Goal: Information Seeking & Learning: Learn about a topic

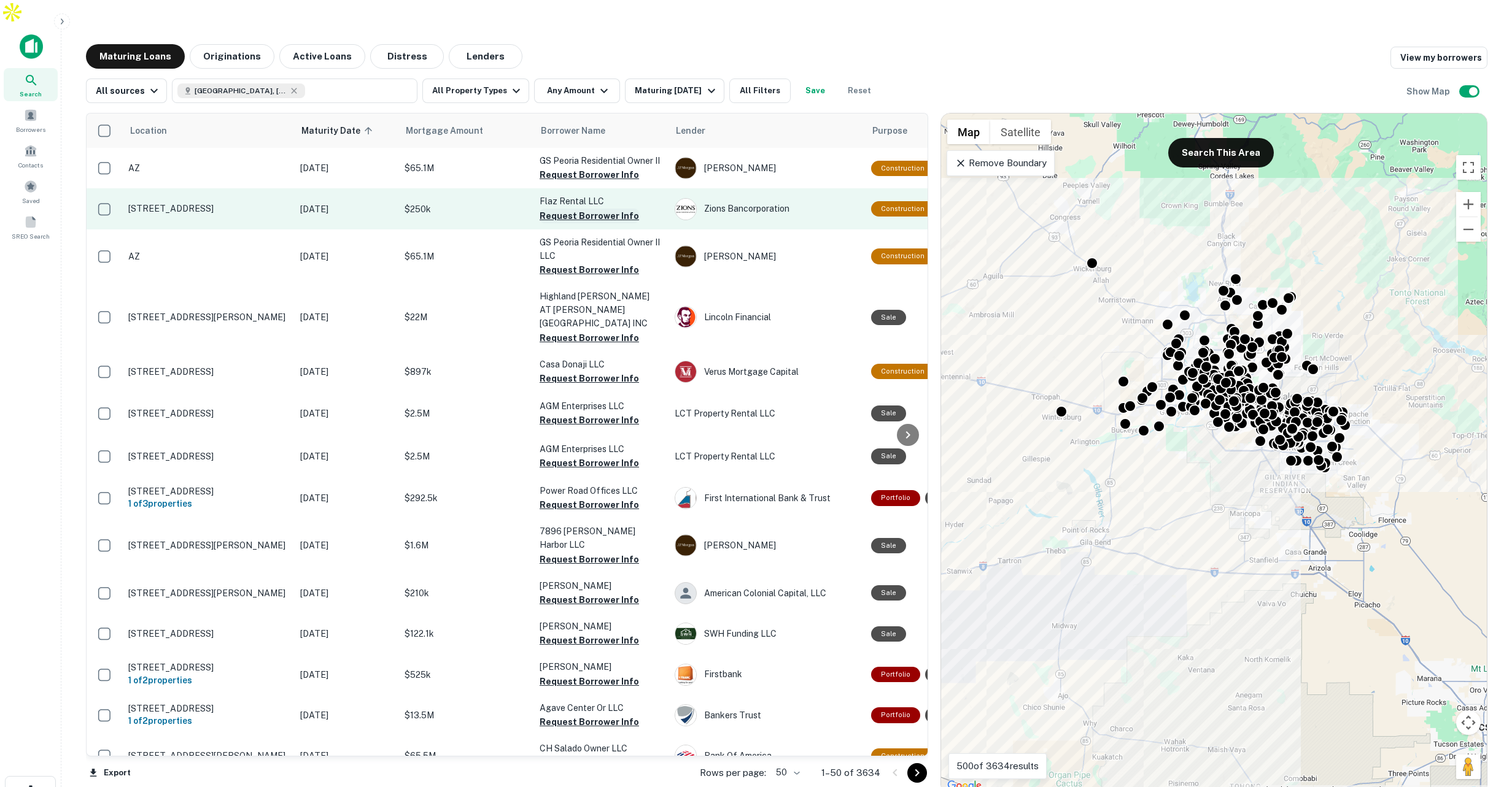
click at [599, 209] on button "Request Borrower Info" at bounding box center [589, 216] width 100 height 15
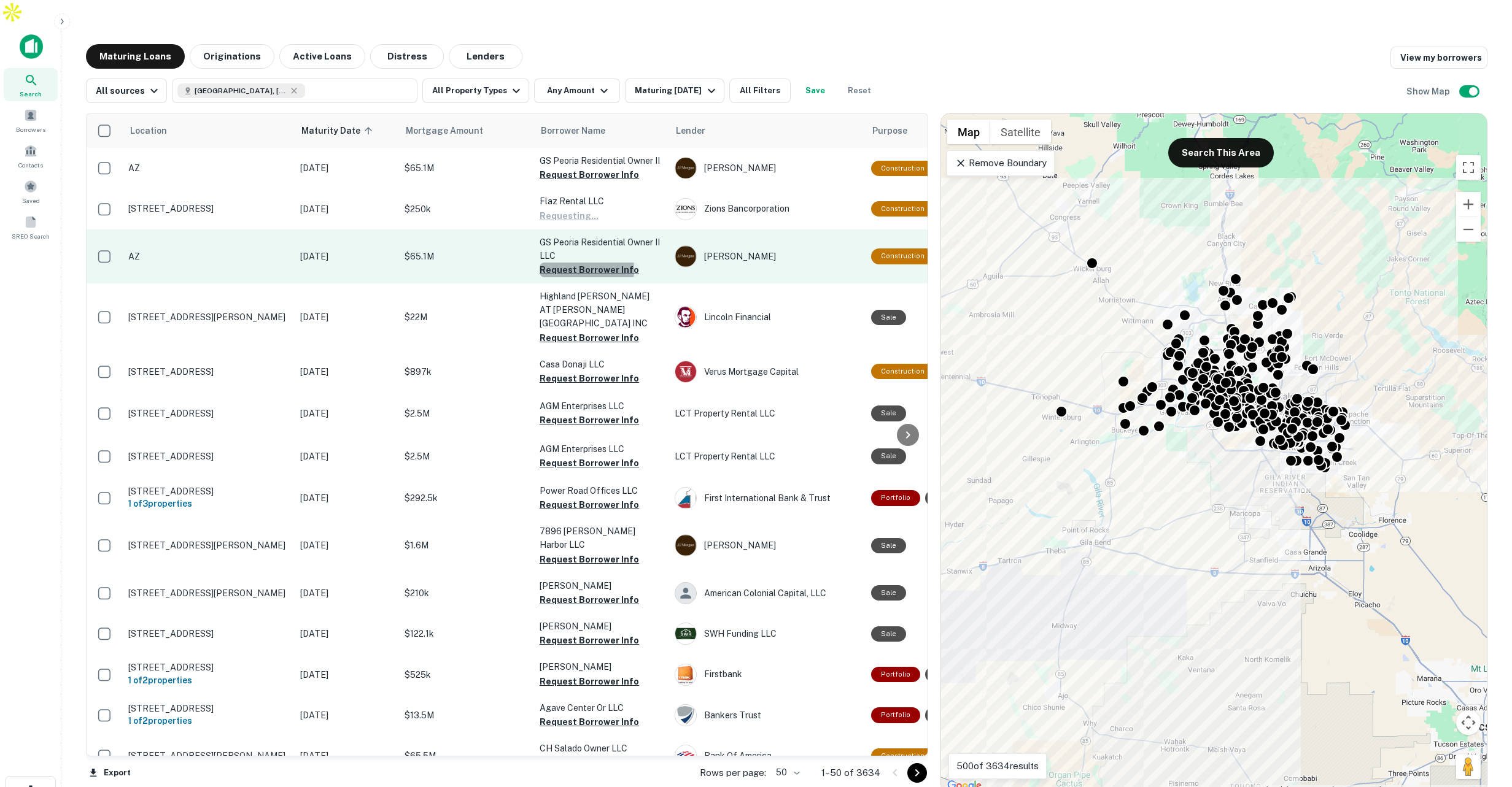
click at [586, 262] on button "Request Borrower Info" at bounding box center [589, 269] width 100 height 15
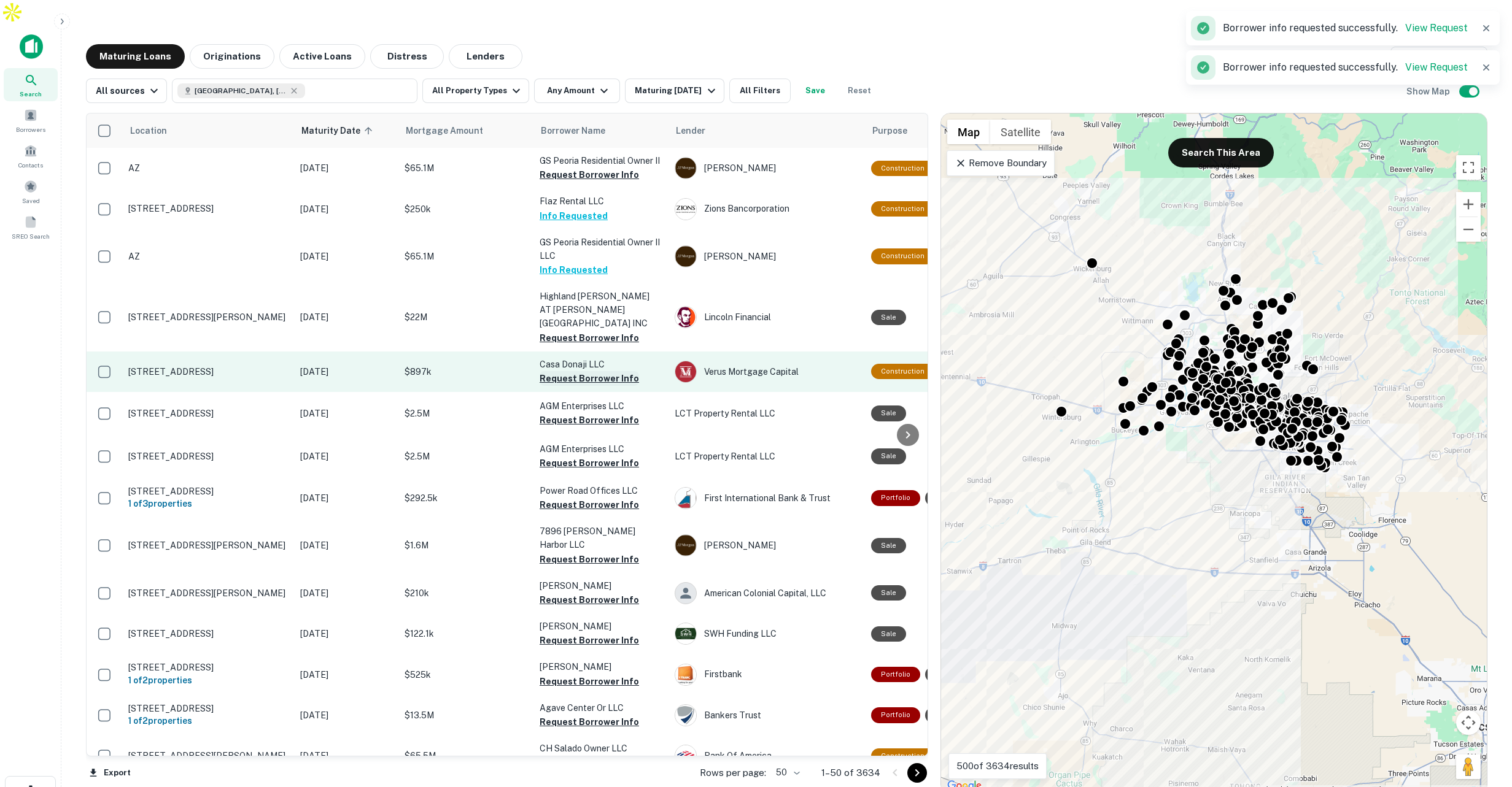
click at [577, 371] on button "Request Borrower Info" at bounding box center [589, 379] width 100 height 15
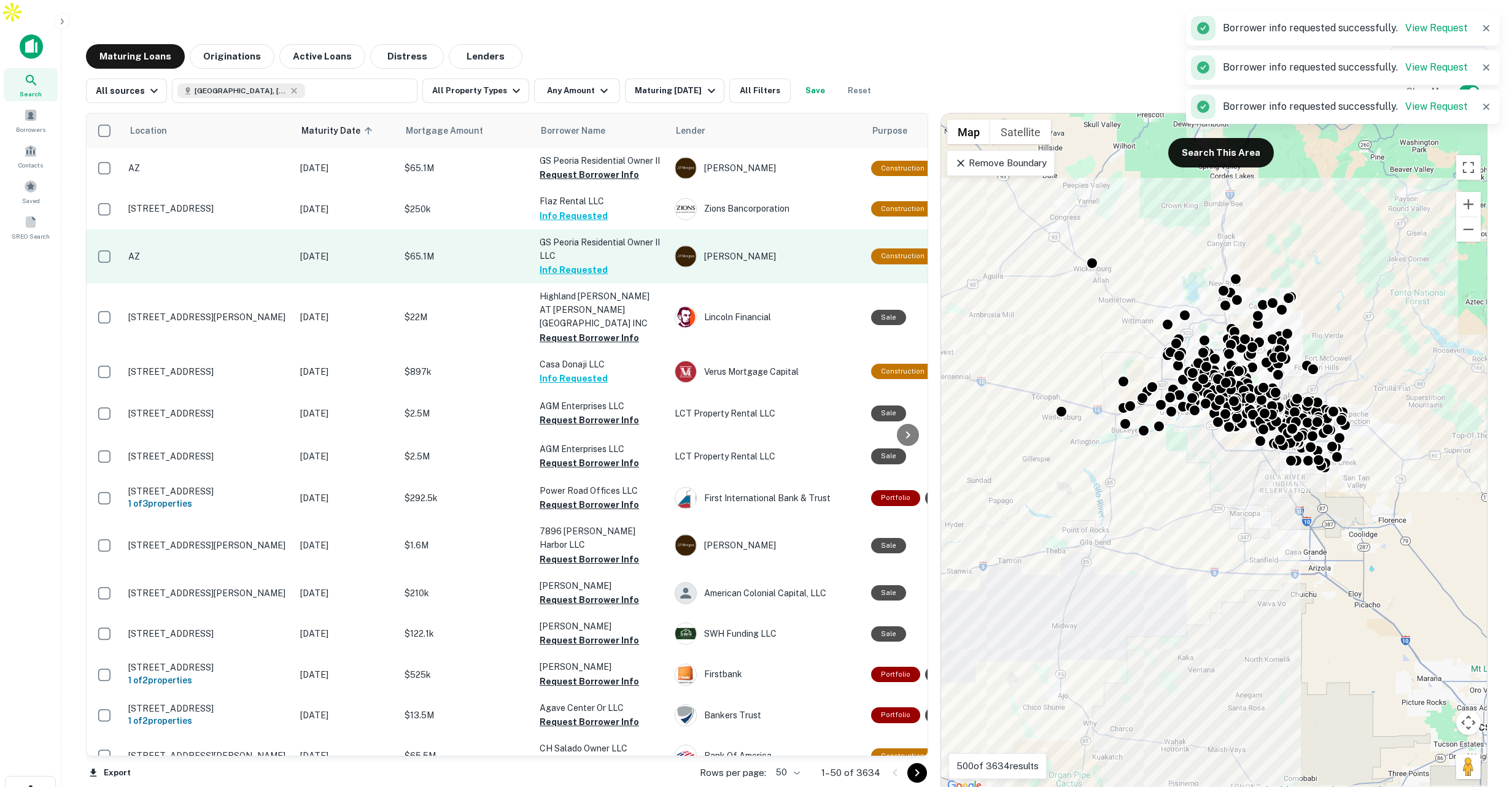
scroll to position [51, 0]
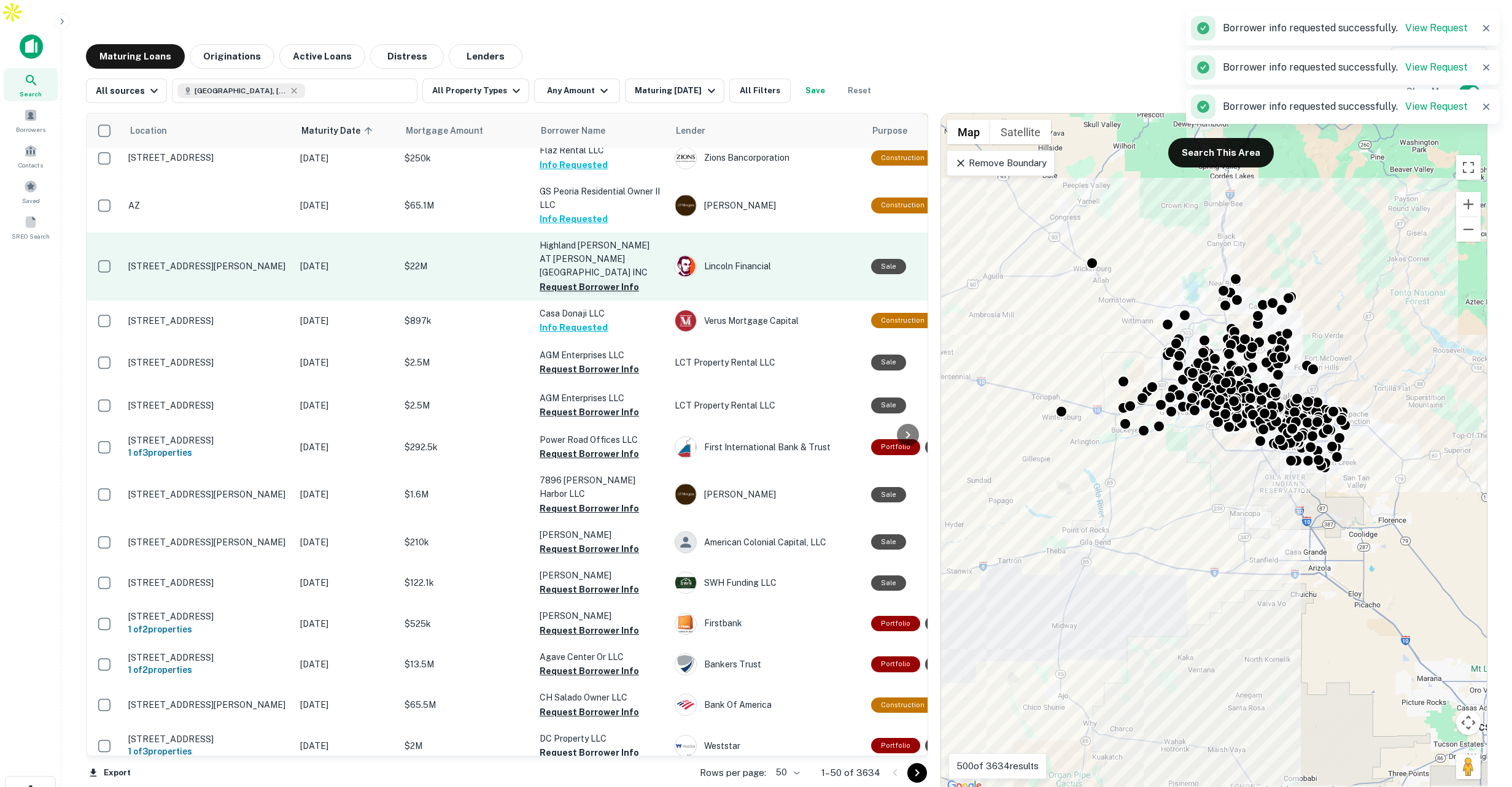
click at [582, 280] on button "Request Borrower Info" at bounding box center [589, 287] width 100 height 15
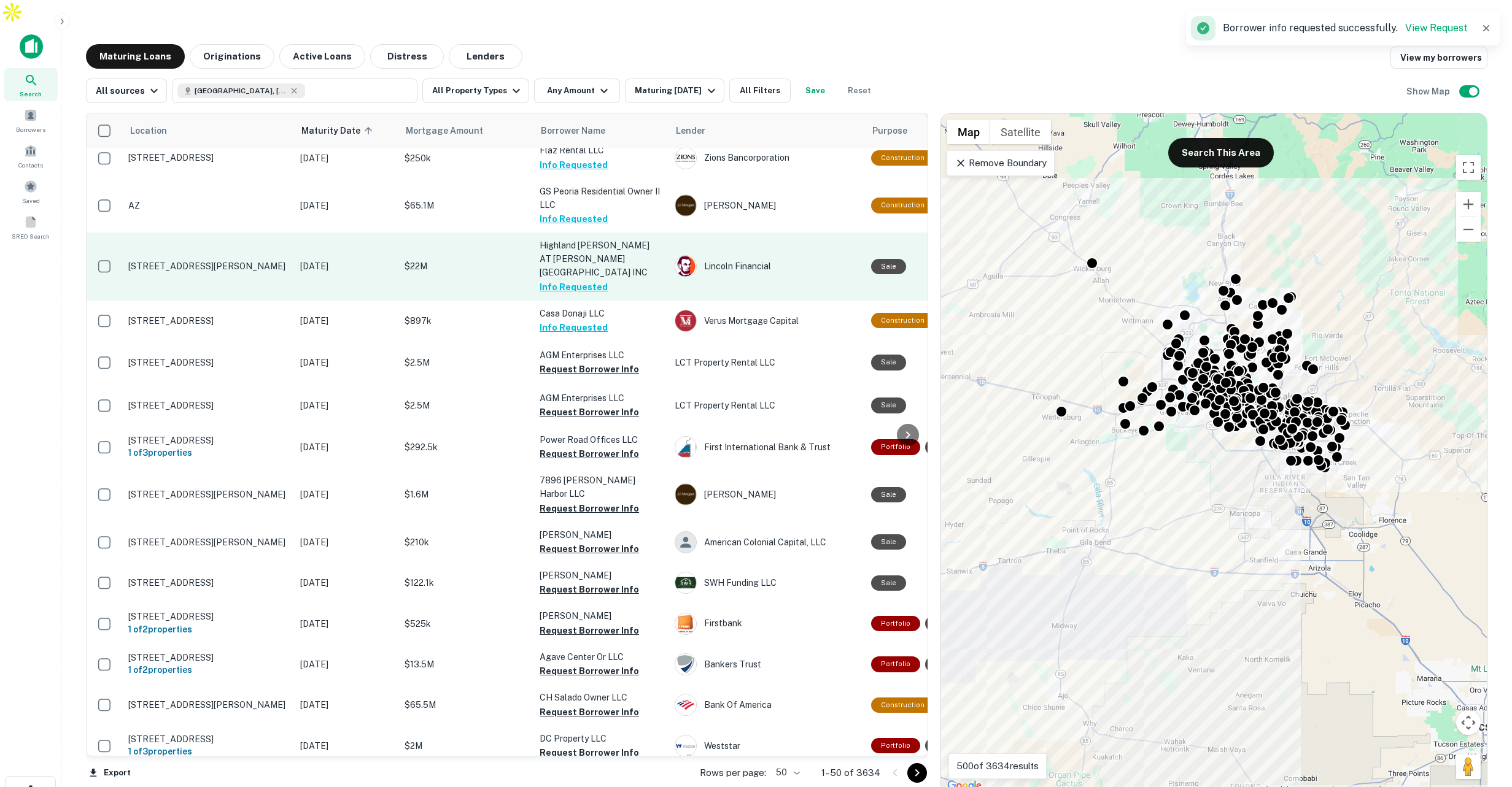
click at [467, 246] on td "$22M" at bounding box center [465, 266] width 135 height 68
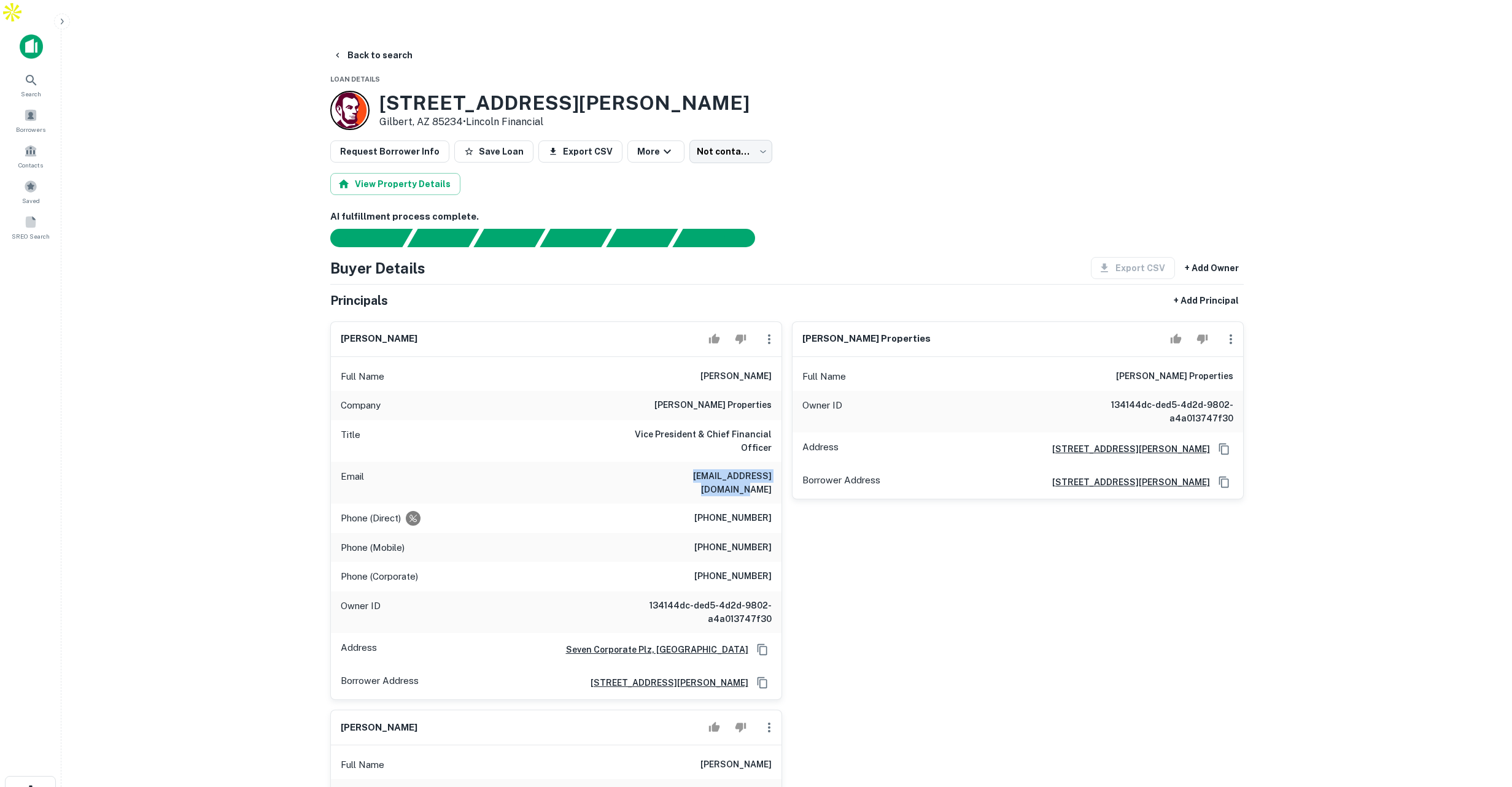
drag, startPoint x: 657, startPoint y: 451, endPoint x: 757, endPoint y: 457, distance: 100.2
click at [757, 462] on div "Email jtaylor@olenproperties.com" at bounding box center [557, 482] width 451 height 41
drag, startPoint x: 734, startPoint y: 510, endPoint x: 763, endPoint y: 513, distance: 29.2
click at [763, 541] on h6 "(949) 719-7281" at bounding box center [733, 548] width 77 height 15
click at [377, 44] on button "Back to search" at bounding box center [372, 55] width 90 height 22
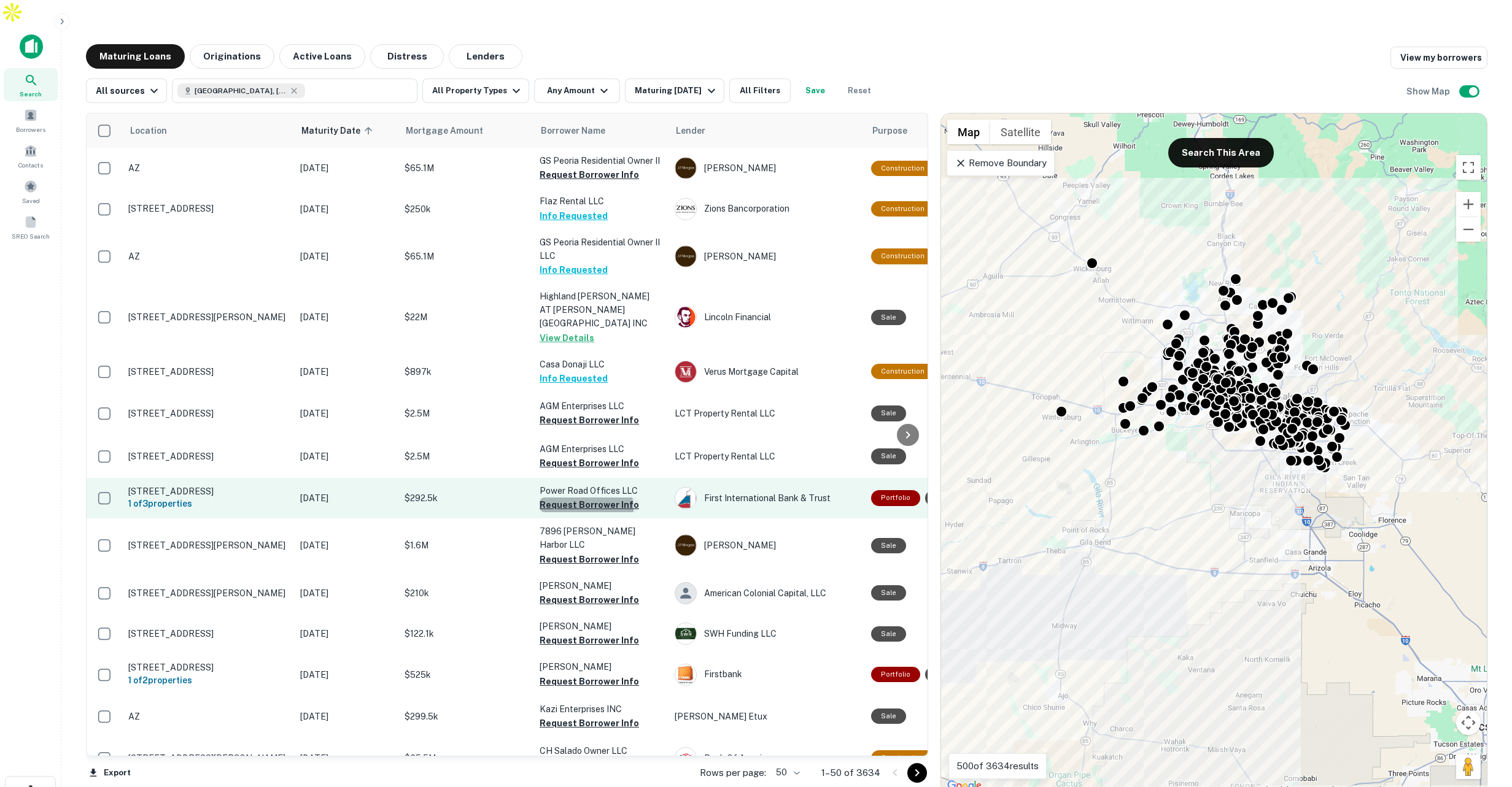
click at [574, 497] on button "Request Borrower Info" at bounding box center [589, 504] width 100 height 15
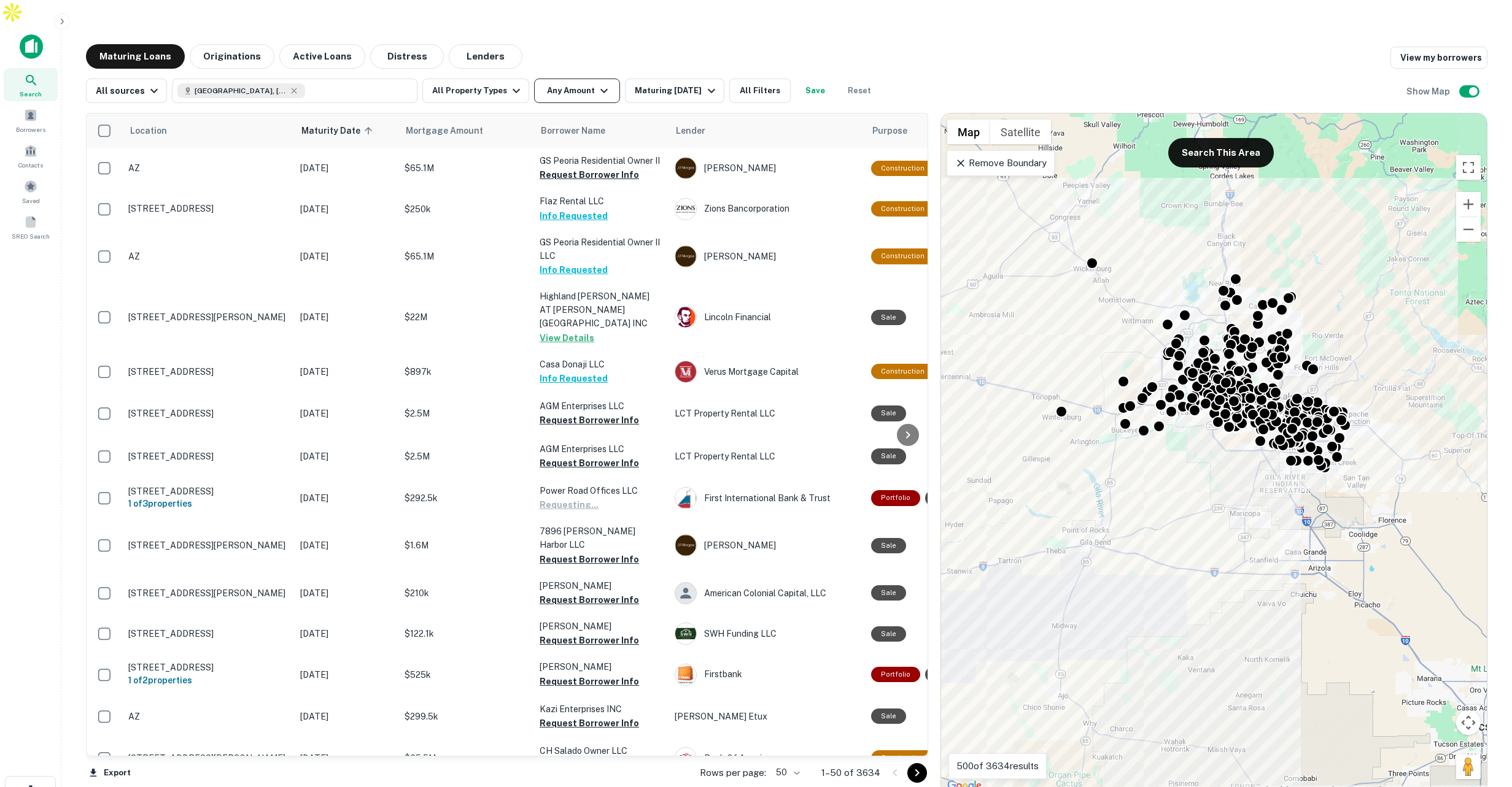
click at [573, 78] on button "Any Amount" at bounding box center [577, 91] width 86 height 25
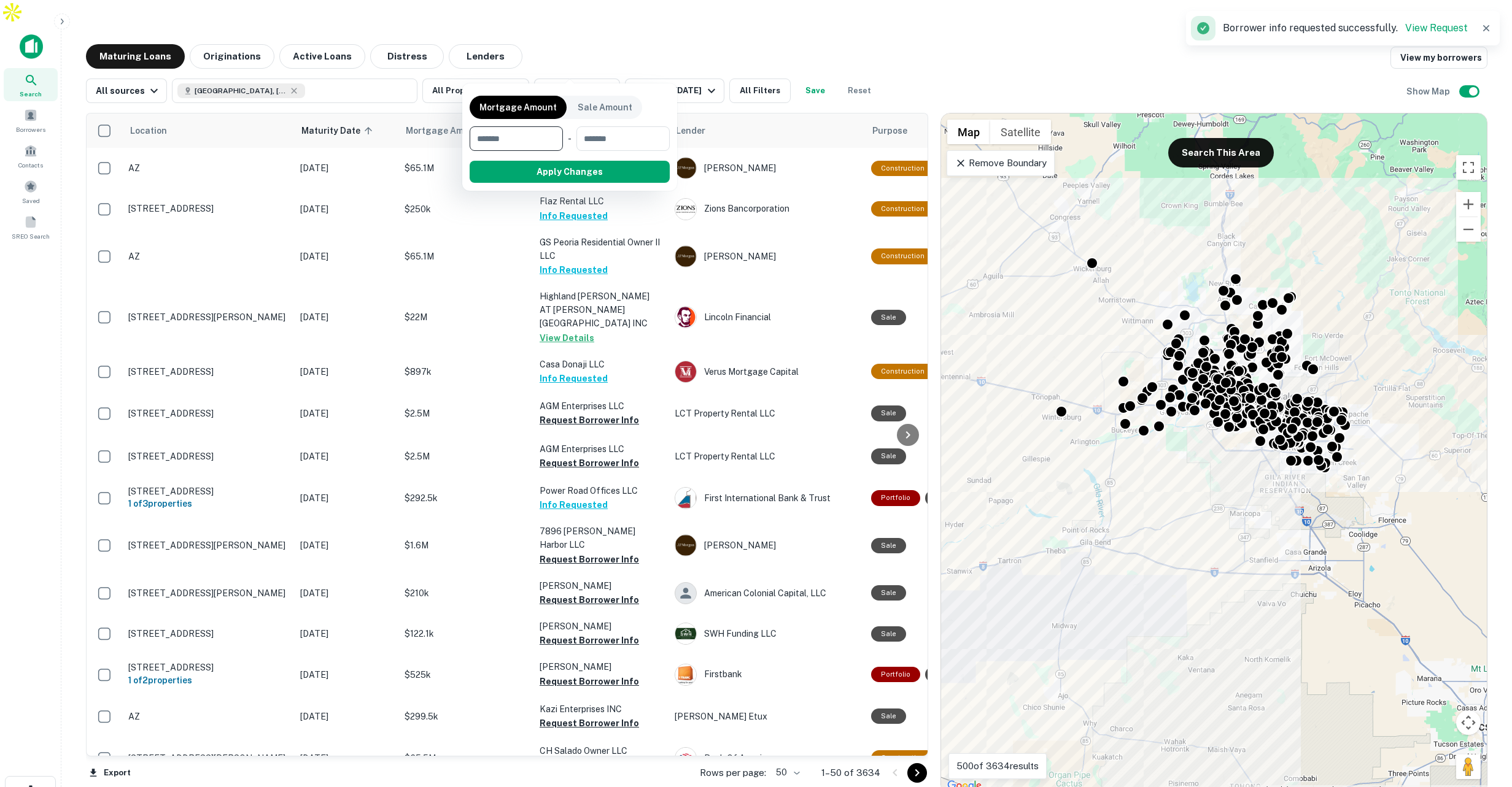
click at [536, 141] on input "number" at bounding box center [512, 139] width 85 height 25
type input "*******"
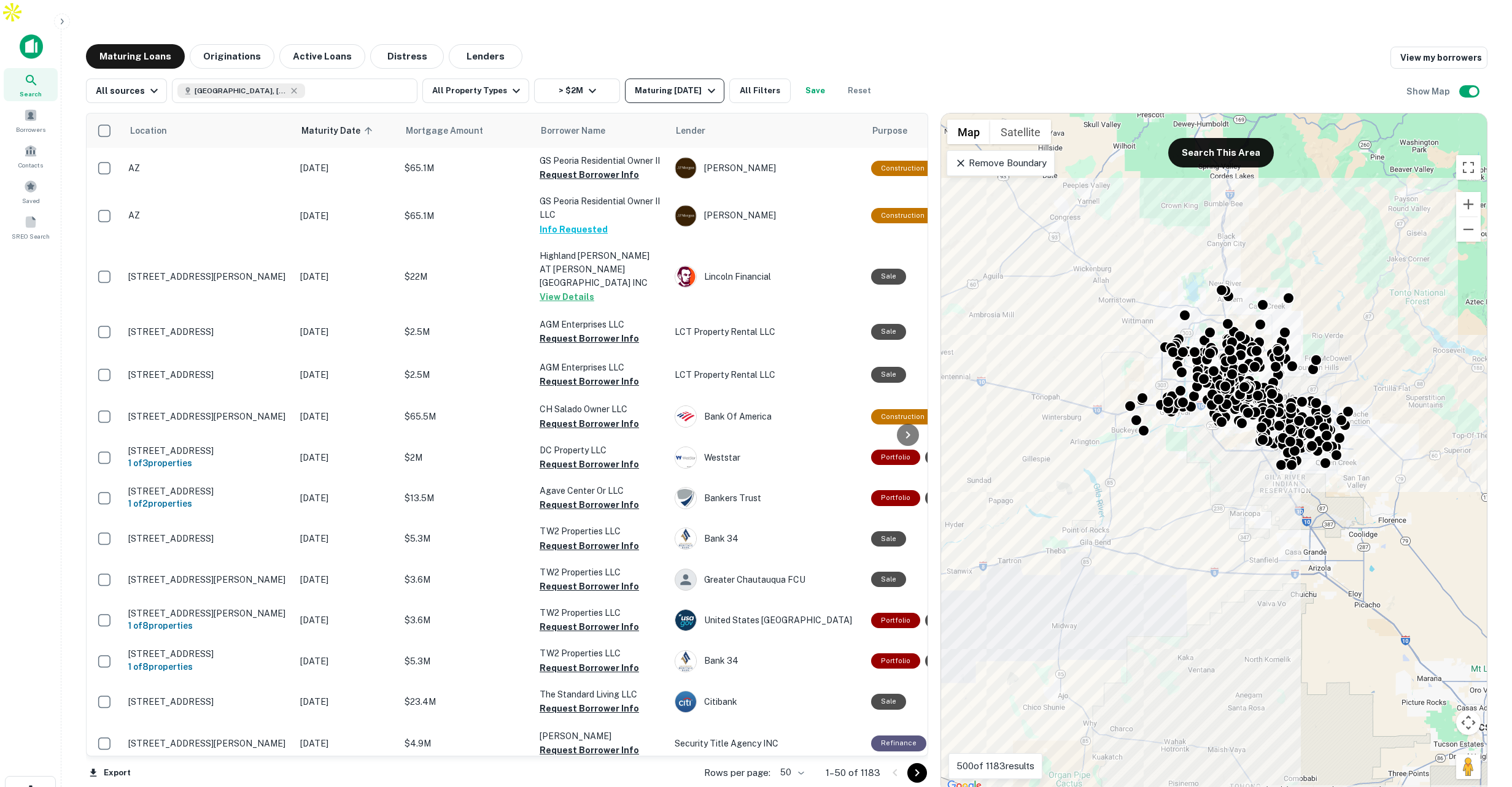
click at [708, 89] on icon "button" at bounding box center [712, 91] width 7 height 4
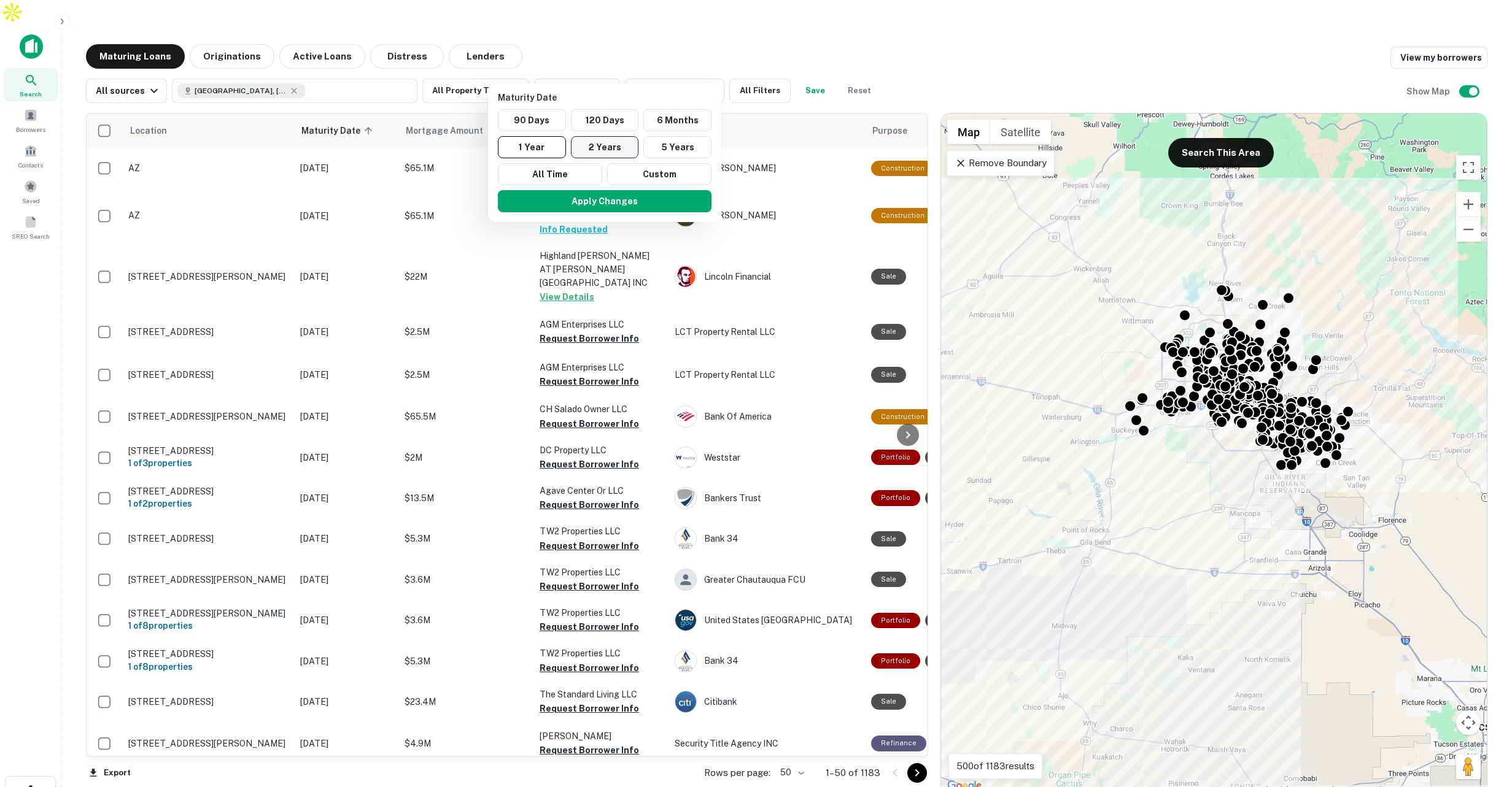
click at [601, 140] on button "2 Years" at bounding box center [604, 147] width 68 height 22
click at [621, 195] on button "Apply Changes" at bounding box center [610, 201] width 214 height 22
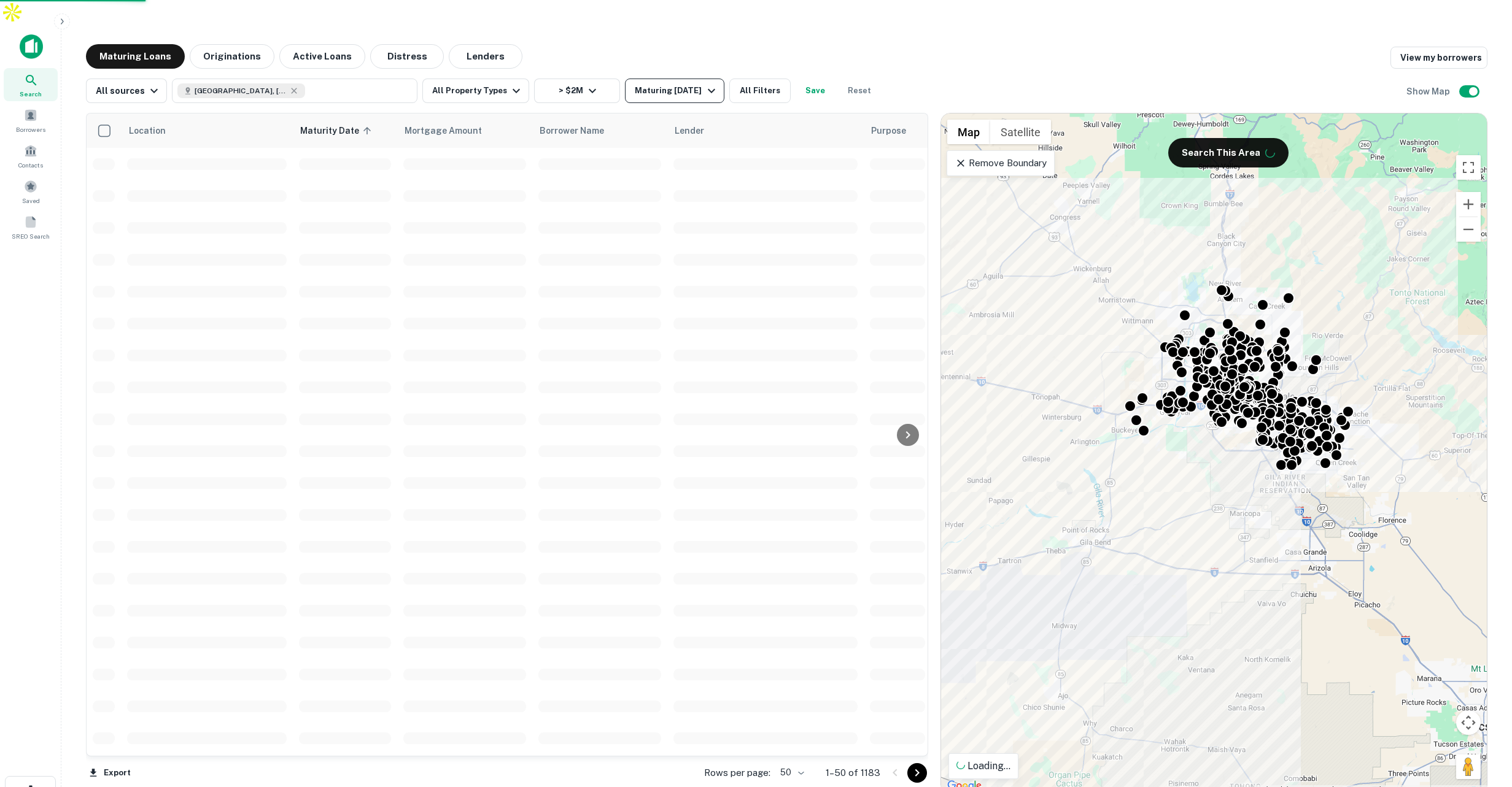
click at [702, 84] on div "Maturing In 2 Years" at bounding box center [676, 91] width 84 height 15
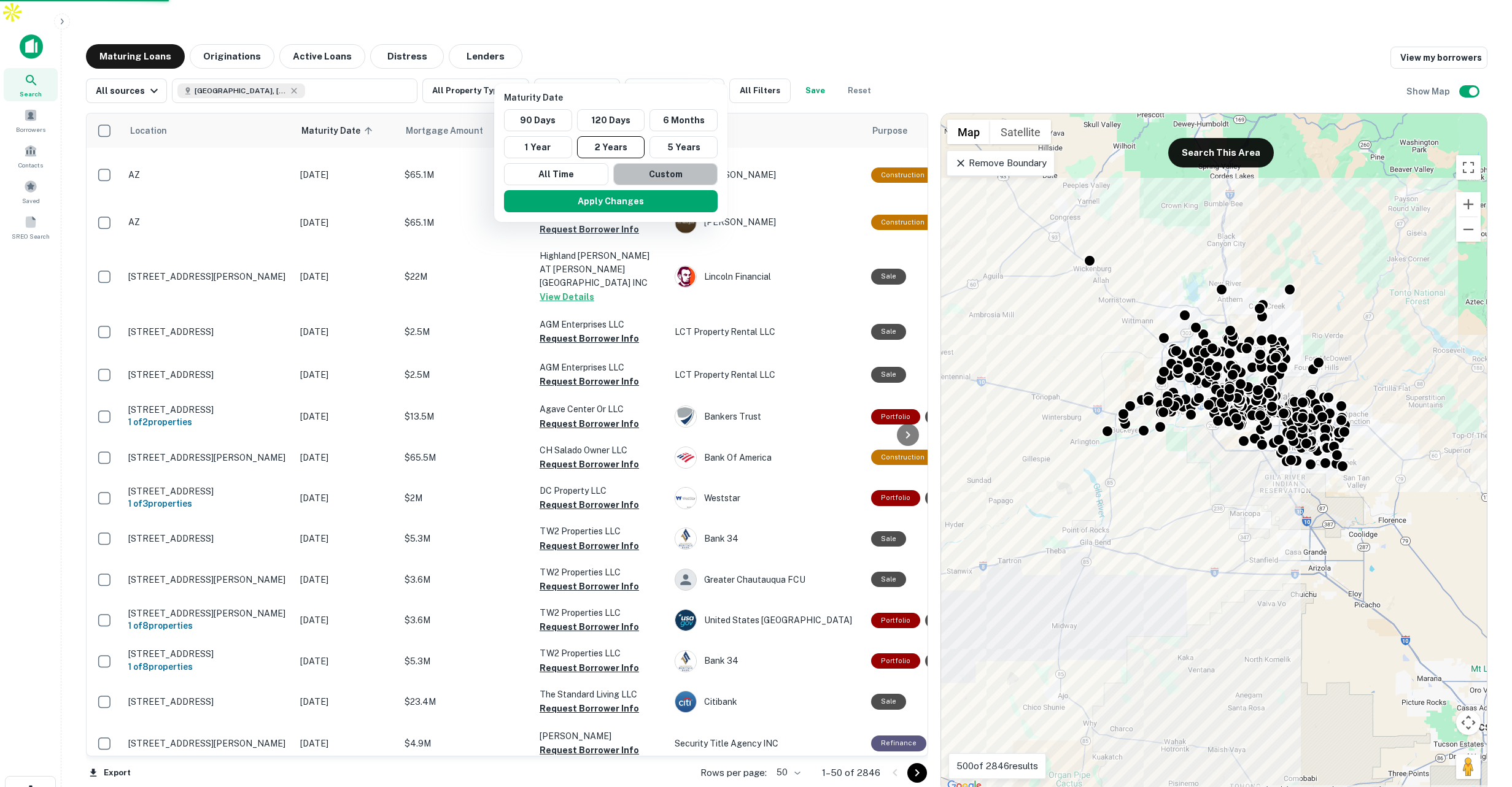
click at [685, 170] on button "Custom" at bounding box center [665, 173] width 104 height 22
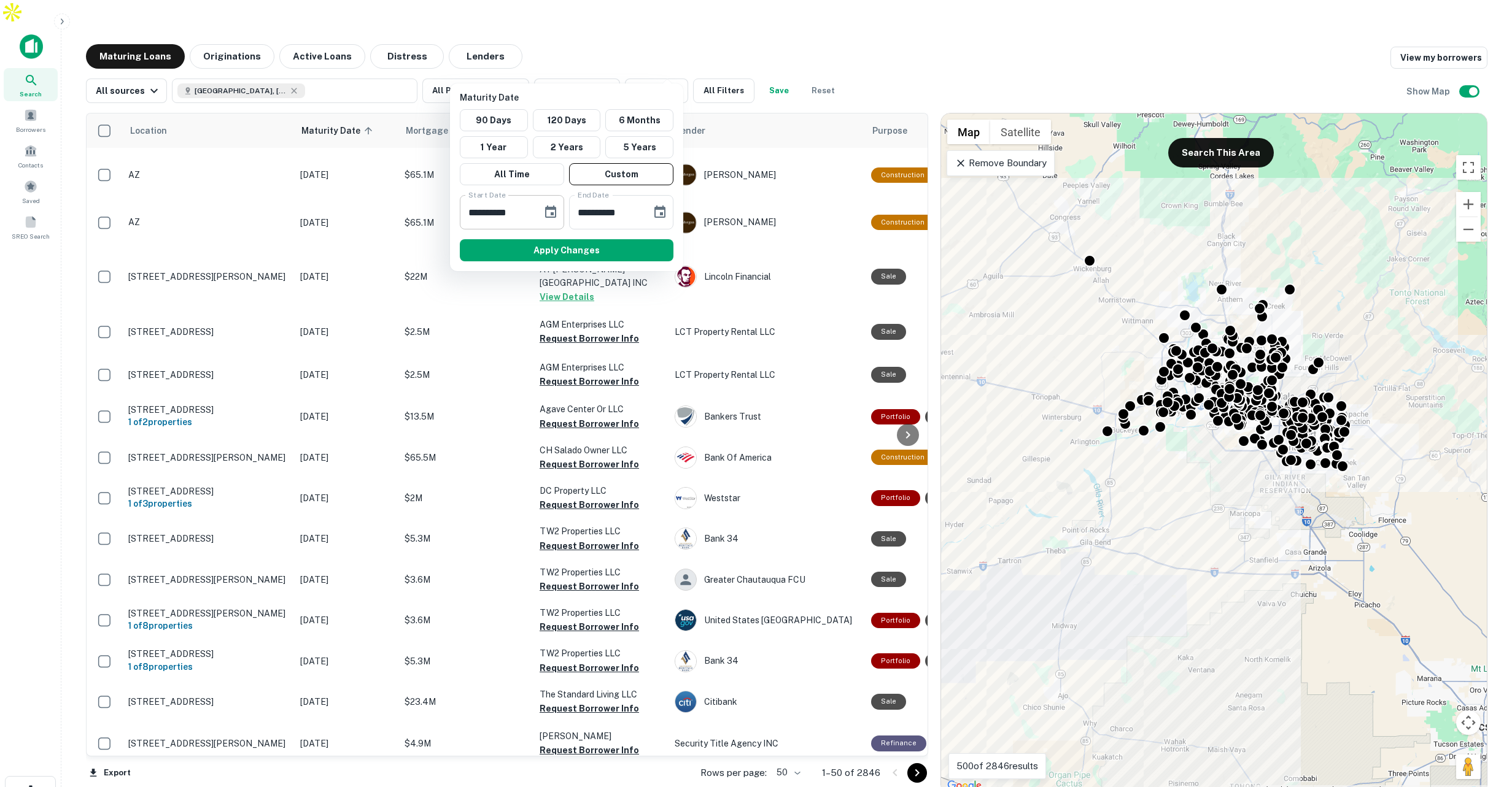
click at [552, 216] on icon "Choose date, selected date is Oct 9, 2025" at bounding box center [550, 212] width 15 height 15
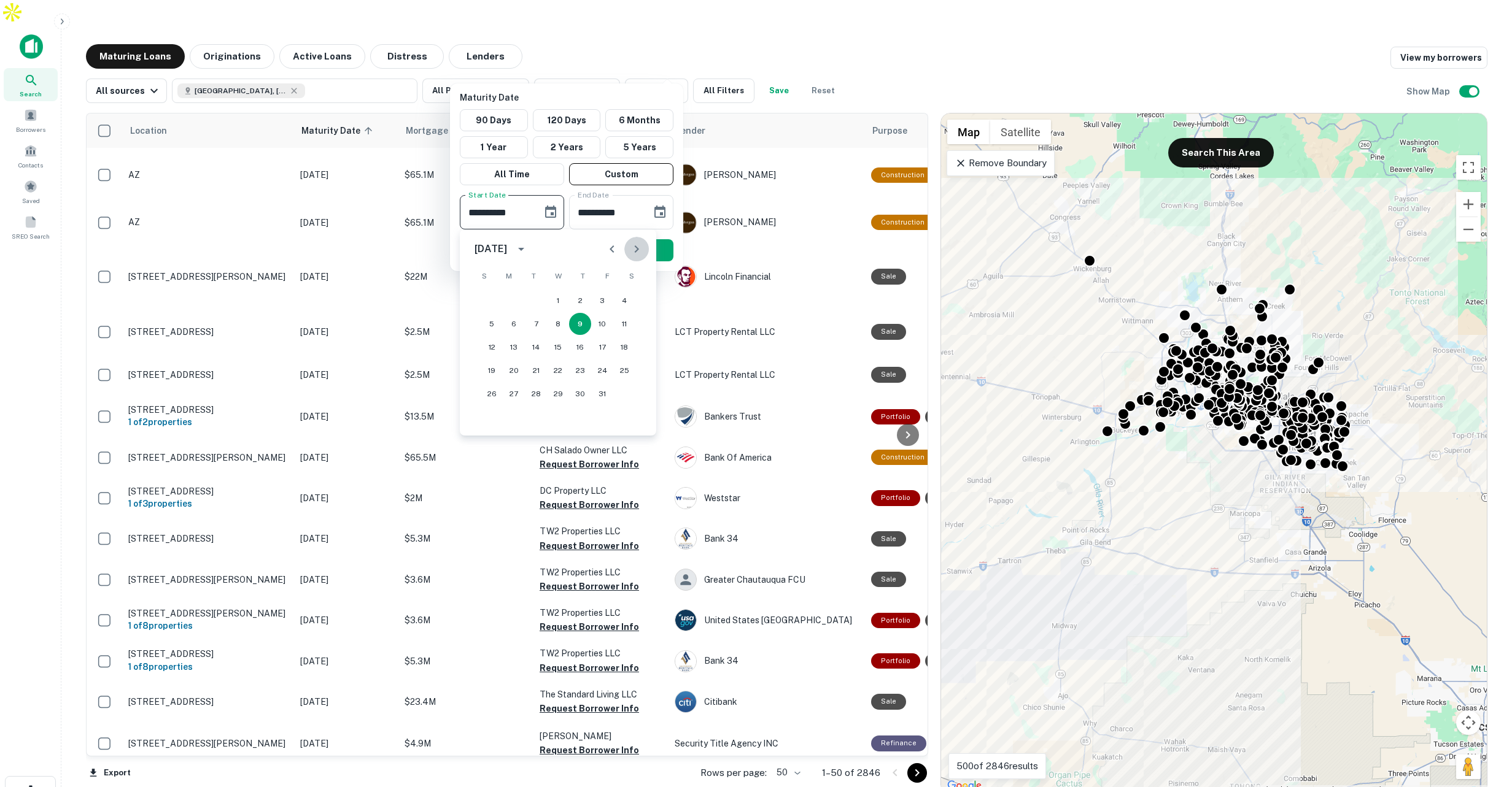
click at [633, 250] on icon "Next month" at bounding box center [636, 249] width 15 height 15
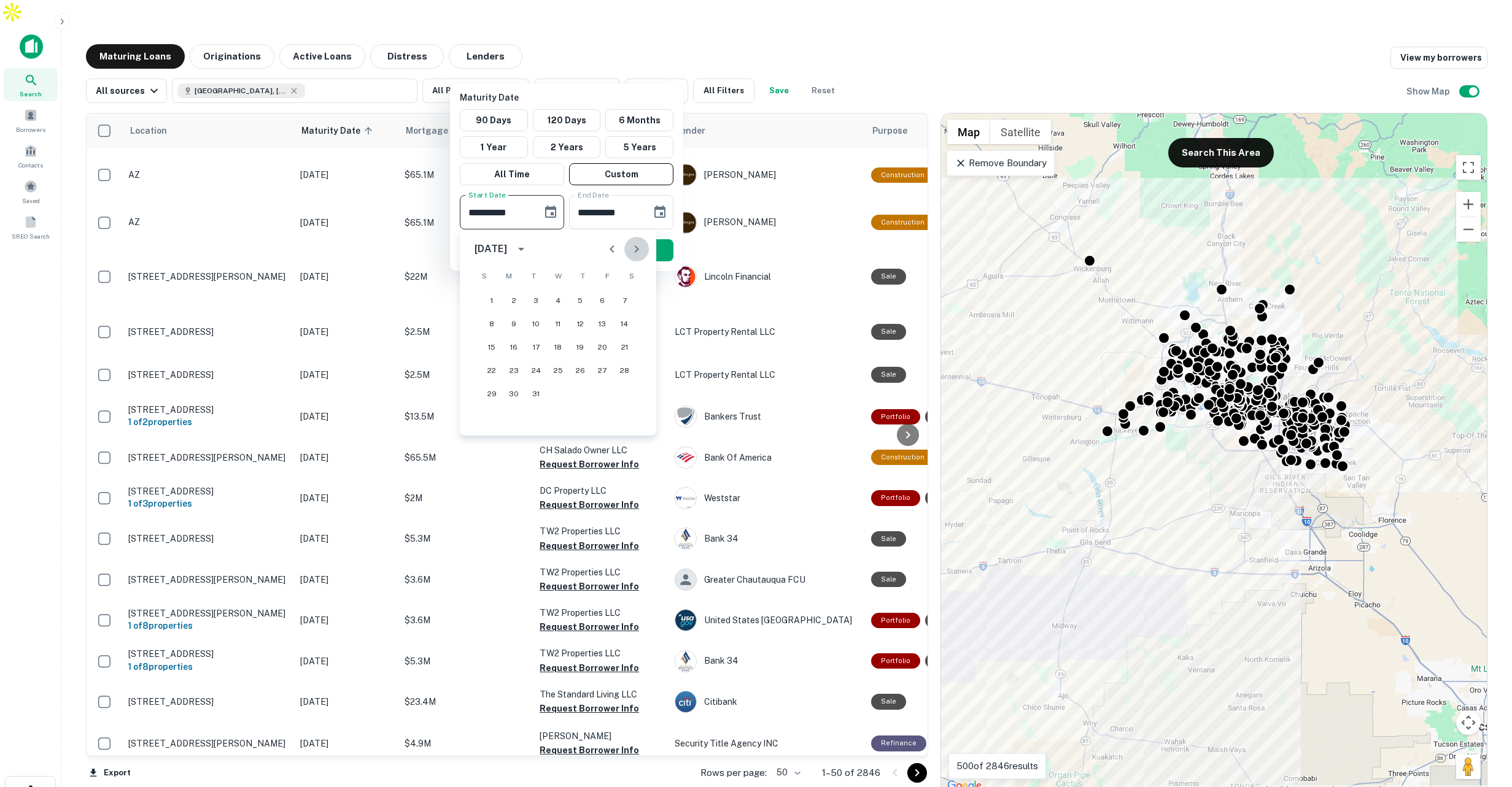
drag, startPoint x: 633, startPoint y: 250, endPoint x: 608, endPoint y: 284, distance: 42.2
click at [633, 250] on icon "Next month" at bounding box center [636, 249] width 15 height 15
click at [558, 297] on button "1" at bounding box center [557, 300] width 22 height 22
type input "**********"
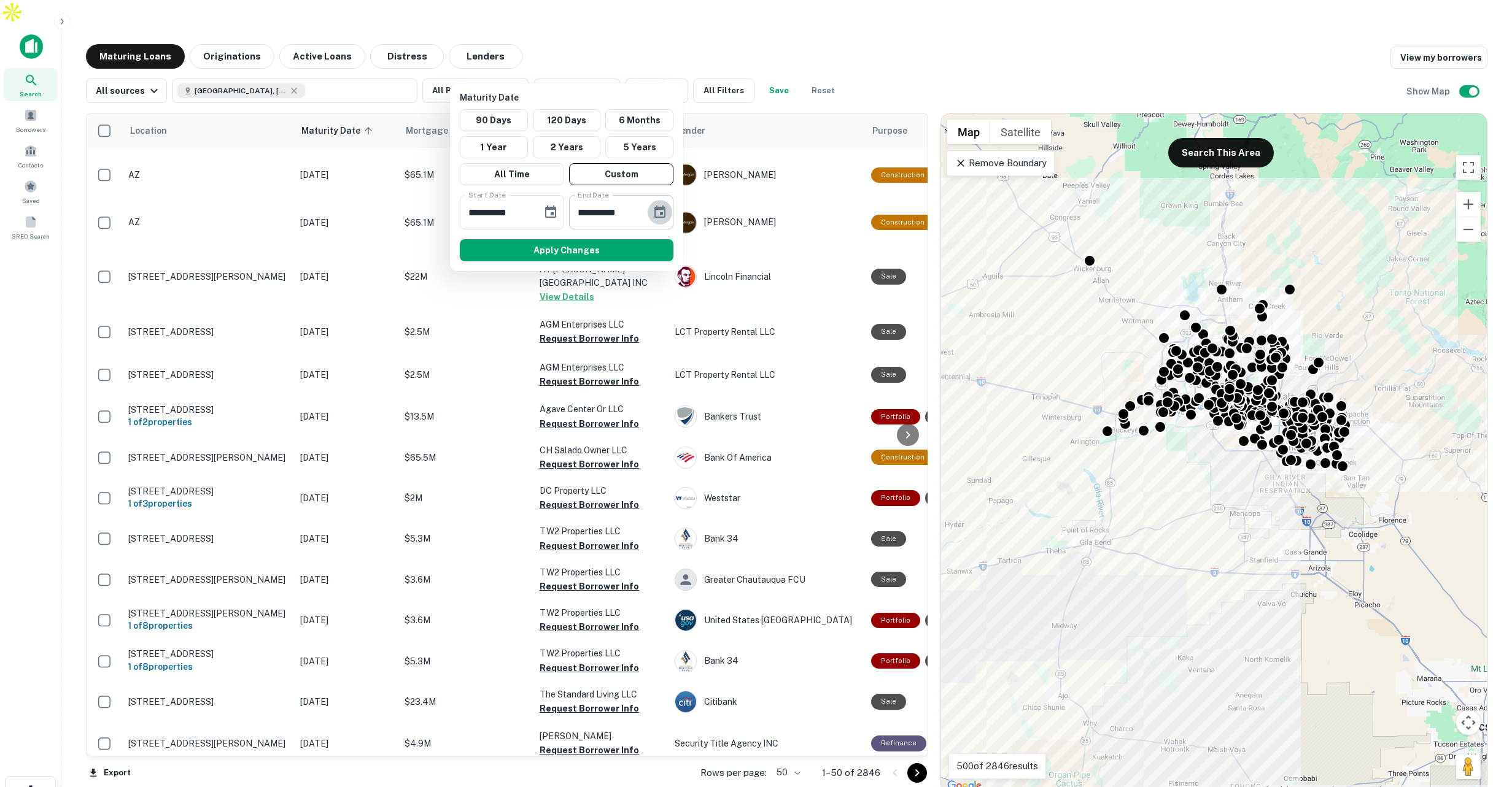
click at [663, 210] on icon "Choose date, selected date is Apr 7, 2026" at bounding box center [660, 212] width 15 height 15
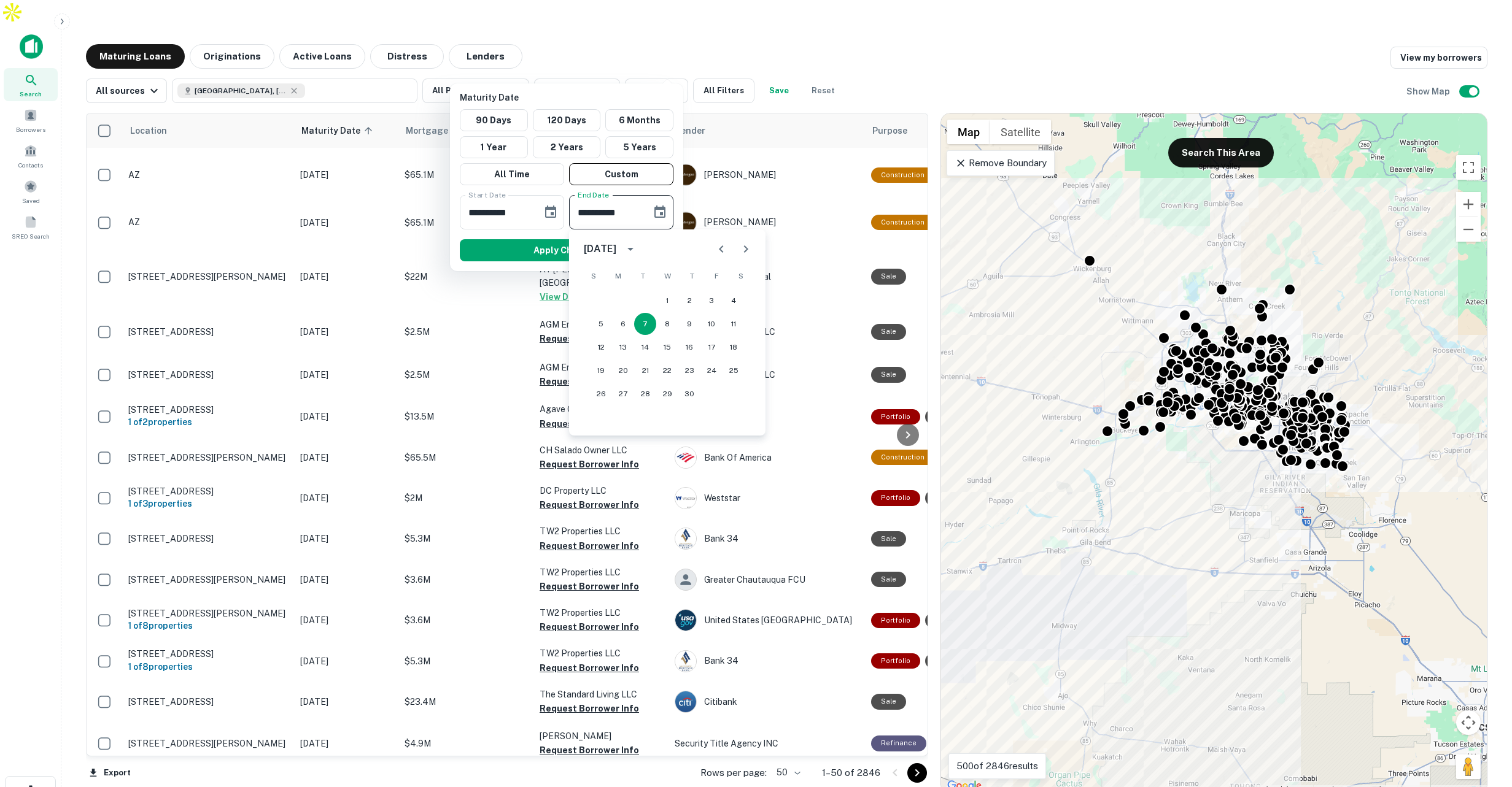
click at [742, 247] on icon "Next month" at bounding box center [745, 249] width 15 height 15
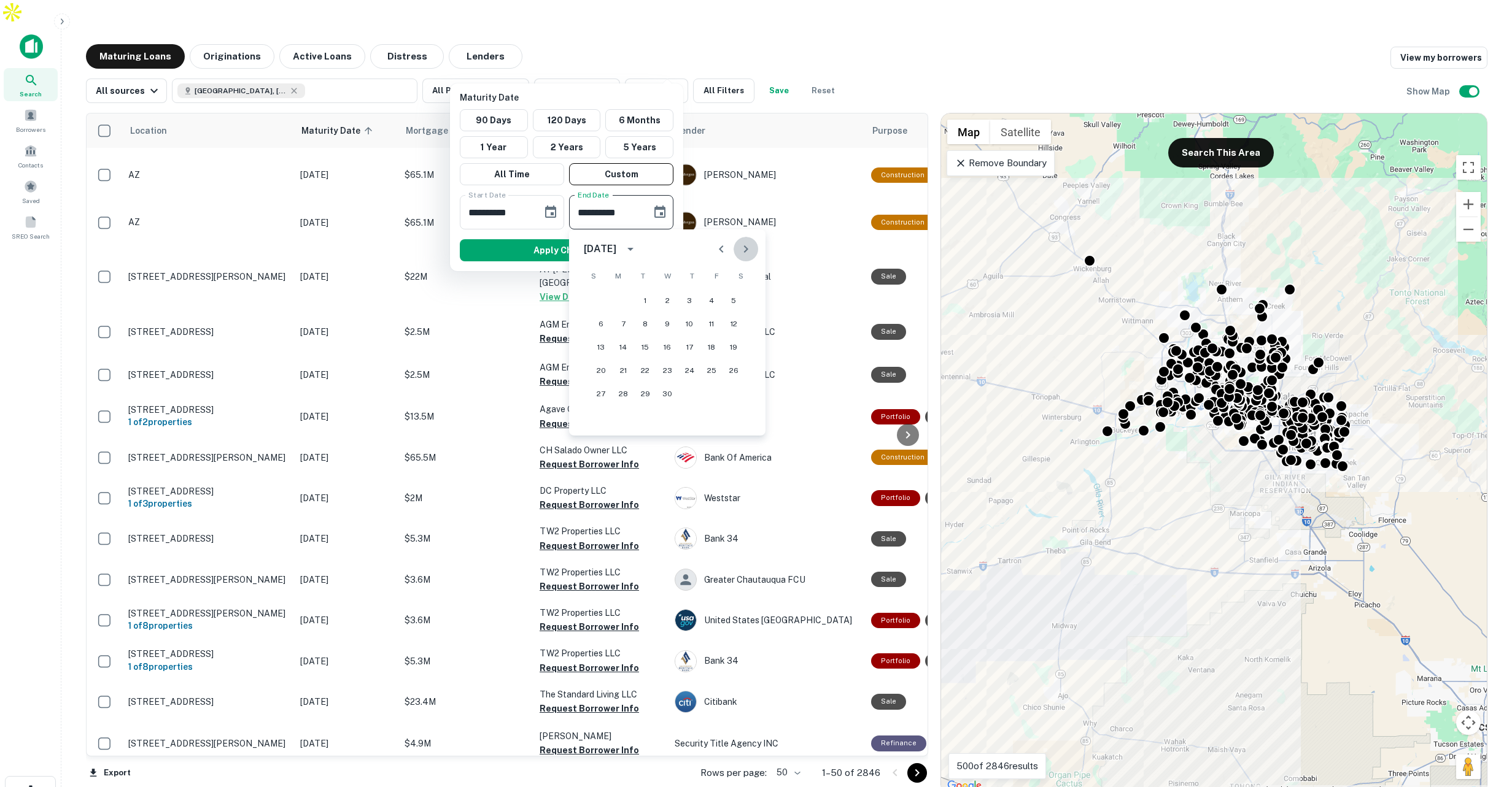
click at [742, 247] on icon "Next month" at bounding box center [745, 249] width 15 height 15
click at [745, 248] on icon "Next month" at bounding box center [745, 249] width 15 height 15
click at [709, 301] on button "1" at bounding box center [711, 300] width 22 height 22
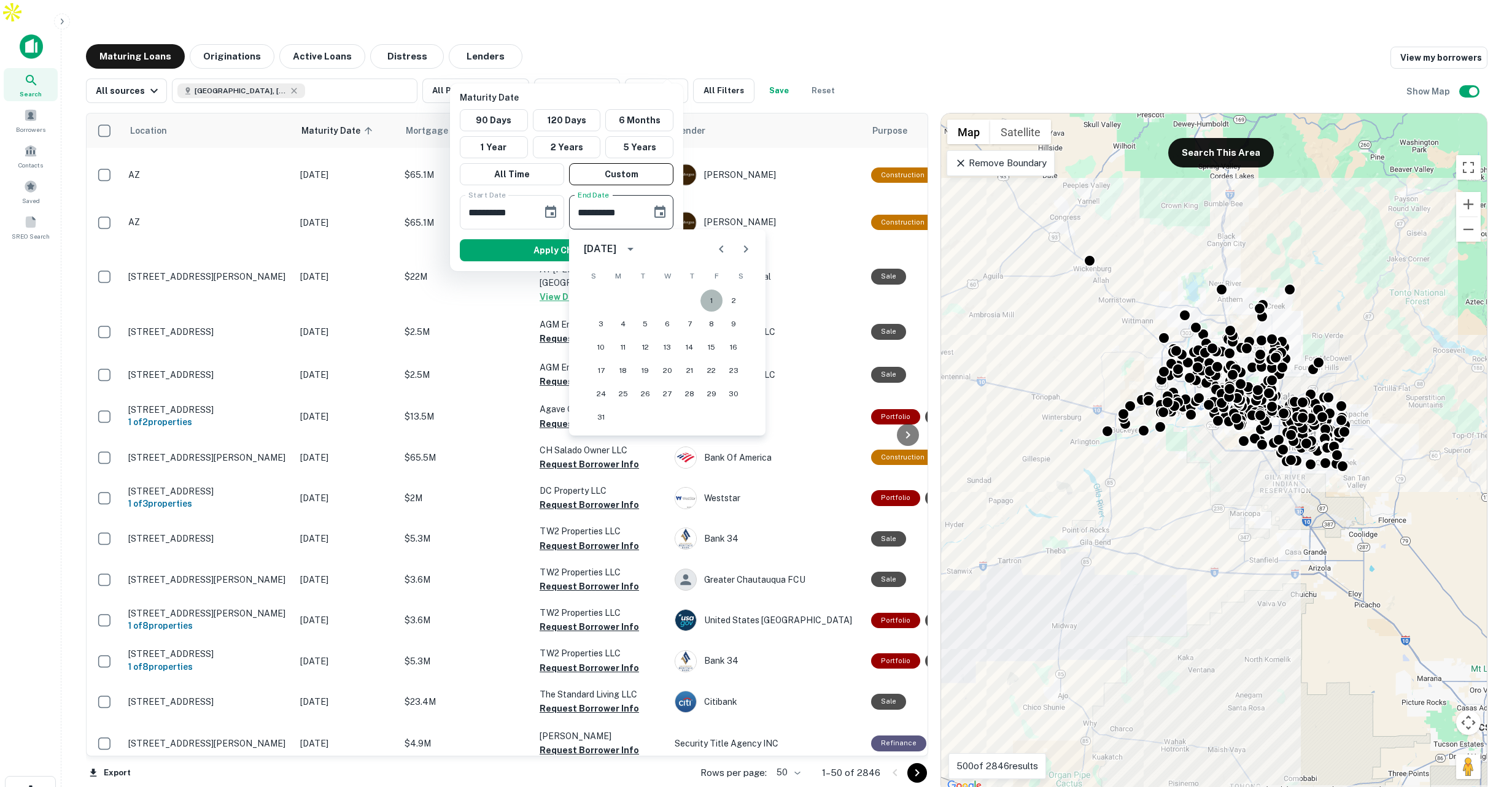
type input "**********"
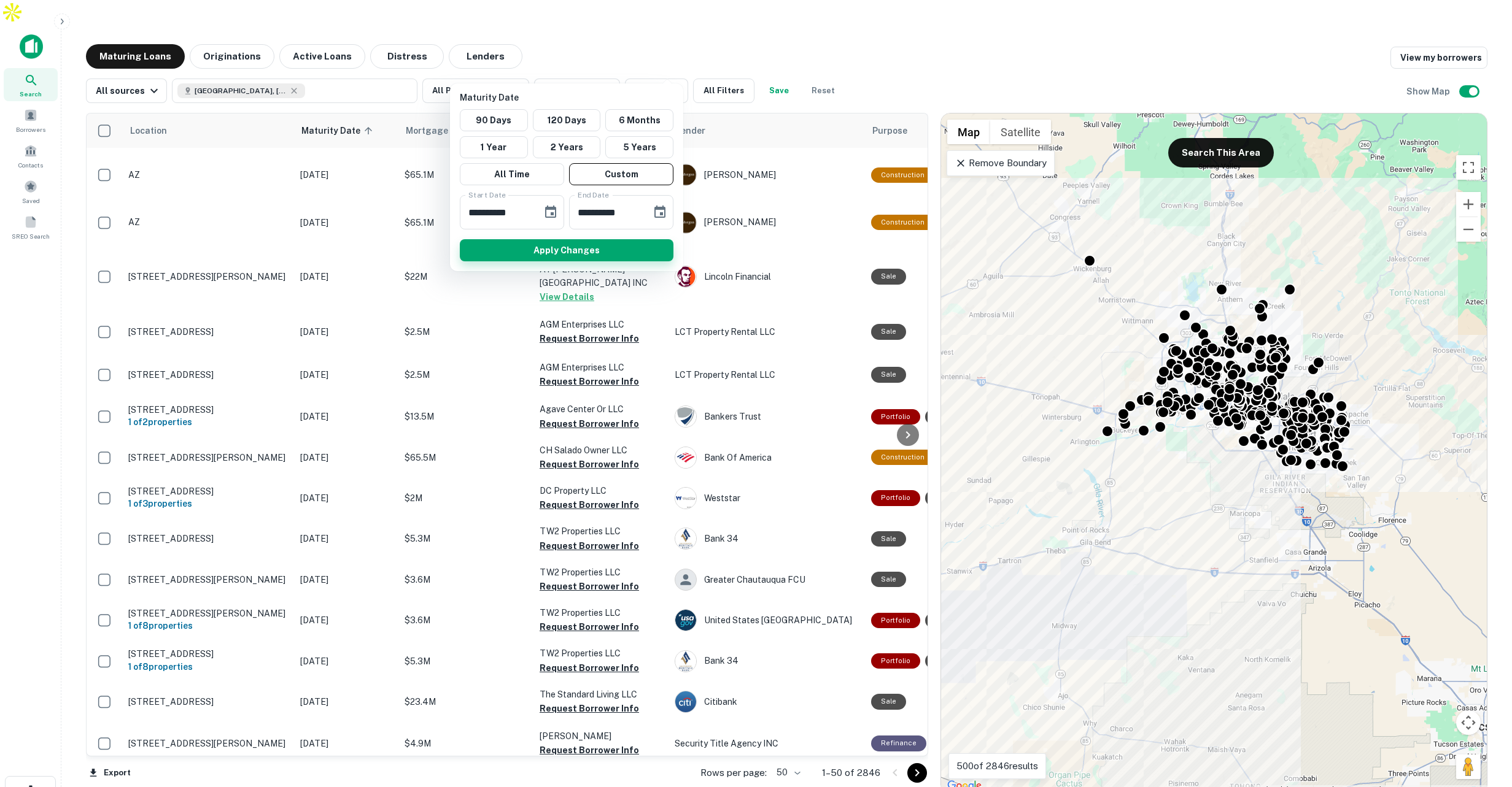
click at [593, 252] on button "Apply Changes" at bounding box center [566, 250] width 214 height 22
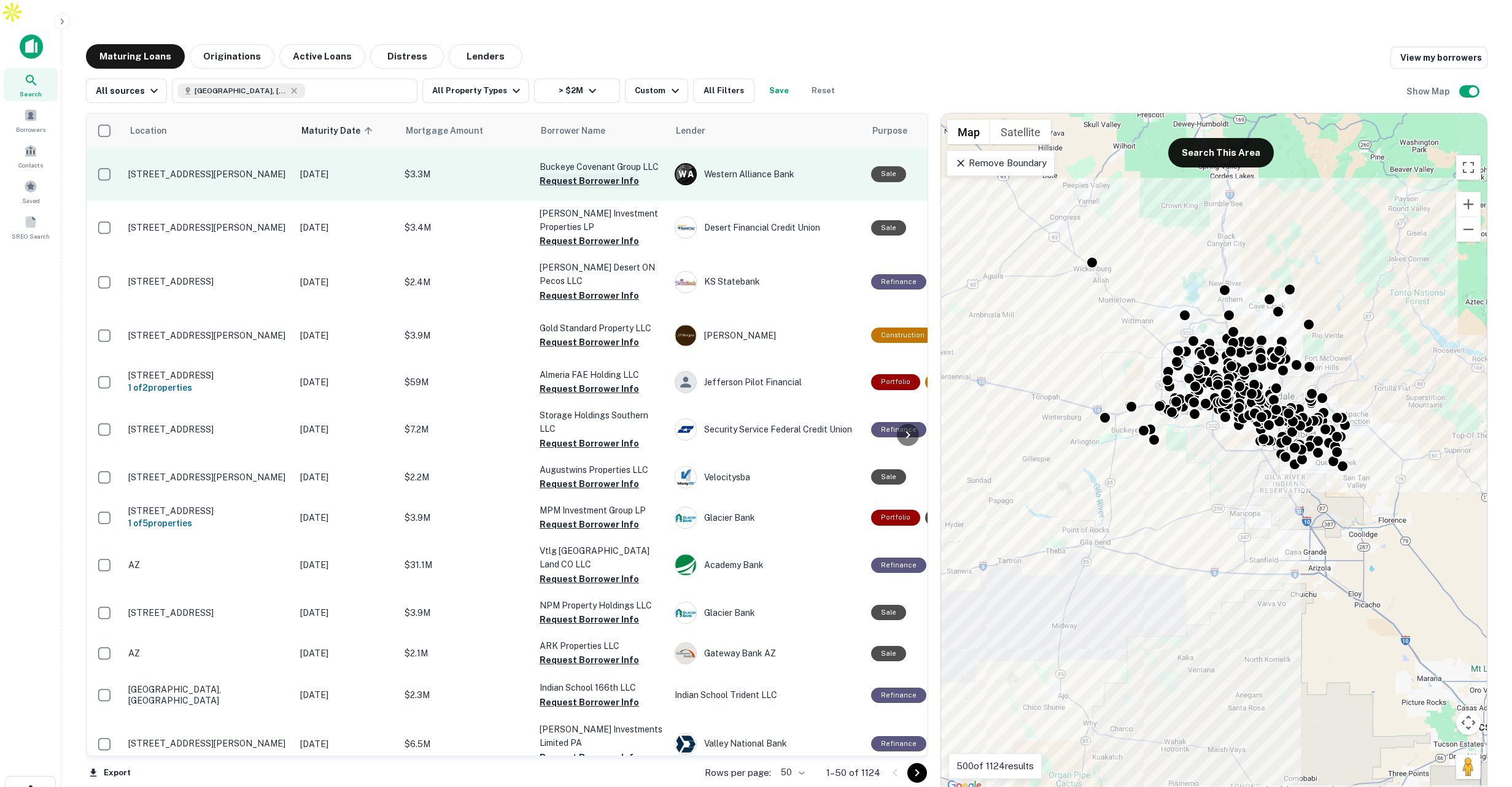
click at [597, 173] on button "Request Borrower Info" at bounding box center [589, 180] width 100 height 15
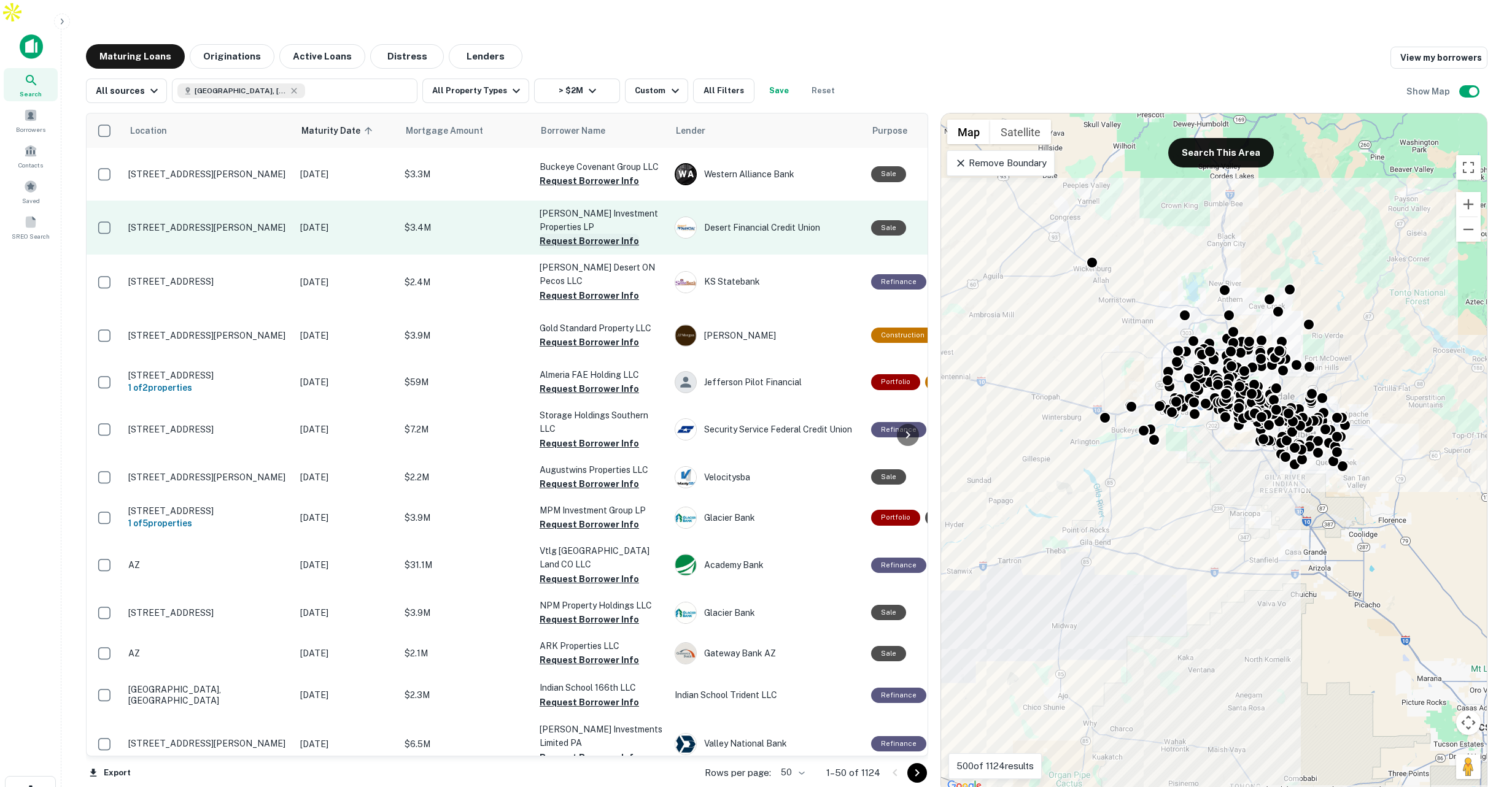
click at [579, 248] on button "Request Borrower Info" at bounding box center [589, 241] width 100 height 15
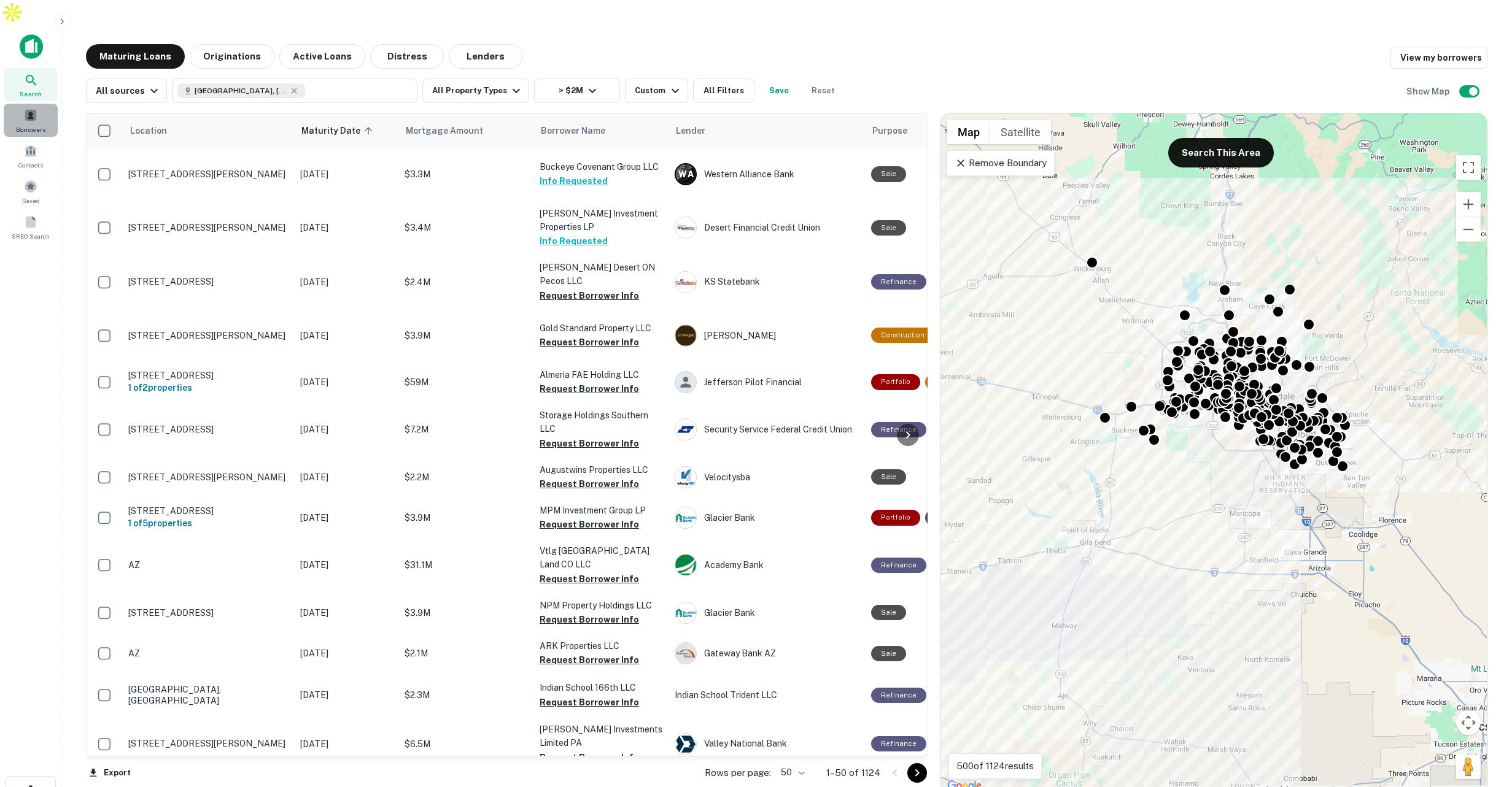
click at [28, 108] on span at bounding box center [30, 114] width 13 height 13
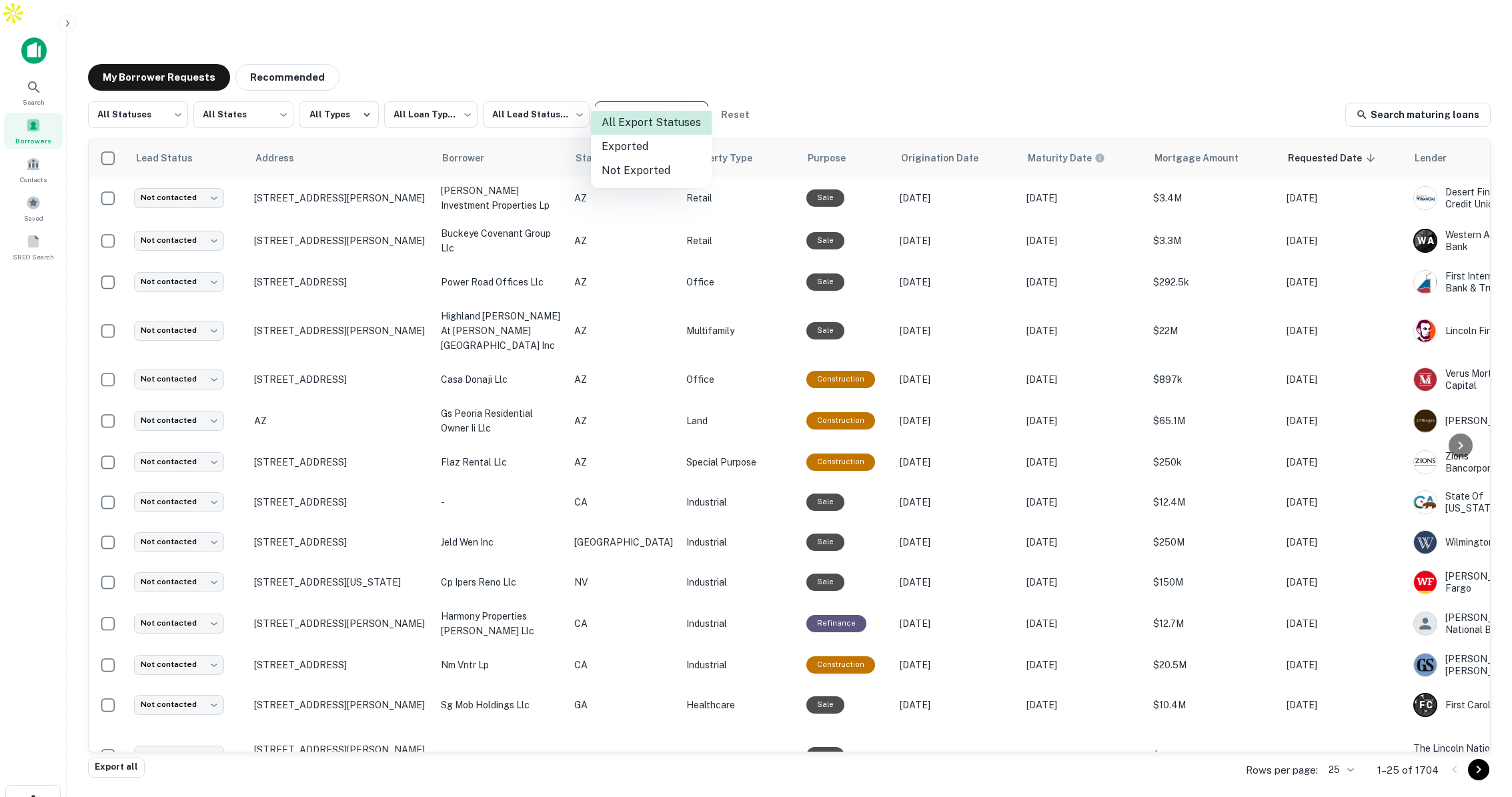
click at [678, 83] on body "**********" at bounding box center [756, 398] width 1512 height 797
click at [847, 45] on div at bounding box center [756, 398] width 1512 height 797
click at [287, 64] on button "Recommended" at bounding box center [287, 77] width 104 height 27
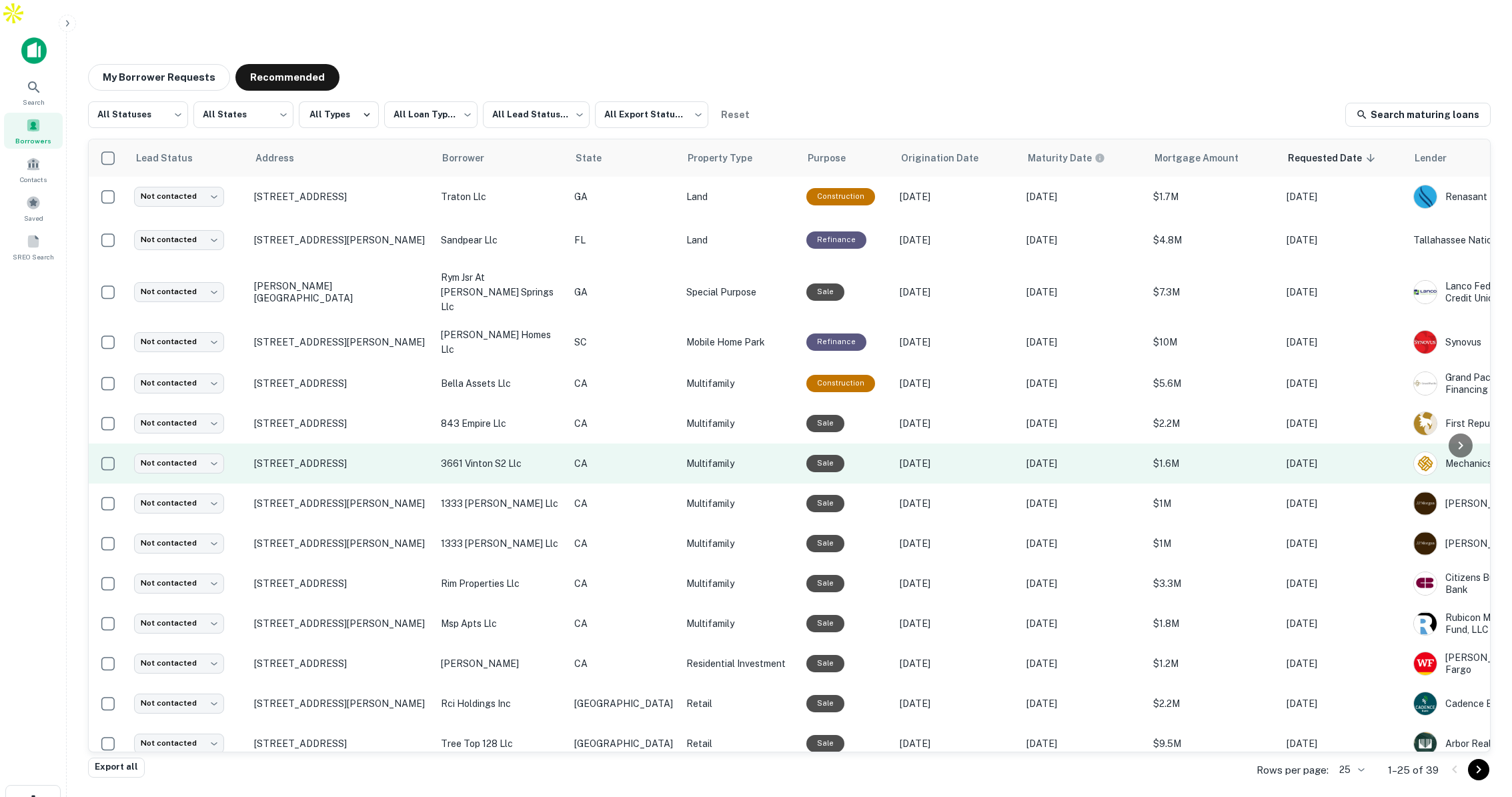
click at [569, 444] on td "CA" at bounding box center [623, 464] width 112 height 40
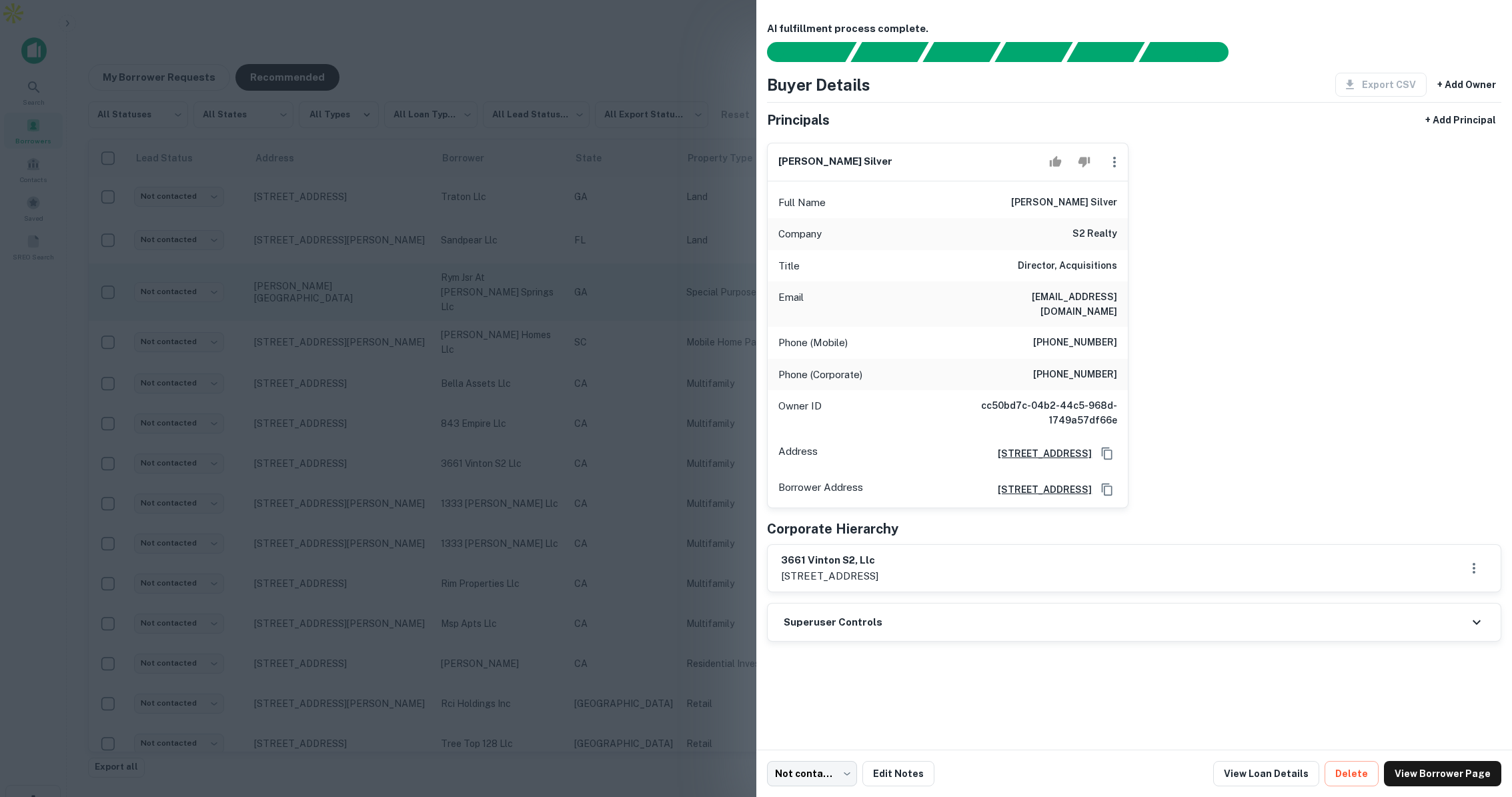
click at [529, 243] on div at bounding box center [756, 398] width 1512 height 797
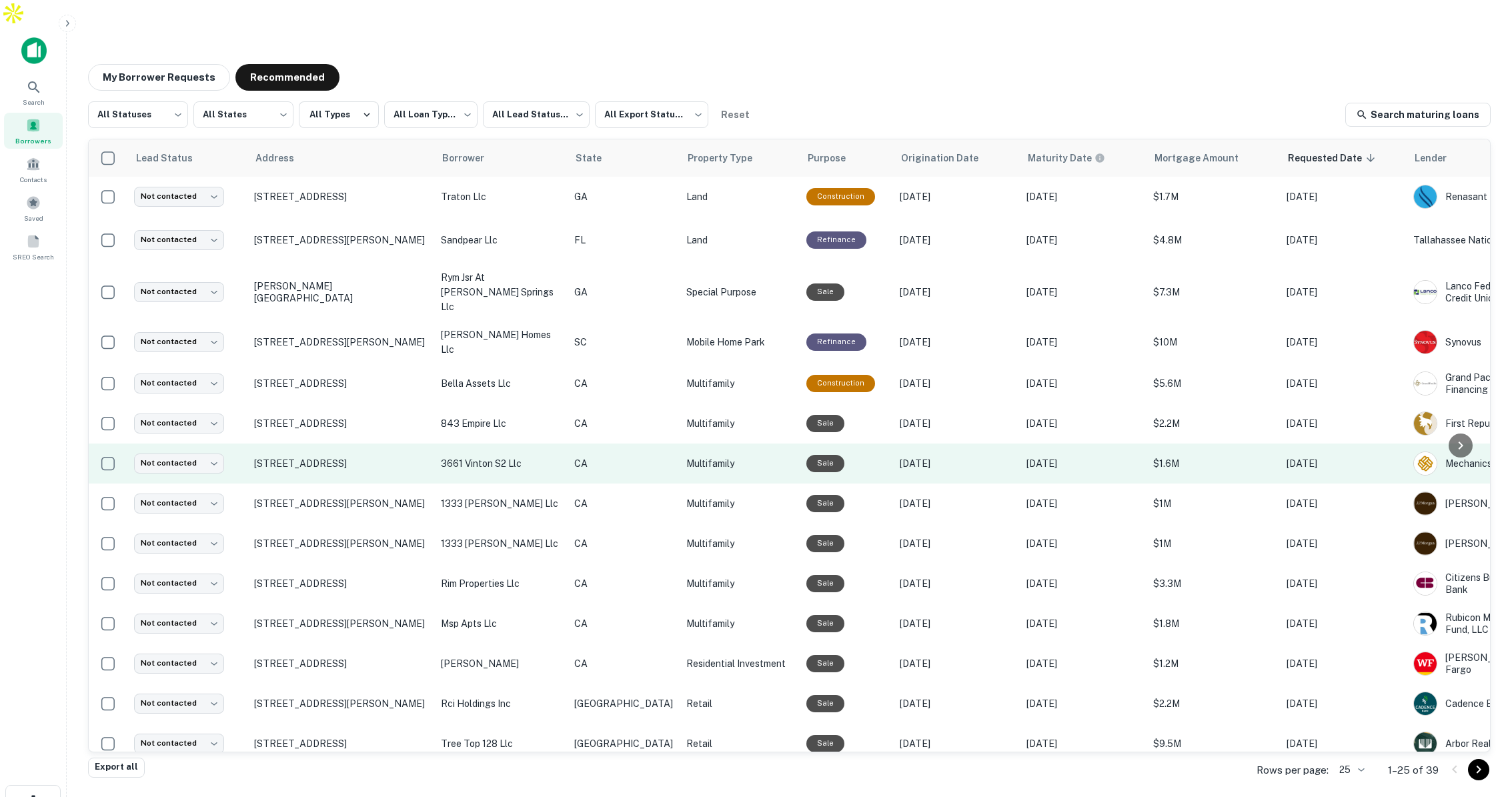
click at [597, 456] on p "CA" at bounding box center [623, 463] width 99 height 14
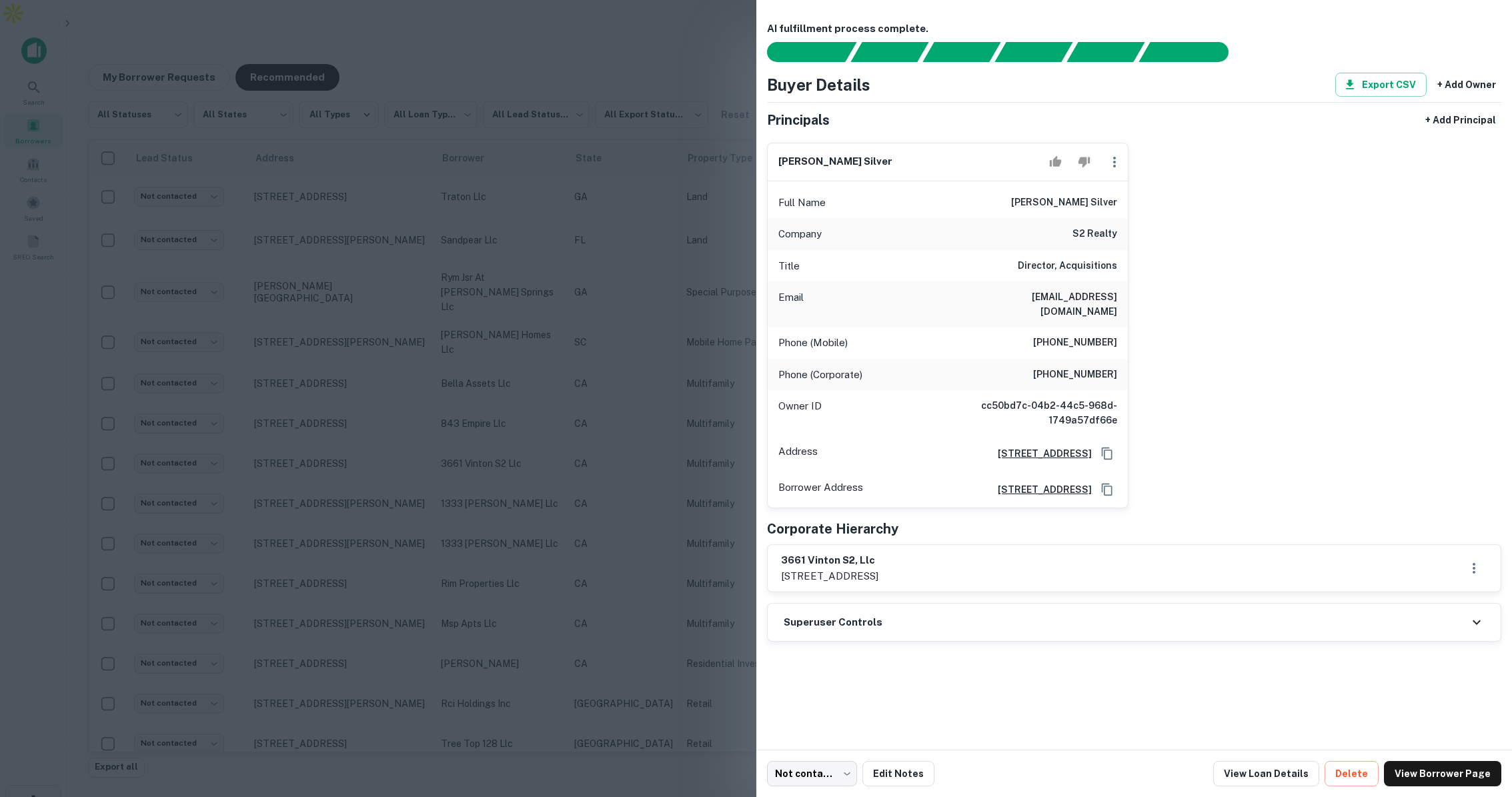
click at [499, 213] on div at bounding box center [756, 398] width 1512 height 797
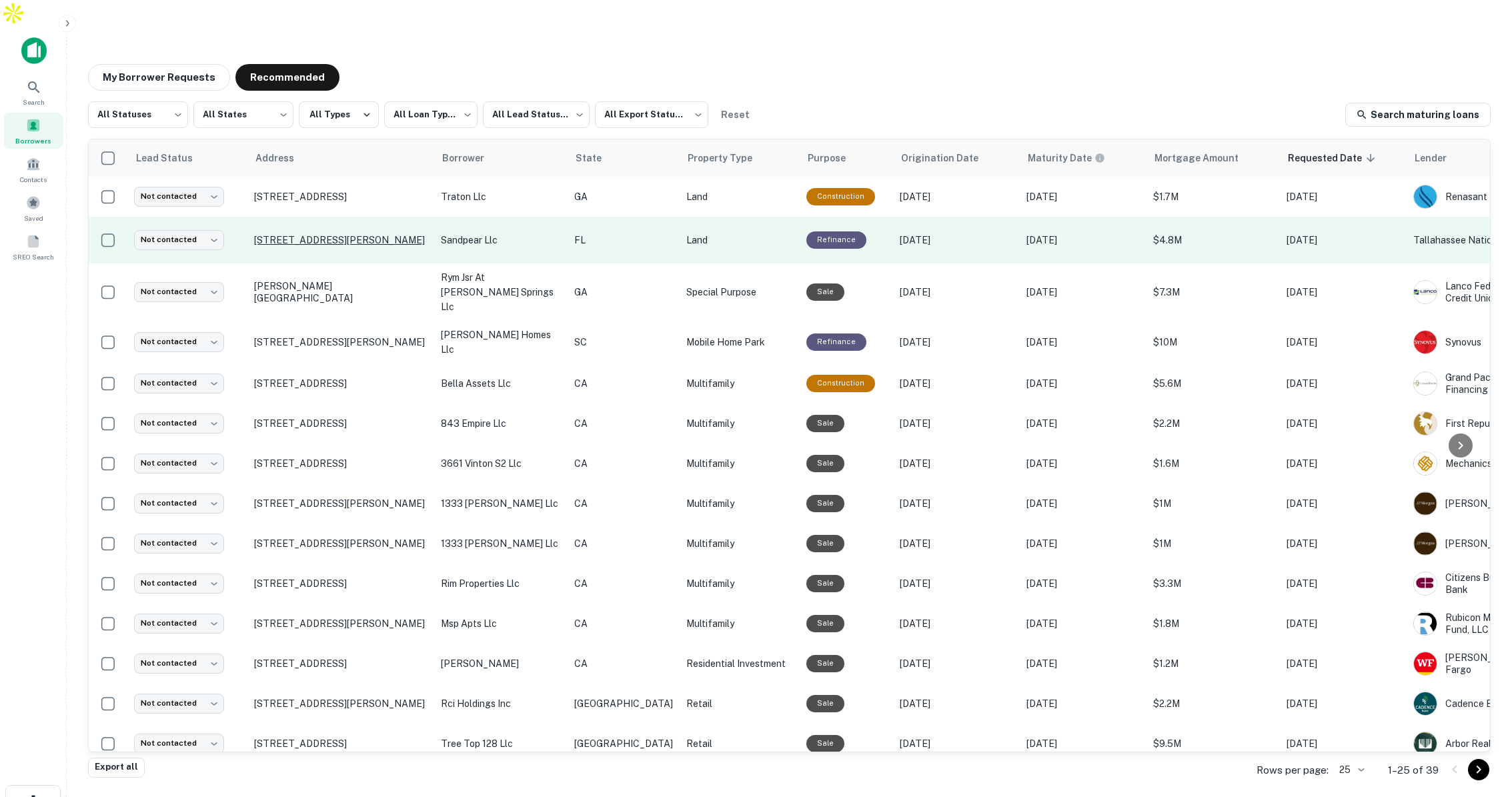
scroll to position [1, 0]
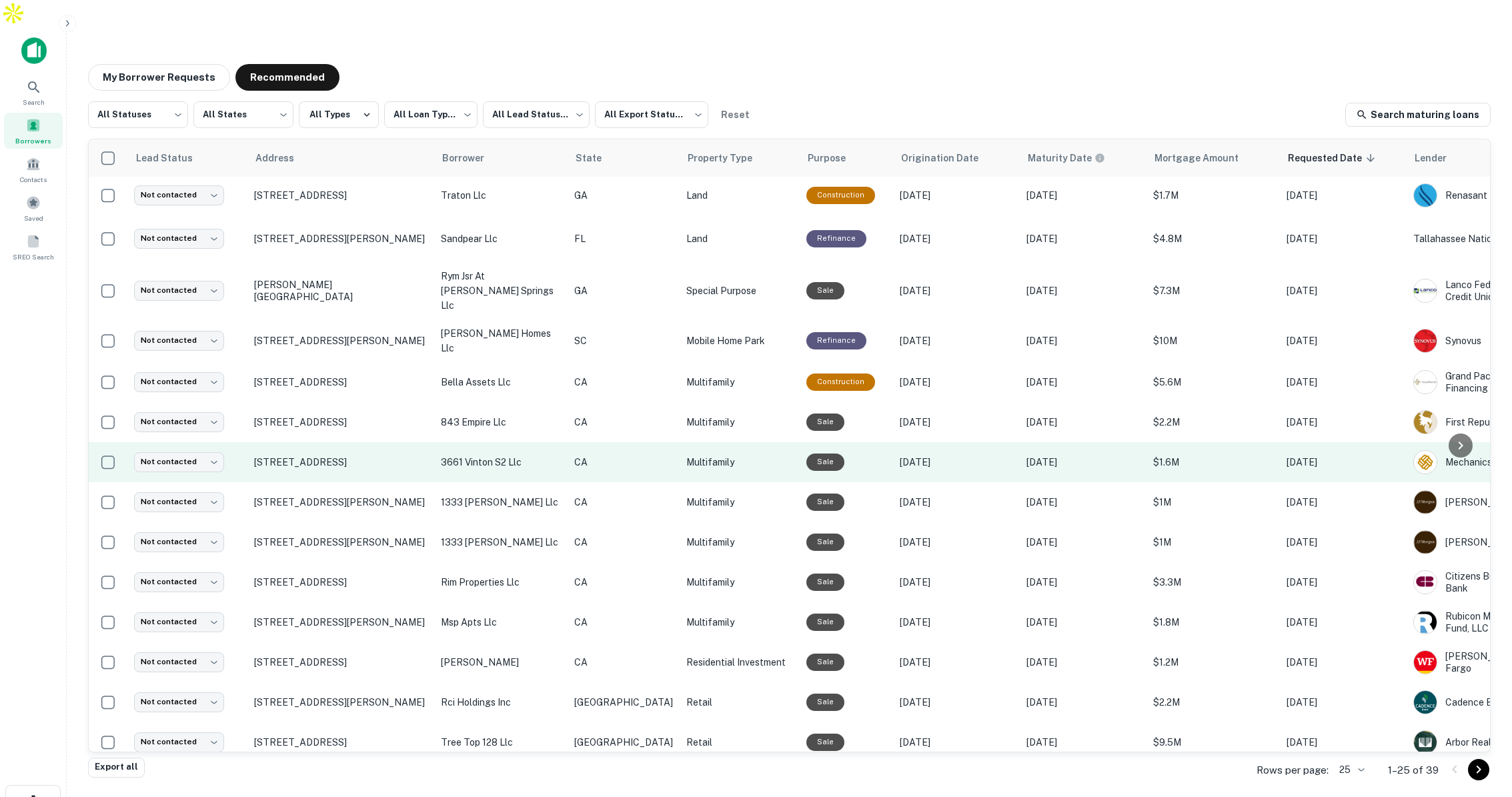
click at [700, 454] on p "Multifamily" at bounding box center [740, 461] width 107 height 14
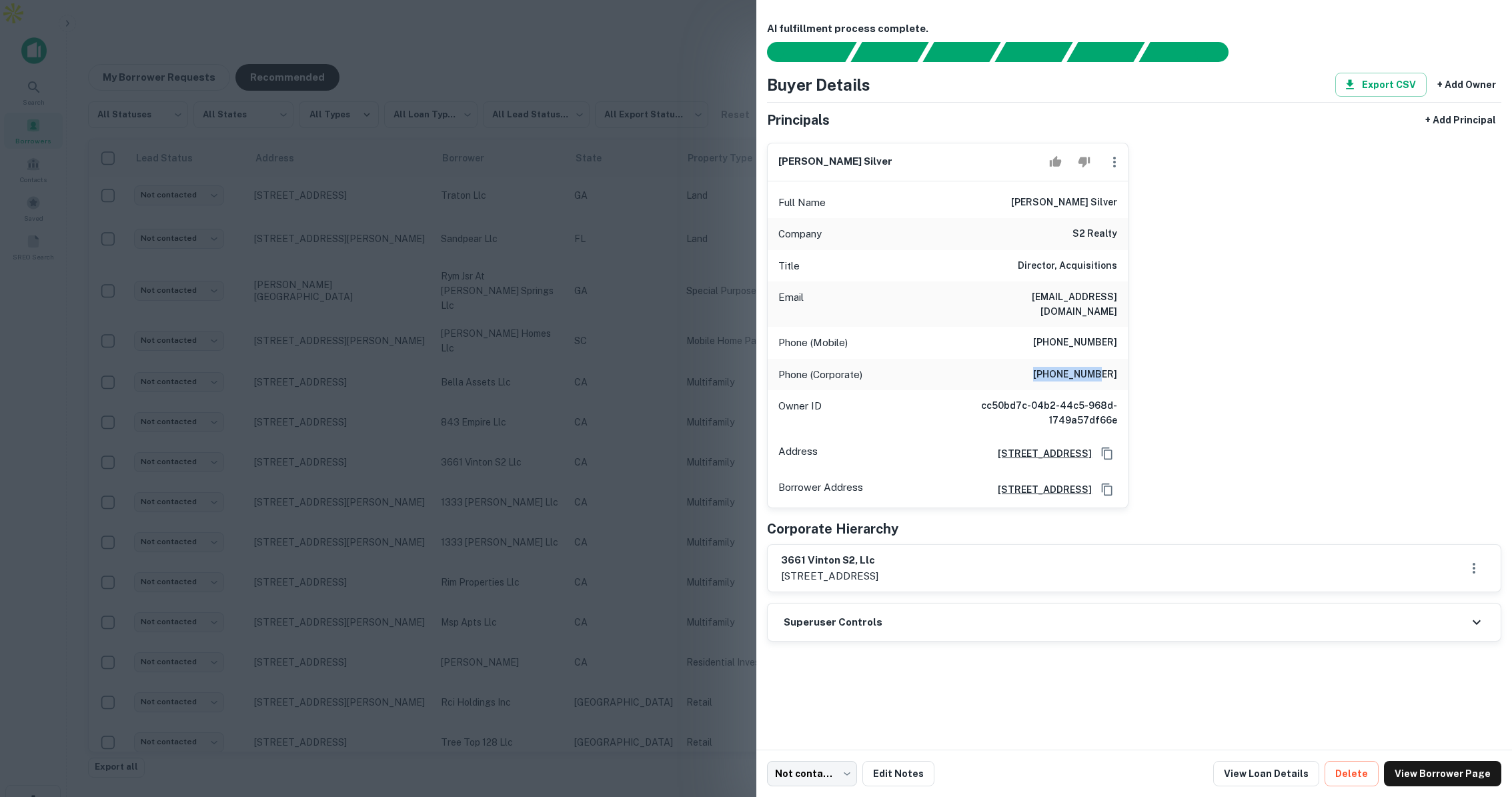
drag, startPoint x: 1049, startPoint y: 363, endPoint x: 1079, endPoint y: 356, distance: 30.8
click at [1104, 364] on div "Phone (Corporate) (310) 926-8410" at bounding box center [947, 374] width 361 height 32
drag, startPoint x: 1060, startPoint y: 327, endPoint x: 1108, endPoint y: 327, distance: 48.0
click at [1108, 335] on h6 "(310) 432-4399" at bounding box center [1076, 343] width 84 height 16
drag, startPoint x: 1015, startPoint y: 289, endPoint x: 1137, endPoint y: 293, distance: 122.1
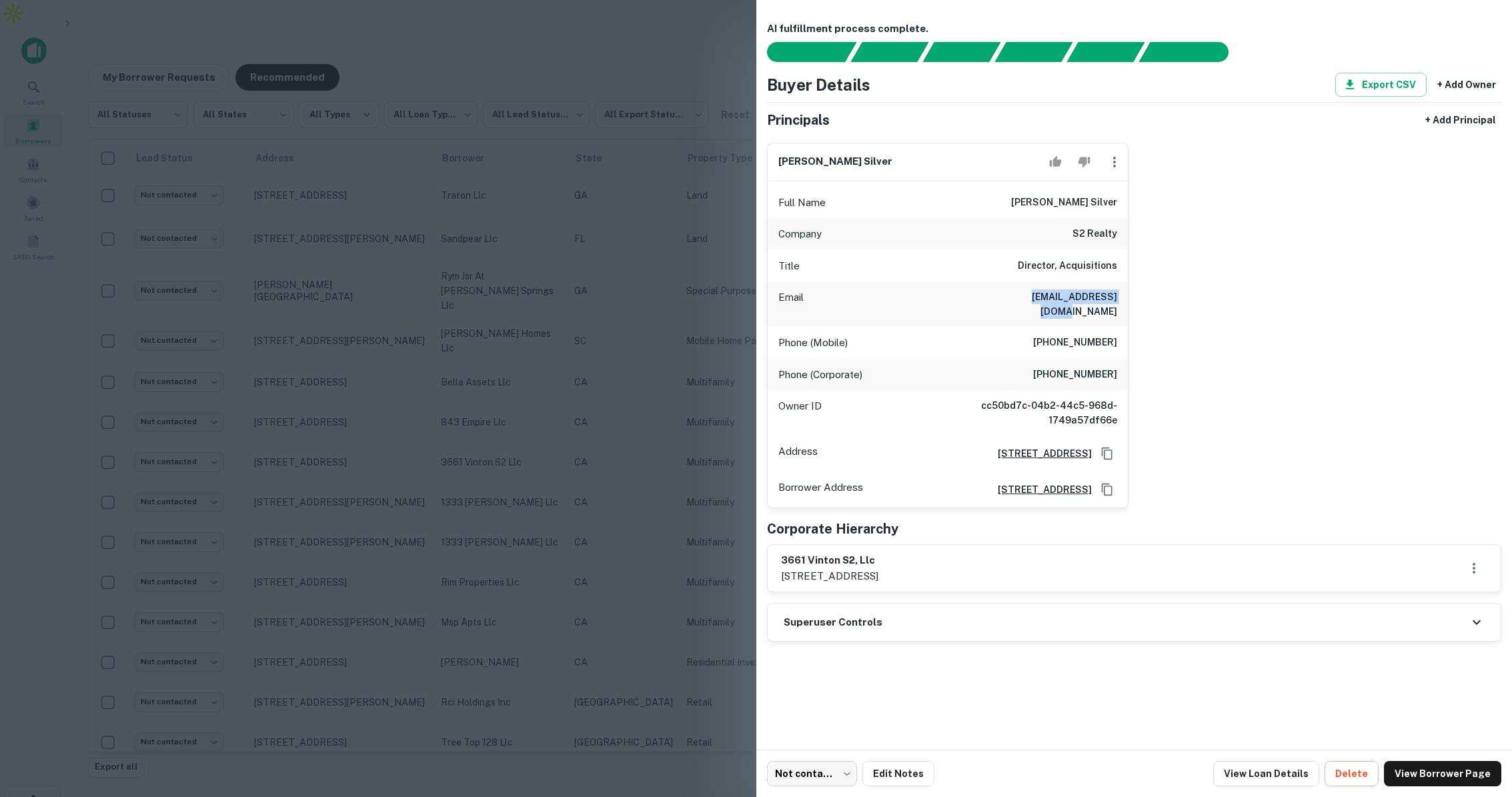
click at [1137, 293] on div "evan h. silver Full Name evan h. silver Company s2 realty Title Director, Acqui…" at bounding box center [1128, 321] width 745 height 377
click at [674, 204] on div at bounding box center [756, 398] width 1512 height 797
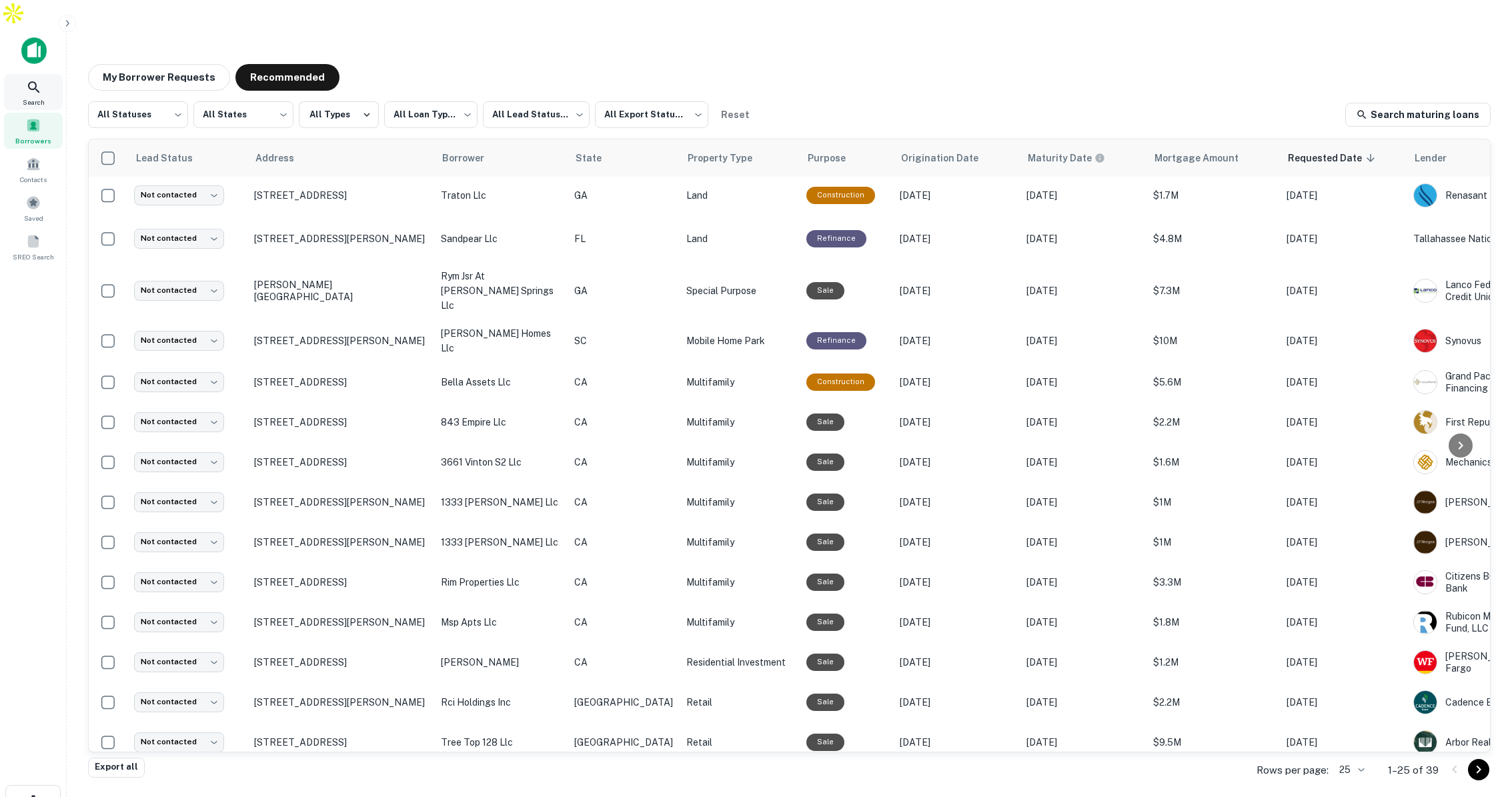
click at [44, 74] on div "Search" at bounding box center [33, 92] width 58 height 36
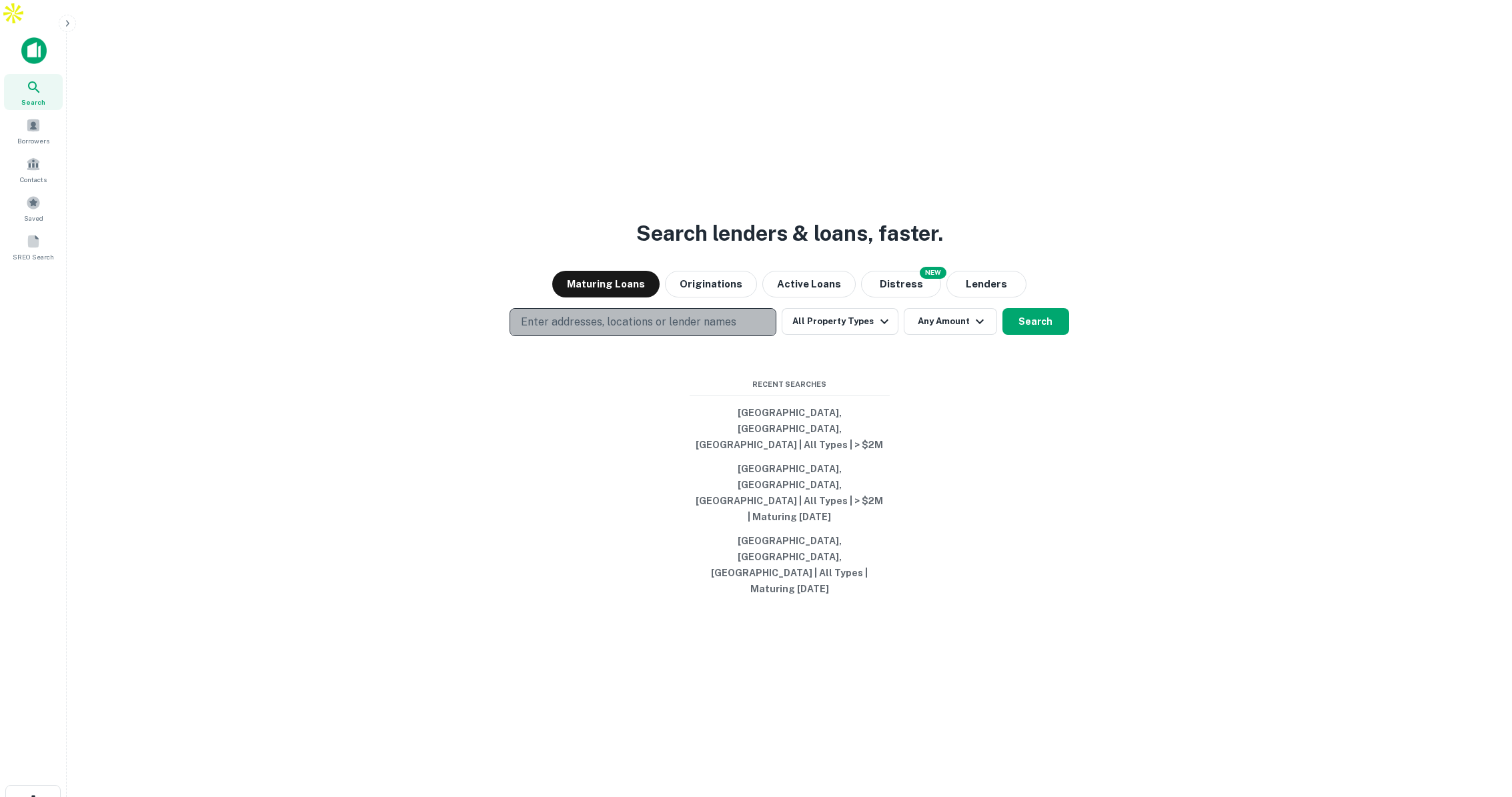
click at [737, 328] on button "Enter addresses, locations or lender names" at bounding box center [643, 321] width 267 height 28
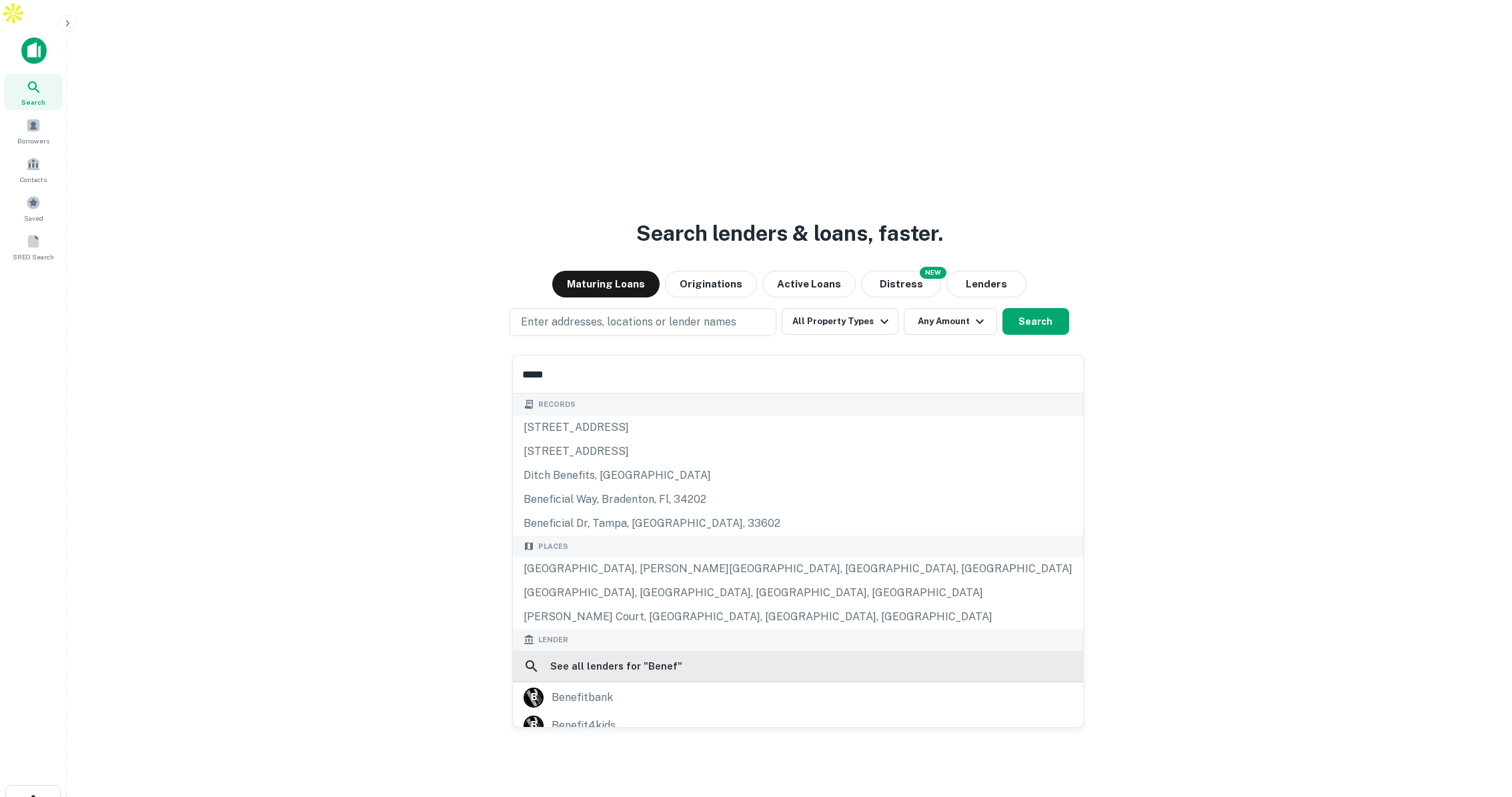
scroll to position [69, 0]
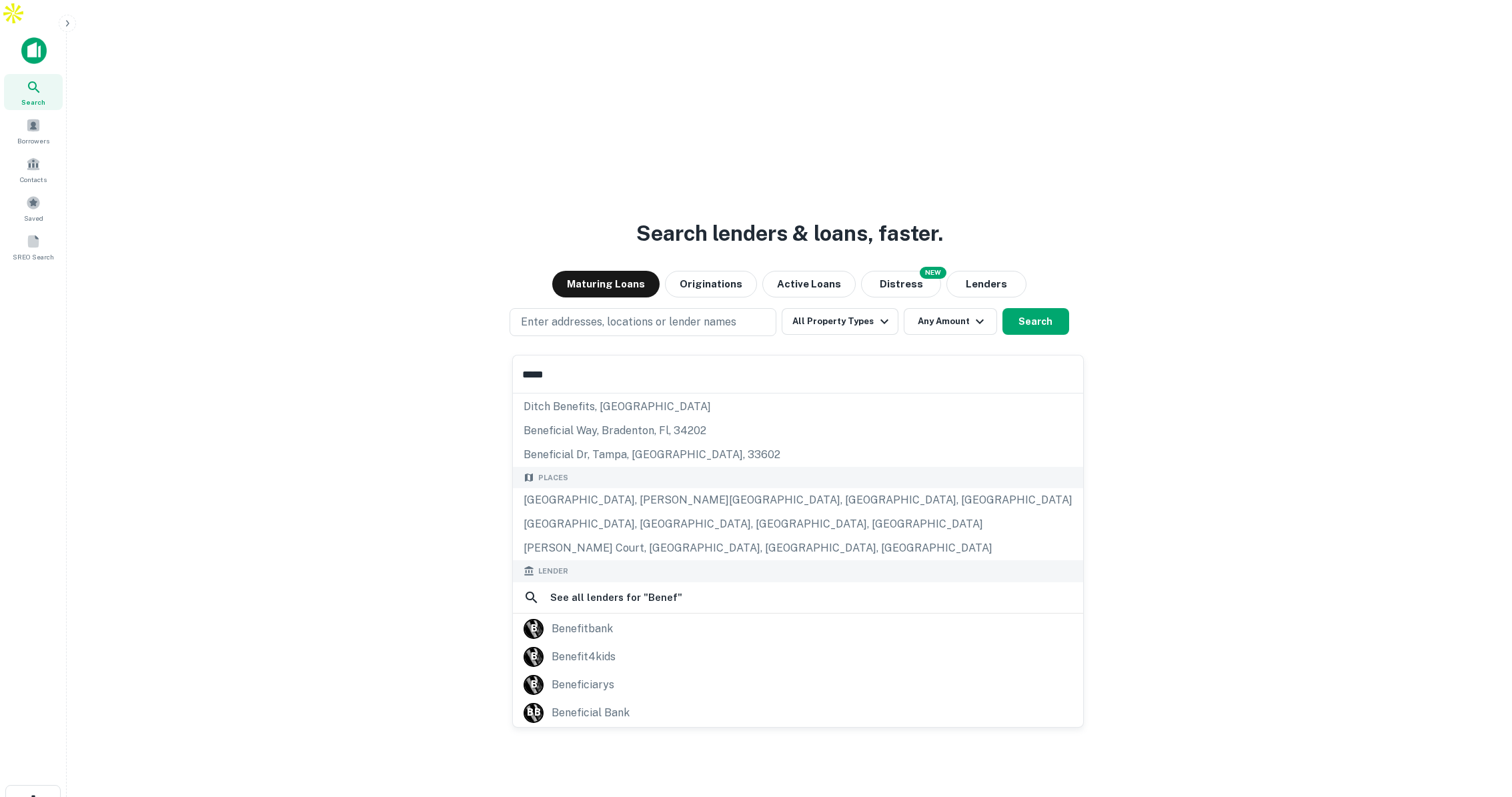
click at [574, 379] on input "*****" at bounding box center [798, 373] width 570 height 37
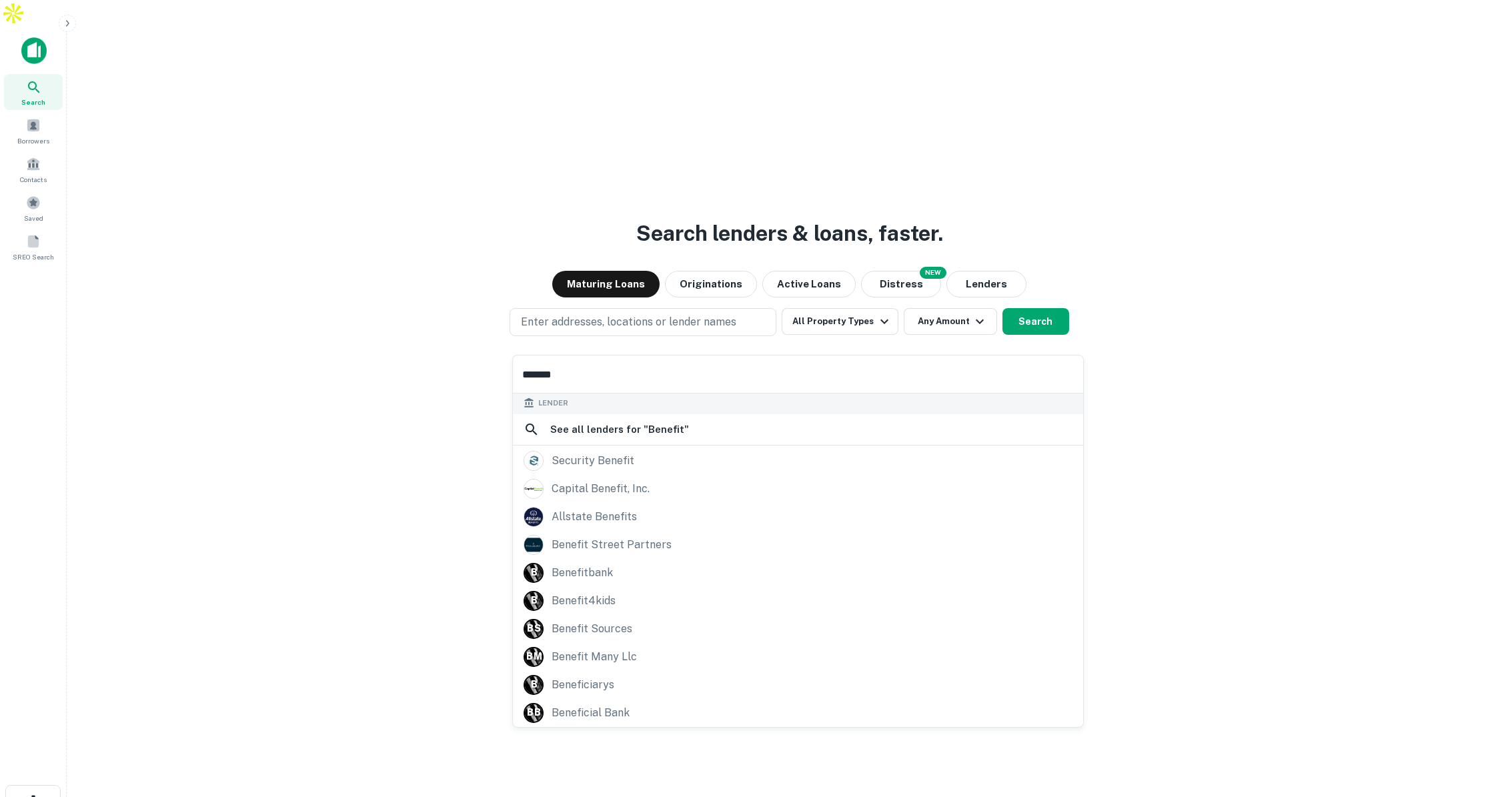
scroll to position [3, 0]
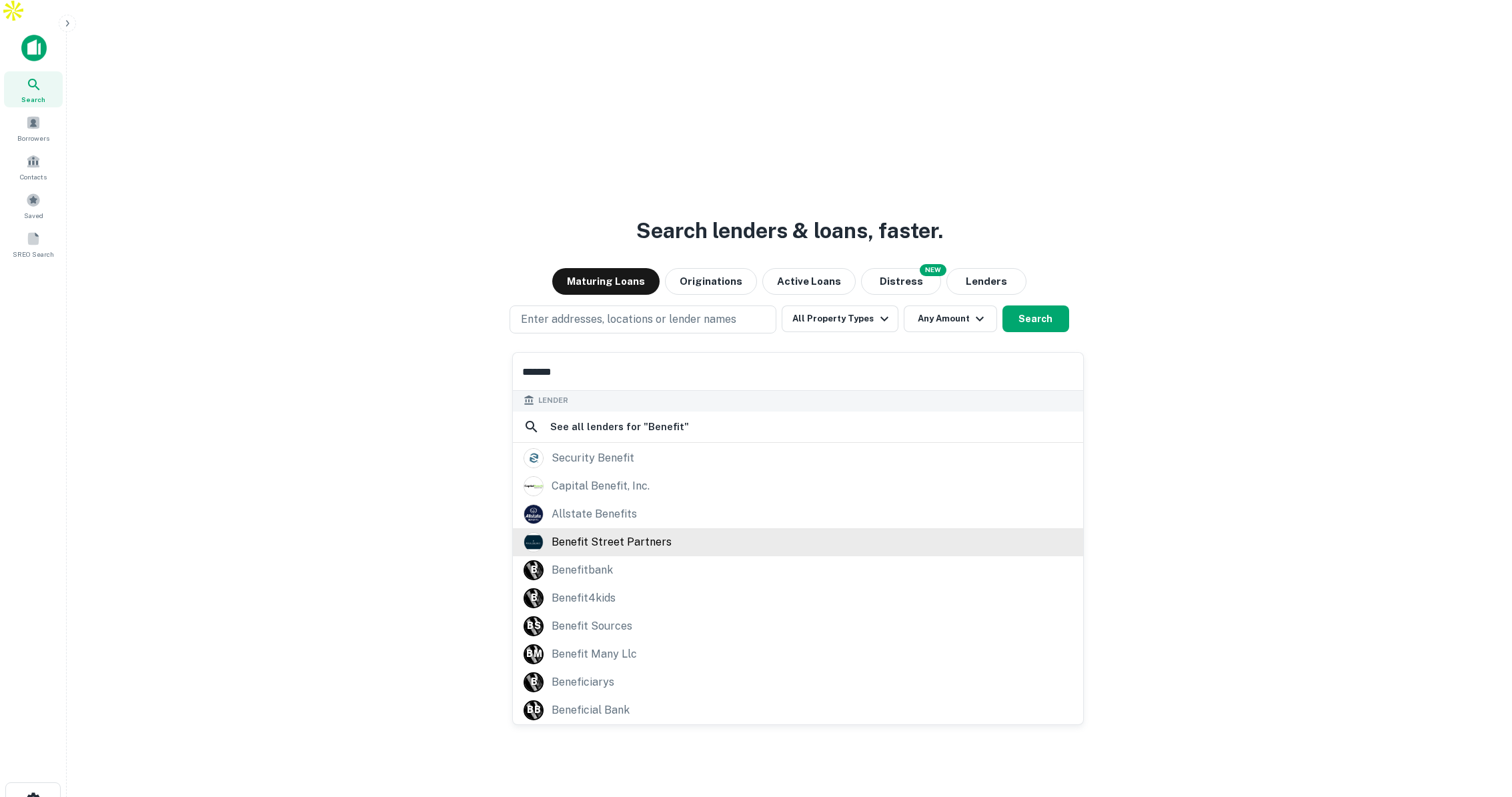
type input "*******"
click at [613, 537] on div "benefit street partners" at bounding box center [611, 542] width 120 height 20
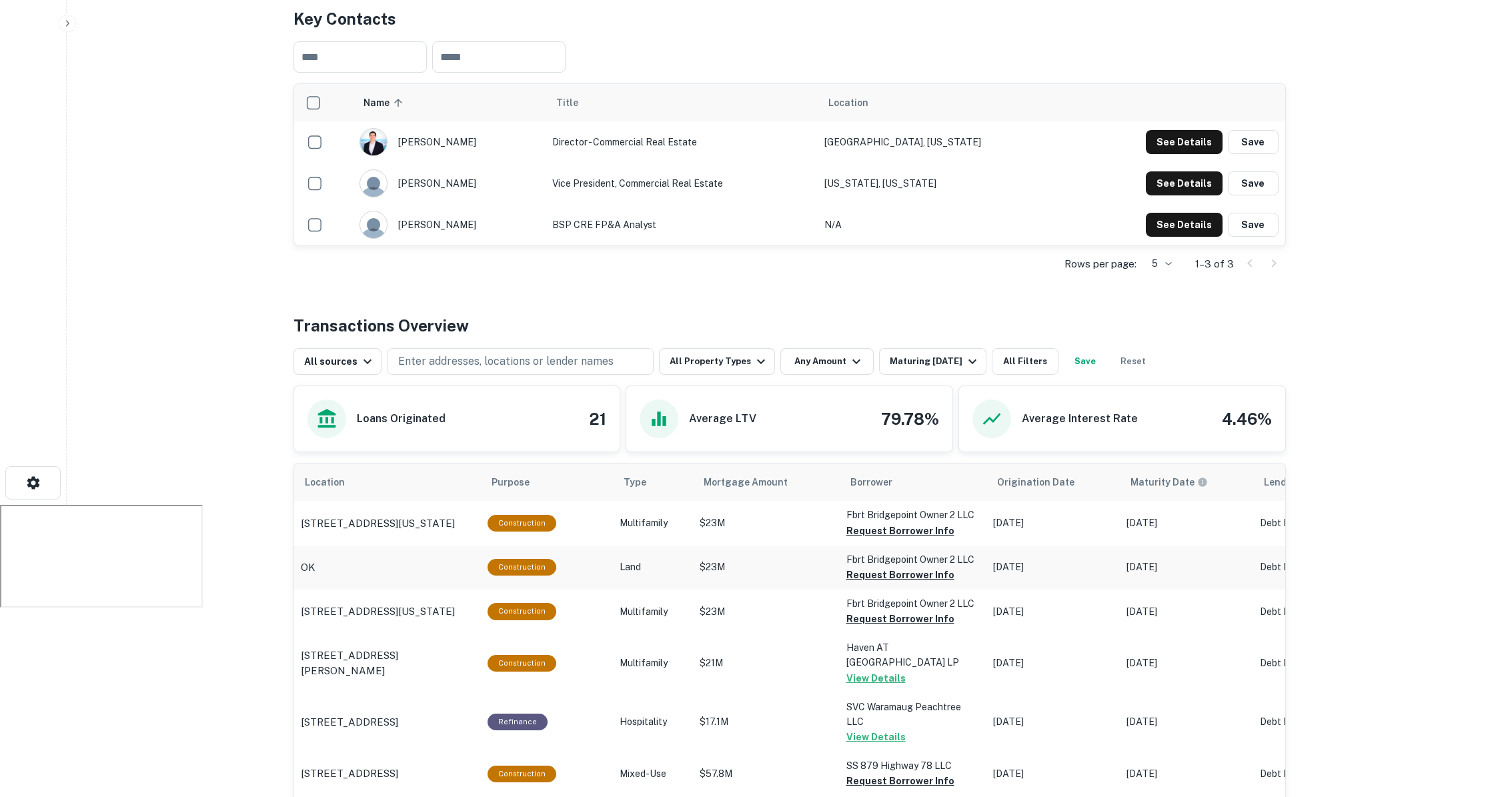
scroll to position [329, 0]
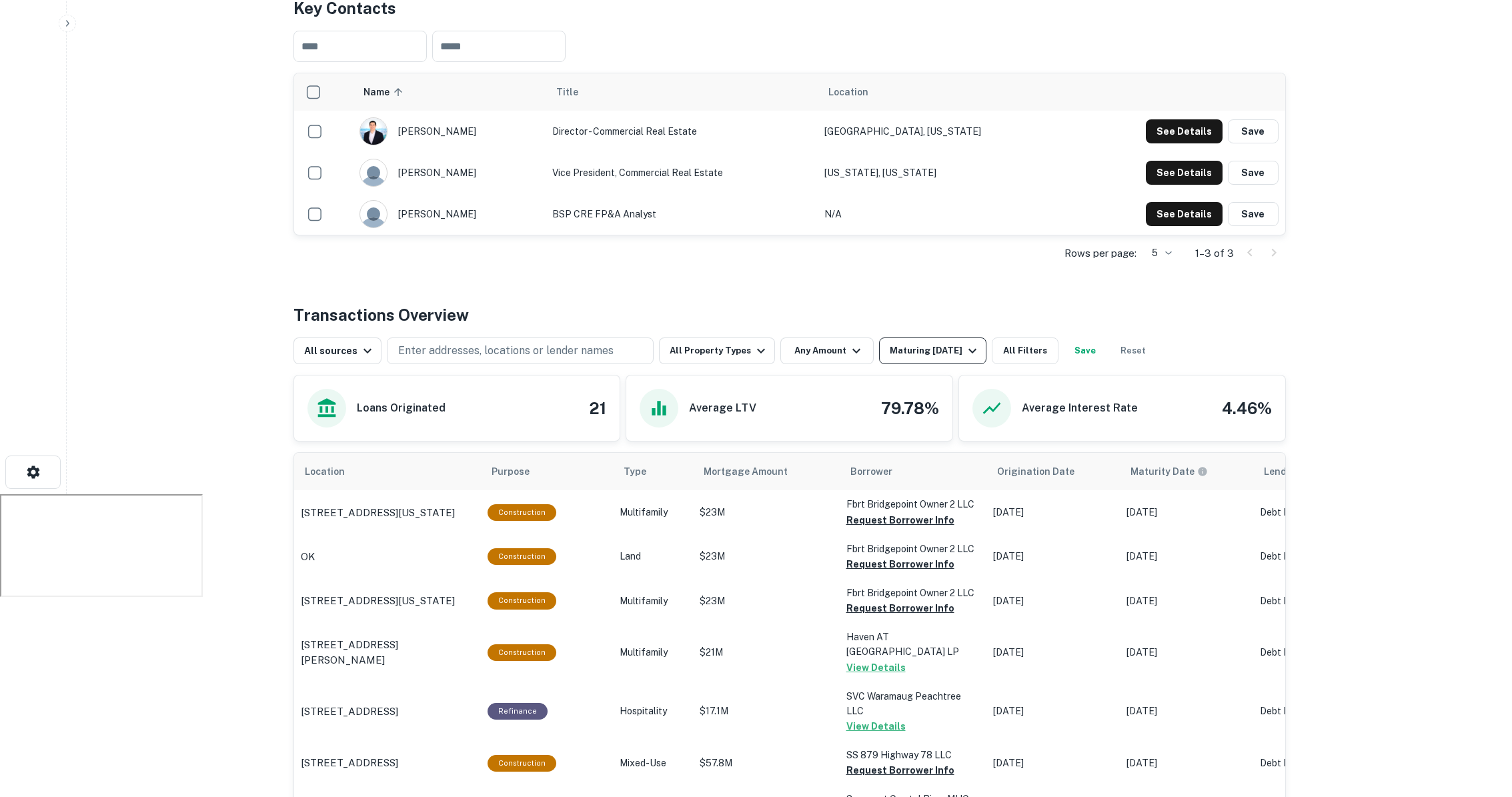
click at [965, 343] on icon "button" at bounding box center [972, 350] width 16 height 16
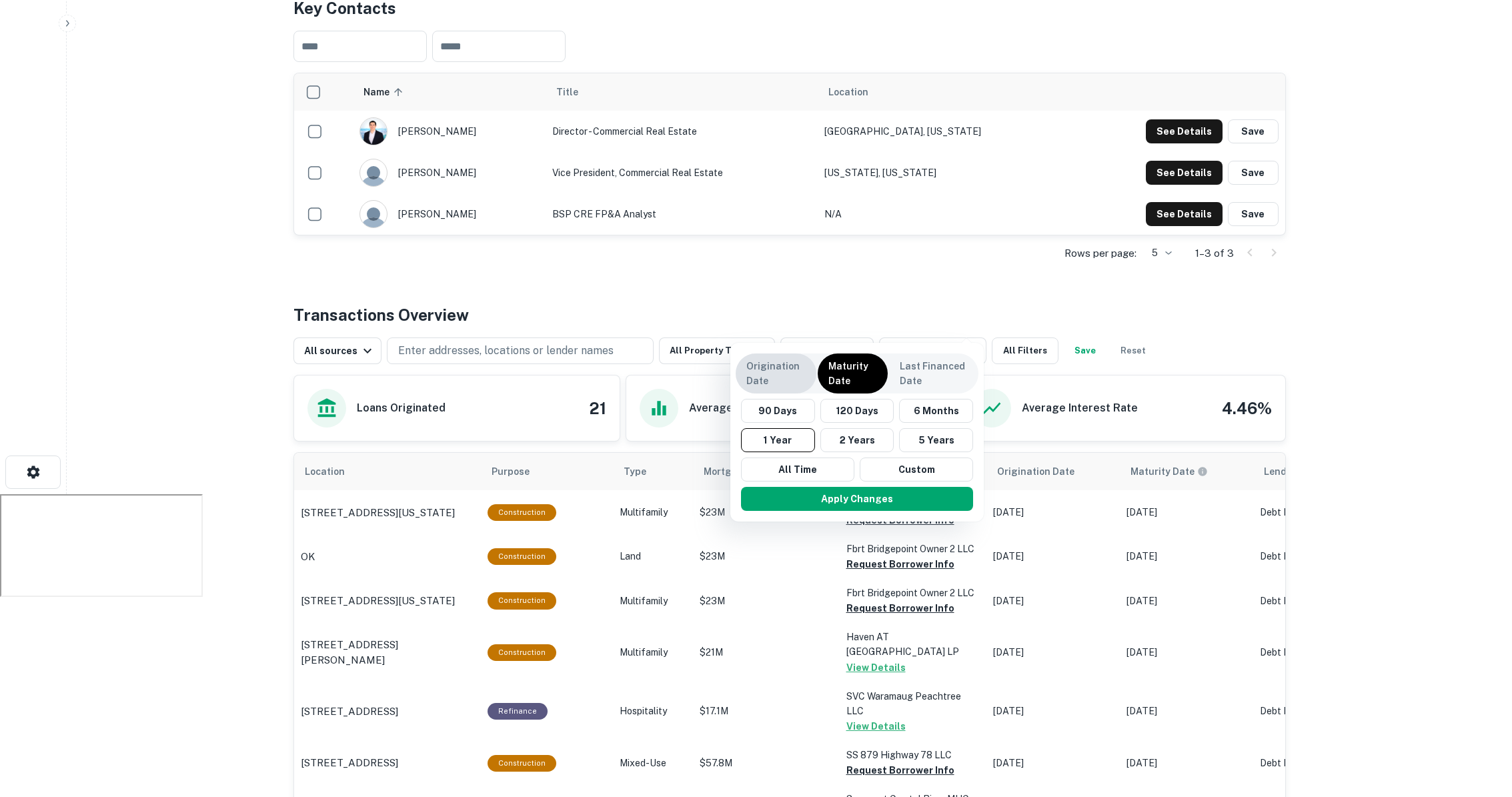
click at [787, 376] on p "Origination Date" at bounding box center [776, 373] width 59 height 30
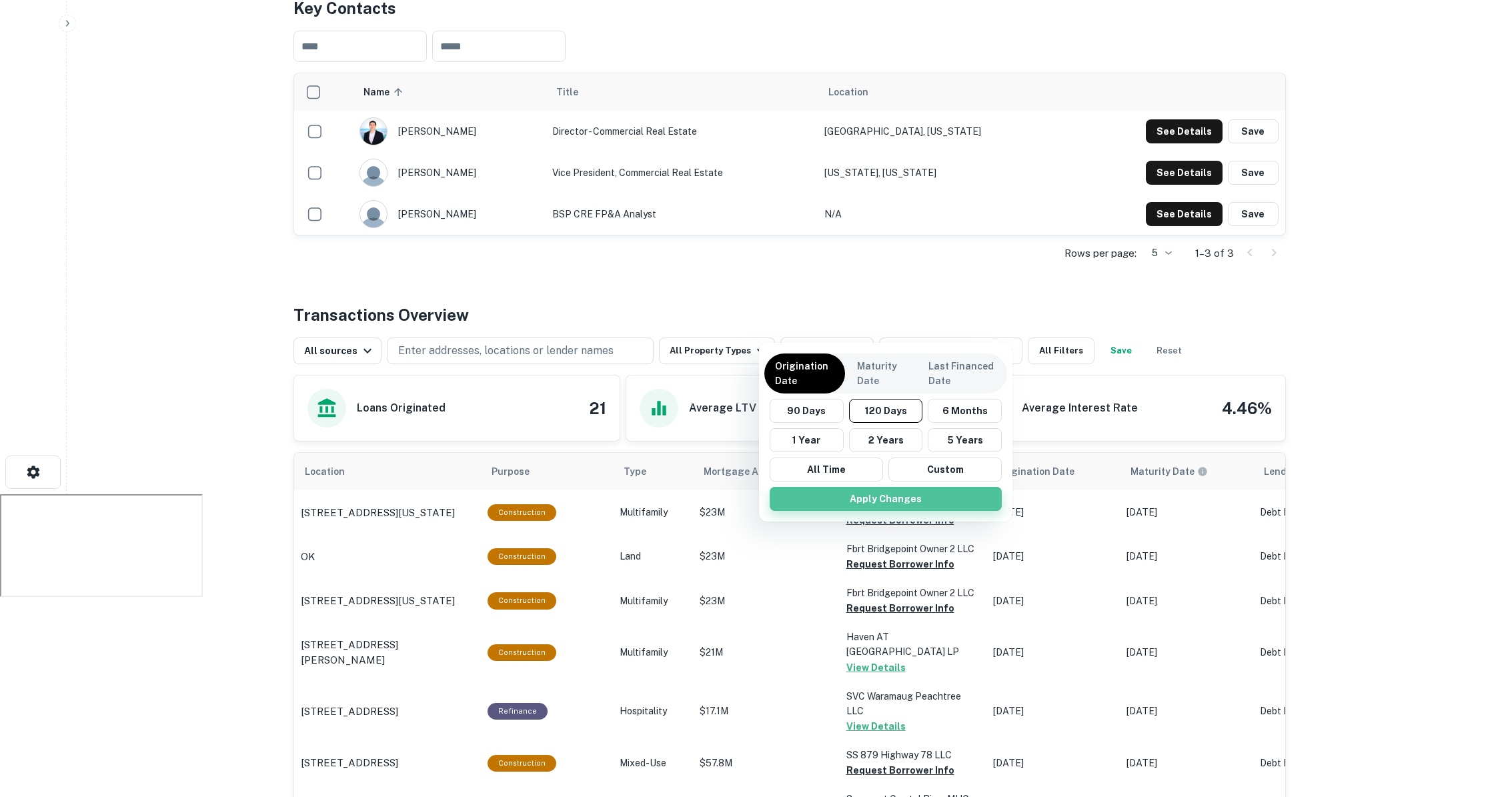
click at [905, 497] on button "Apply Changes" at bounding box center [885, 498] width 233 height 24
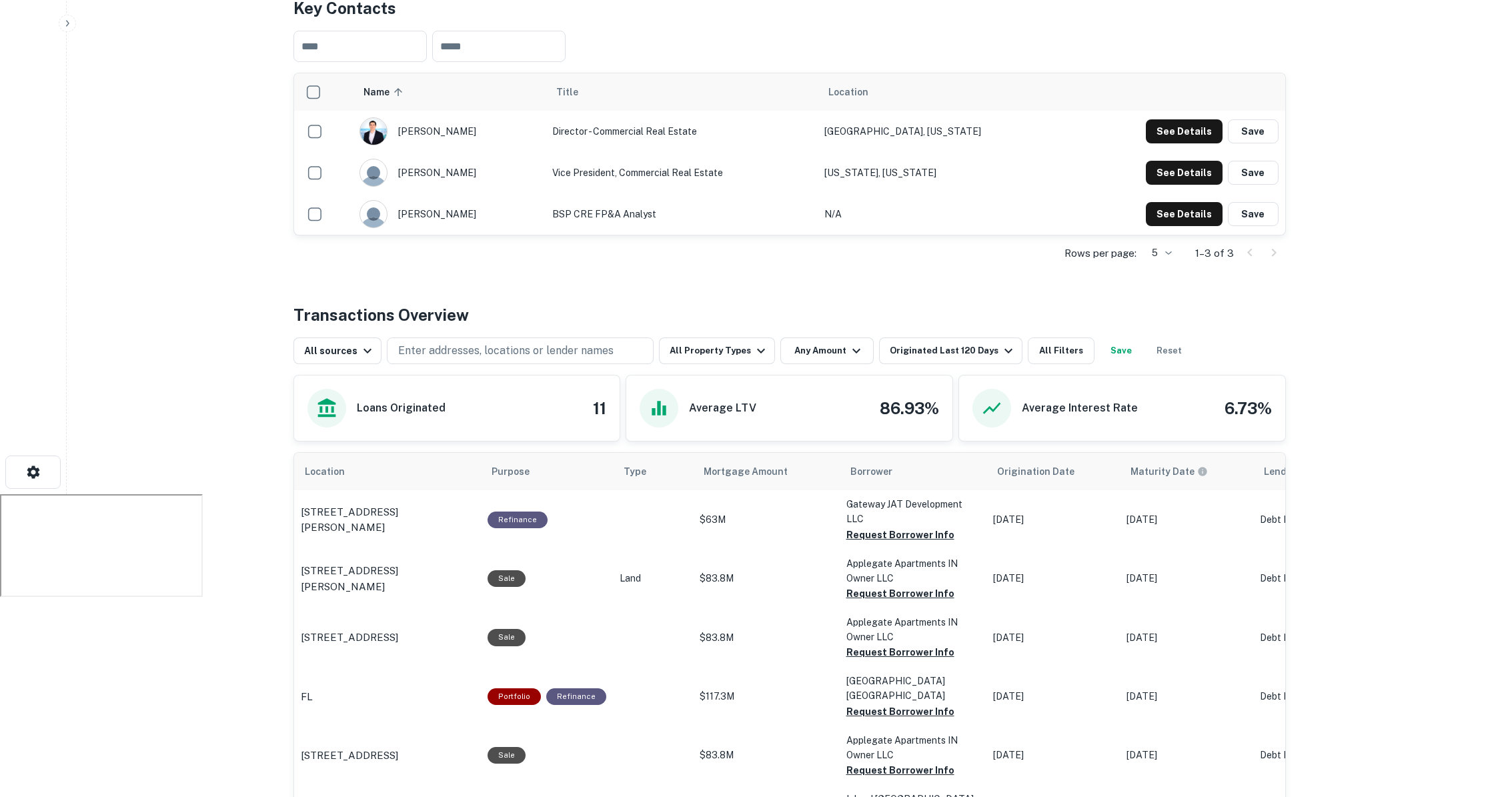
click at [982, 327] on div "All sources Enter addresses, locations or lender names All Property Types Any A…" at bounding box center [789, 345] width 992 height 37
click at [974, 343] on div "Originated Last 120 Days" at bounding box center [953, 350] width 126 height 16
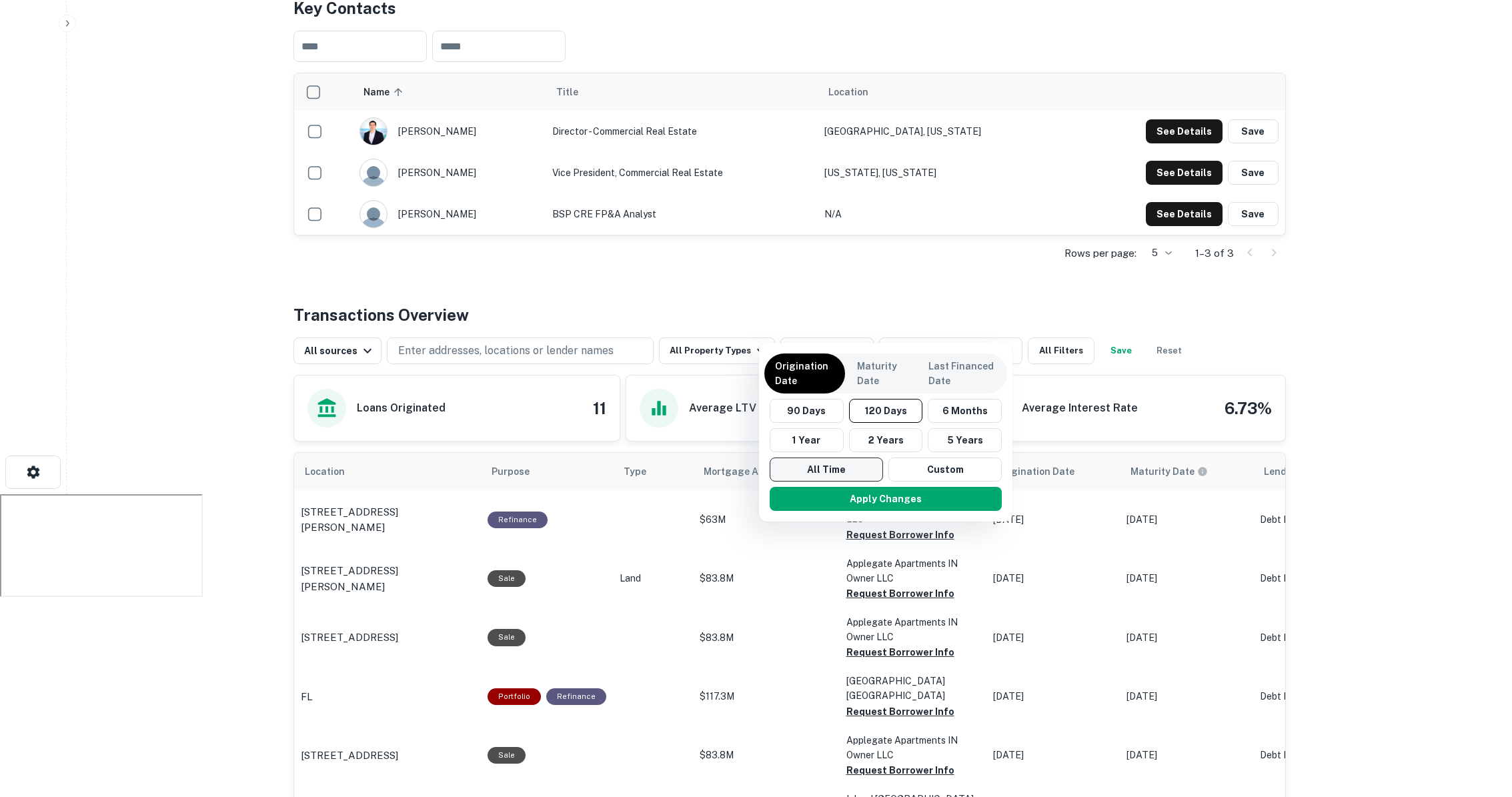
click at [840, 459] on button "All Time" at bounding box center [826, 469] width 113 height 24
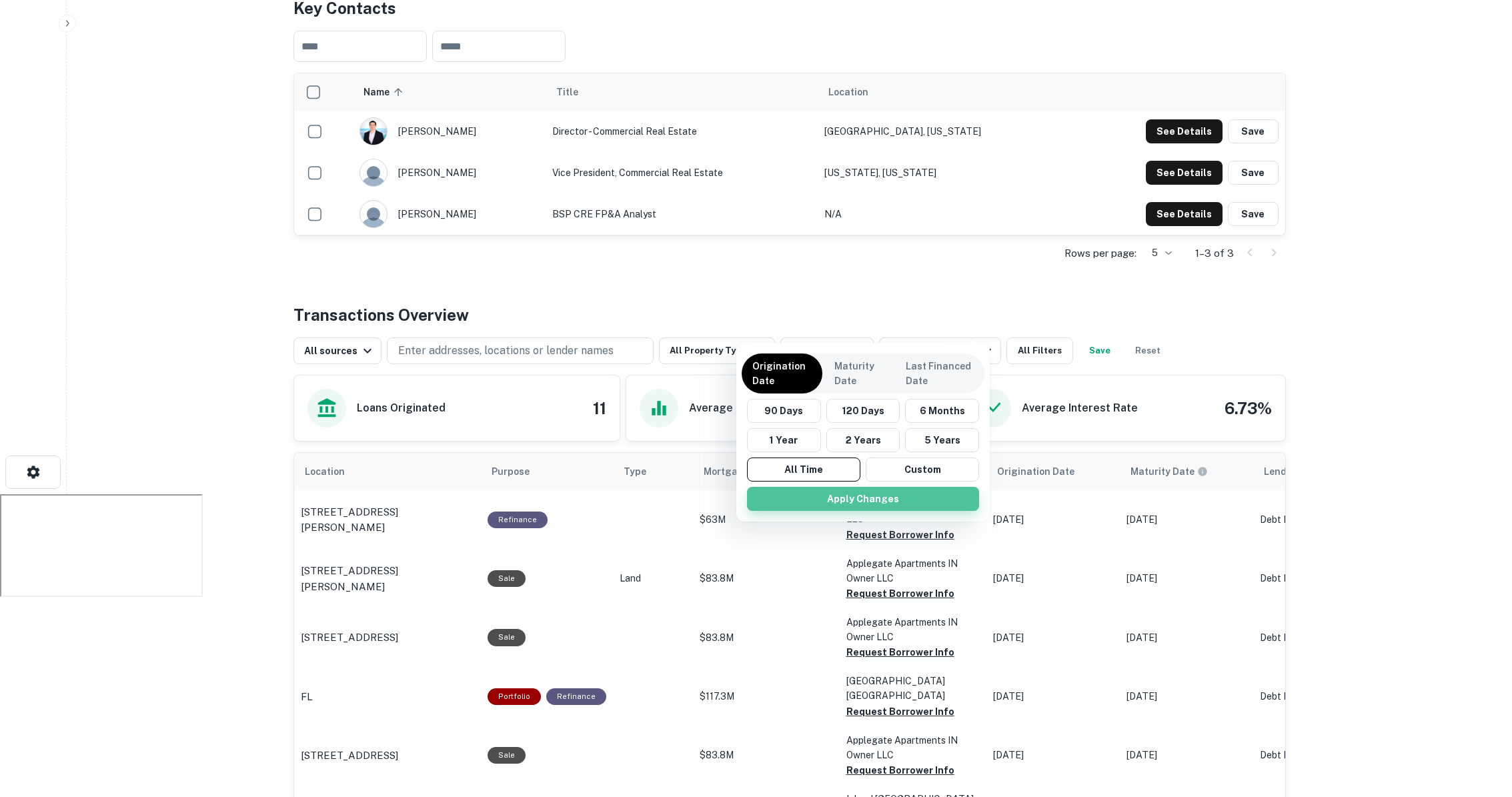
click at [873, 501] on button "Apply Changes" at bounding box center [863, 498] width 233 height 24
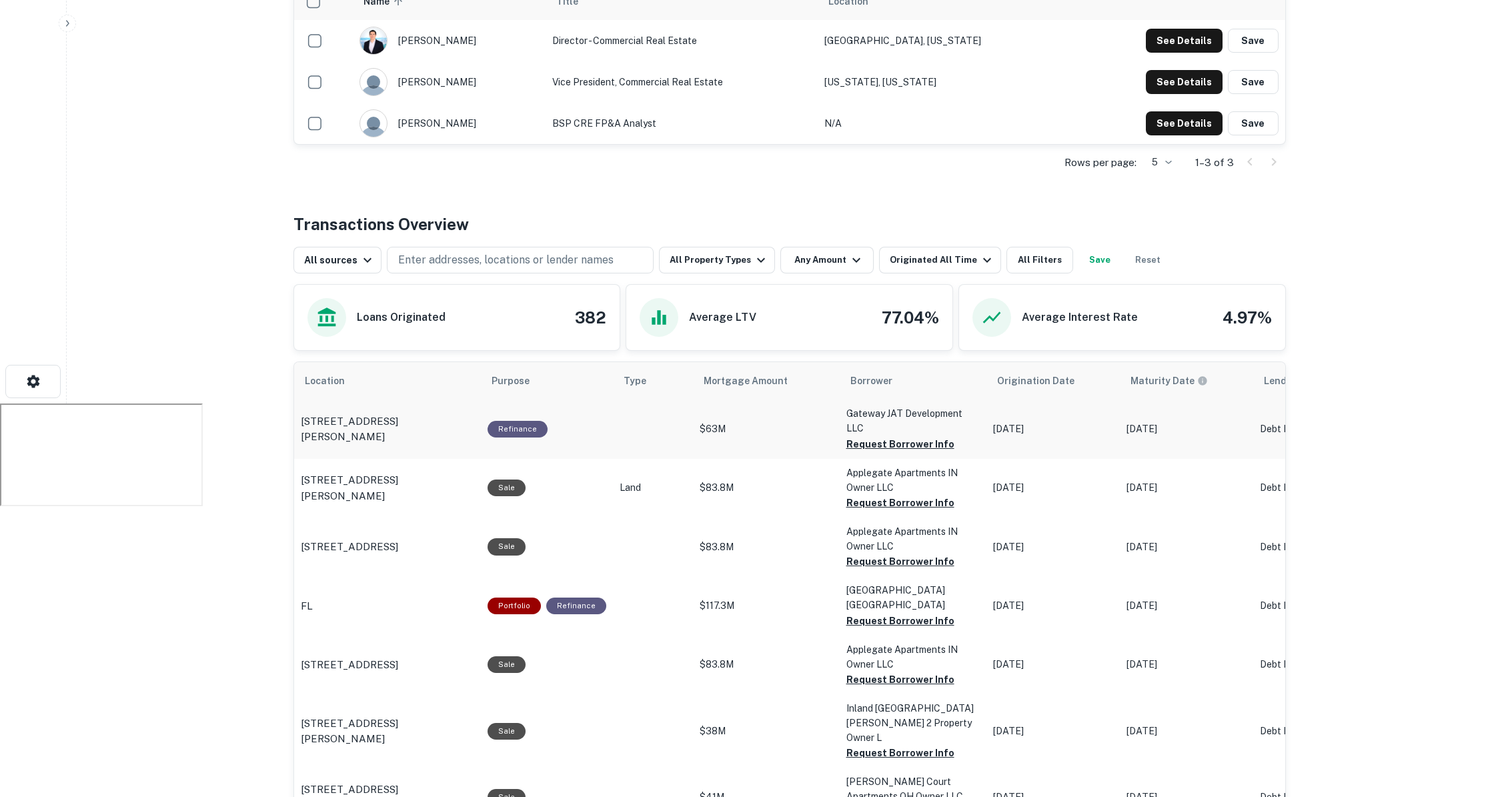
scroll to position [514, 0]
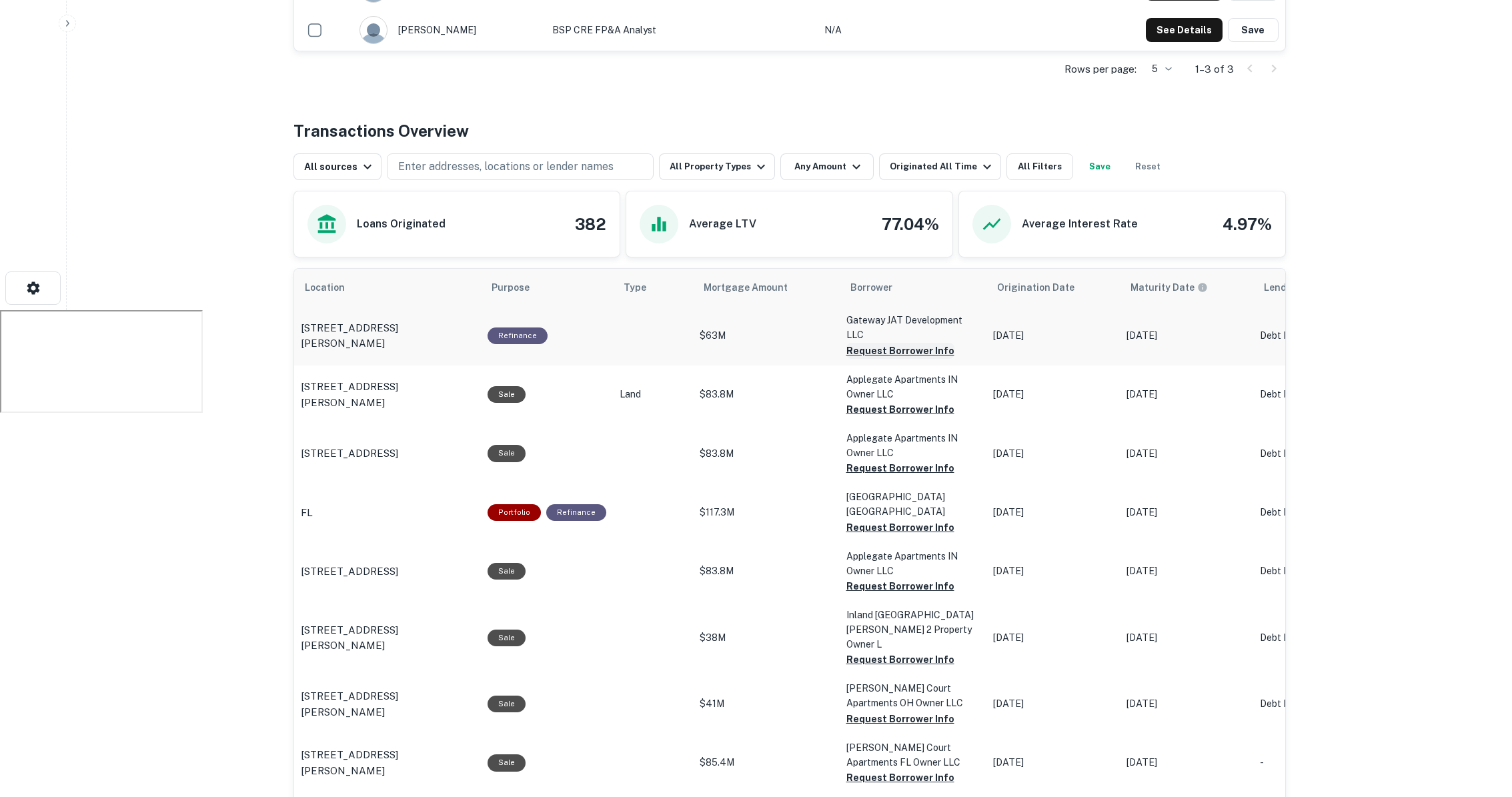
click at [877, 343] on button "Request Borrower Info" at bounding box center [900, 350] width 108 height 16
click at [868, 402] on button "Request Borrower Info" at bounding box center [900, 410] width 108 height 16
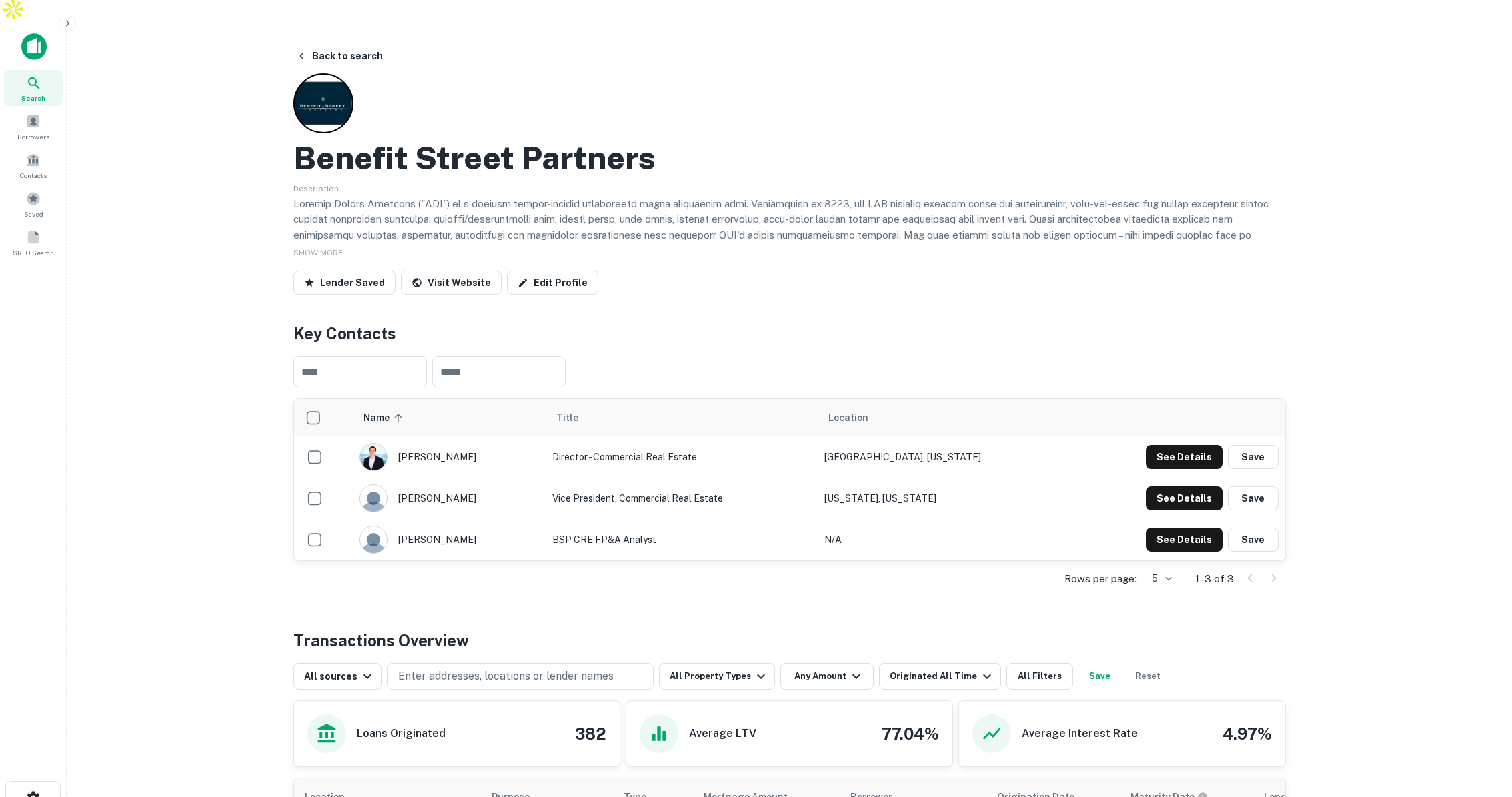
scroll to position [1, 0]
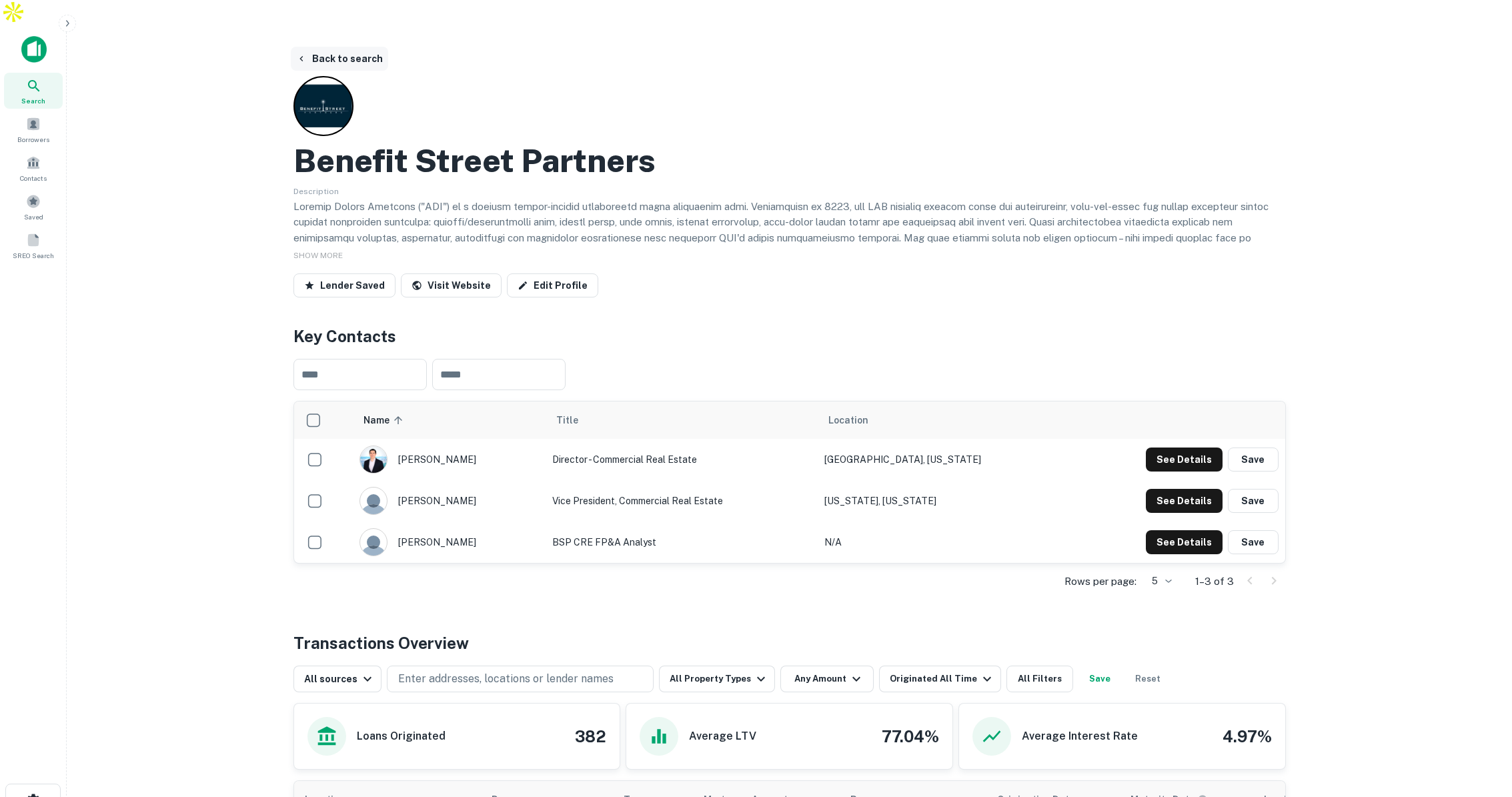
click at [309, 47] on button "Back to search" at bounding box center [340, 58] width 98 height 24
click at [36, 81] on icon at bounding box center [33, 87] width 11 height 11
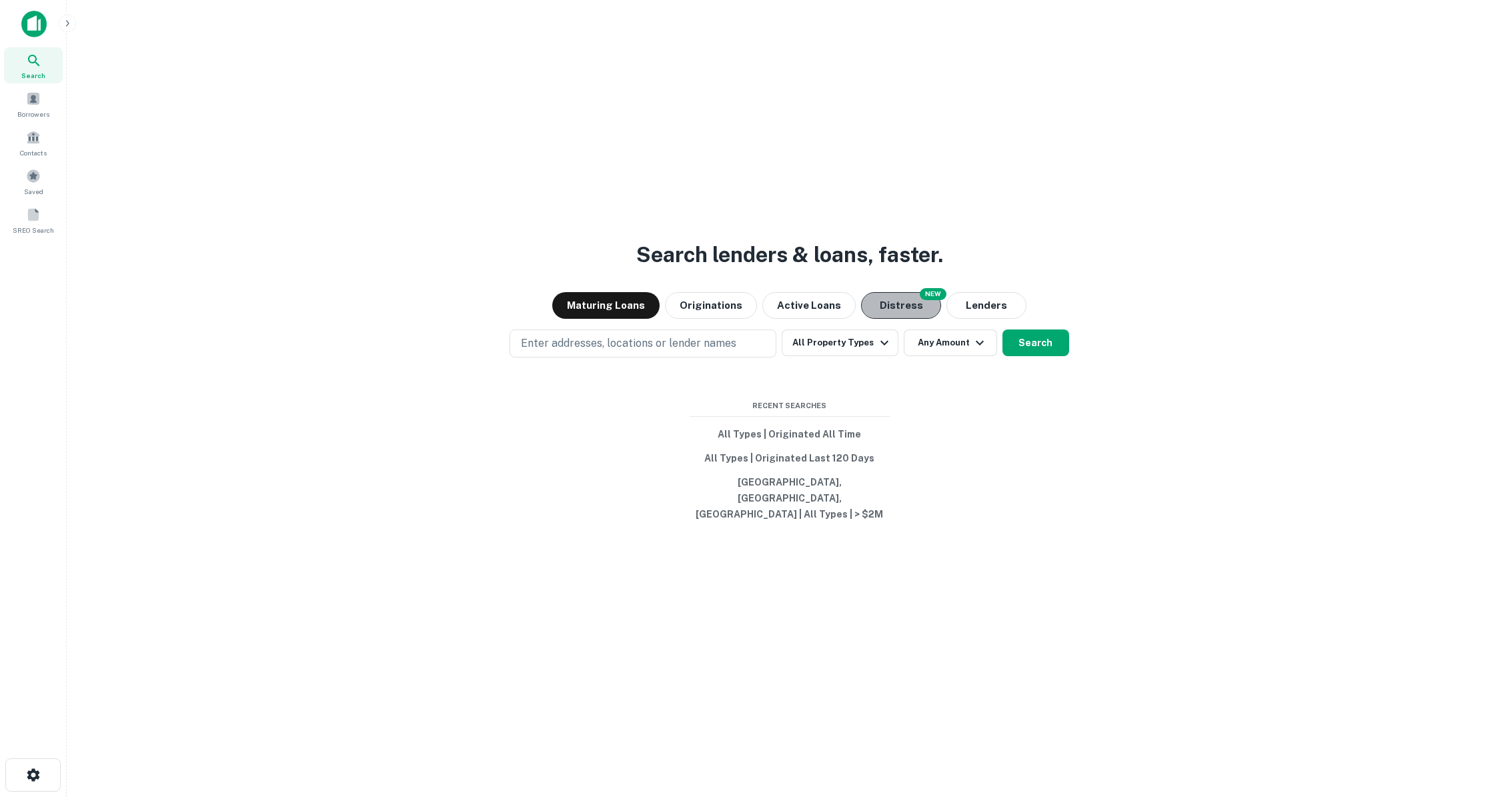
click at [885, 318] on button "Distress" at bounding box center [901, 305] width 80 height 27
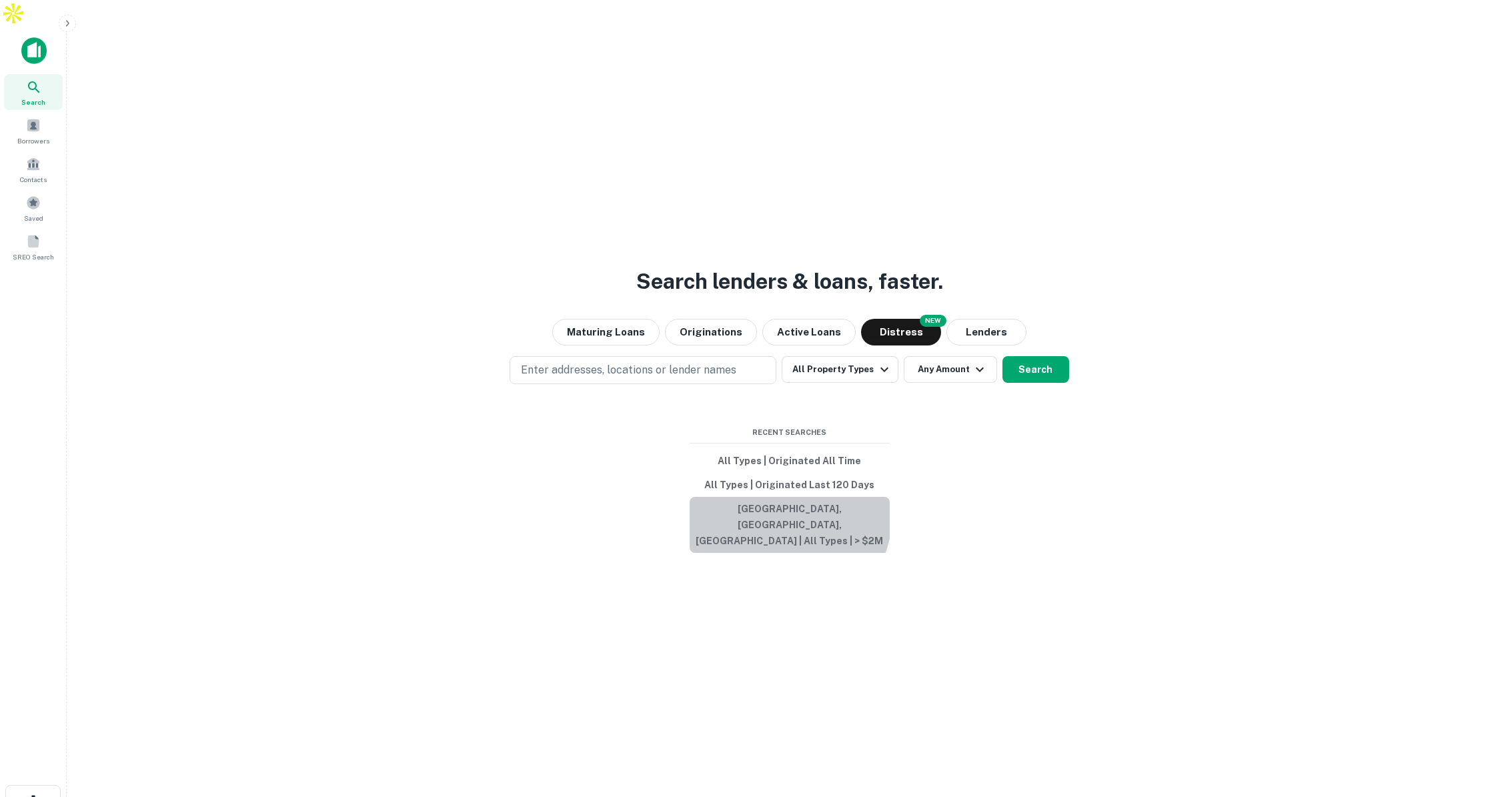
click at [772, 497] on button "[GEOGRAPHIC_DATA], [GEOGRAPHIC_DATA], [GEOGRAPHIC_DATA] | All Types | > $2M" at bounding box center [789, 524] width 200 height 56
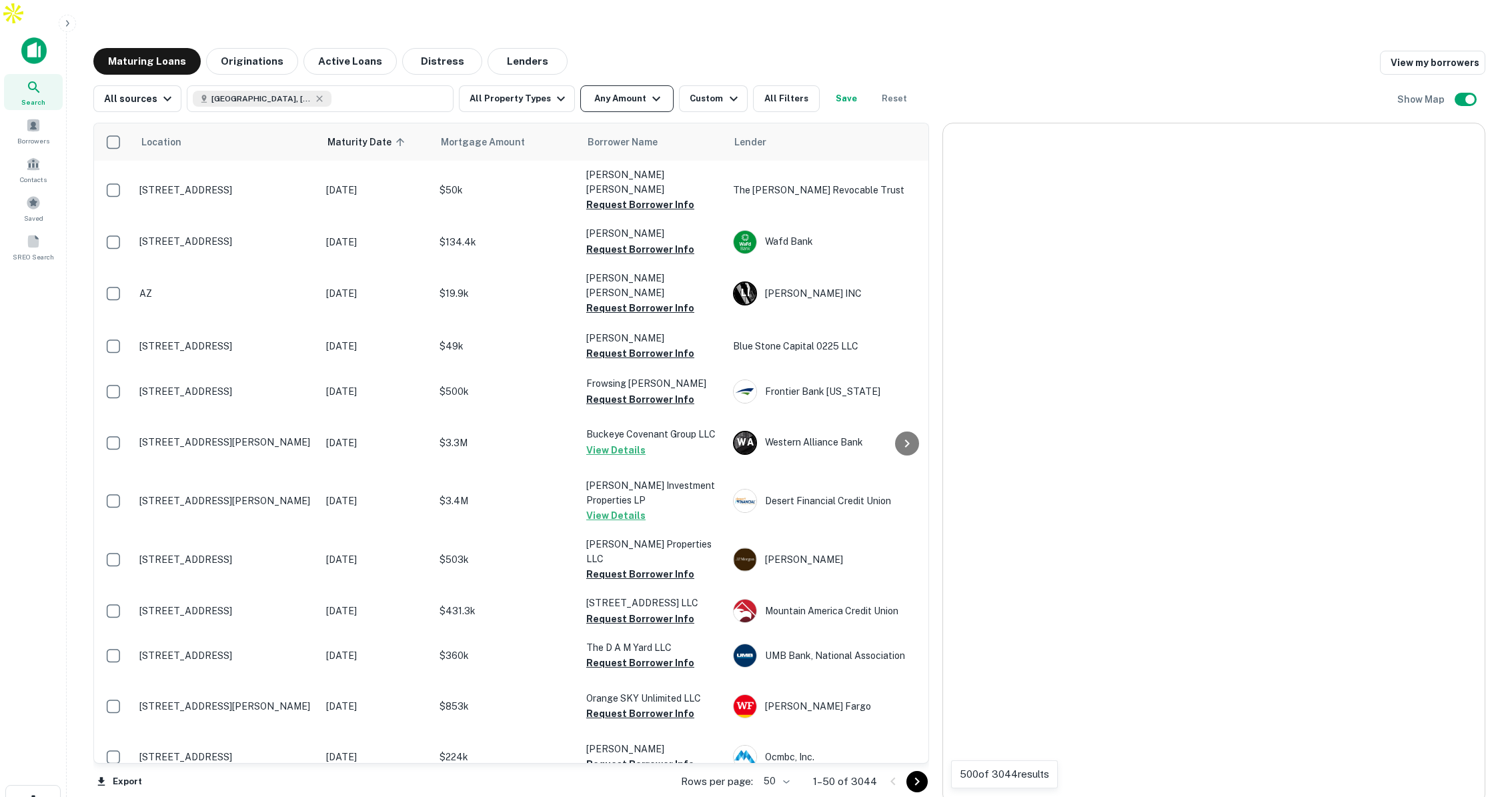
scroll to position [1, 0]
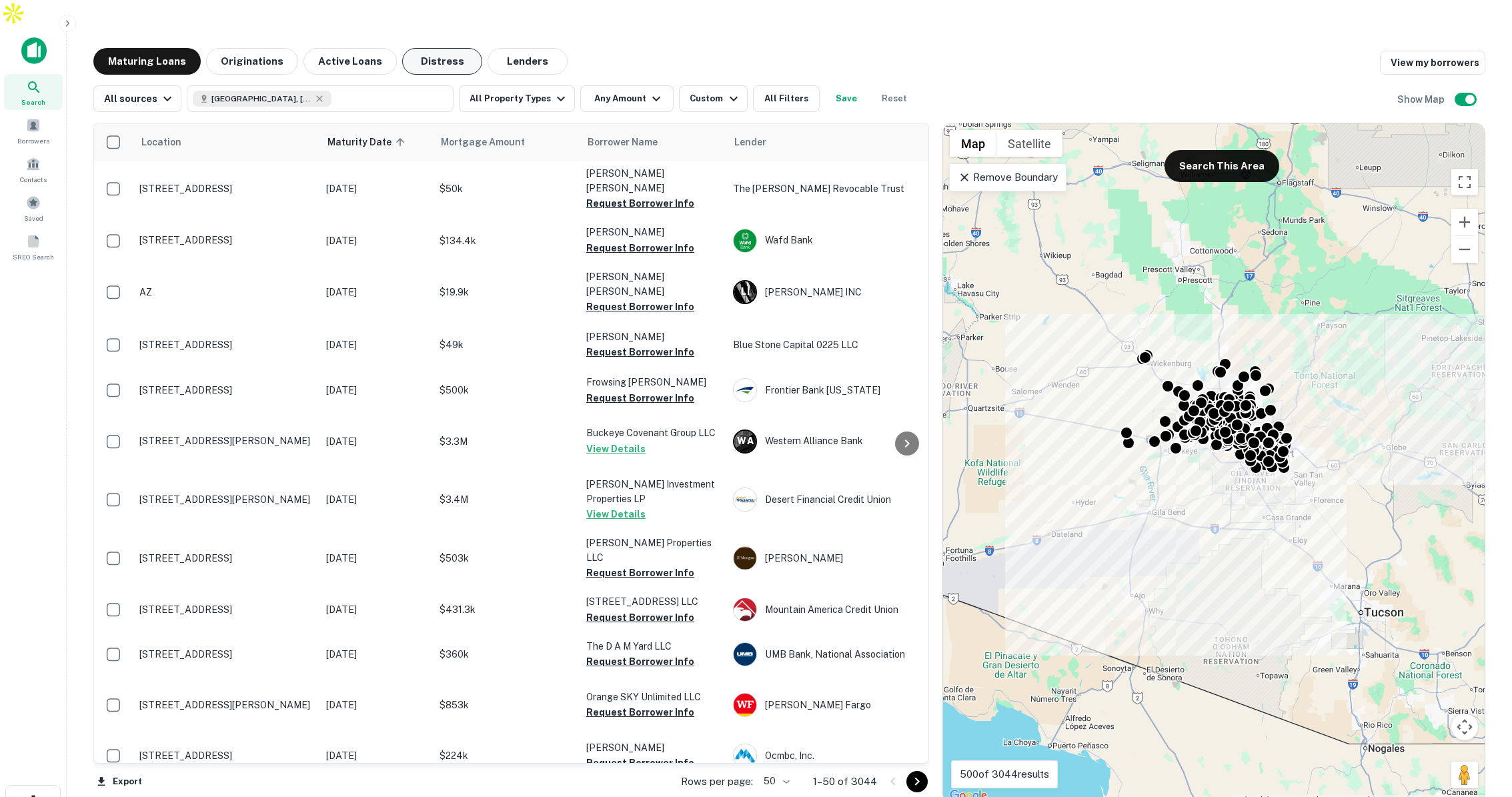
click at [441, 48] on button "Distress" at bounding box center [442, 61] width 80 height 27
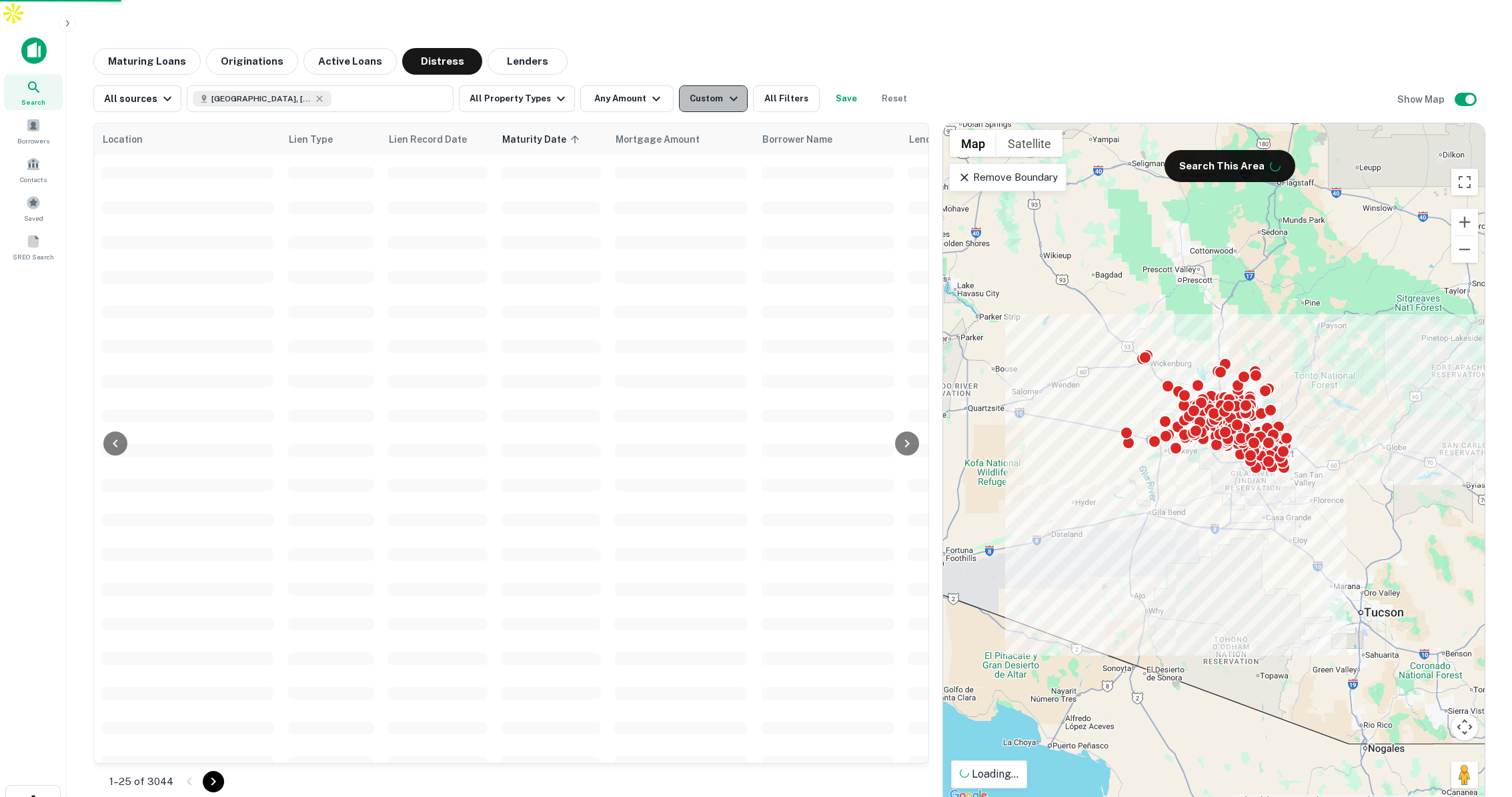
click at [710, 91] on div "Custom" at bounding box center [716, 99] width 52 height 16
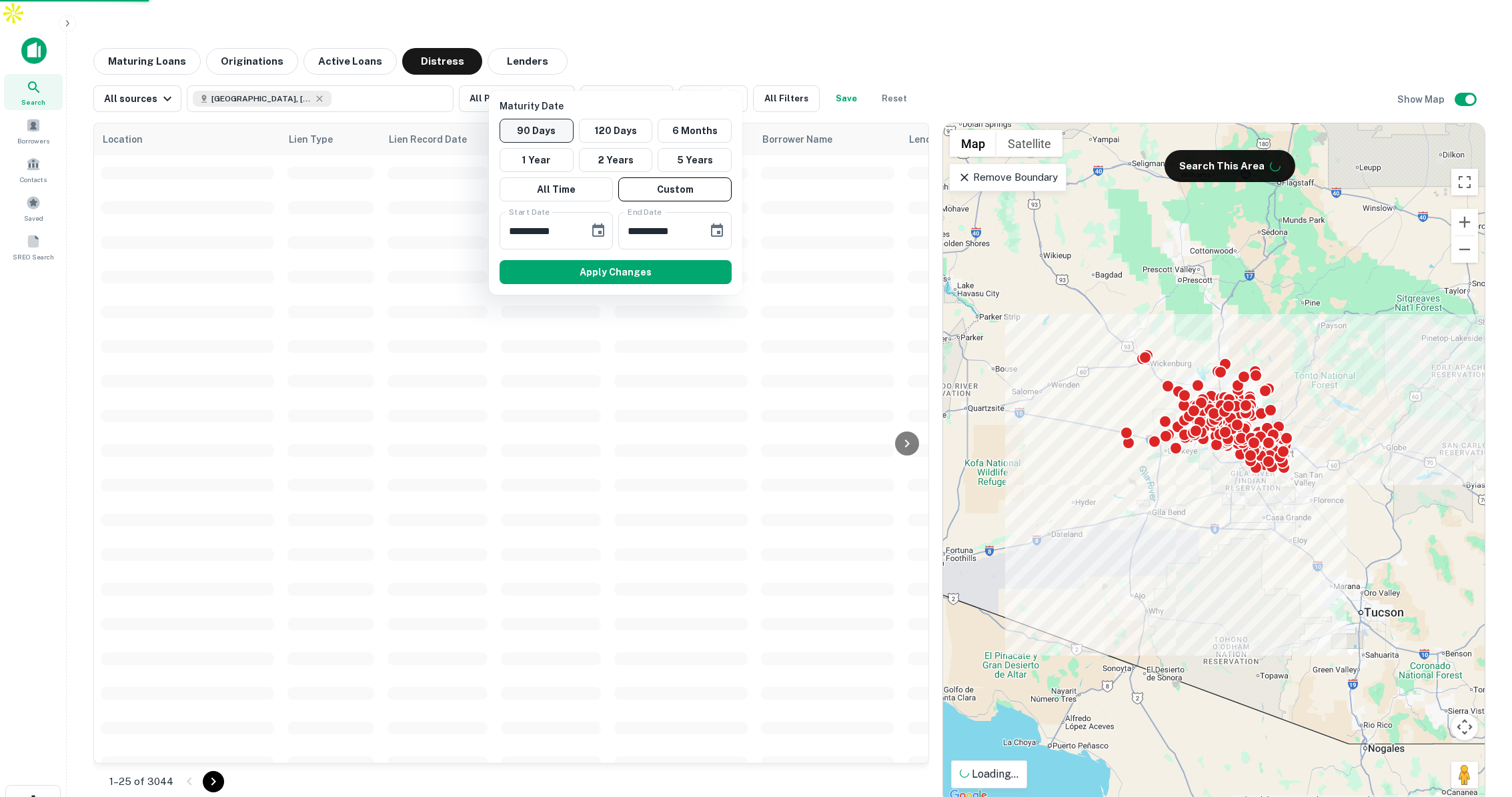
scroll to position [1, 0]
click at [546, 188] on button "All Time" at bounding box center [556, 188] width 113 height 24
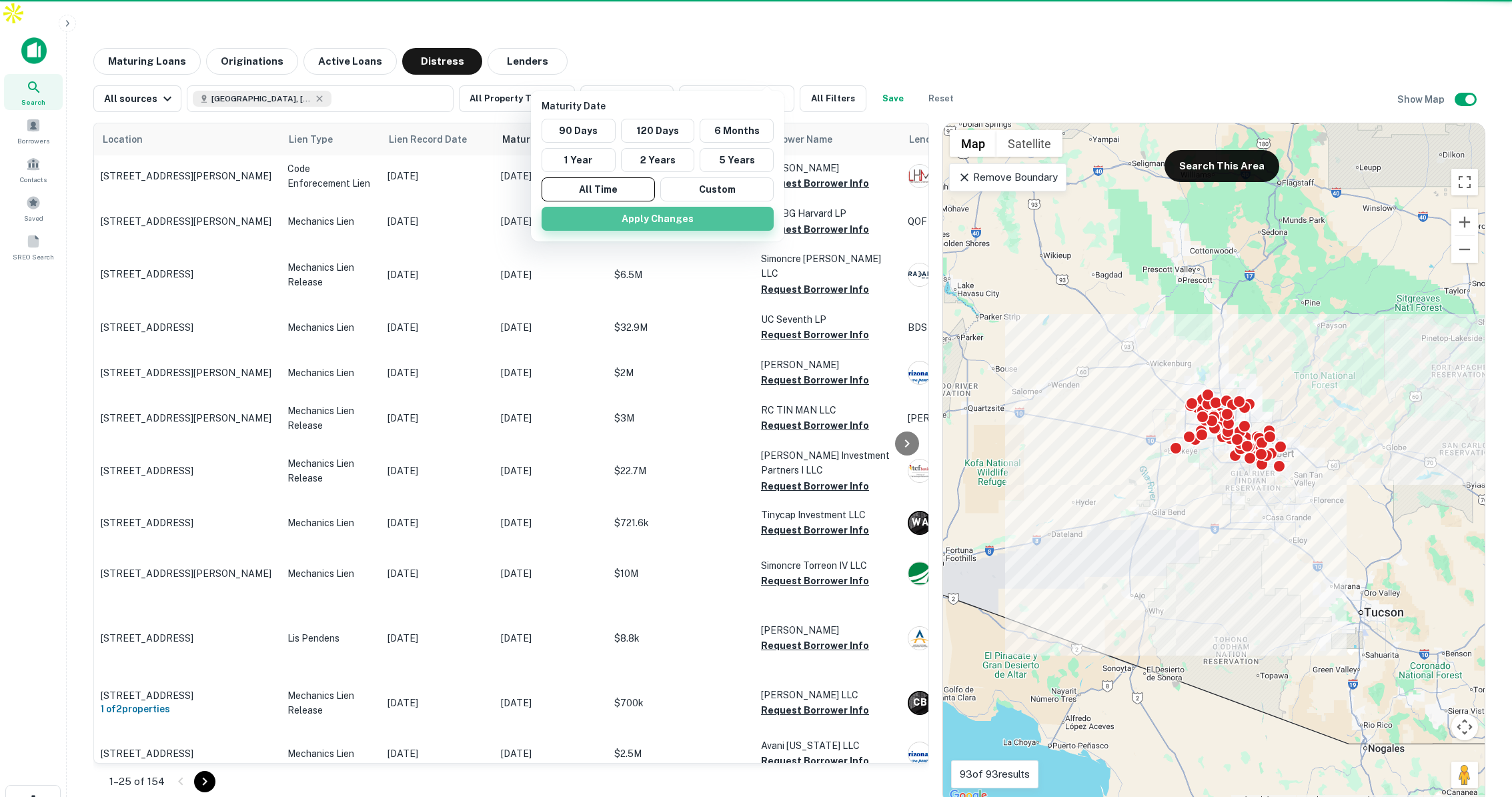
click at [655, 225] on button "Apply Changes" at bounding box center [657, 218] width 233 height 24
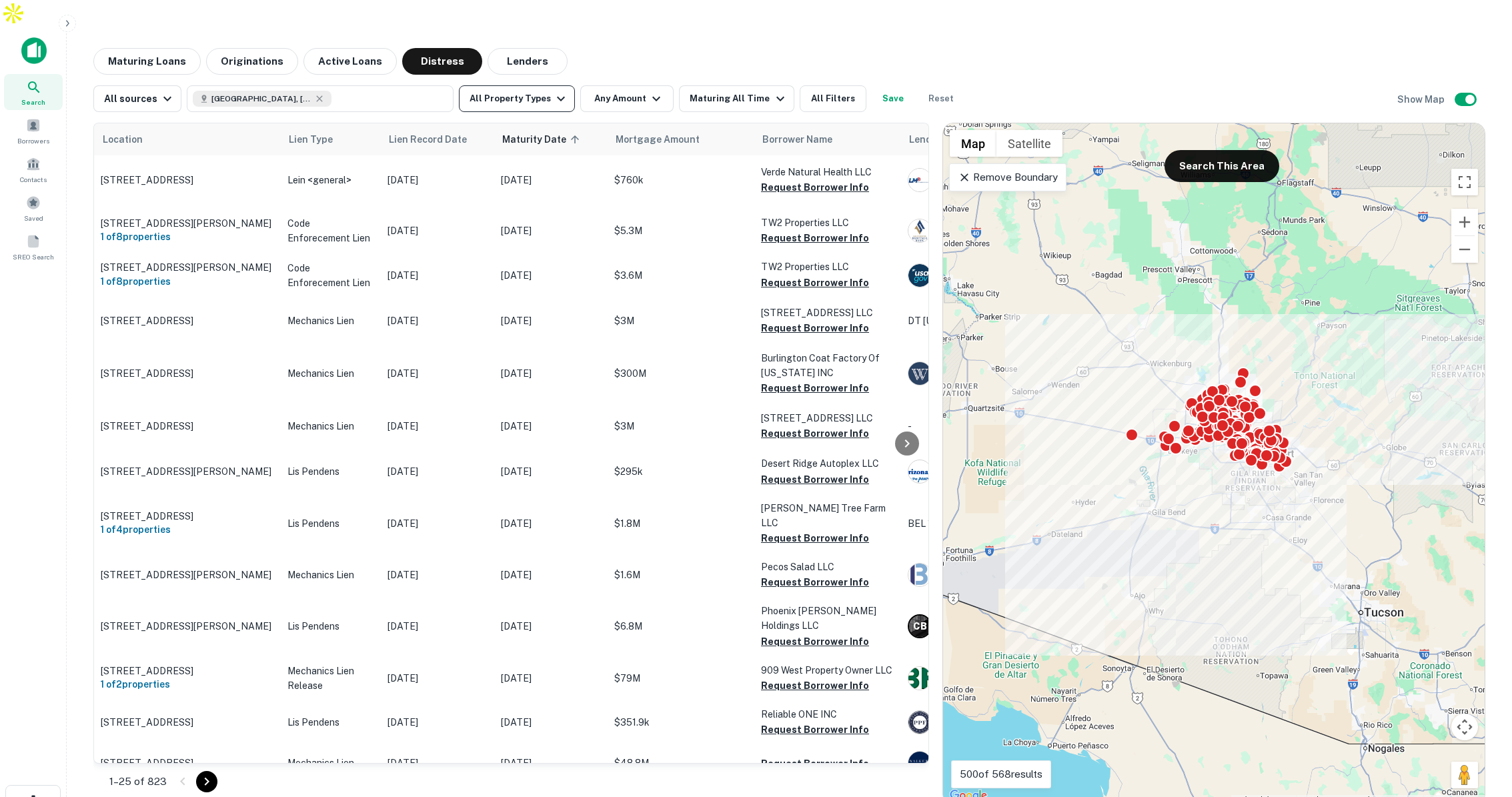
scroll to position [4, 0]
click at [19, 229] on span at bounding box center [11, 235] width 14 height 14
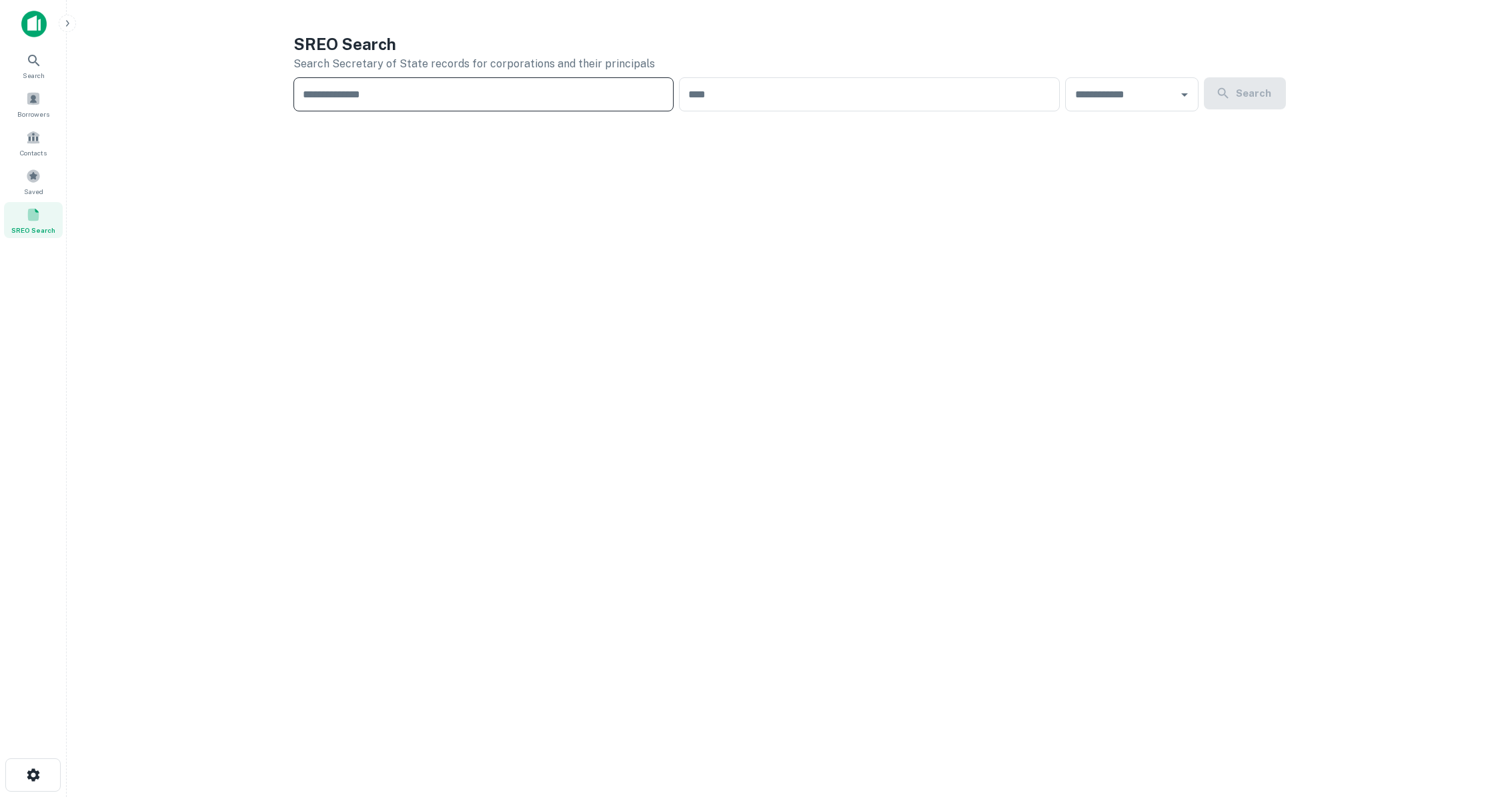
click at [371, 102] on input "text" at bounding box center [484, 95] width 381 height 34
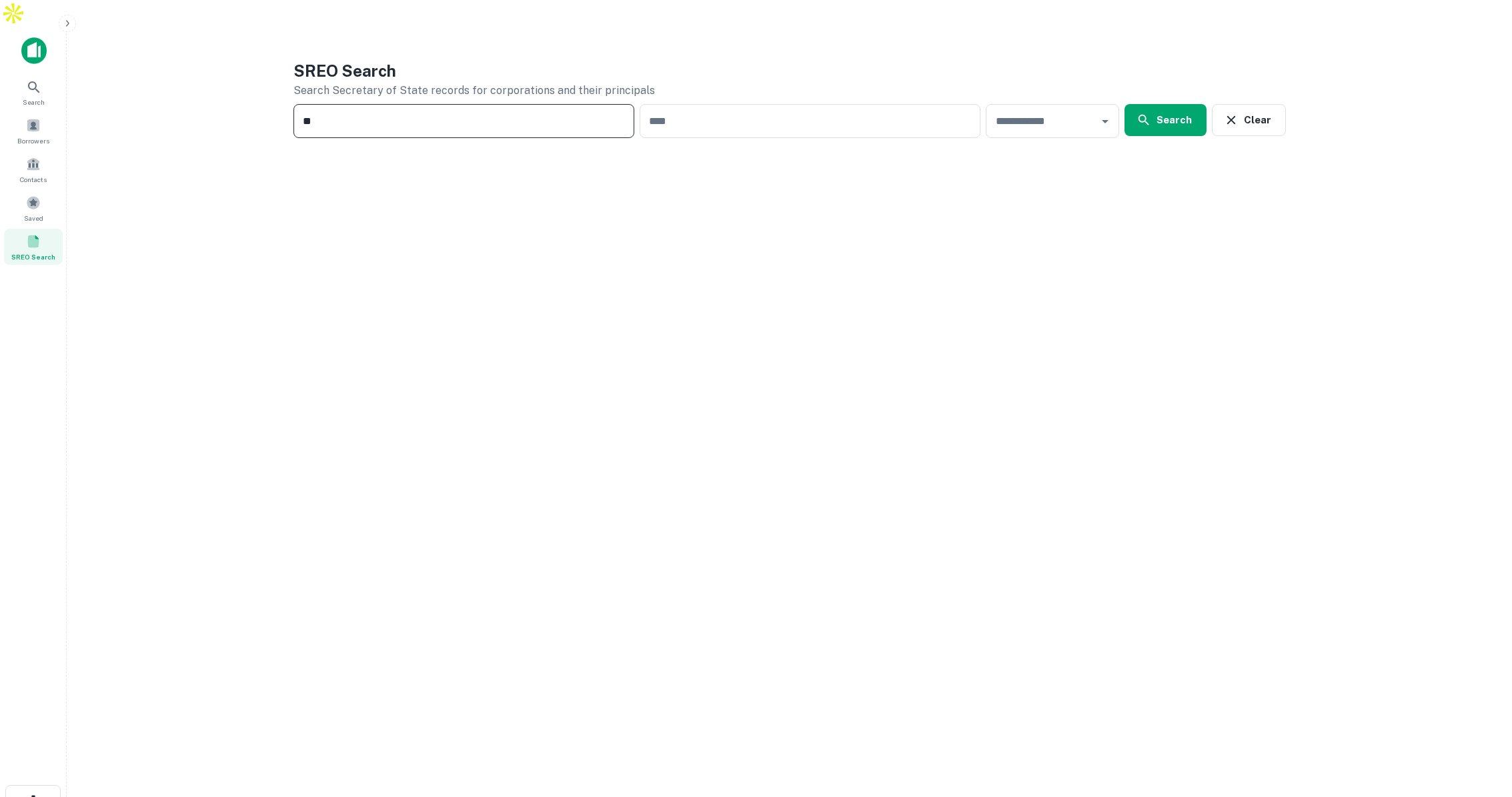
type input "*"
type input "**********"
click at [1050, 110] on input "text" at bounding box center [1042, 121] width 101 height 22
click at [1034, 236] on li "CA" at bounding box center [1056, 237] width 122 height 24
type input "**"
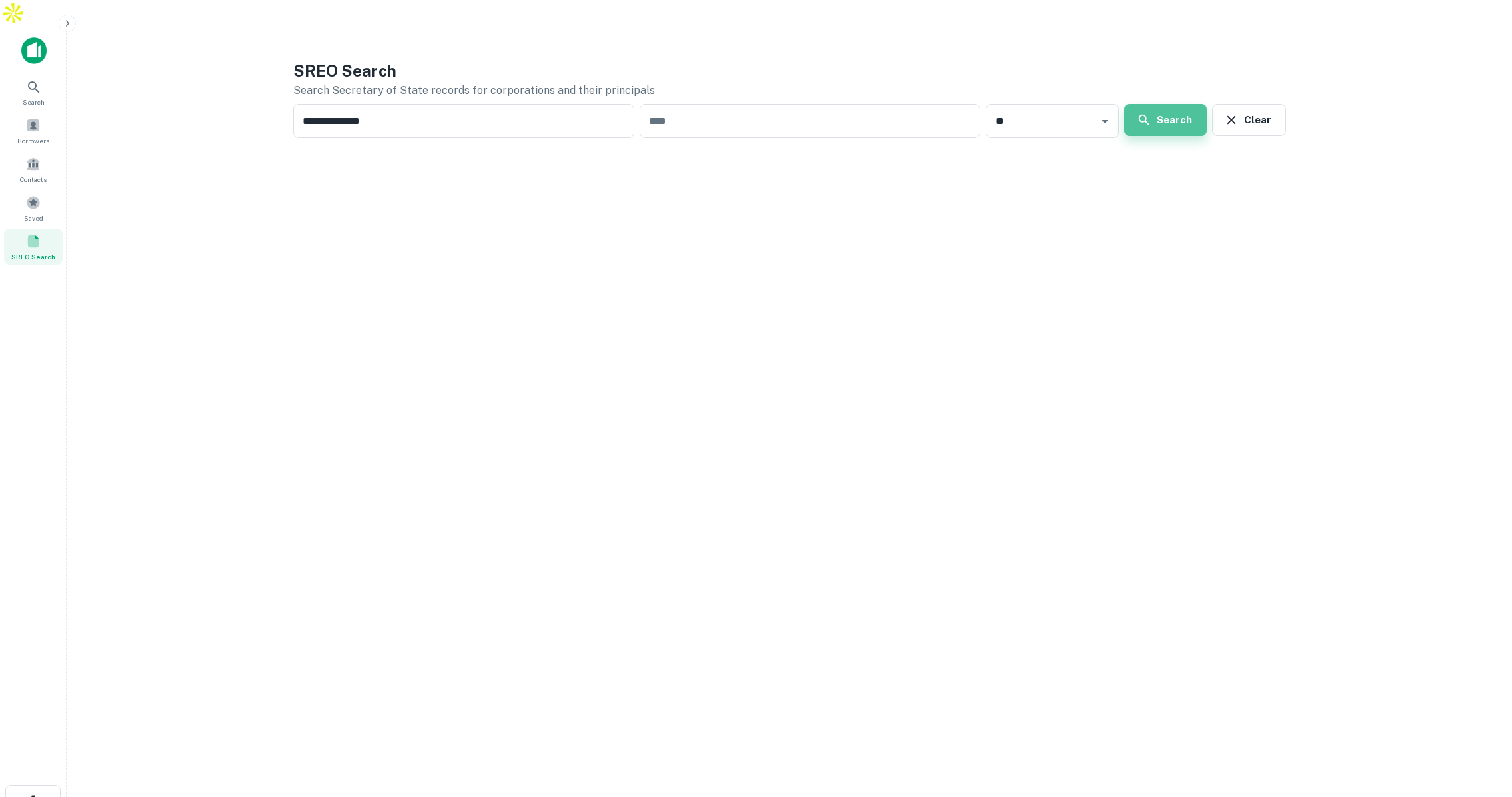
click at [1162, 104] on button "Search" at bounding box center [1166, 120] width 82 height 32
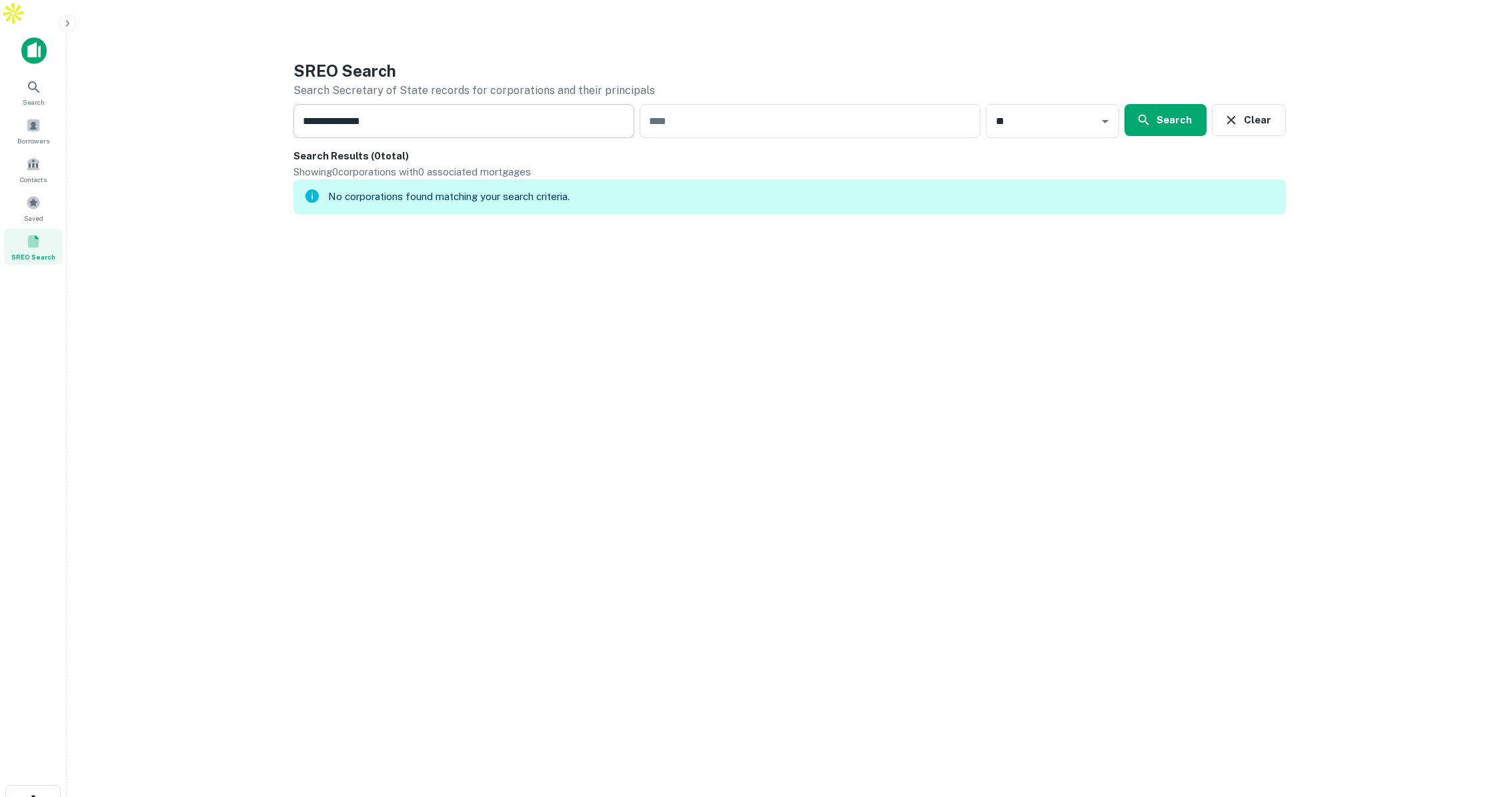
click at [434, 104] on input "**********" at bounding box center [464, 122] width 341 height 34
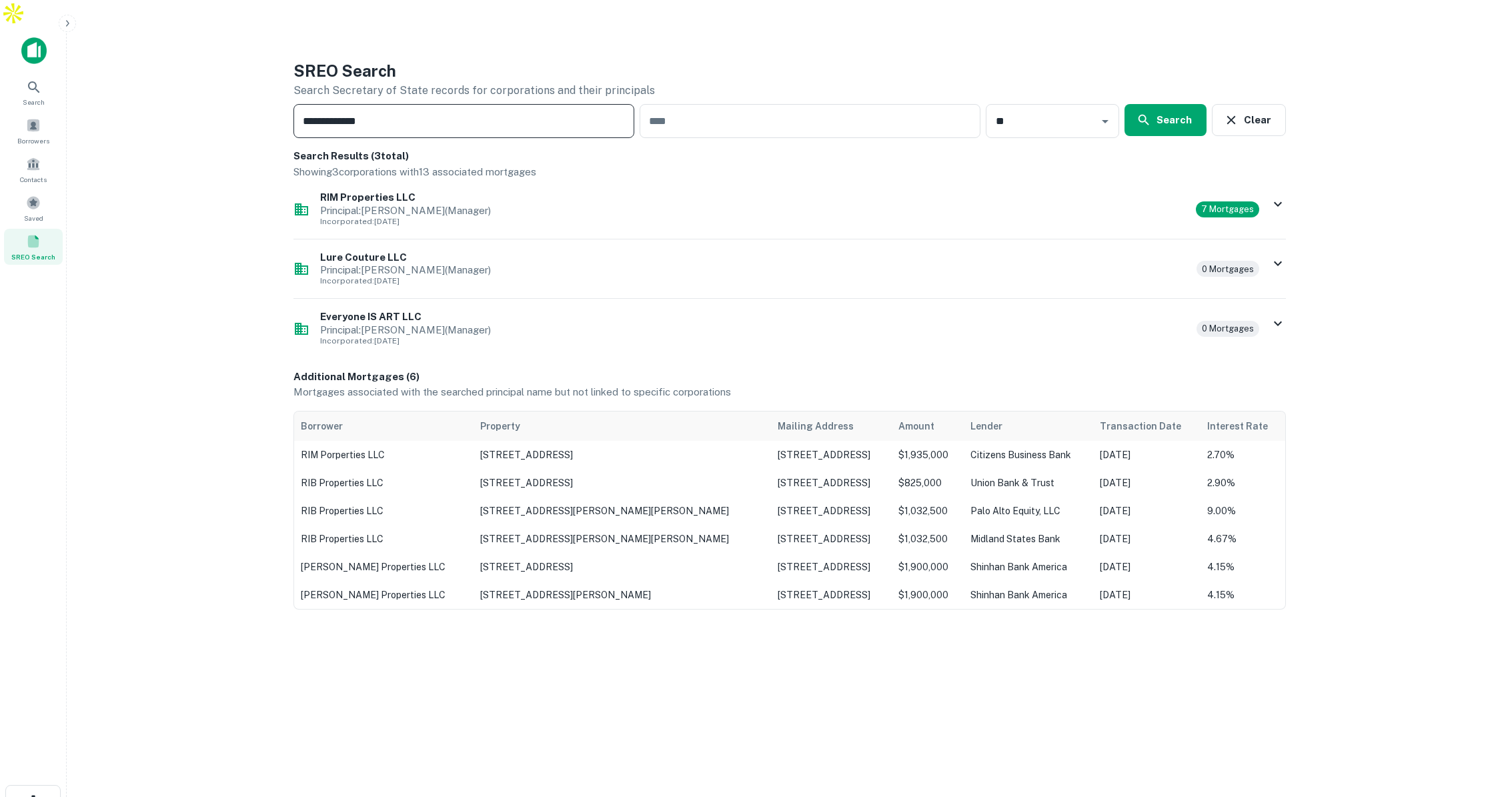
type input "**********"
click at [1271, 196] on icon at bounding box center [1278, 204] width 16 height 16
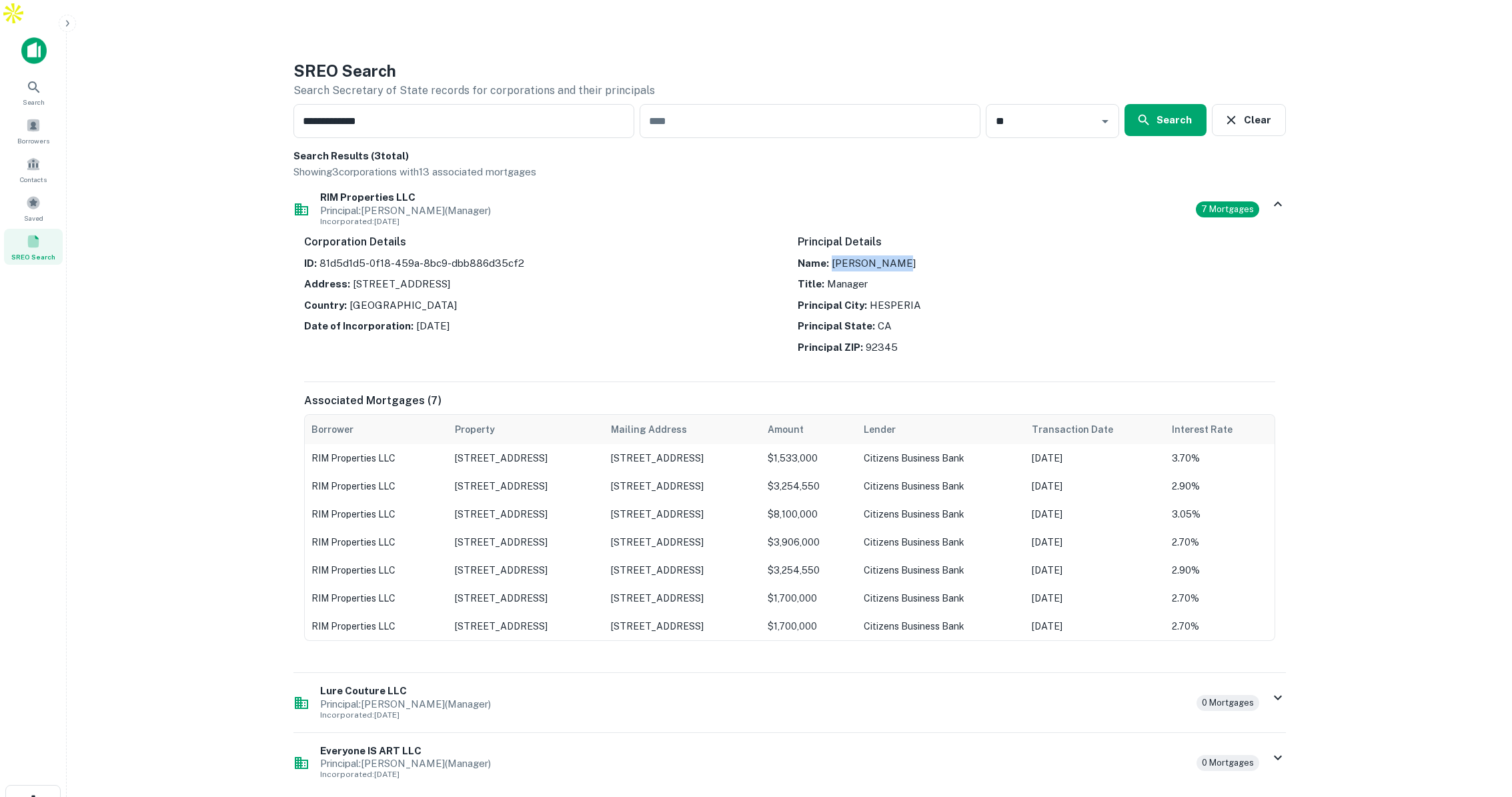
drag, startPoint x: 834, startPoint y: 235, endPoint x: 891, endPoint y: 235, distance: 57.0
click at [891, 255] on p "Name: Lauren Bryant" at bounding box center [1036, 263] width 478 height 16
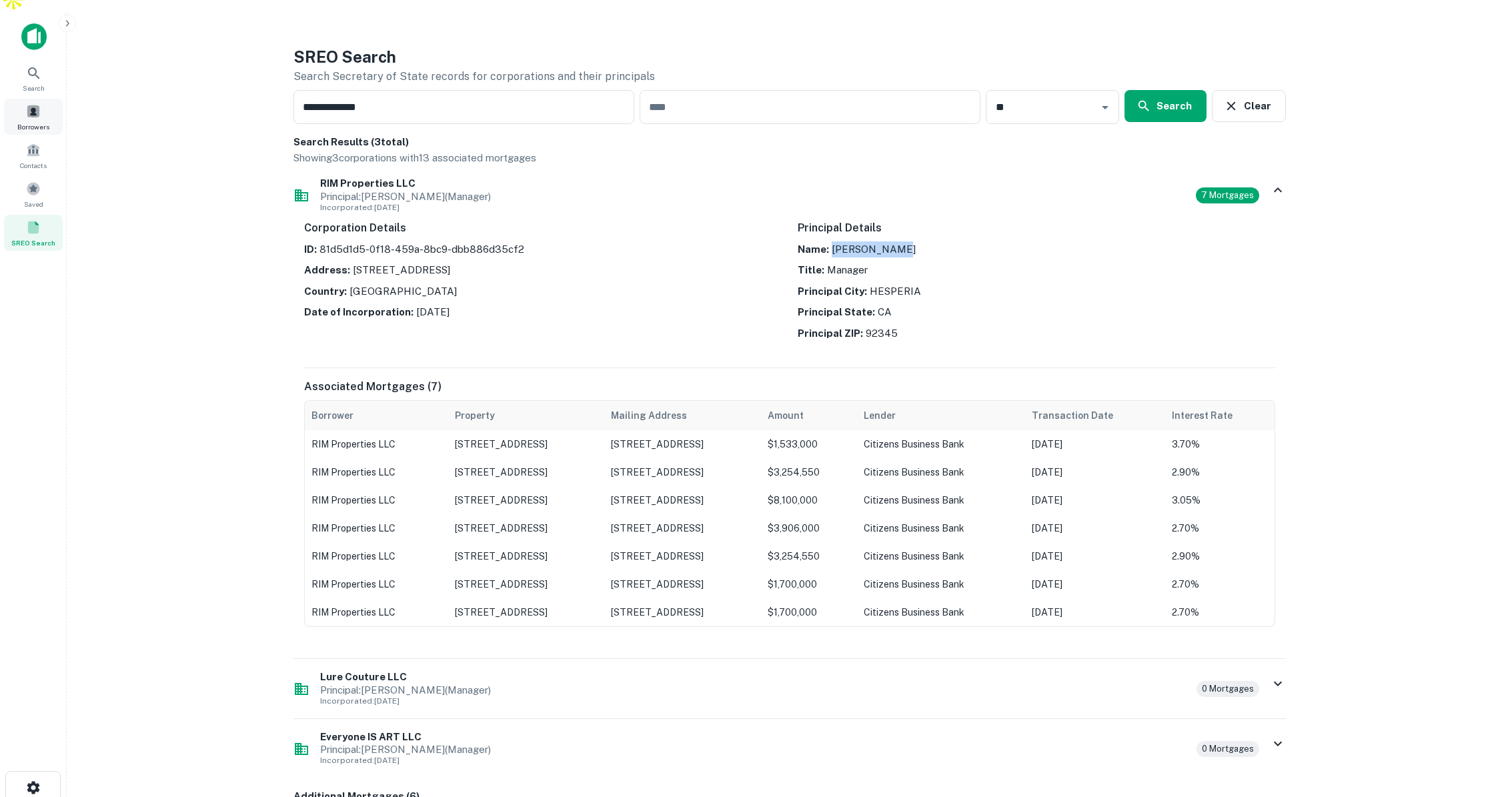
click at [34, 104] on span at bounding box center [33, 111] width 14 height 14
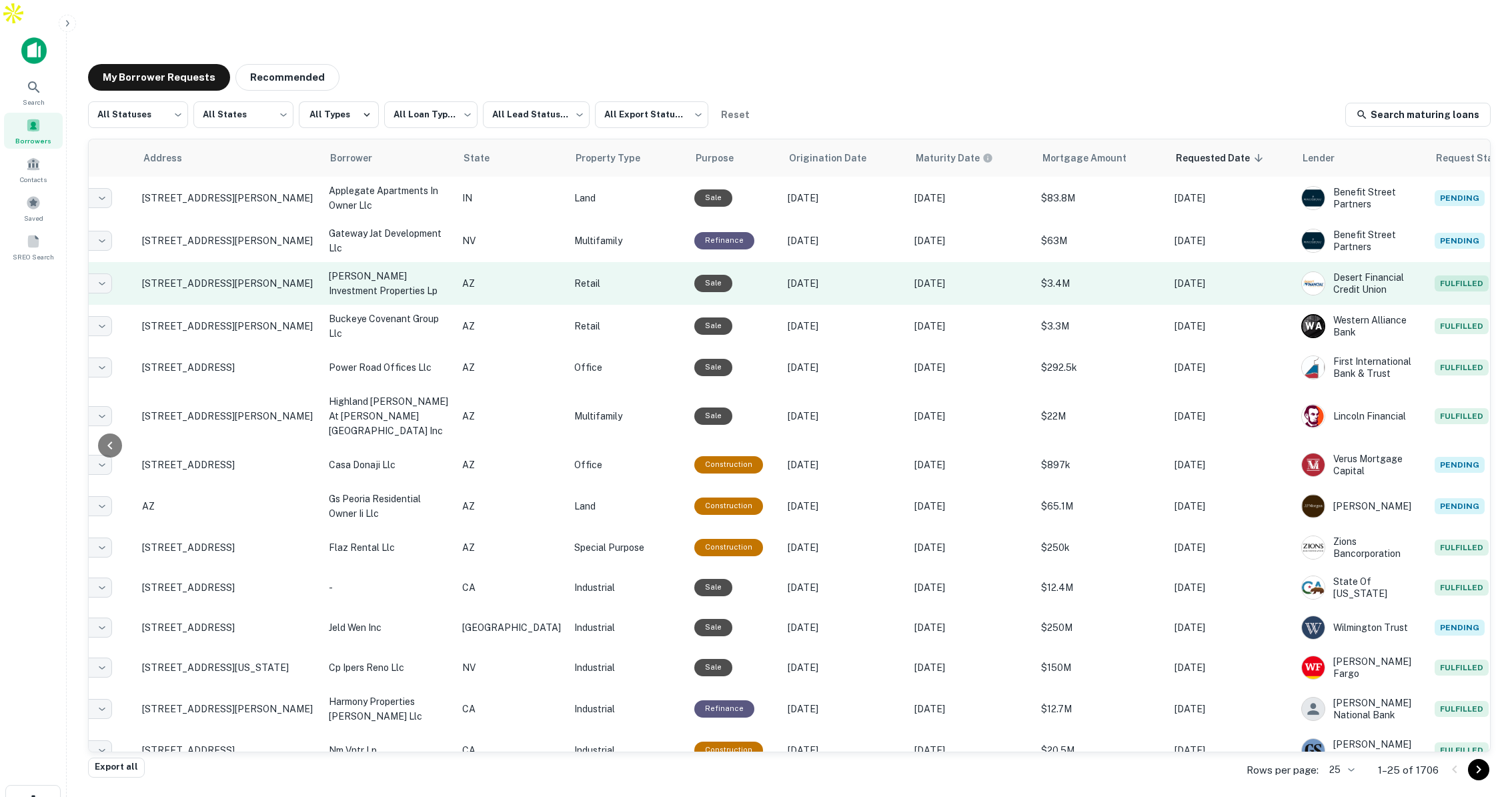
scroll to position [0, 167]
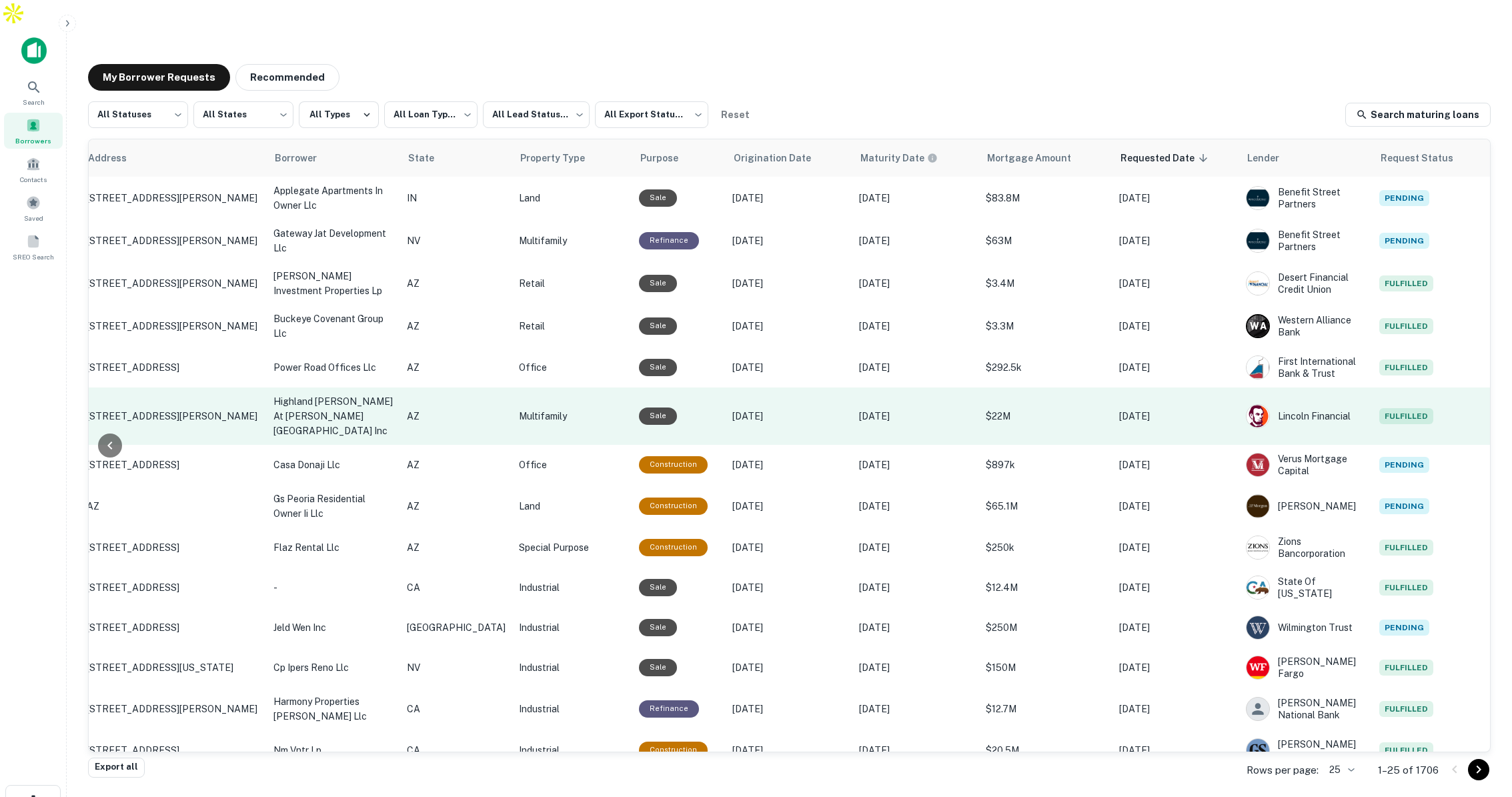
click at [783, 409] on p "Sep 22, 2015" at bounding box center [789, 415] width 113 height 14
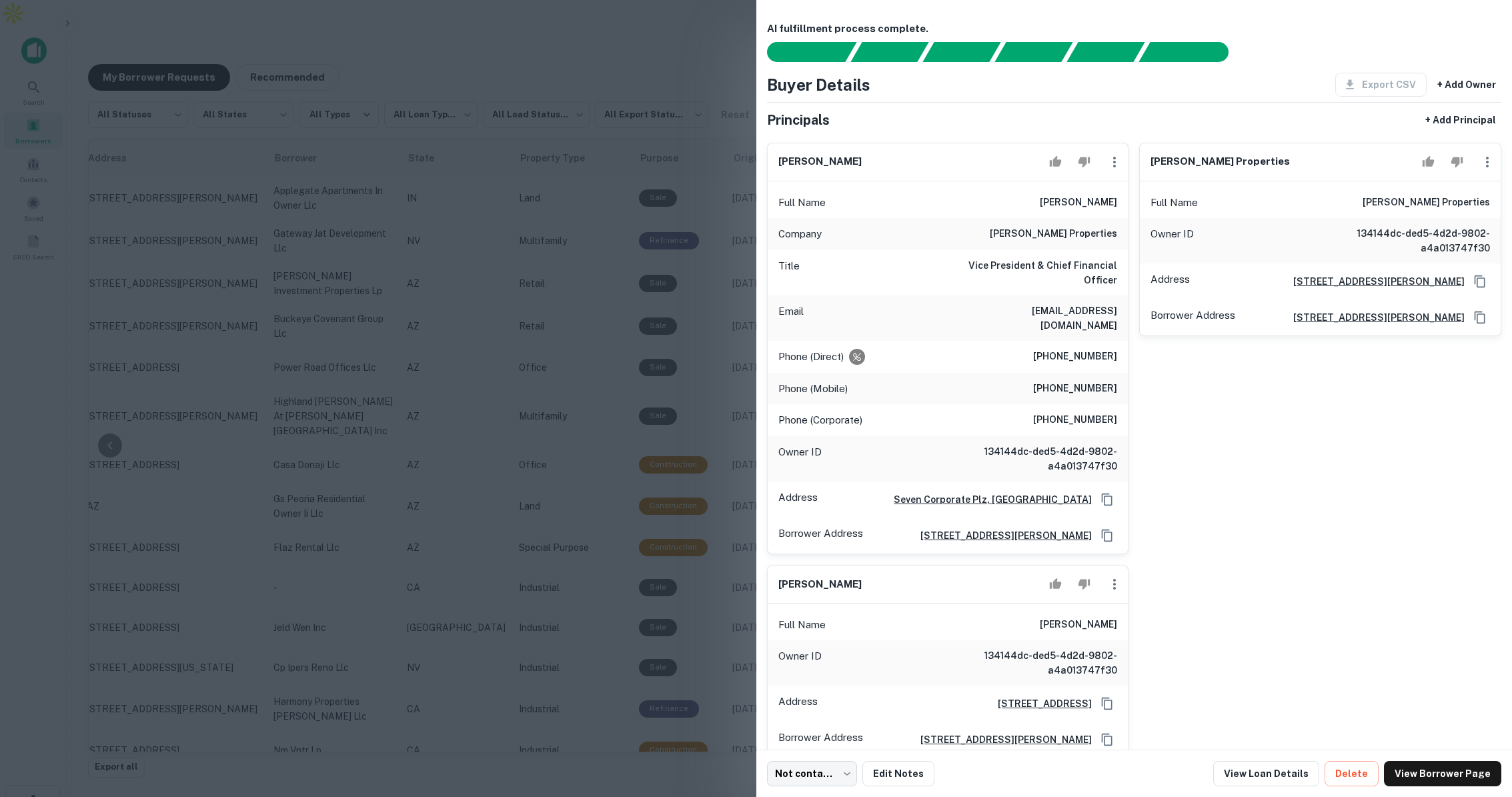
click at [703, 327] on div at bounding box center [756, 398] width 1512 height 797
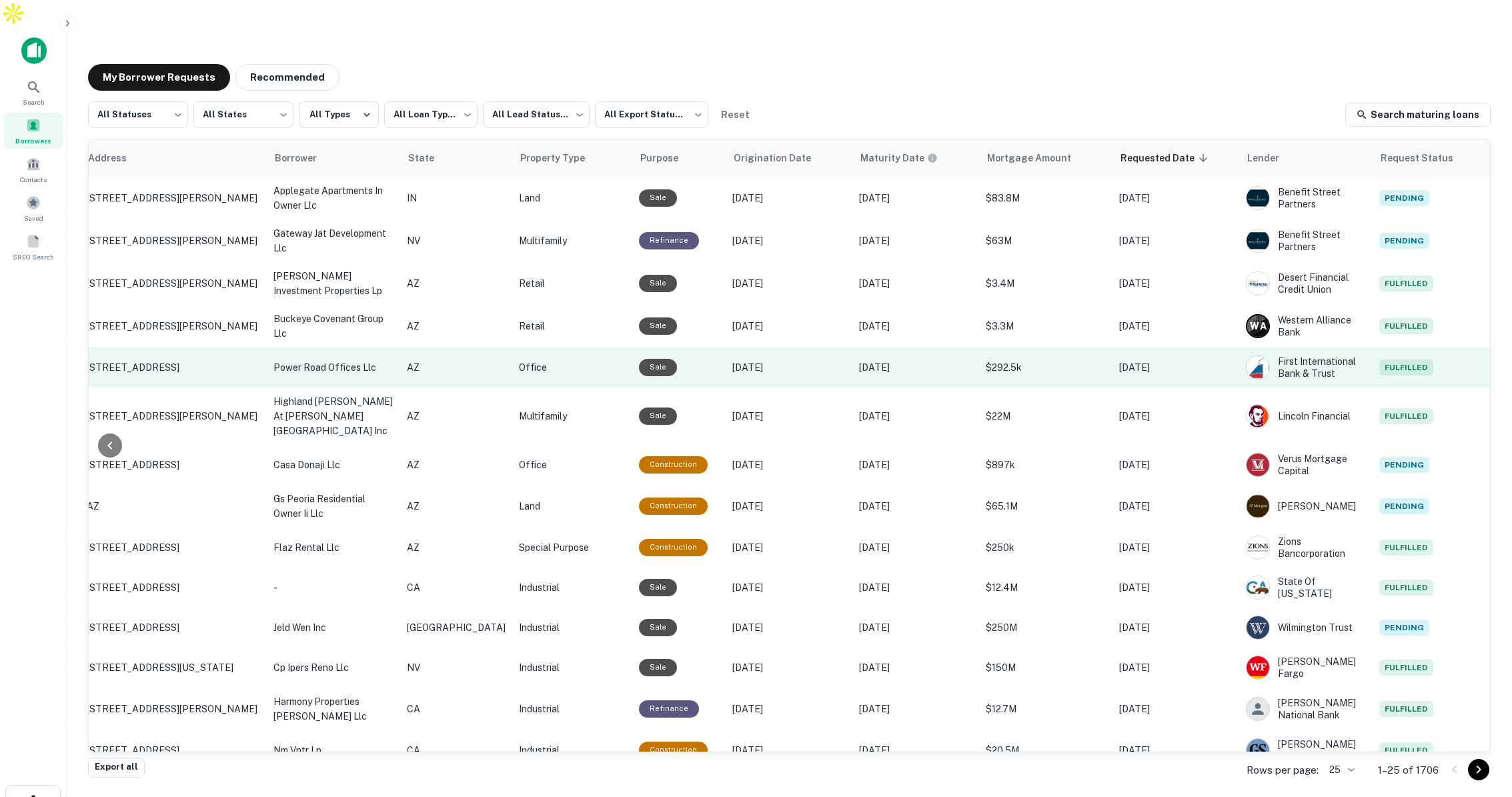
click at [732, 360] on p "Oct 12, 2020" at bounding box center [789, 366] width 113 height 14
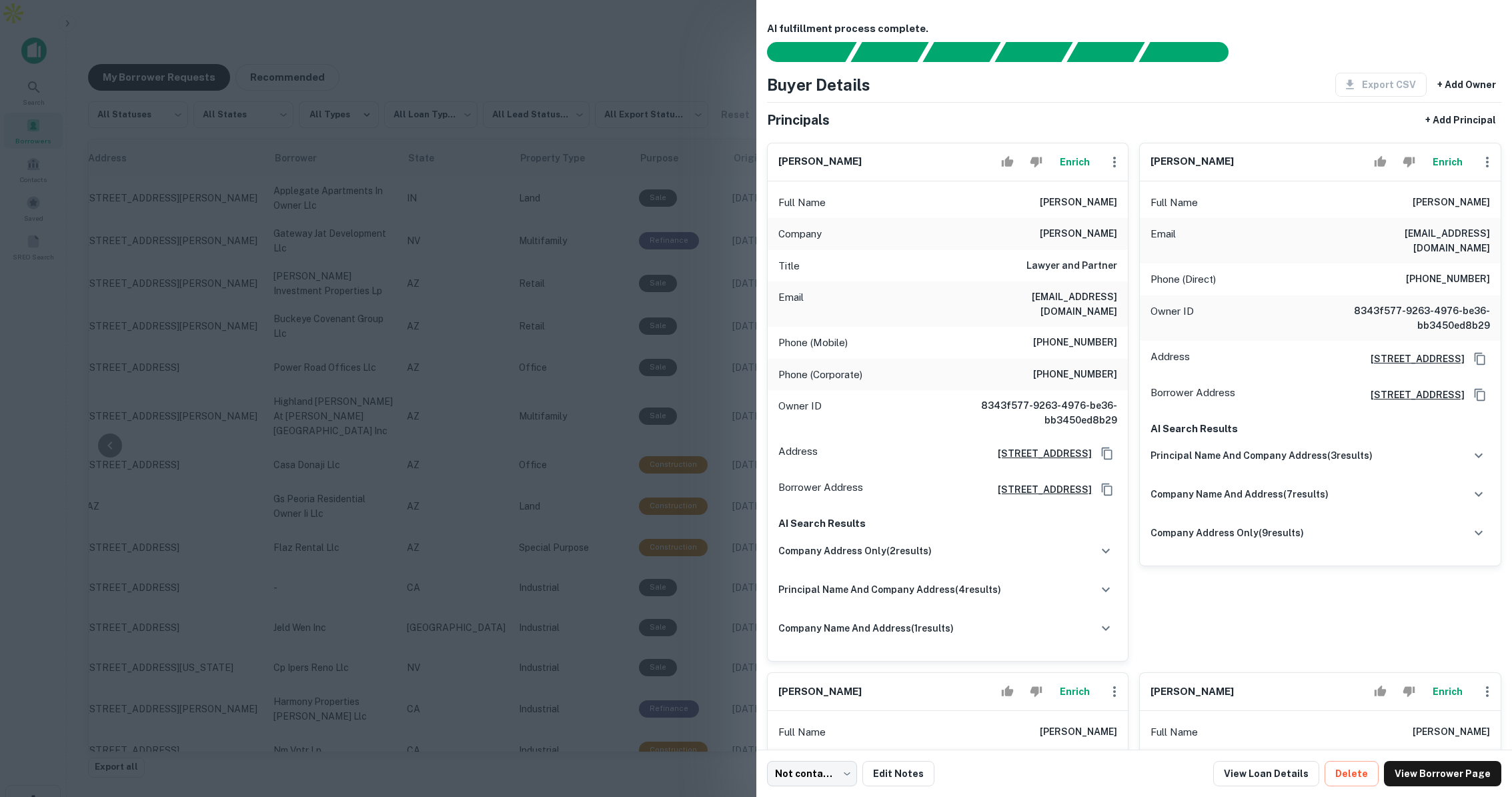
click at [710, 307] on div at bounding box center [756, 398] width 1512 height 797
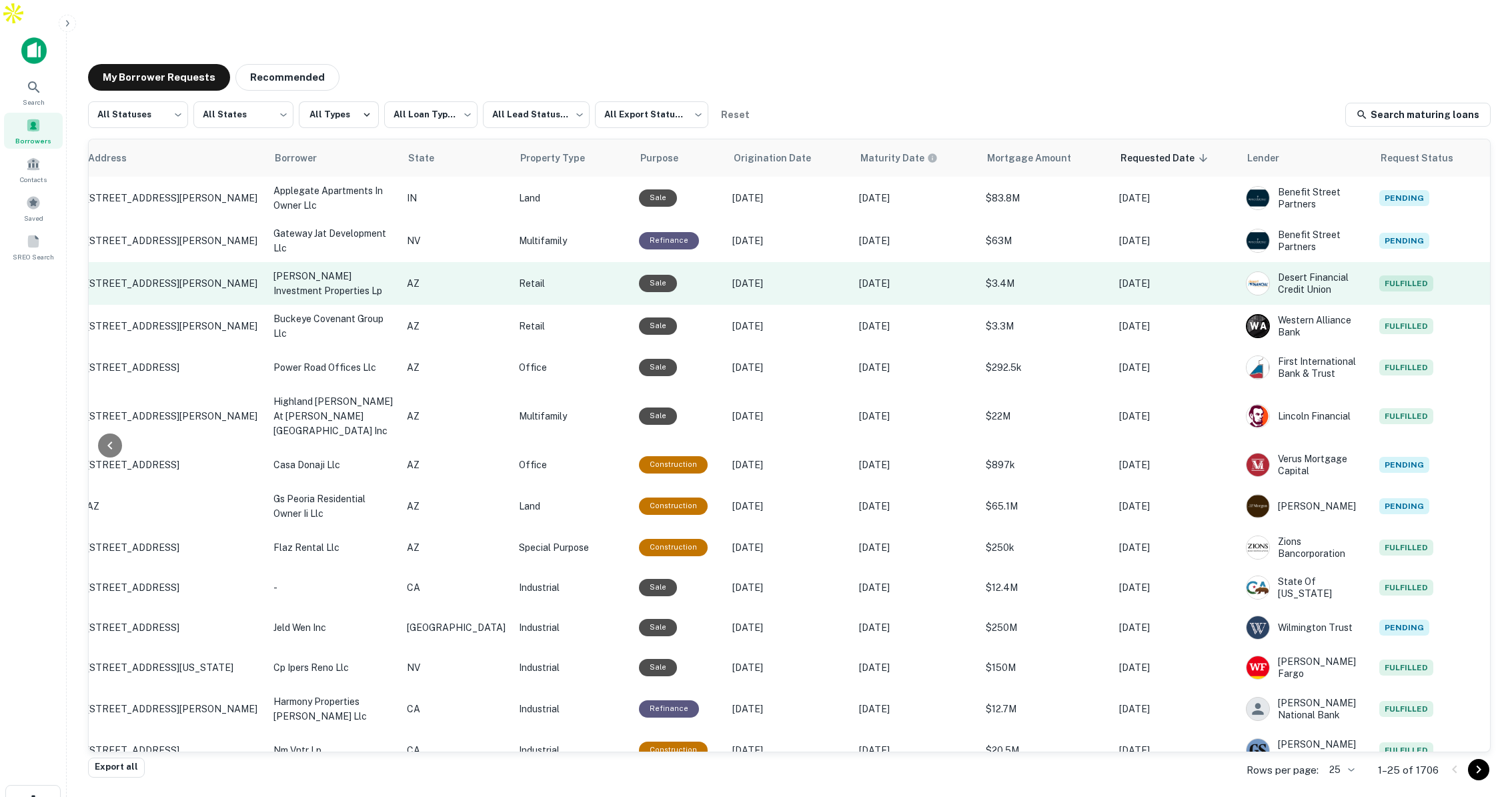
click at [775, 268] on td "Apr 01, 2021" at bounding box center [789, 283] width 126 height 43
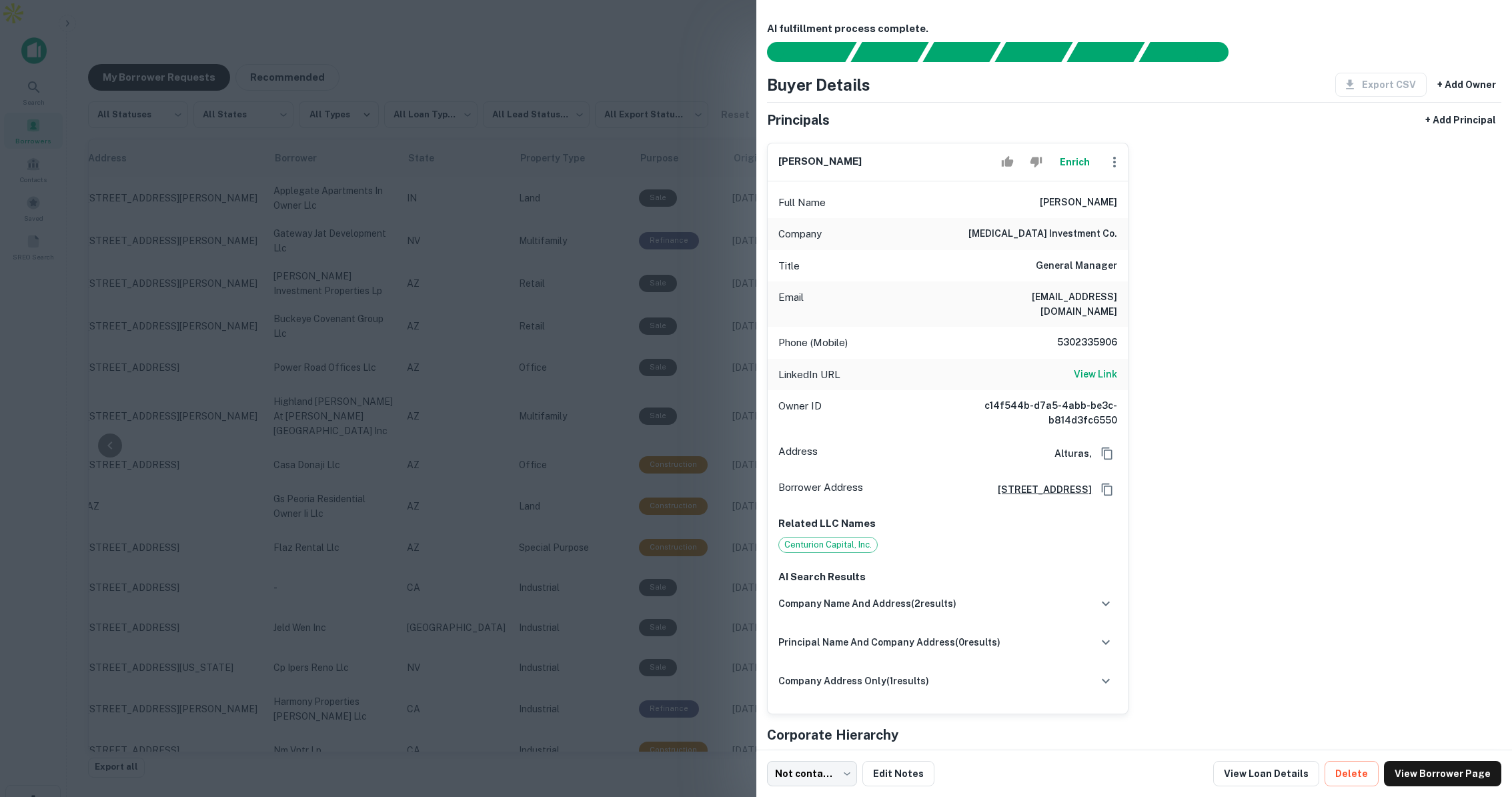
click at [713, 290] on div at bounding box center [756, 398] width 1512 height 797
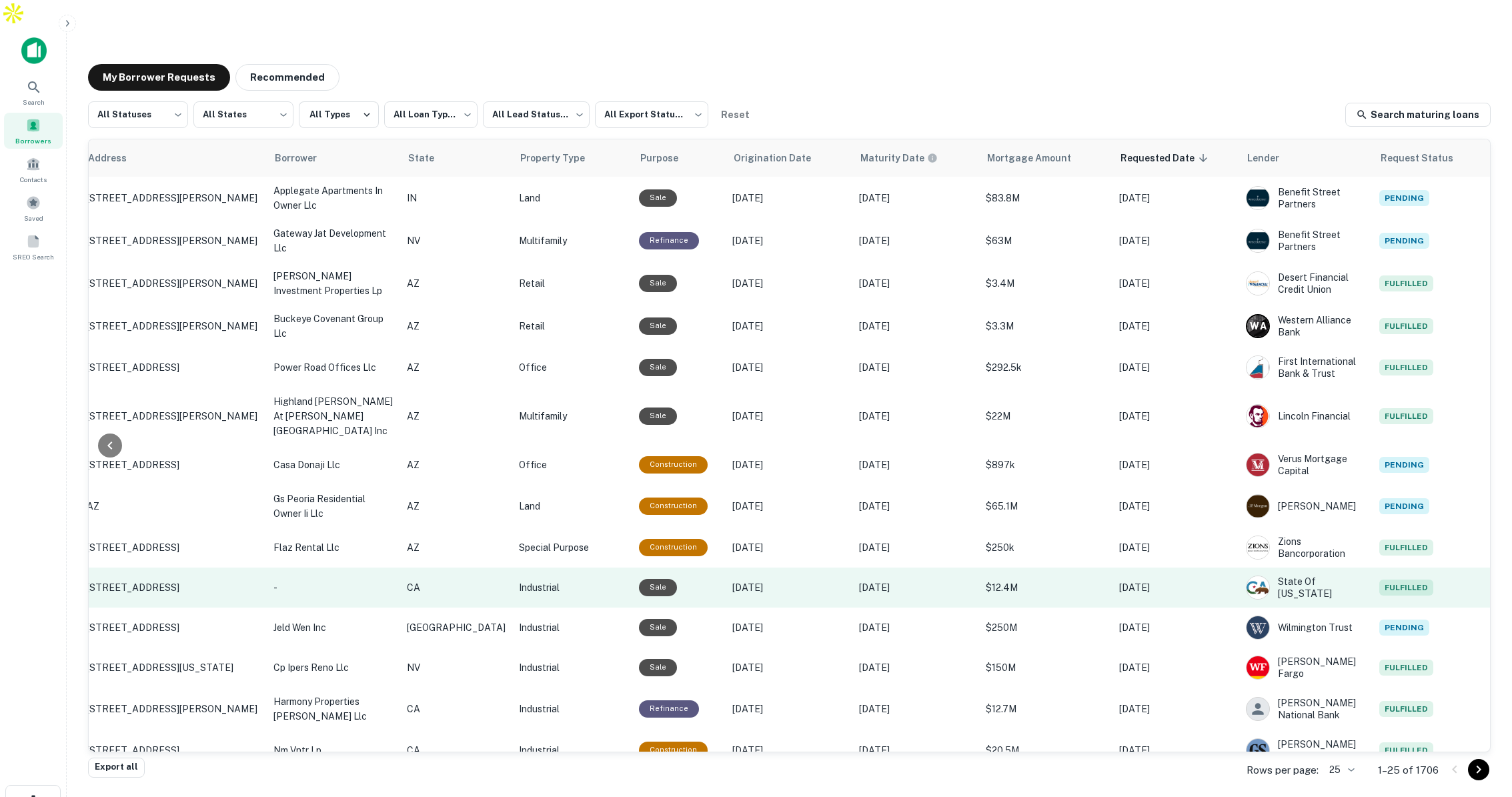
click at [801, 567] on td "[DATE]" at bounding box center [789, 587] width 126 height 40
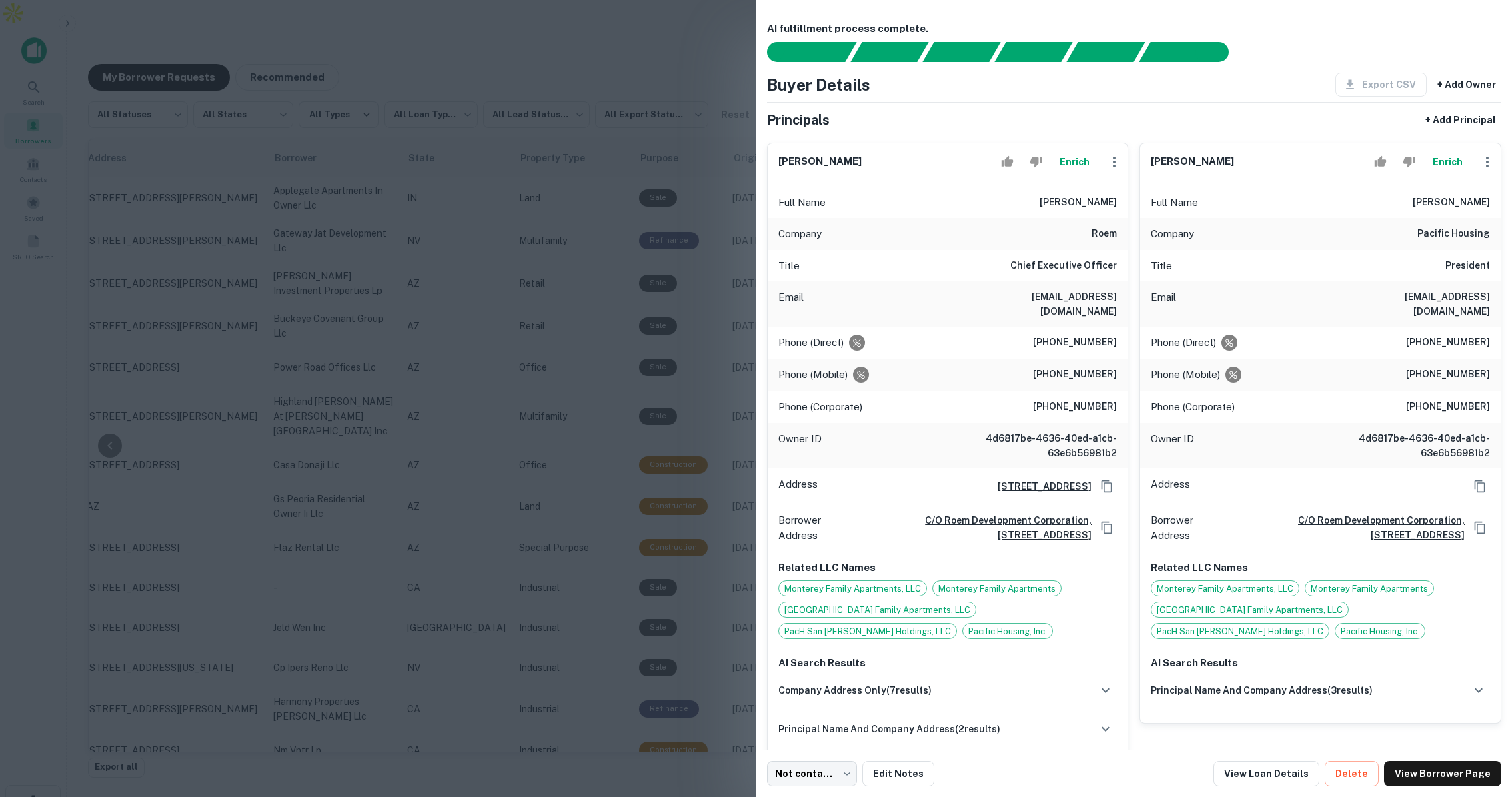
scroll to position [1, 0]
click at [686, 170] on div at bounding box center [756, 398] width 1512 height 797
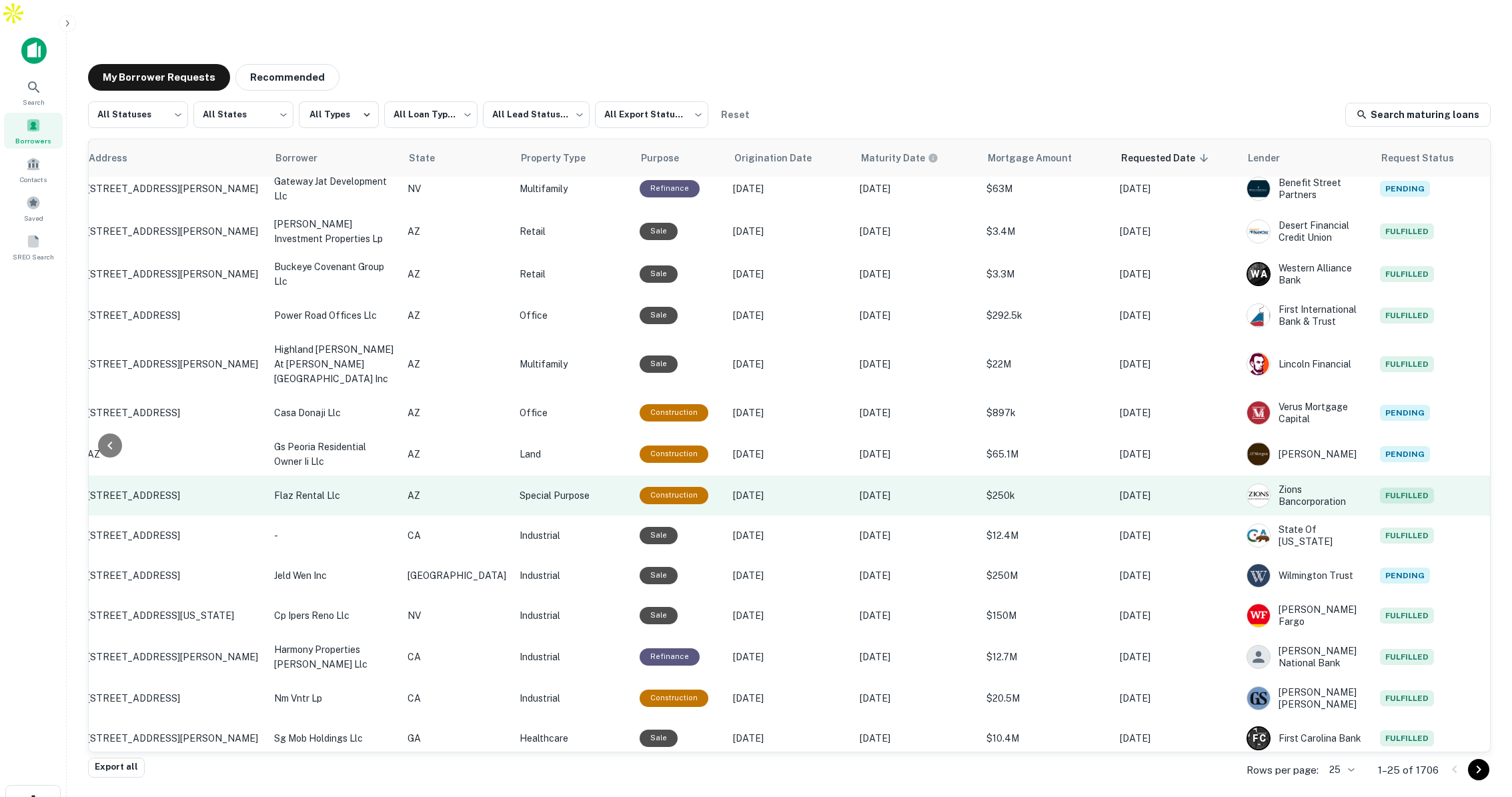
scroll to position [52, 164]
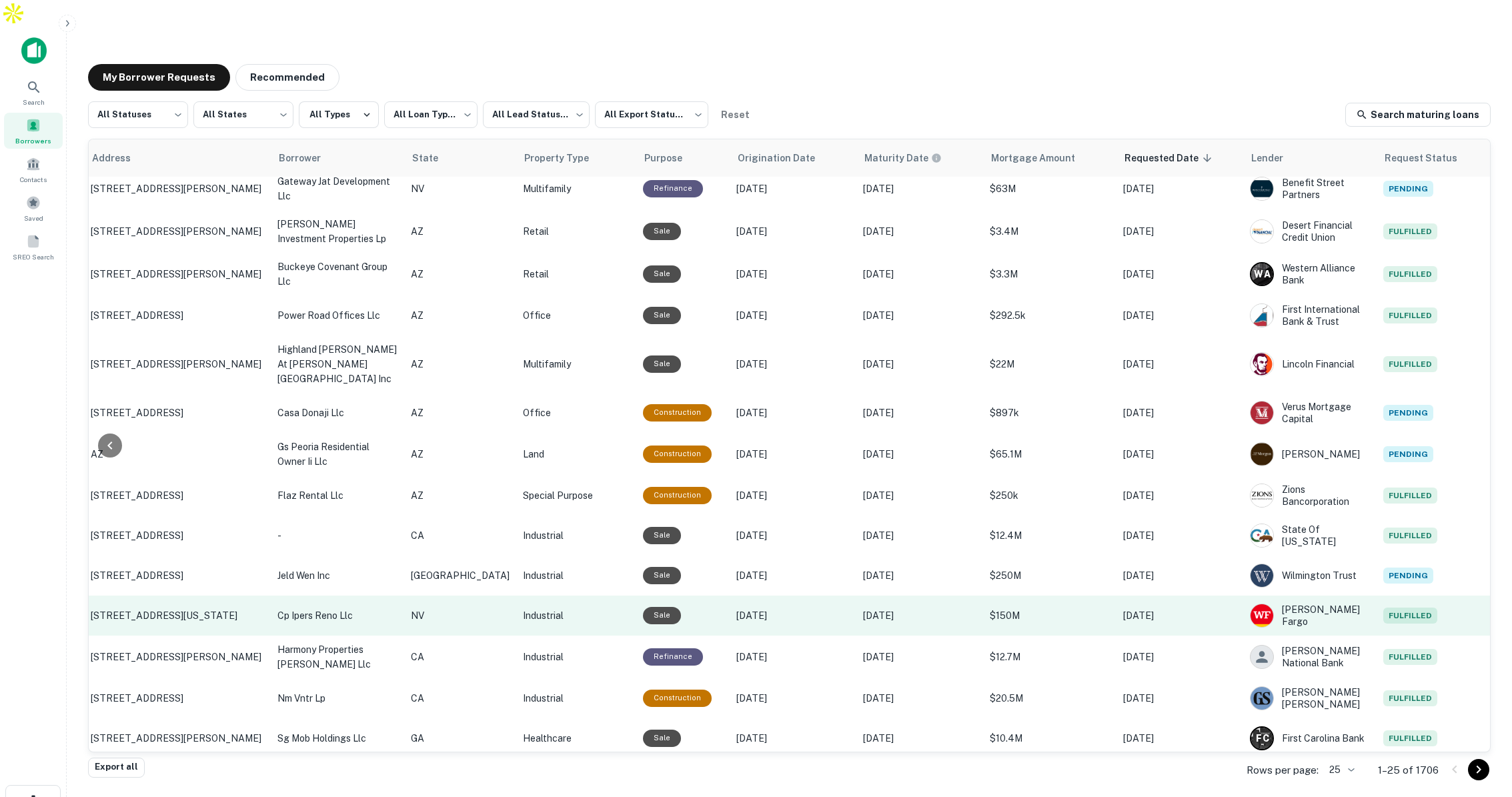
click at [919, 609] on p "Oct 14, 2025" at bounding box center [920, 615] width 113 height 14
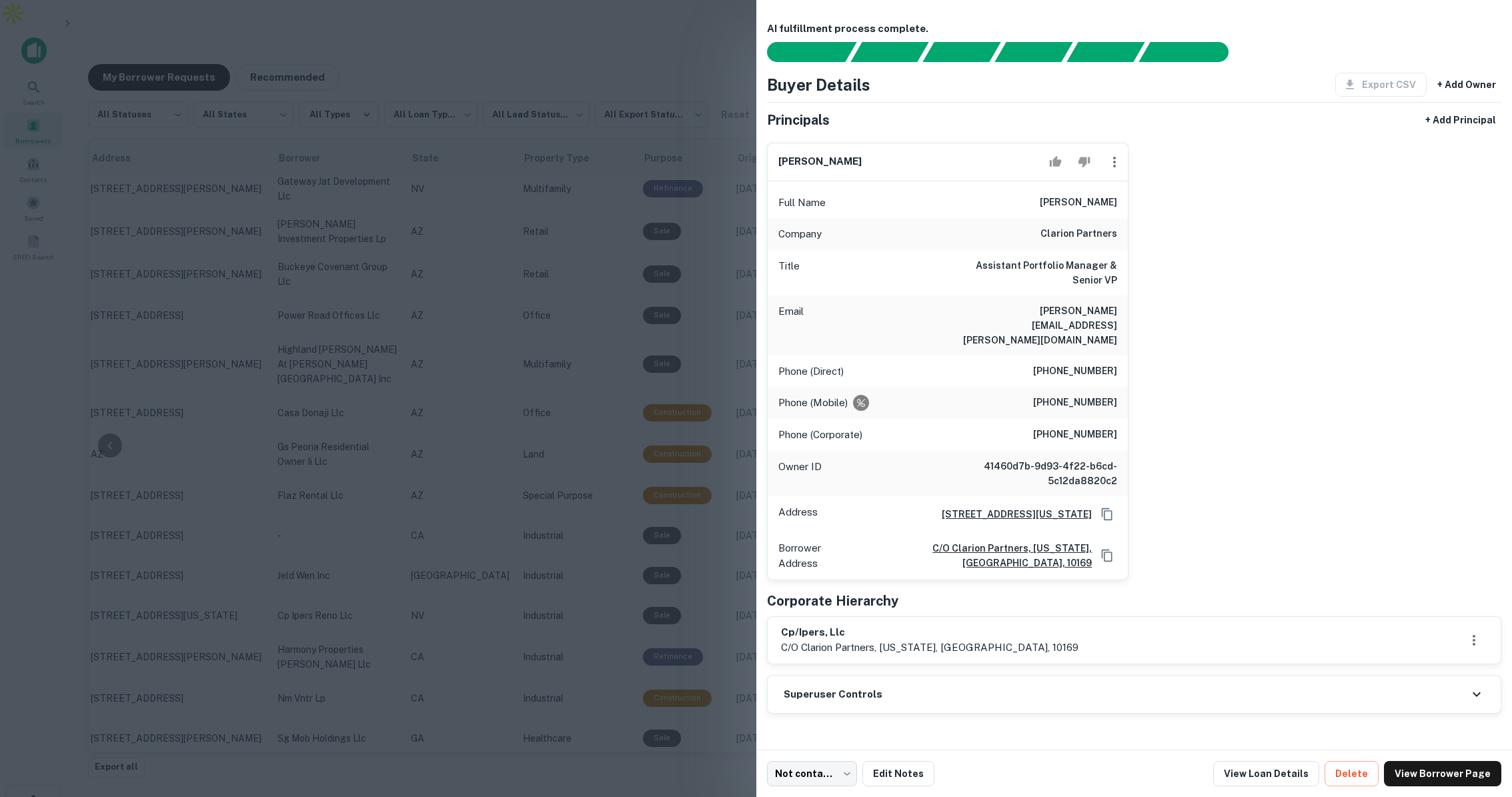
drag, startPoint x: 1047, startPoint y: 200, endPoint x: 1122, endPoint y: 200, distance: 75.0
click at [1122, 200] on div "Full Name janis mandarino" at bounding box center [947, 202] width 361 height 32
copy h6 "janis mandarino"
click at [255, 122] on div at bounding box center [756, 398] width 1512 height 797
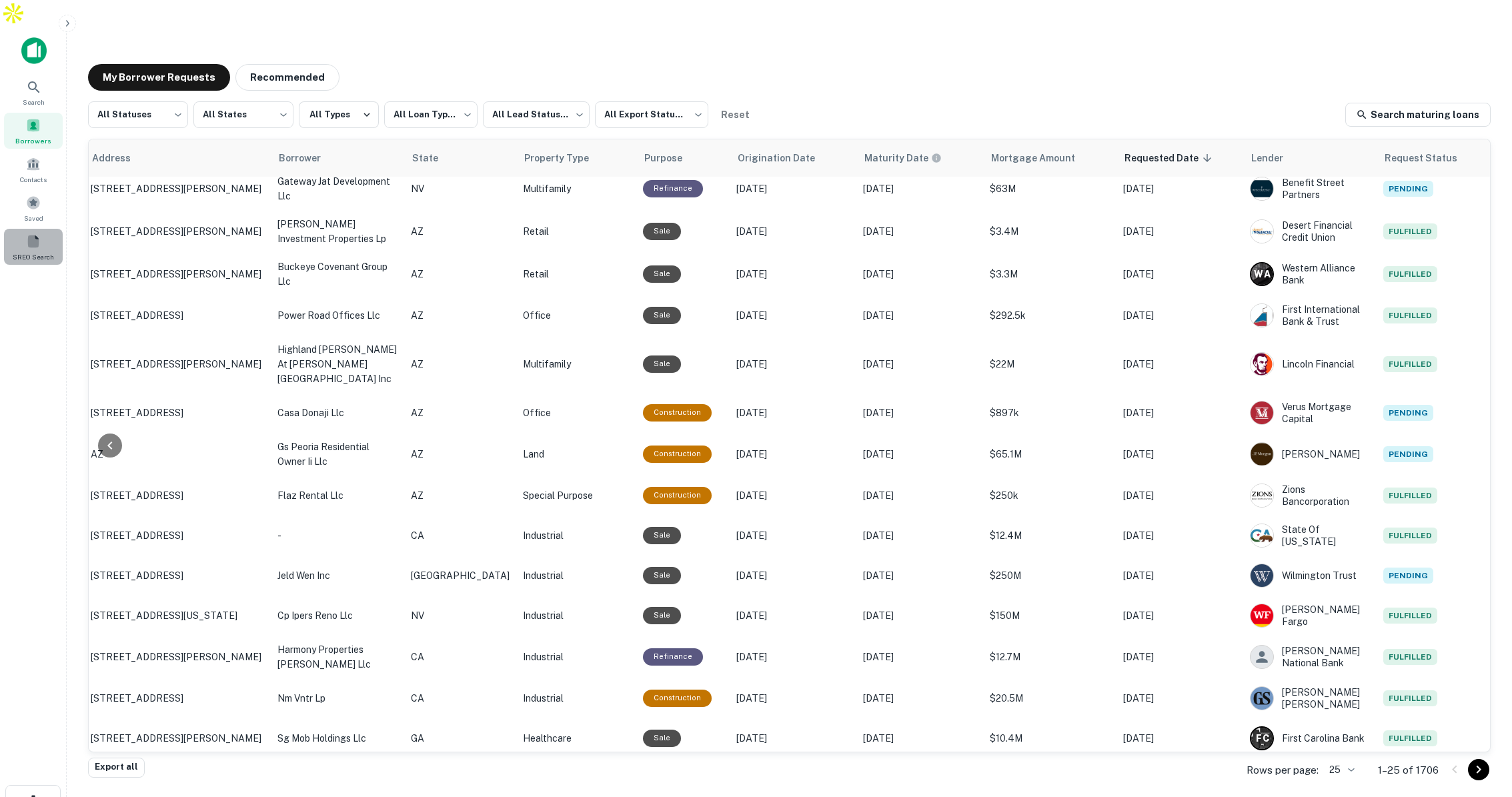
drag, startPoint x: 33, startPoint y: 217, endPoint x: 43, endPoint y: 215, distance: 10.2
click at [33, 234] on span at bounding box center [33, 241] width 14 height 14
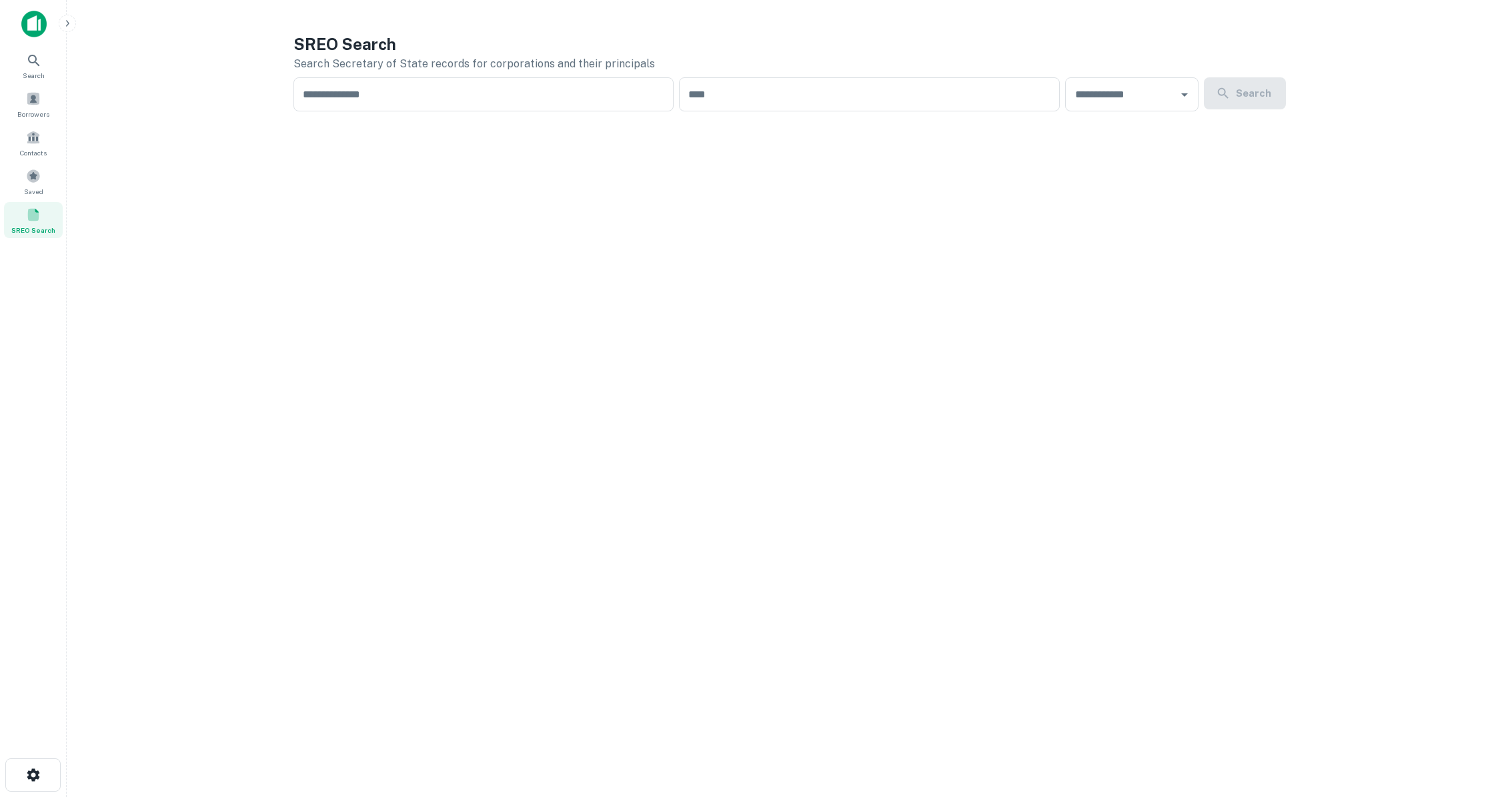
click at [343, 93] on input "text" at bounding box center [484, 95] width 381 height 34
paste input "**********"
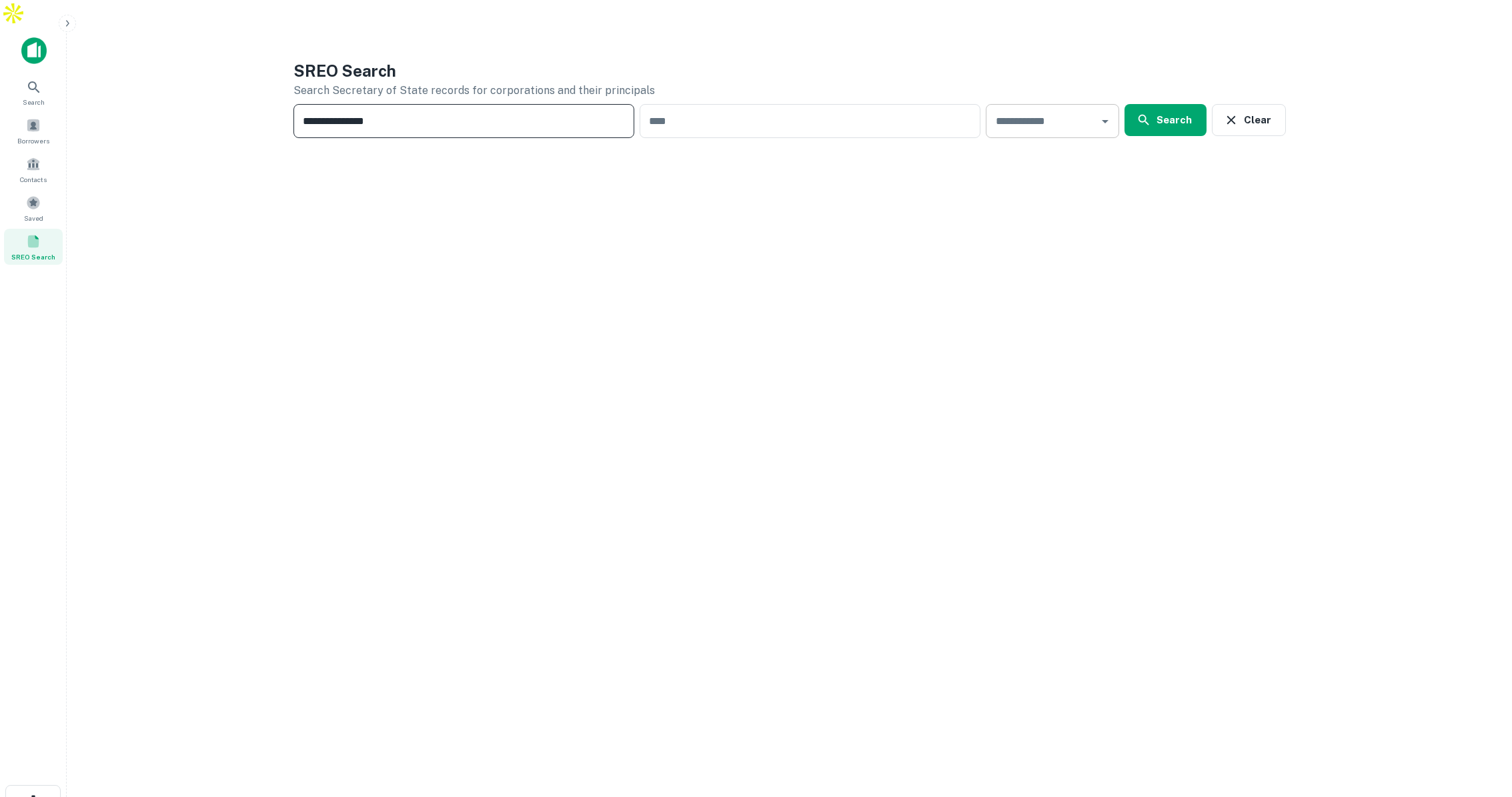
type input "**********"
click at [1029, 110] on input "text" at bounding box center [1042, 121] width 101 height 22
click at [1012, 418] on li "NY" at bounding box center [1056, 419] width 122 height 24
type input "**"
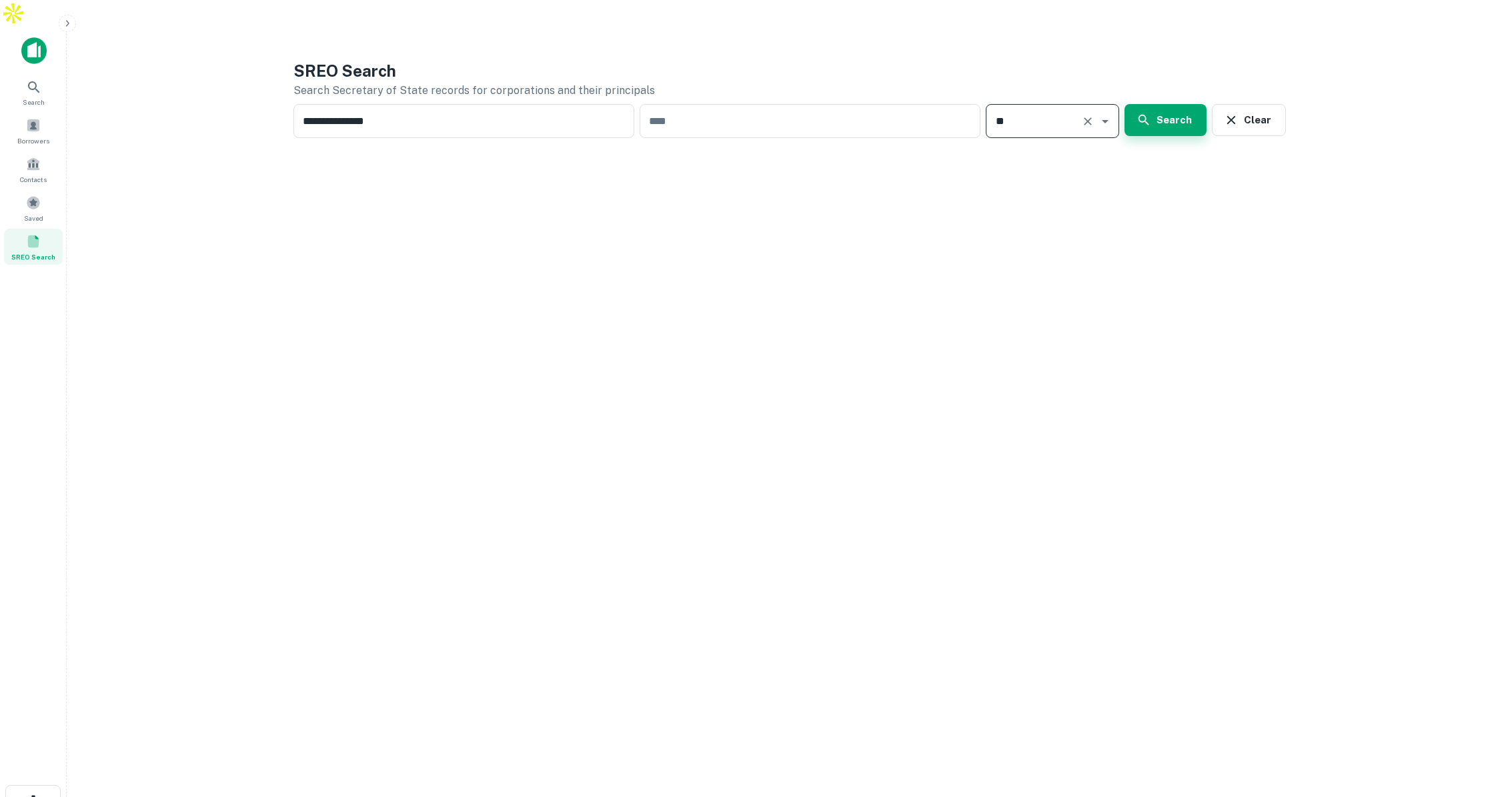
click at [1158, 104] on button "Search" at bounding box center [1166, 120] width 82 height 32
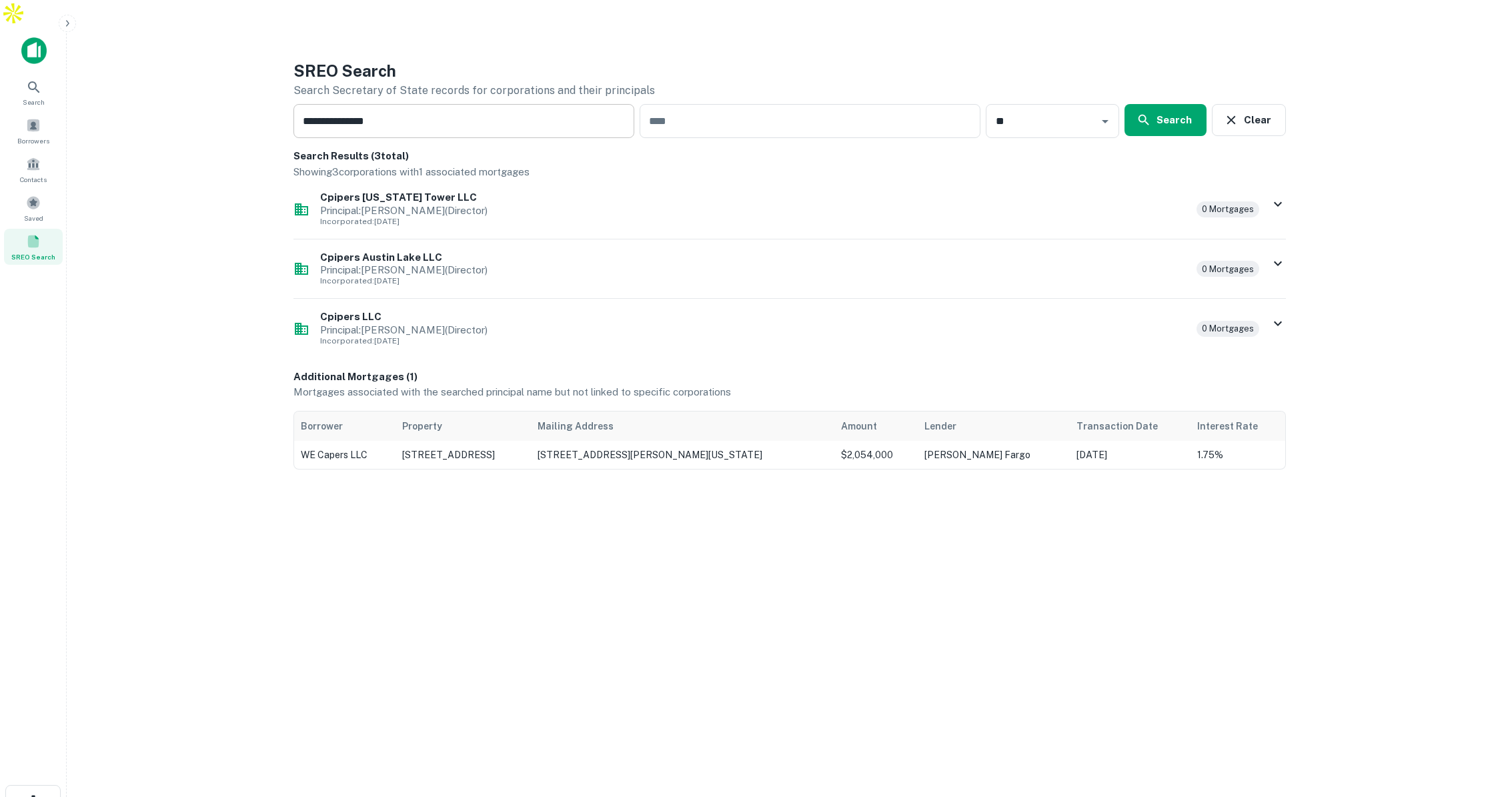
click at [461, 104] on input "**********" at bounding box center [464, 122] width 341 height 34
click at [41, 74] on div "Search" at bounding box center [31, 92] width 58 height 36
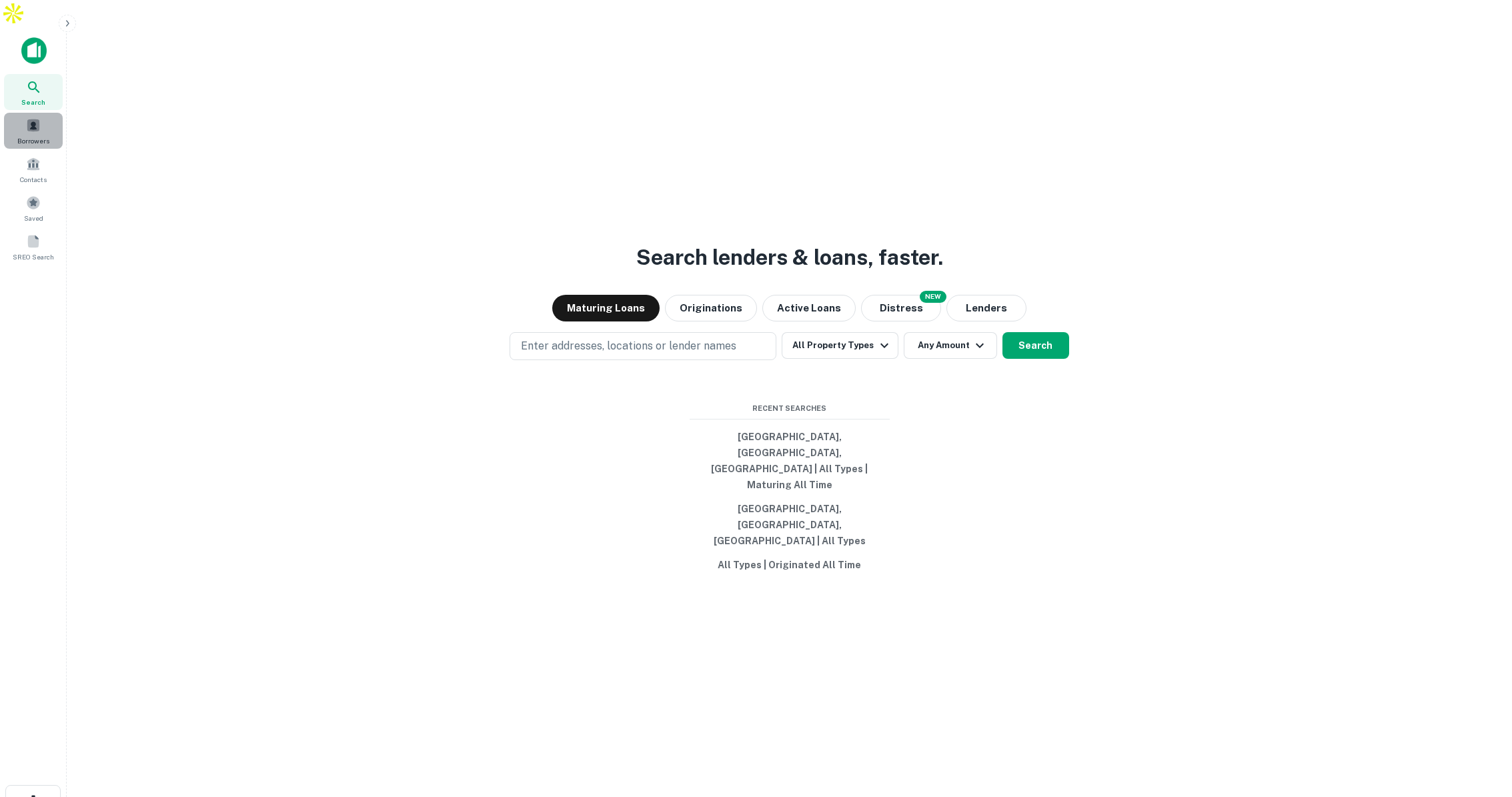
click at [37, 118] on span at bounding box center [33, 124] width 14 height 14
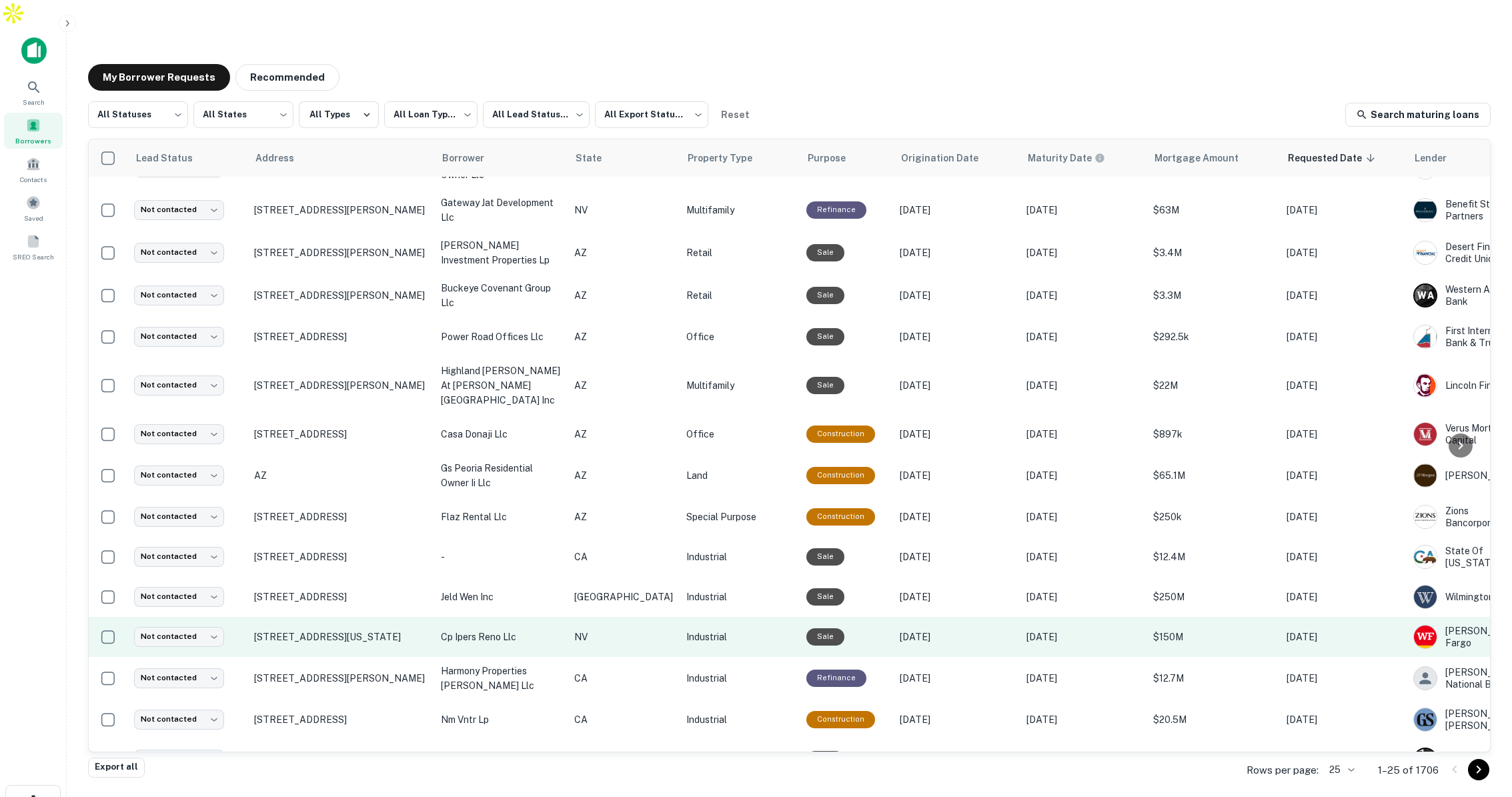
scroll to position [28, 0]
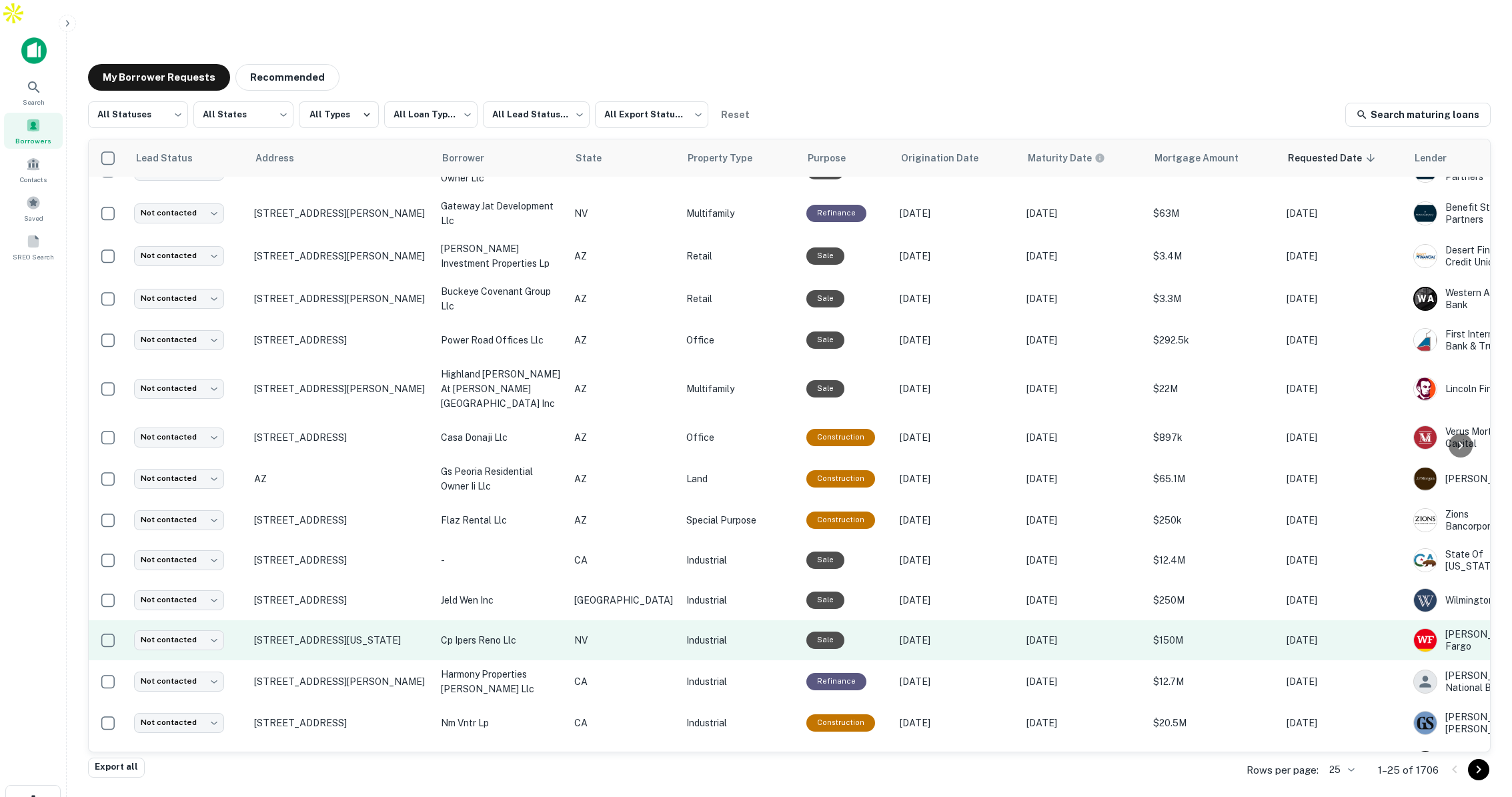
click at [718, 632] on p "Industrial" at bounding box center [740, 639] width 107 height 14
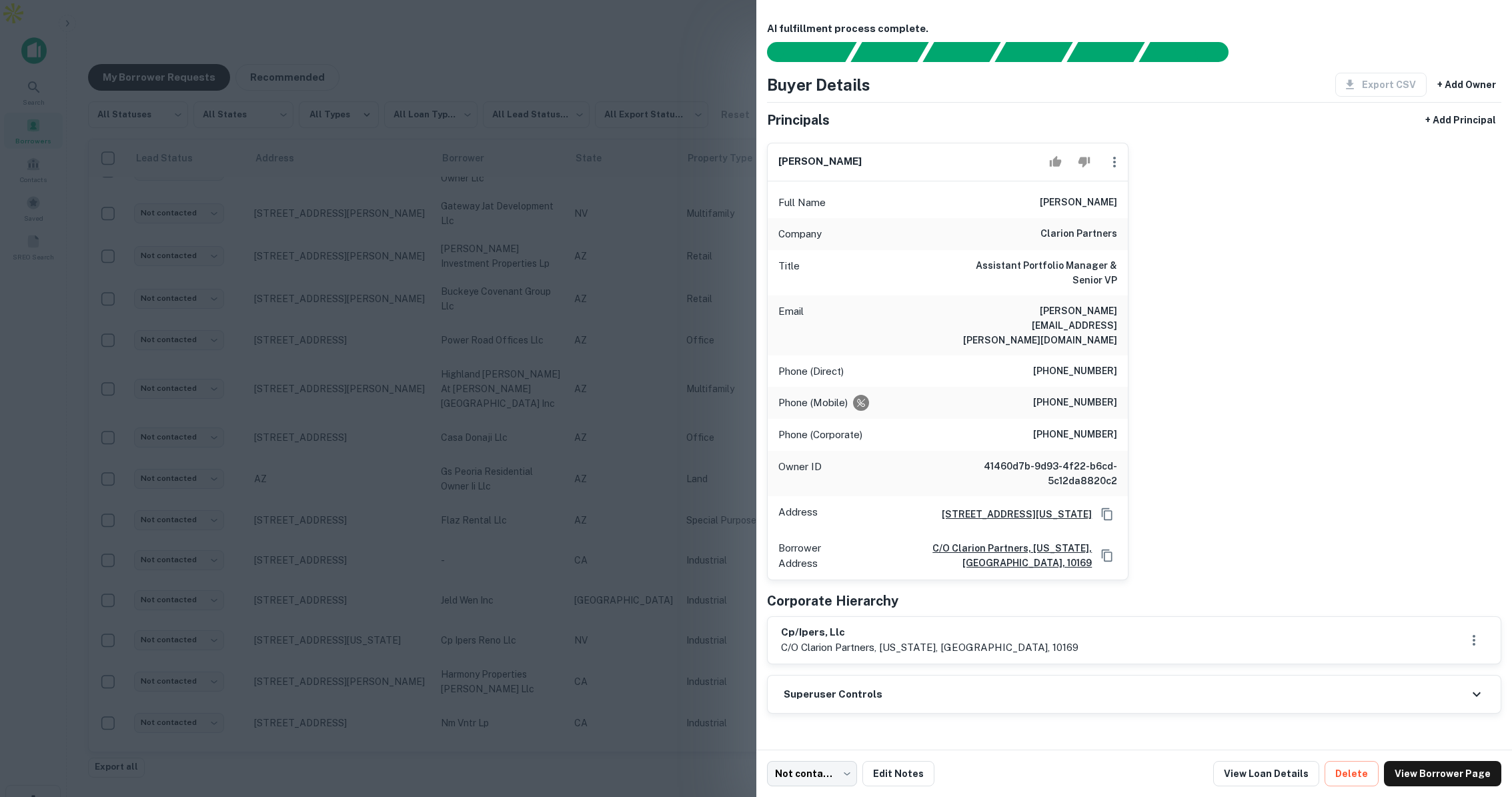
drag, startPoint x: 1047, startPoint y: 201, endPoint x: 1118, endPoint y: 201, distance: 71.0
click at [1118, 201] on div "Full Name janis mandarino" at bounding box center [947, 202] width 361 height 32
copy h6 "janis mandarino"
click at [54, 214] on div at bounding box center [756, 398] width 1512 height 797
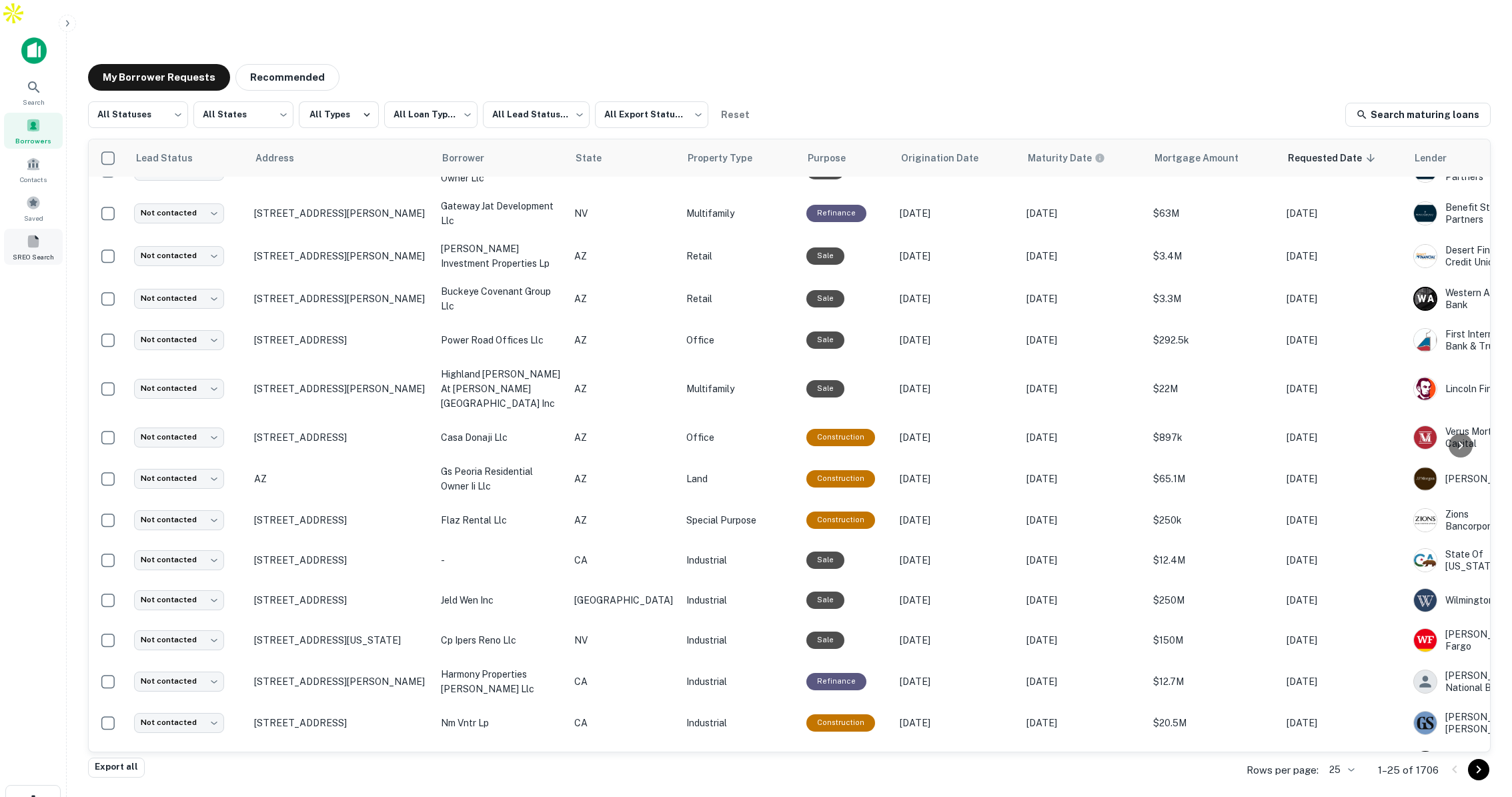
click at [33, 234] on span at bounding box center [33, 241] width 14 height 14
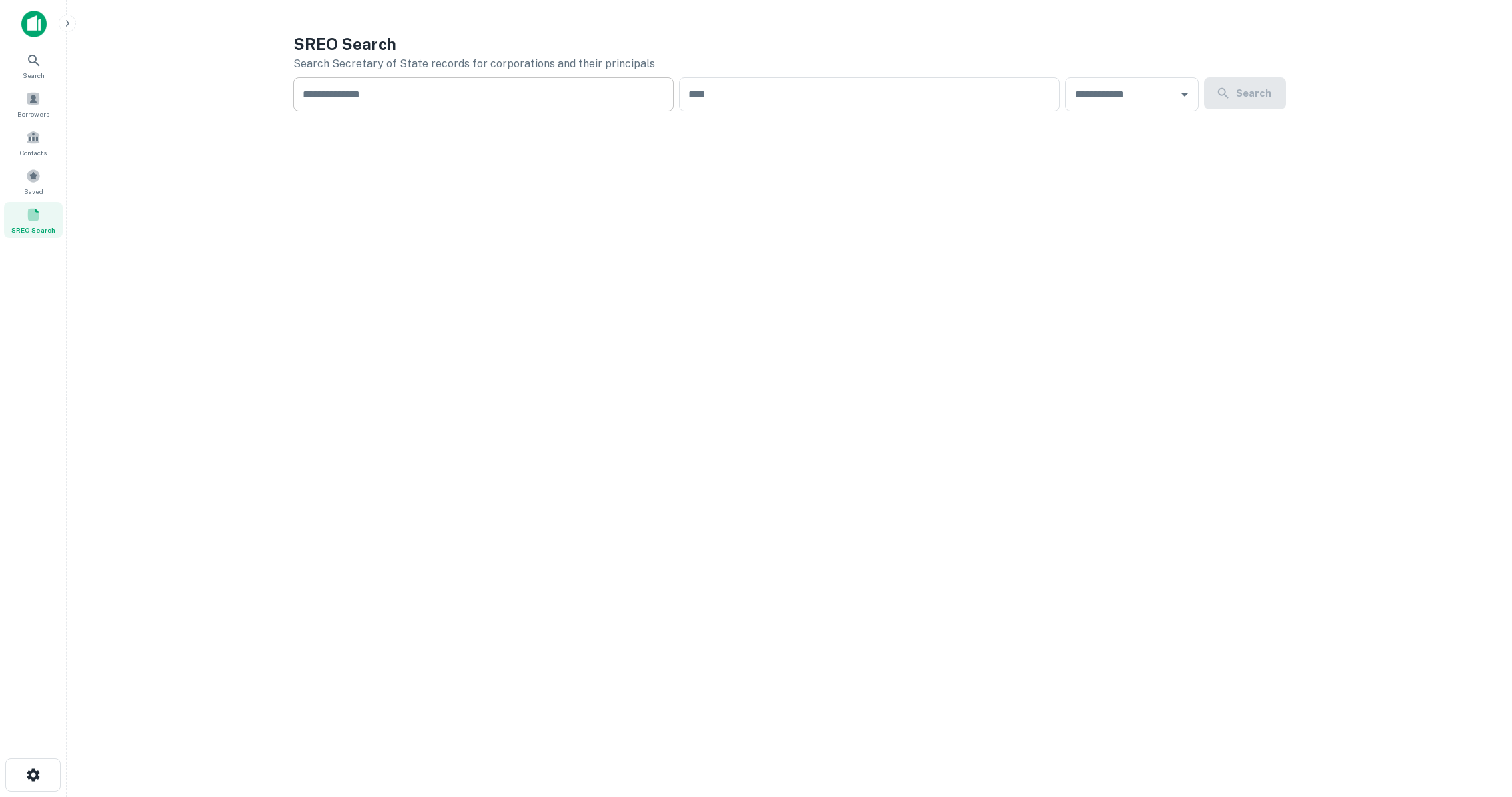
click at [355, 101] on input "text" at bounding box center [484, 95] width 381 height 34
paste input "**********"
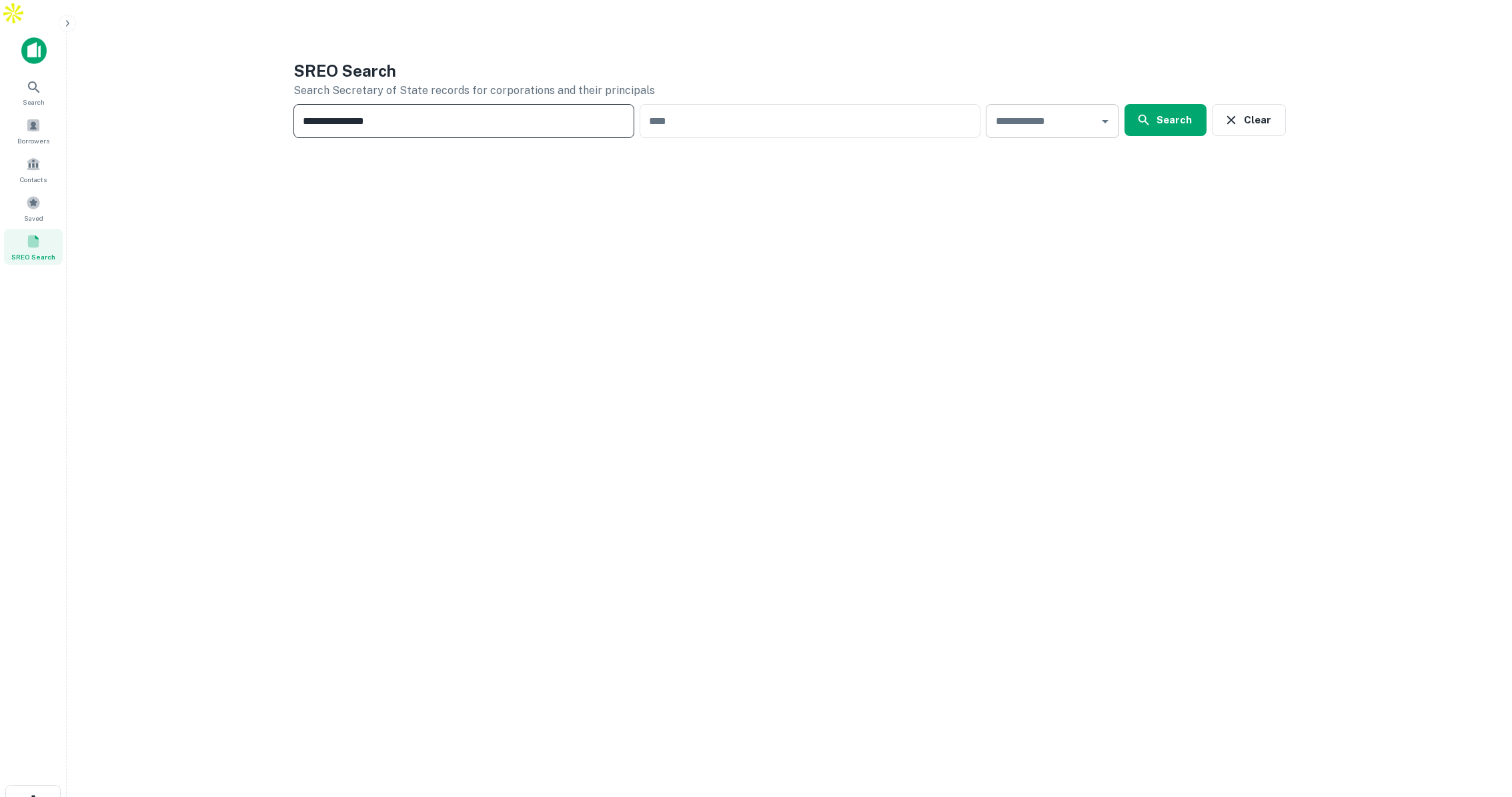
type input "**********"
click at [1054, 110] on input "text" at bounding box center [1042, 121] width 101 height 22
click at [1006, 237] on li "CA" at bounding box center [1056, 237] width 122 height 24
type input "**"
click at [1189, 104] on button "Search" at bounding box center [1166, 120] width 82 height 32
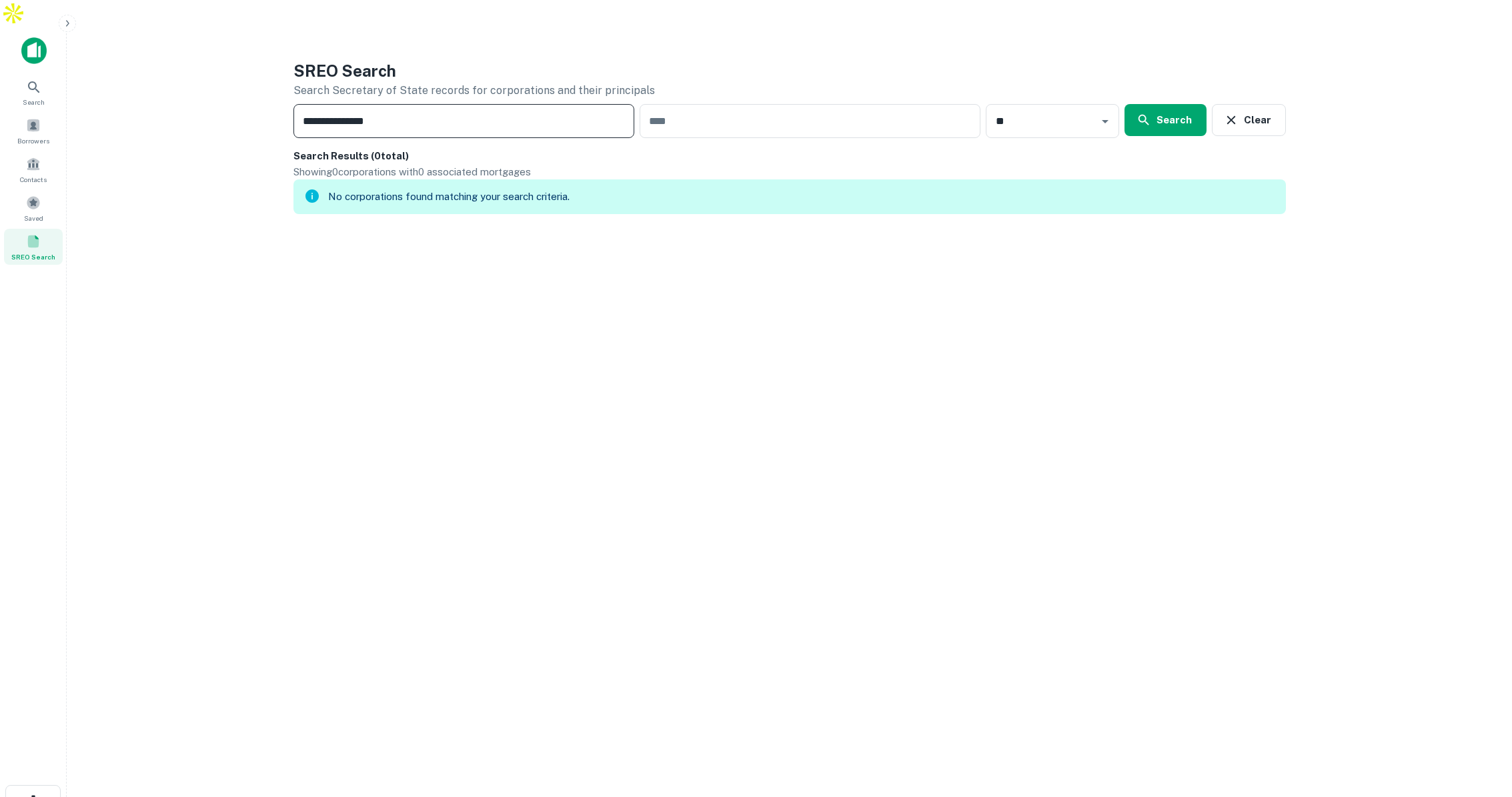
click at [465, 104] on input "**********" at bounding box center [464, 122] width 341 height 34
click at [303, 104] on input "**********" at bounding box center [464, 122] width 341 height 34
click at [1091, 118] on icon "Clear" at bounding box center [1088, 122] width 8 height 8
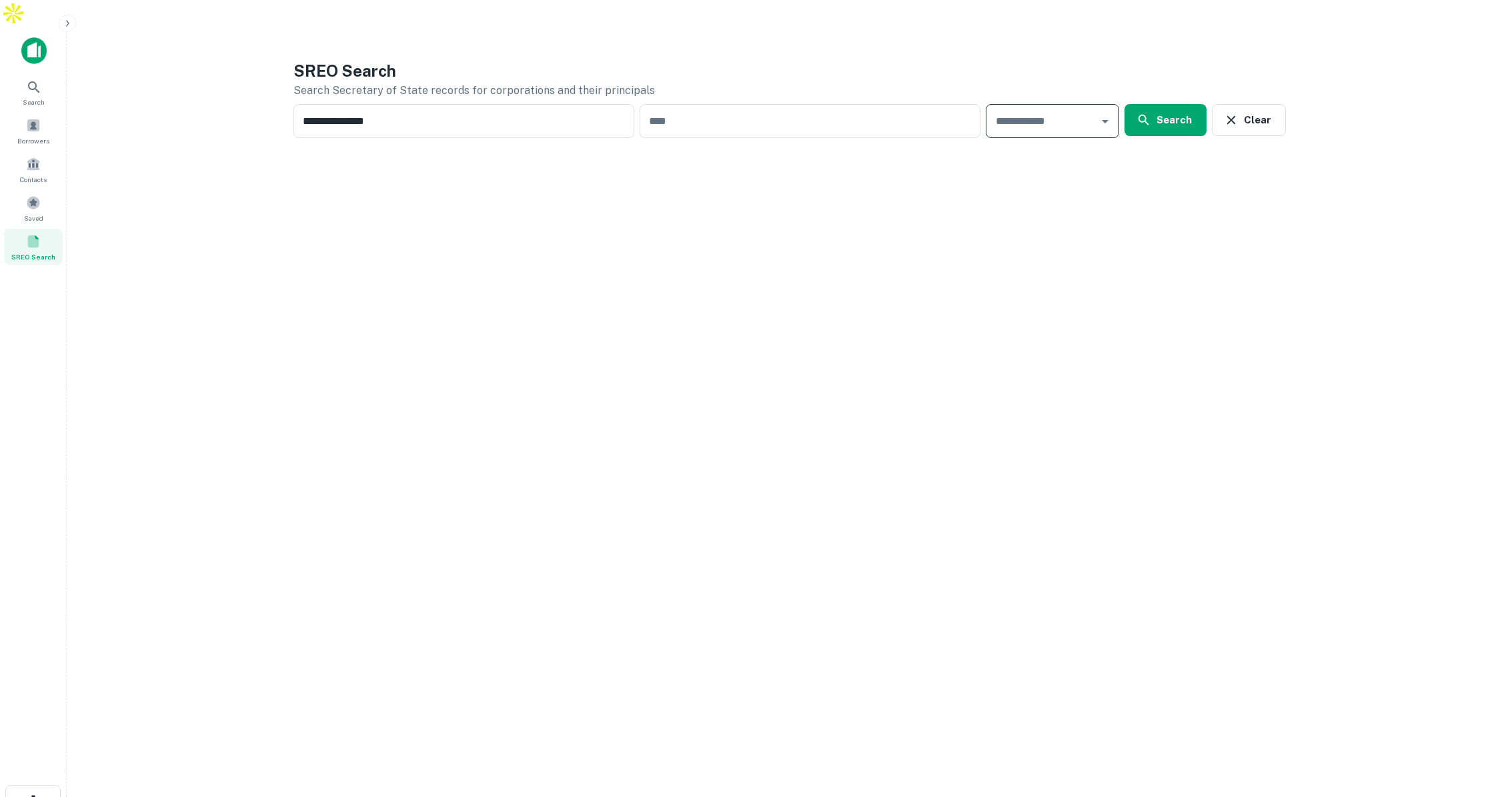
click at [1096, 104] on div "​" at bounding box center [1052, 122] width 133 height 34
click at [1103, 113] on icon "Open" at bounding box center [1105, 121] width 16 height 16
click at [1005, 318] on li "NY" at bounding box center [1056, 314] width 122 height 24
type input "**"
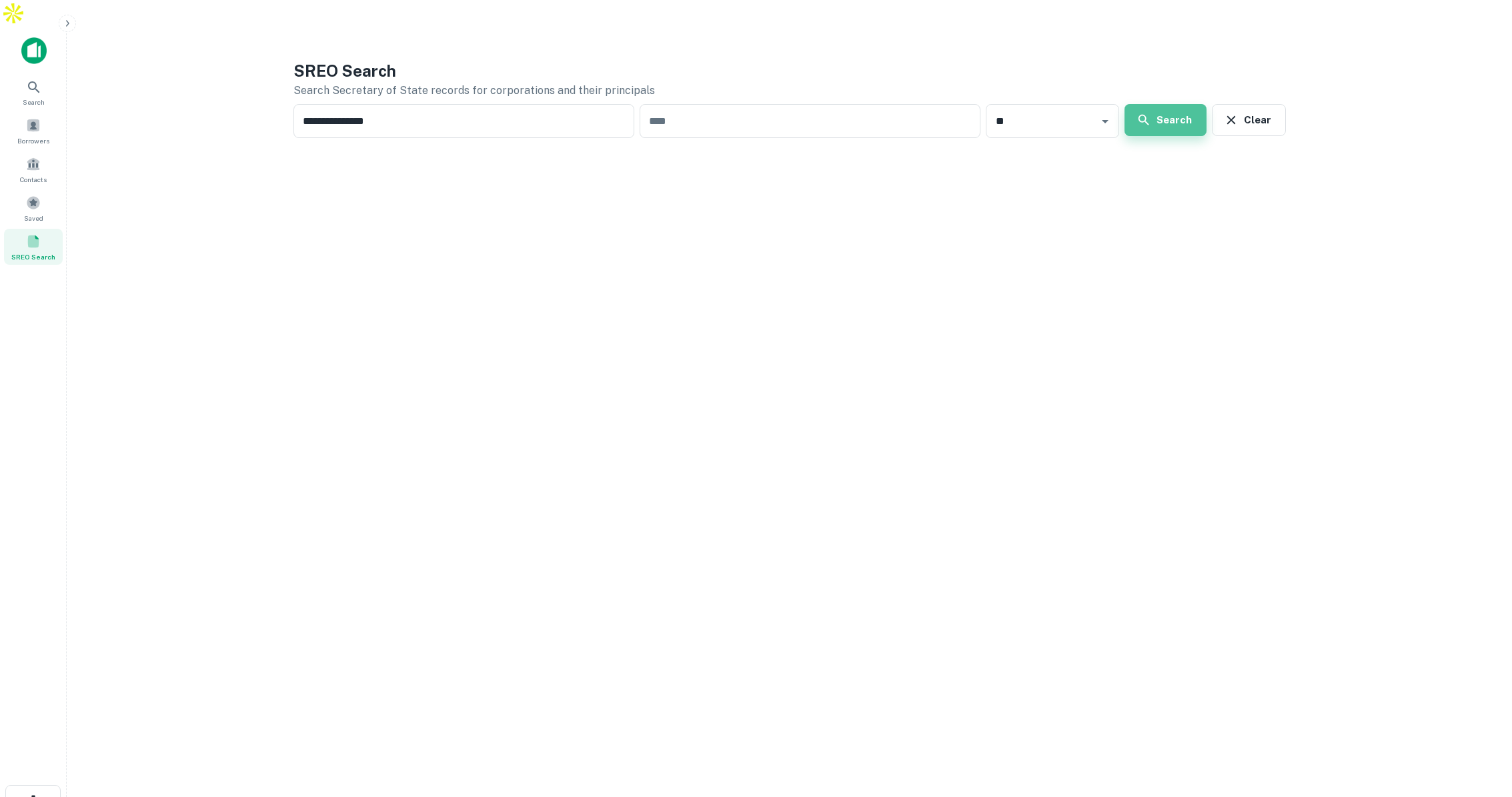
click at [1167, 104] on button "Search" at bounding box center [1166, 120] width 82 height 32
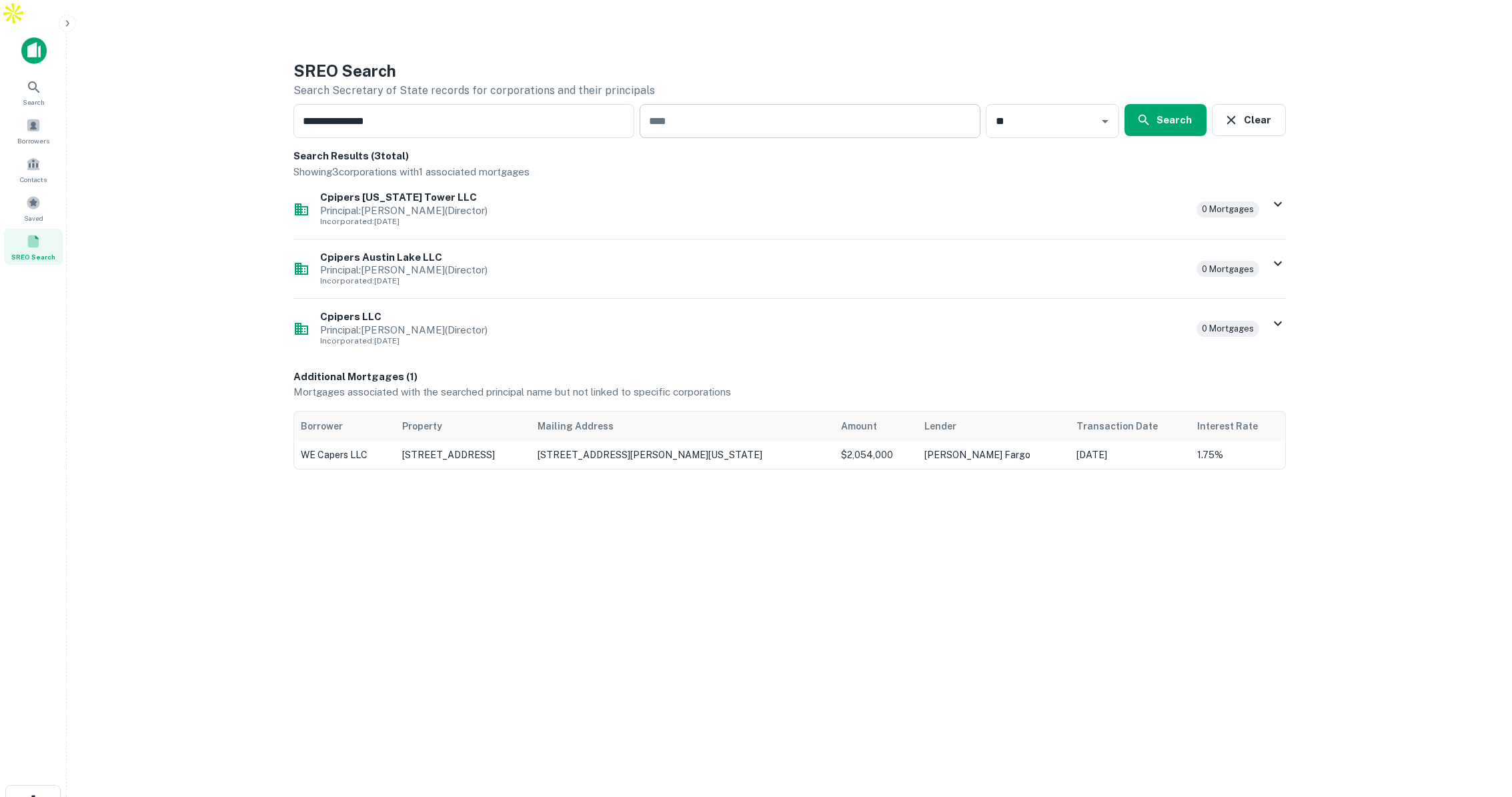
click at [903, 104] on input "text" at bounding box center [810, 122] width 341 height 34
type input "********"
click at [28, 118] on span at bounding box center [33, 124] width 14 height 14
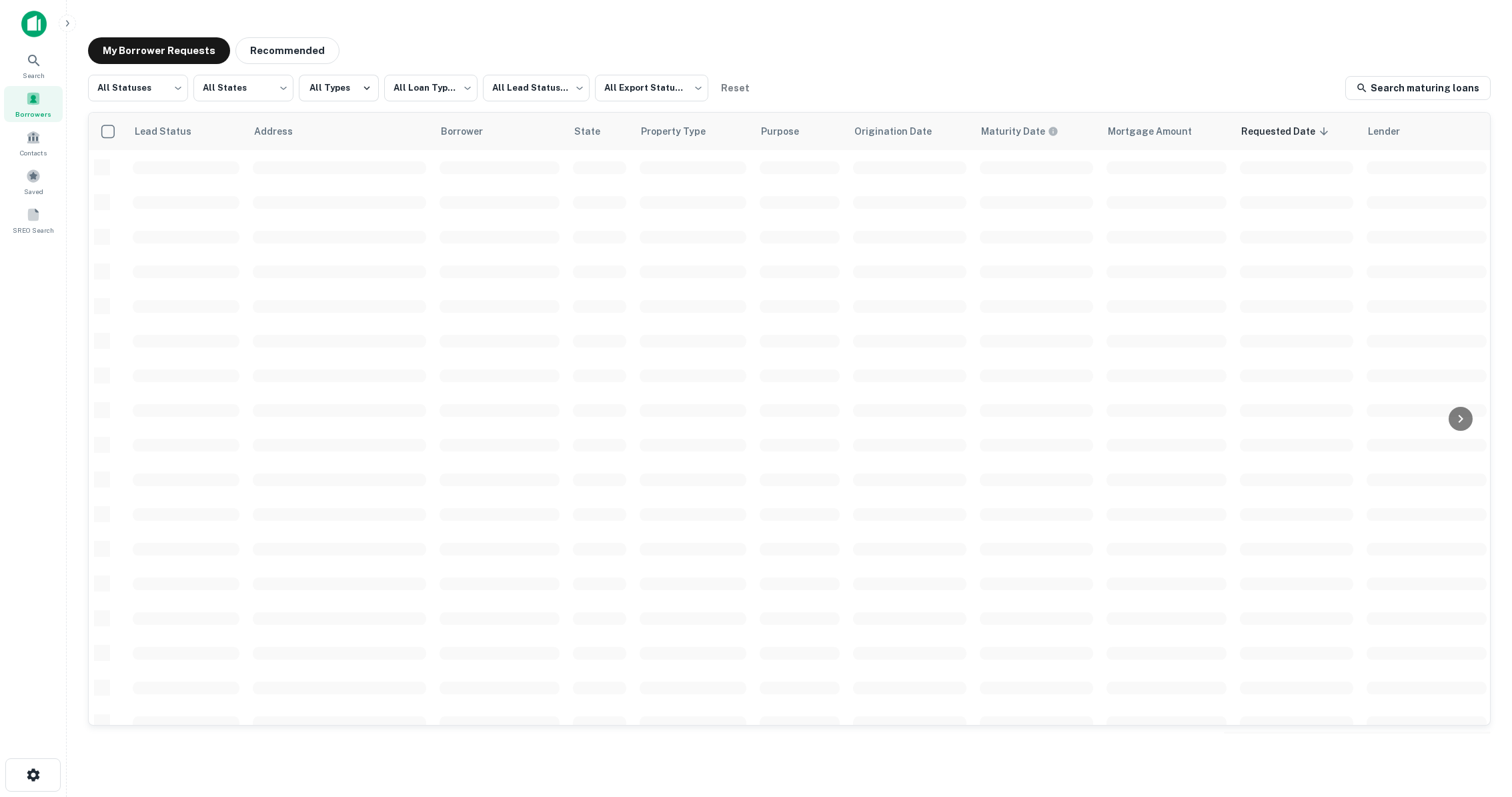
scroll to position [28, 0]
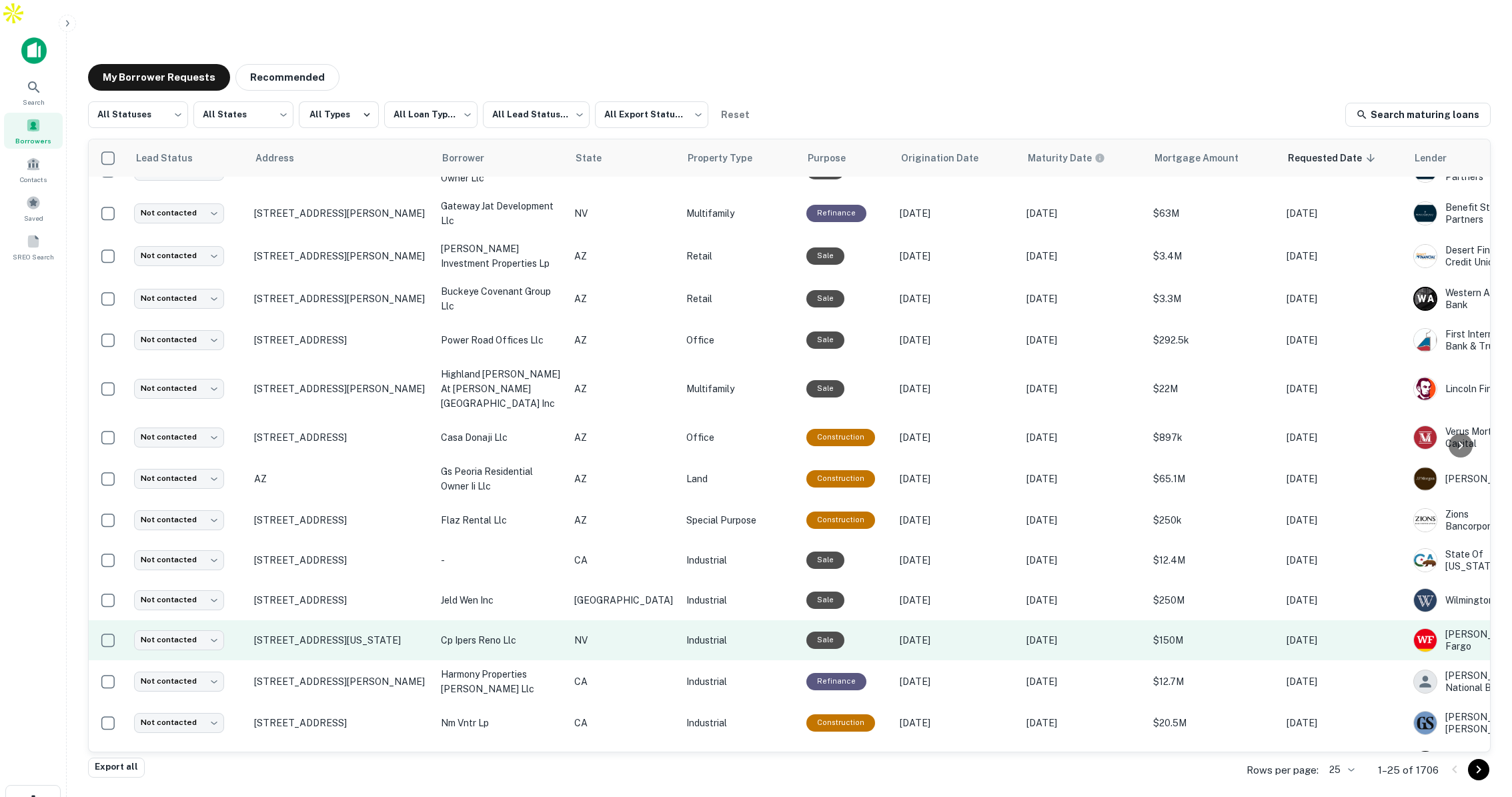
click at [686, 632] on p "Industrial" at bounding box center [740, 639] width 107 height 14
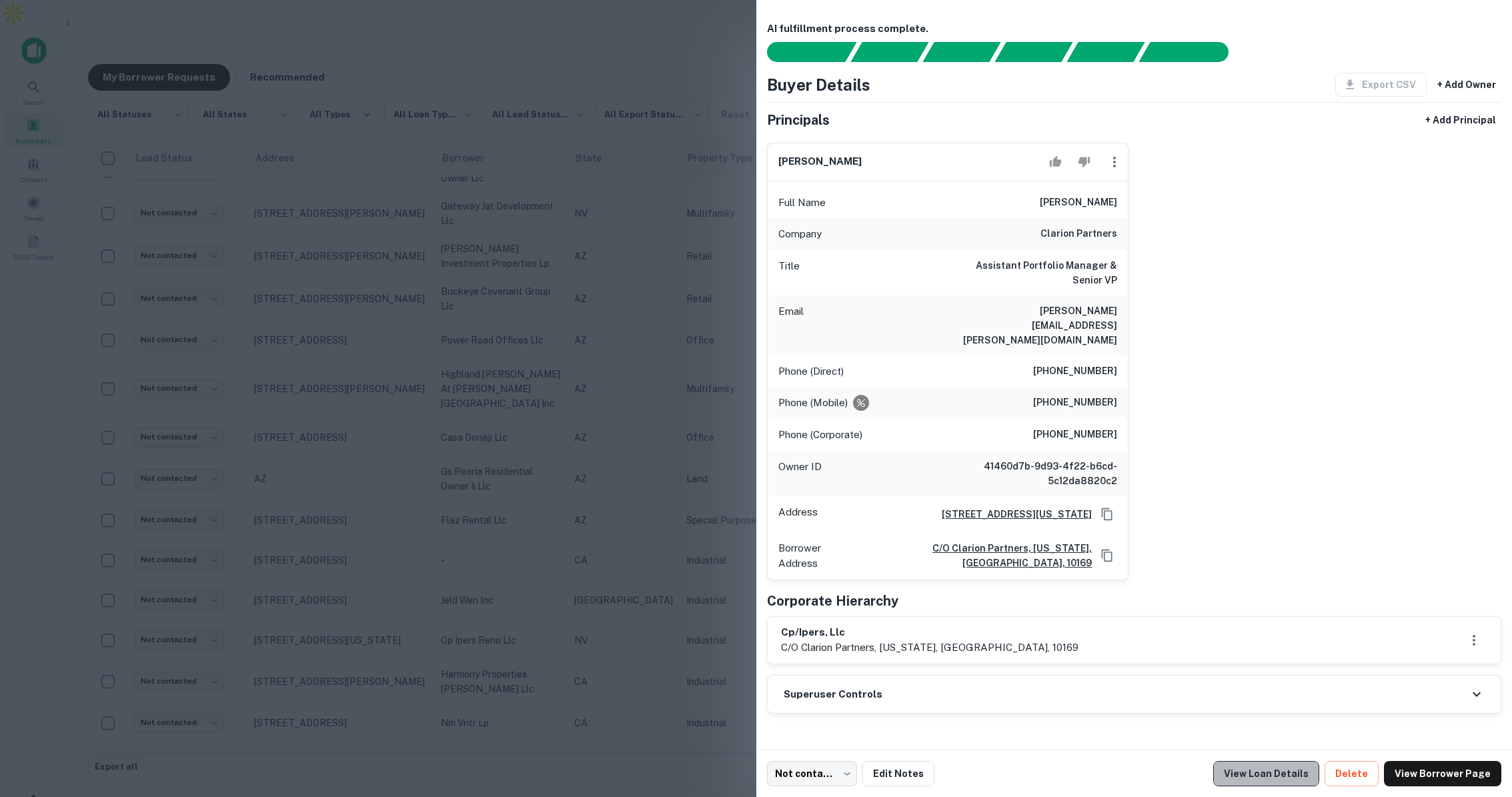
click at [1291, 773] on link "View Loan Details" at bounding box center [1266, 773] width 106 height 25
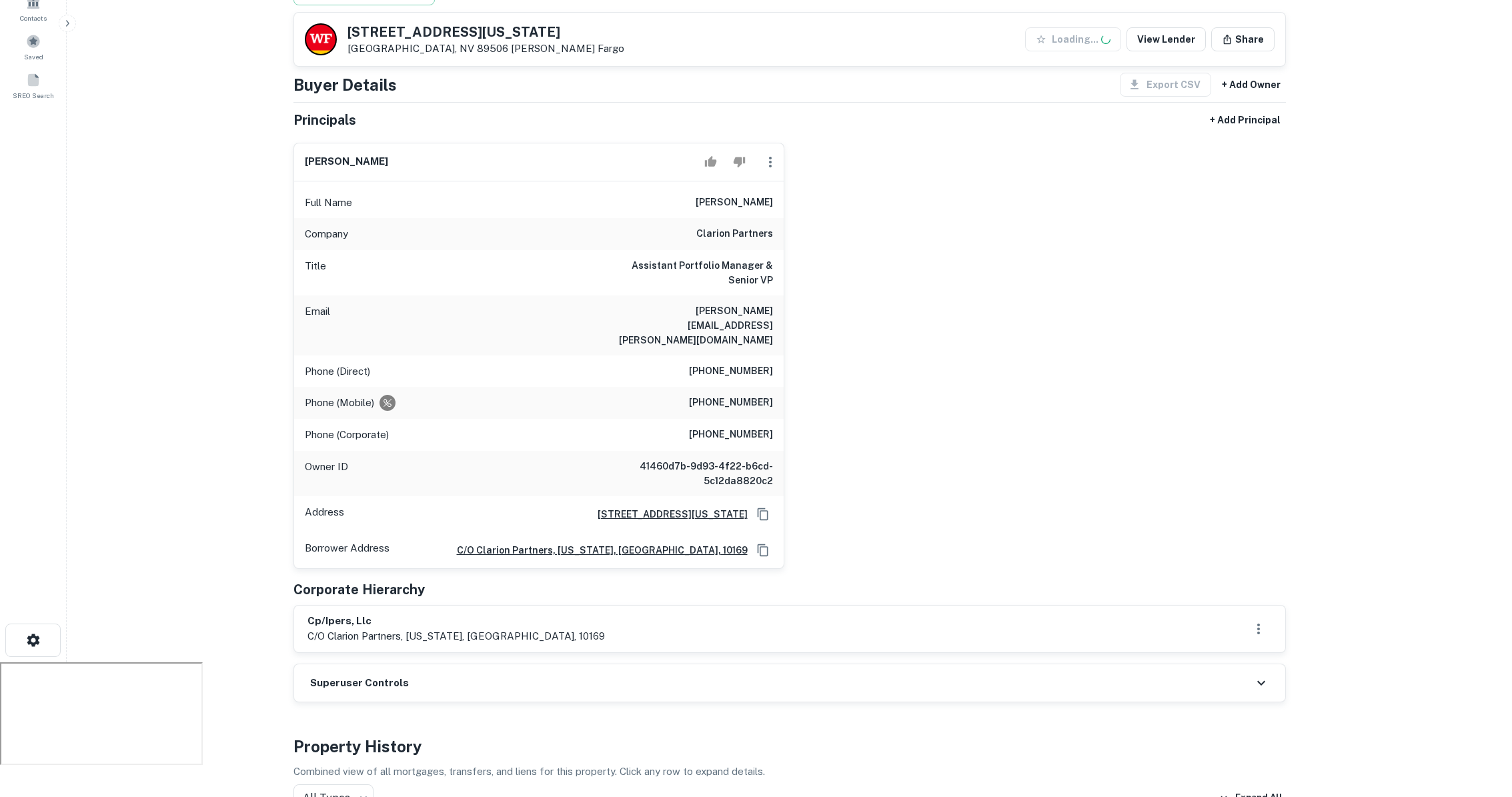
scroll to position [162, 0]
drag, startPoint x: 395, startPoint y: 581, endPoint x: 292, endPoint y: 576, distance: 103.1
click at [294, 604] on div "cp/ipers, llc c/o clarion partners, new york, ny, 10169" at bounding box center [789, 628] width 992 height 48
drag, startPoint x: 307, startPoint y: 593, endPoint x: 530, endPoint y: 603, distance: 223.2
click at [530, 605] on div "cp/ipers, llc c/o clarion partners, new york, ny, 10169" at bounding box center [789, 628] width 991 height 47
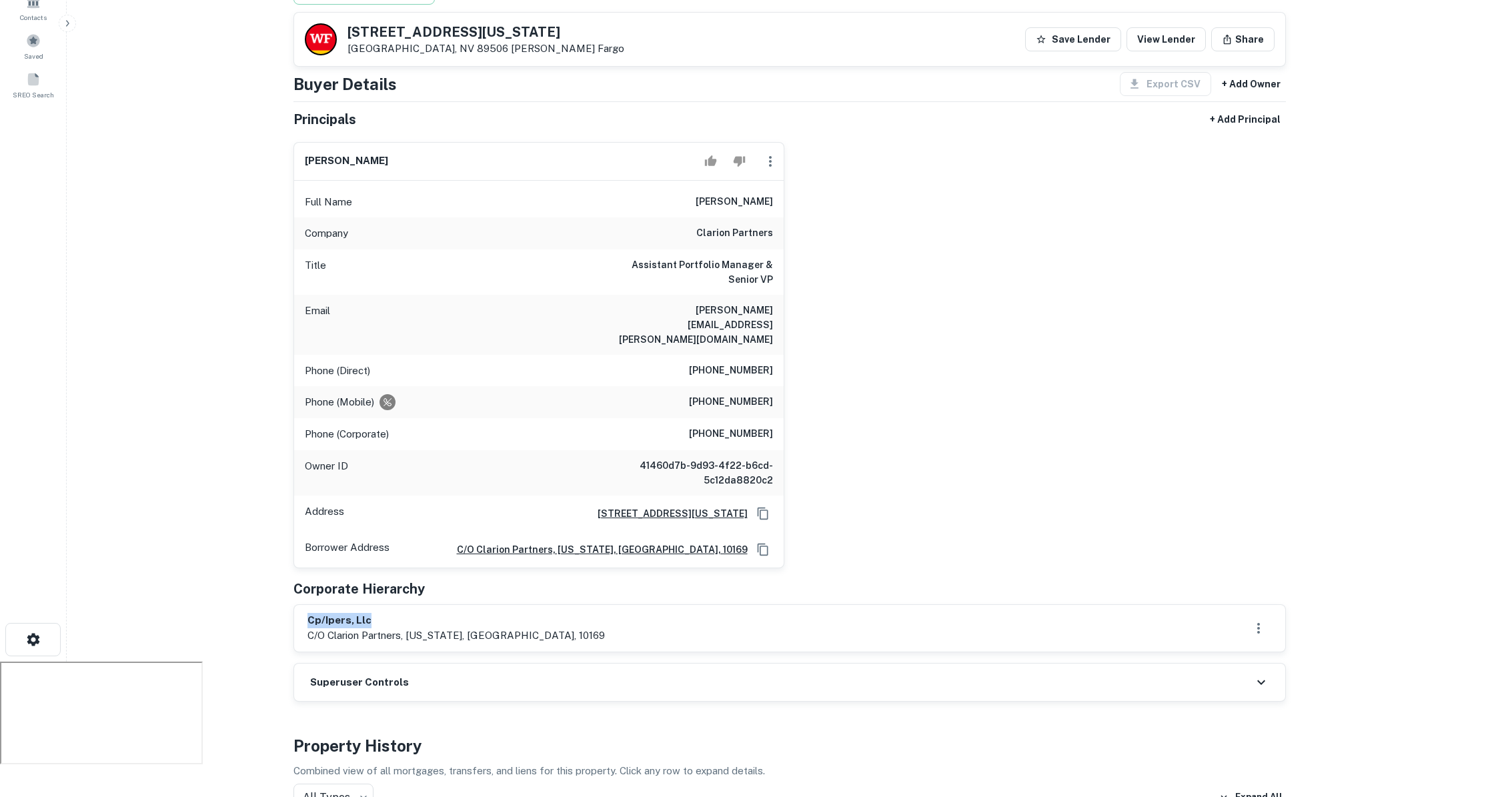
drag, startPoint x: 374, startPoint y: 573, endPoint x: 275, endPoint y: 576, distance: 99.0
click at [275, 576] on main "Back to Borrower Requests 8000 N Virginia St Reno, NV 89506 Wells Fargo Save Le…" at bounding box center [789, 263] width 1445 height 797
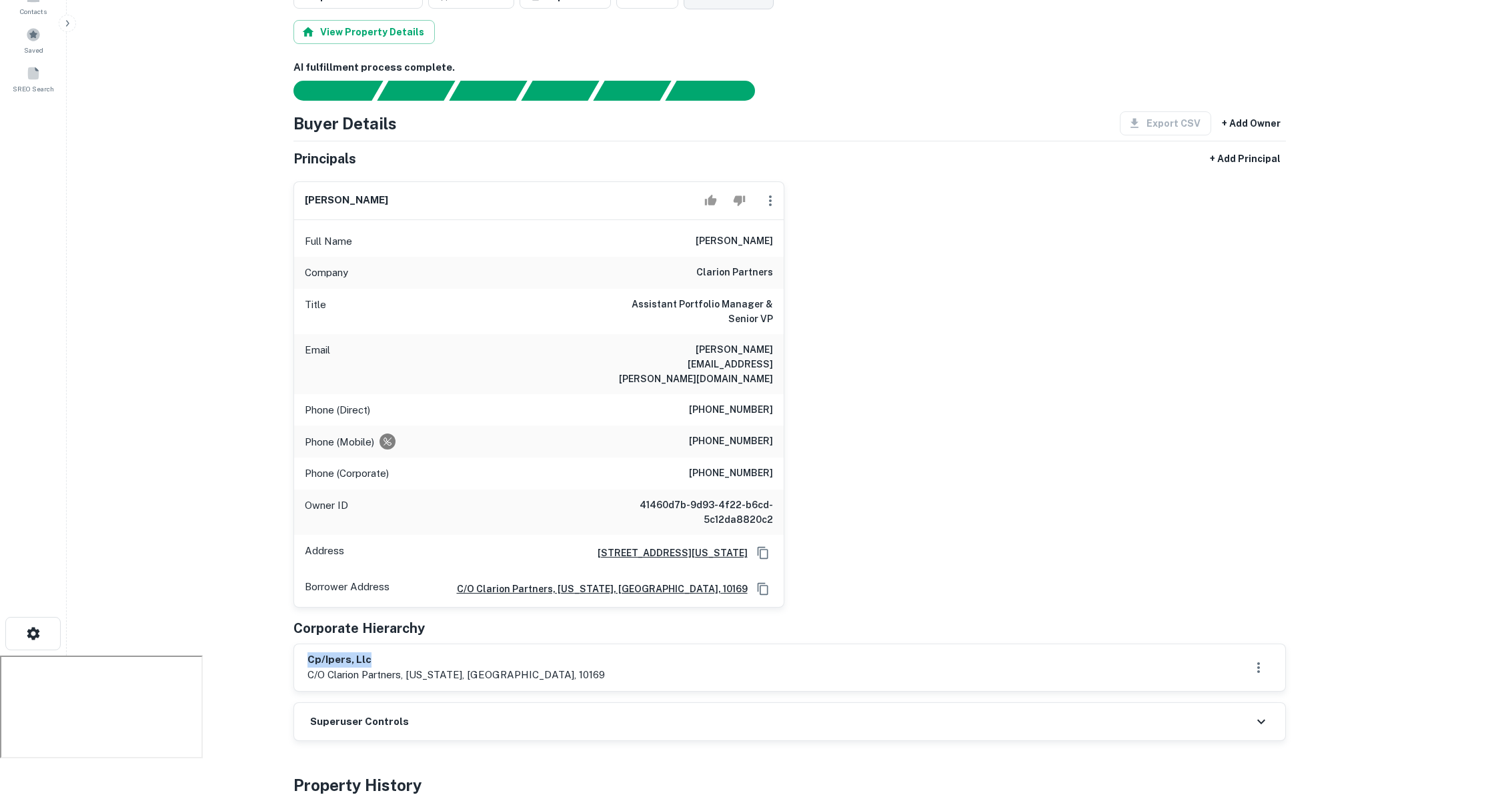
scroll to position [0, 0]
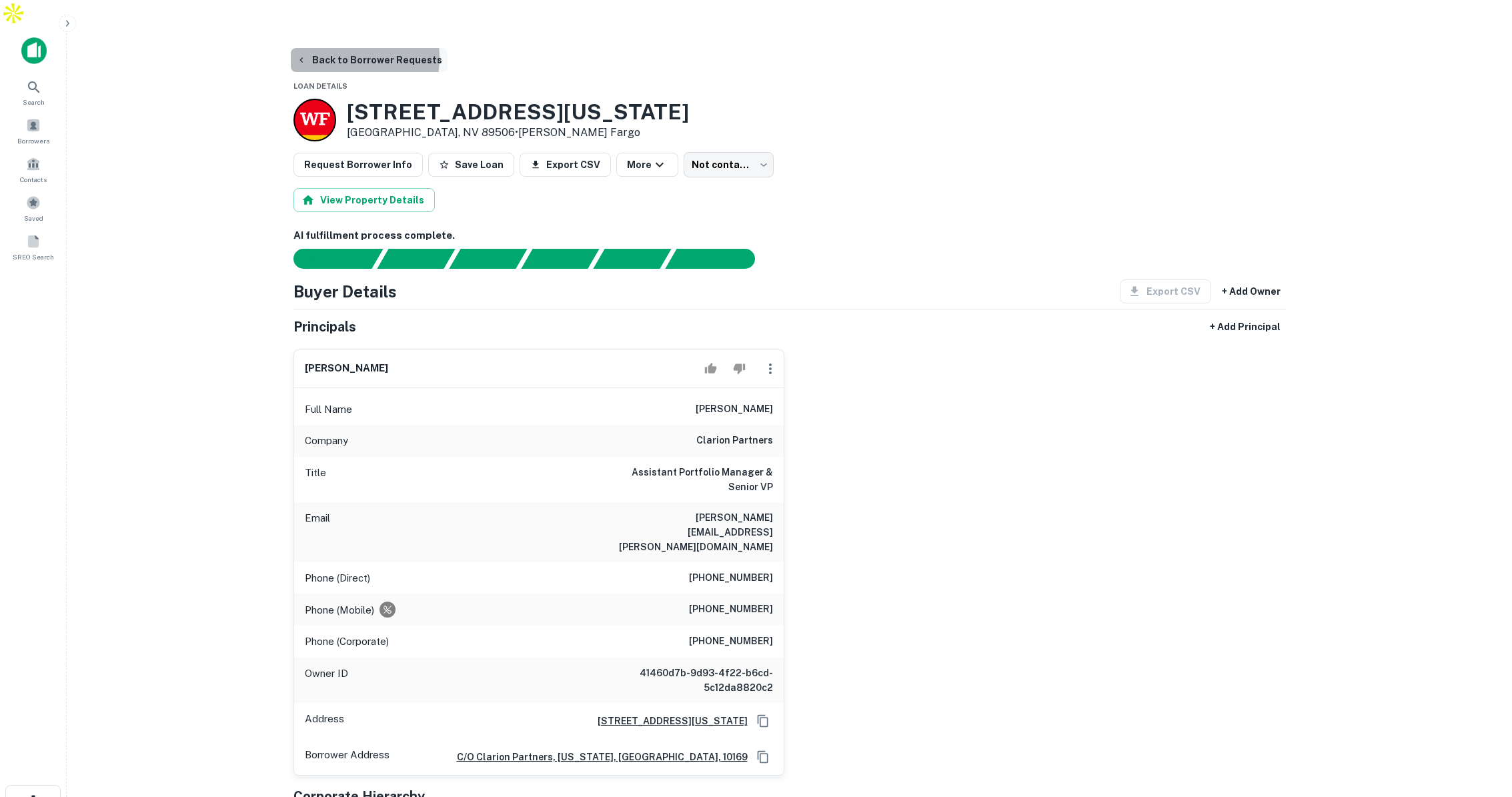
click at [324, 48] on button "Back to Borrower Requests" at bounding box center [369, 59] width 157 height 24
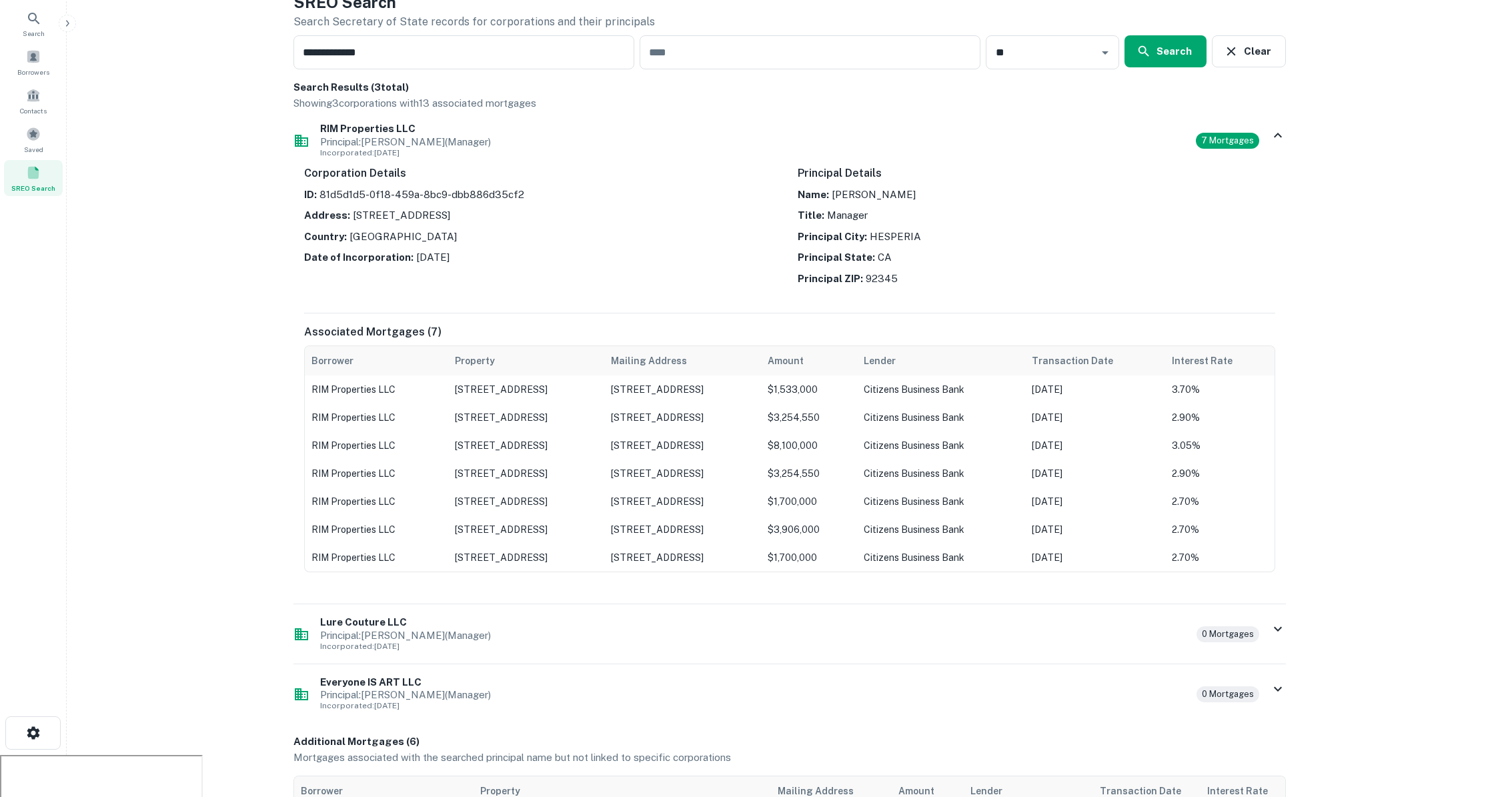
scroll to position [97, 0]
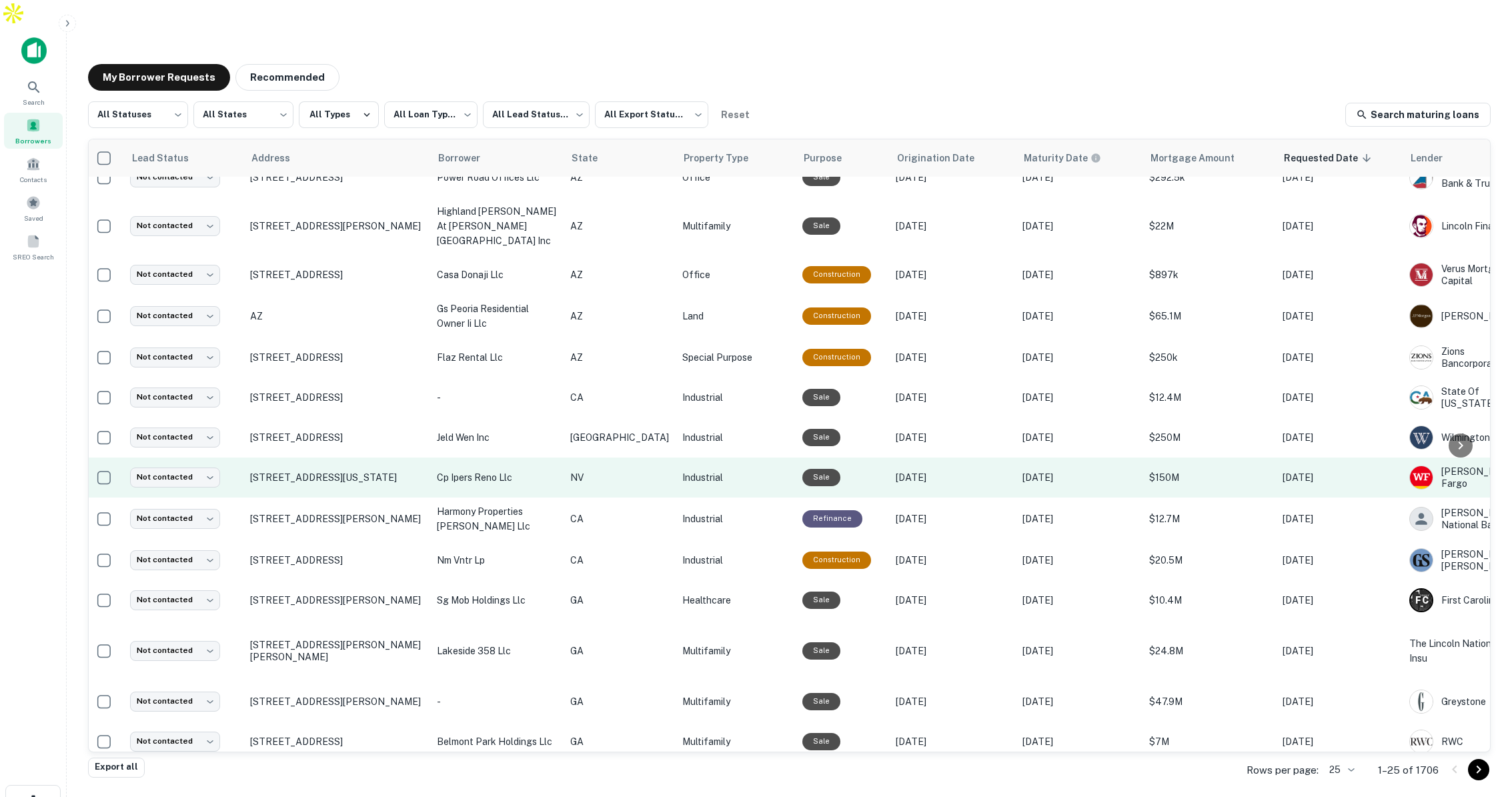
scroll to position [189, 4]
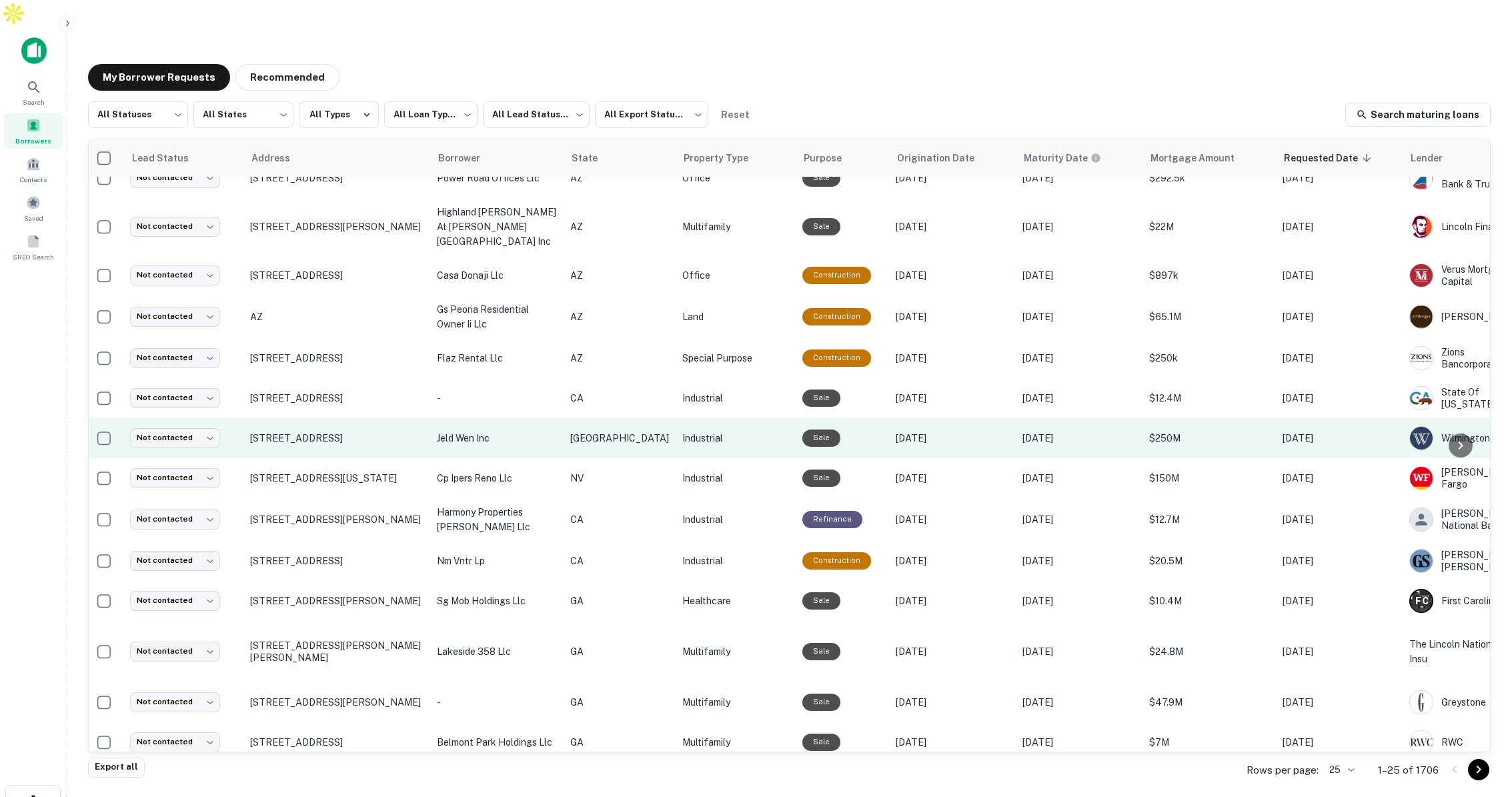
click at [837, 418] on td "Sale" at bounding box center [843, 438] width 94 height 40
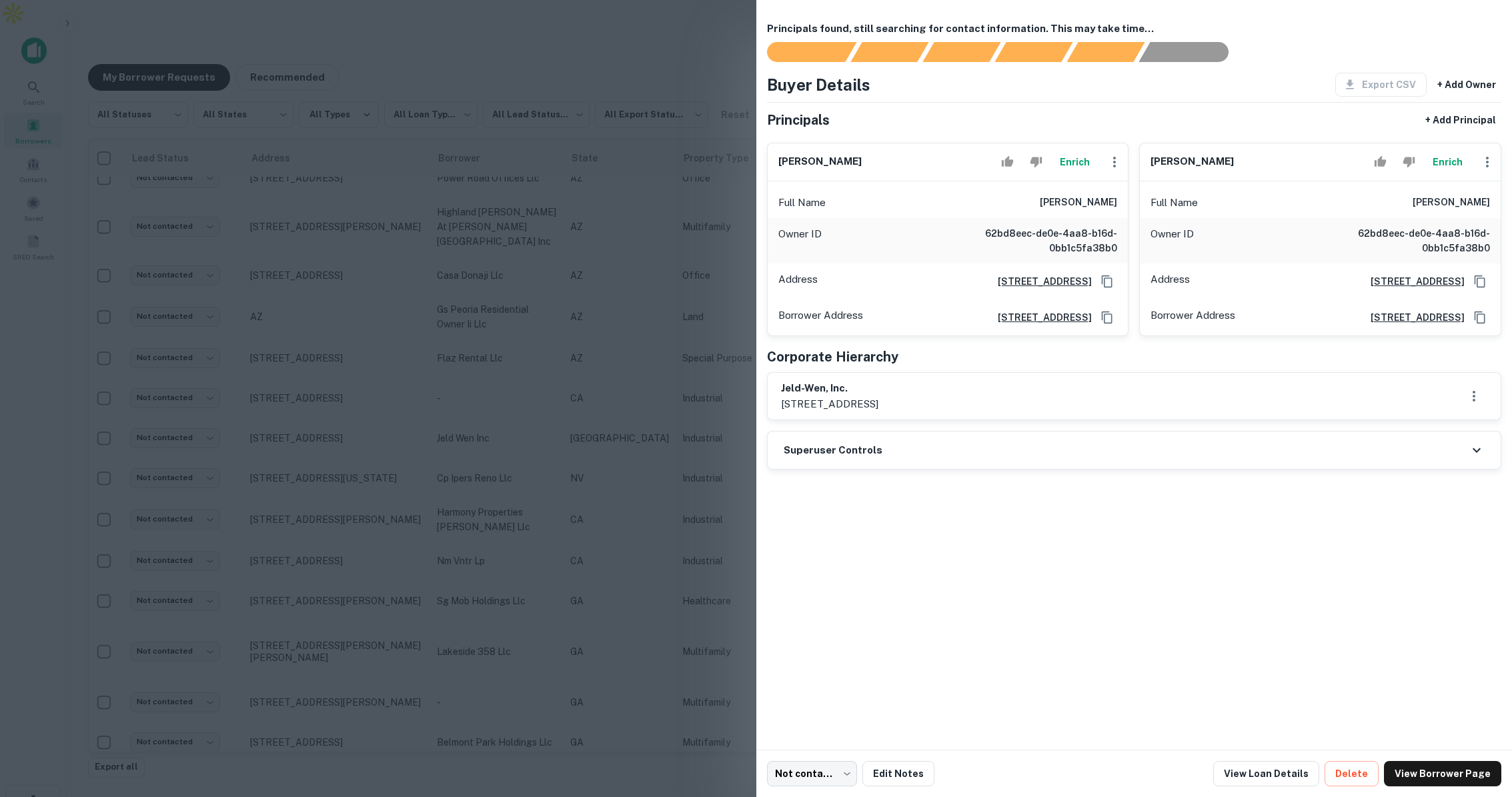
click at [662, 468] on div at bounding box center [756, 398] width 1512 height 797
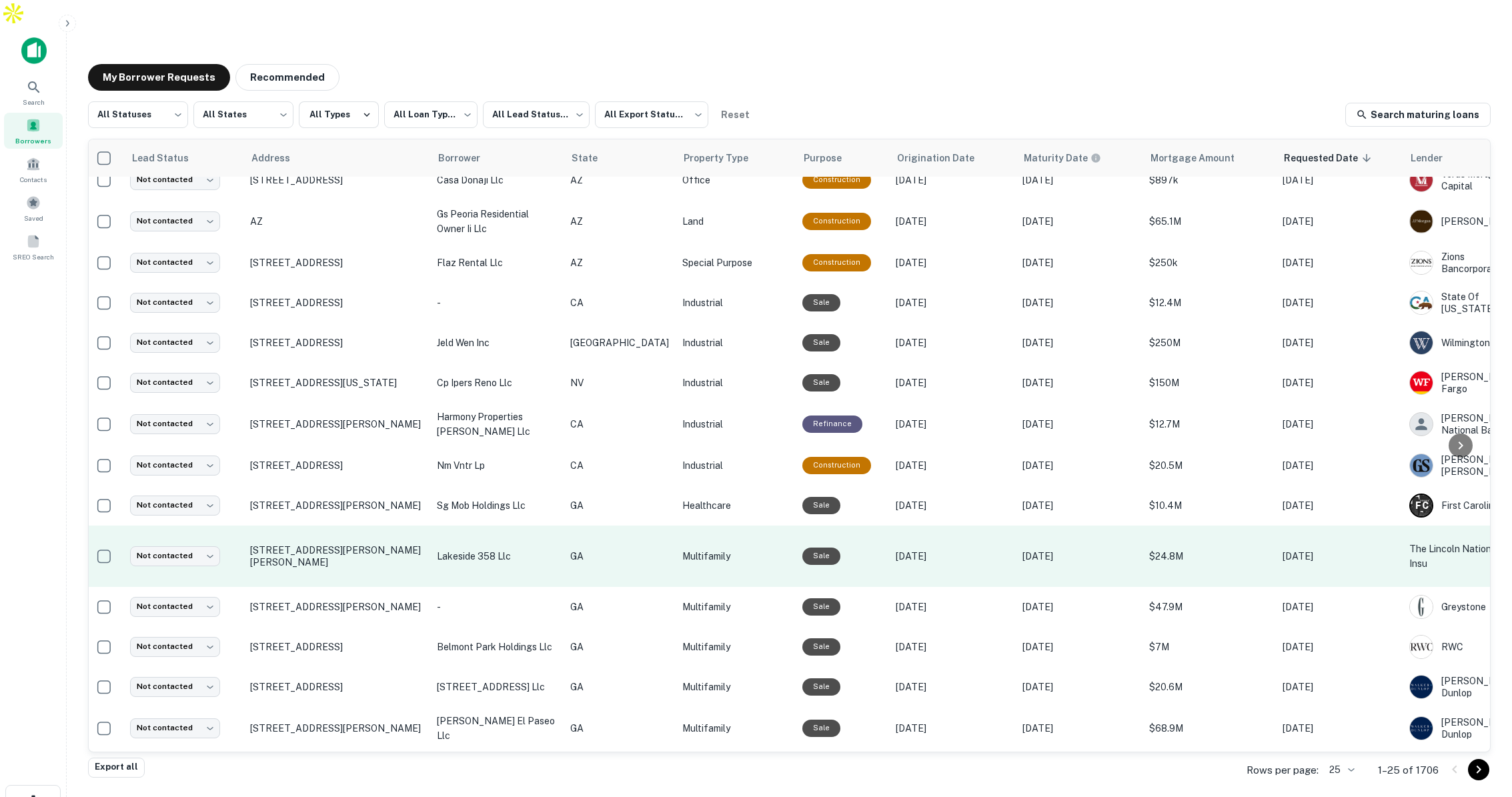
scroll to position [312, 4]
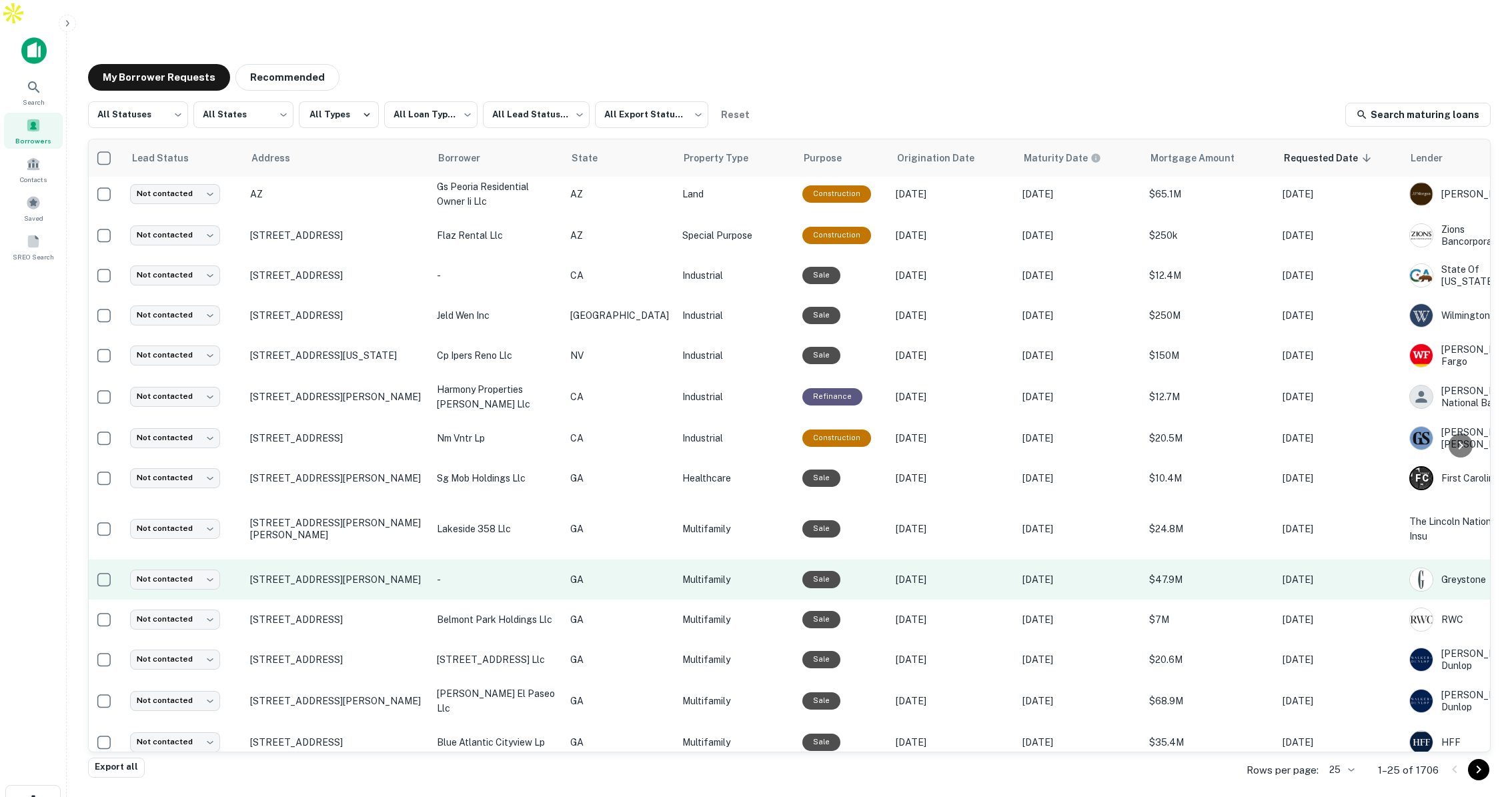
click at [740, 572] on p "Multifamily" at bounding box center [736, 579] width 107 height 14
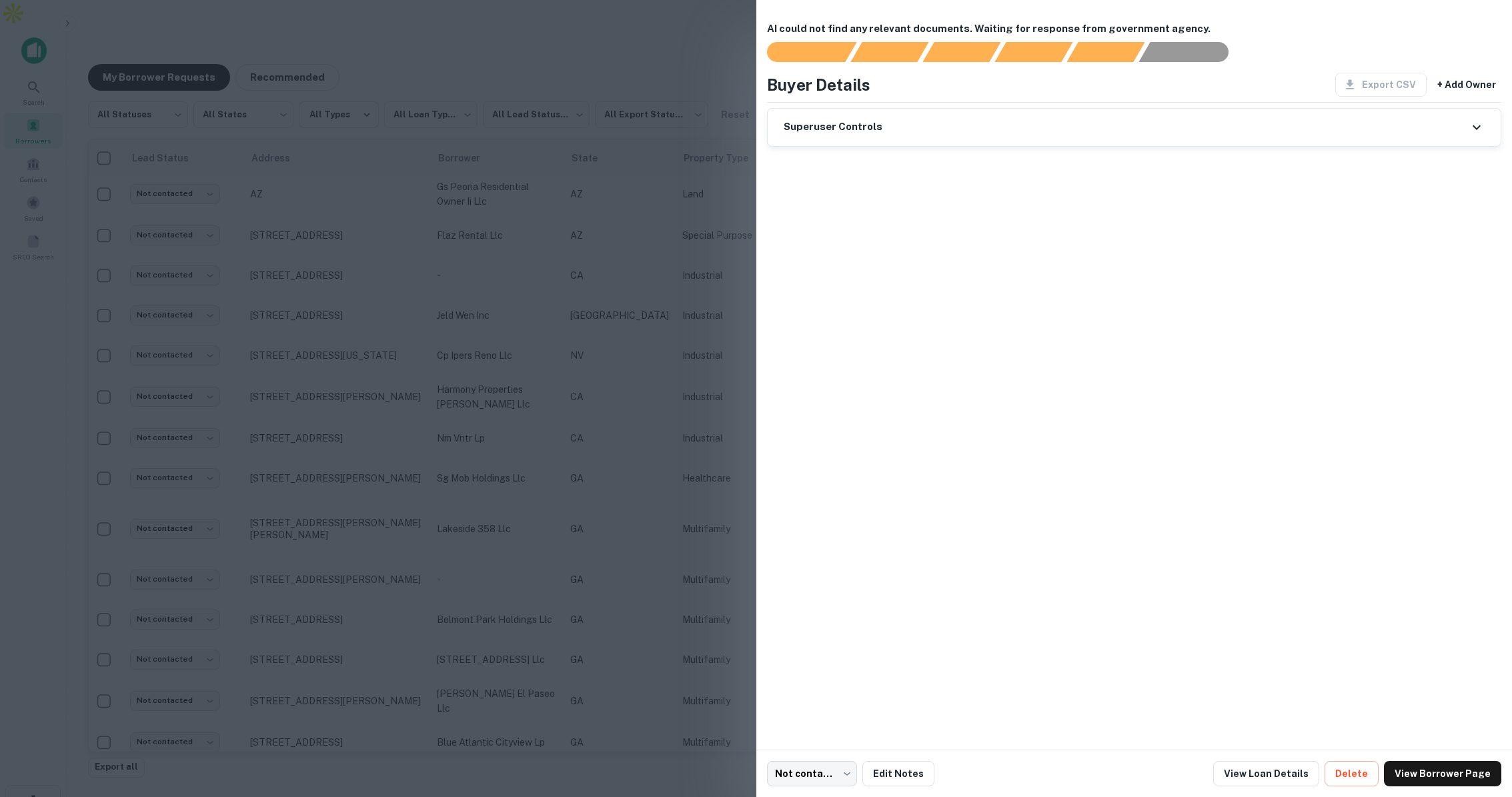
click at [668, 440] on div at bounding box center [756, 398] width 1512 height 797
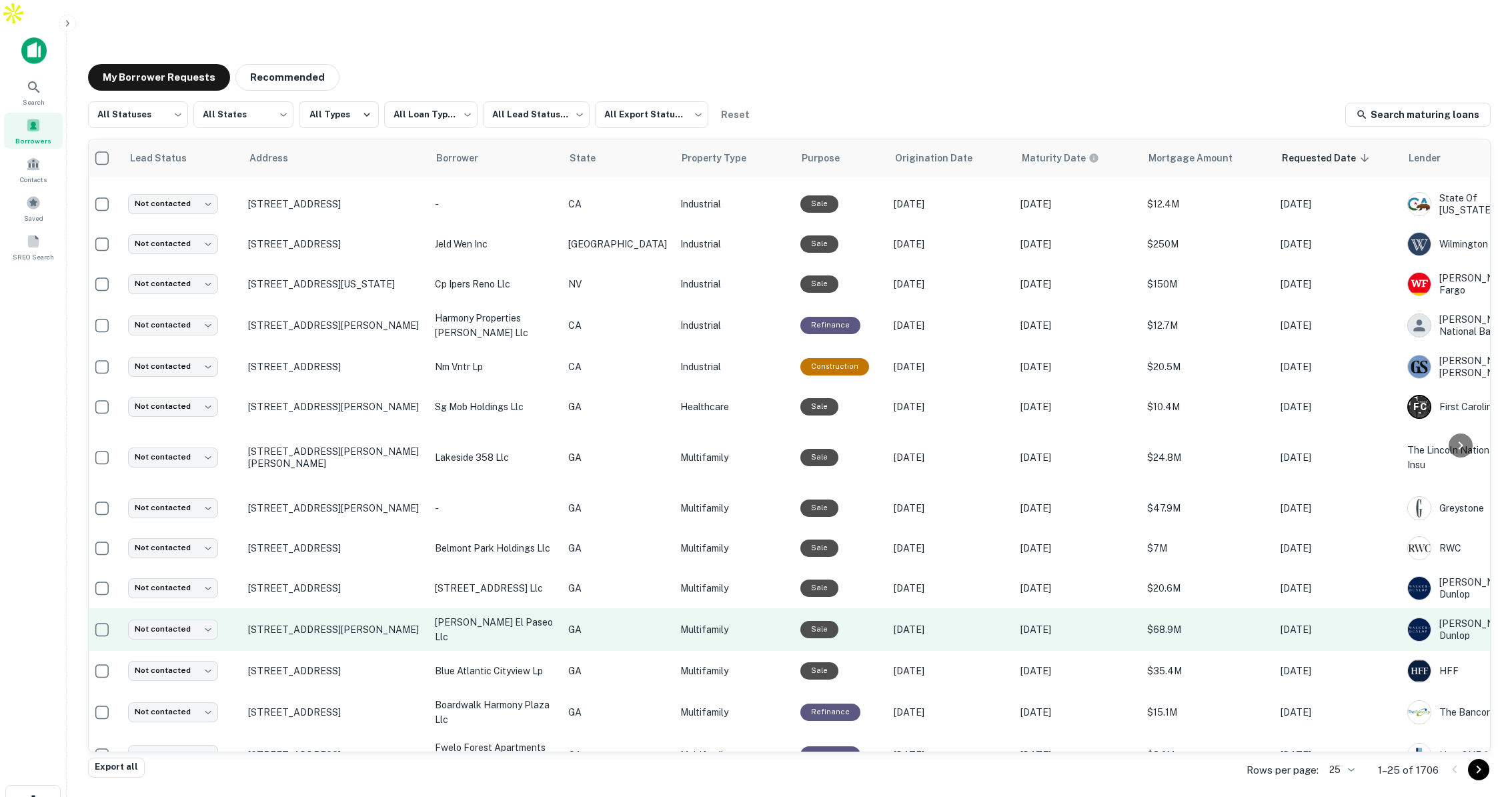
scroll to position [384, 0]
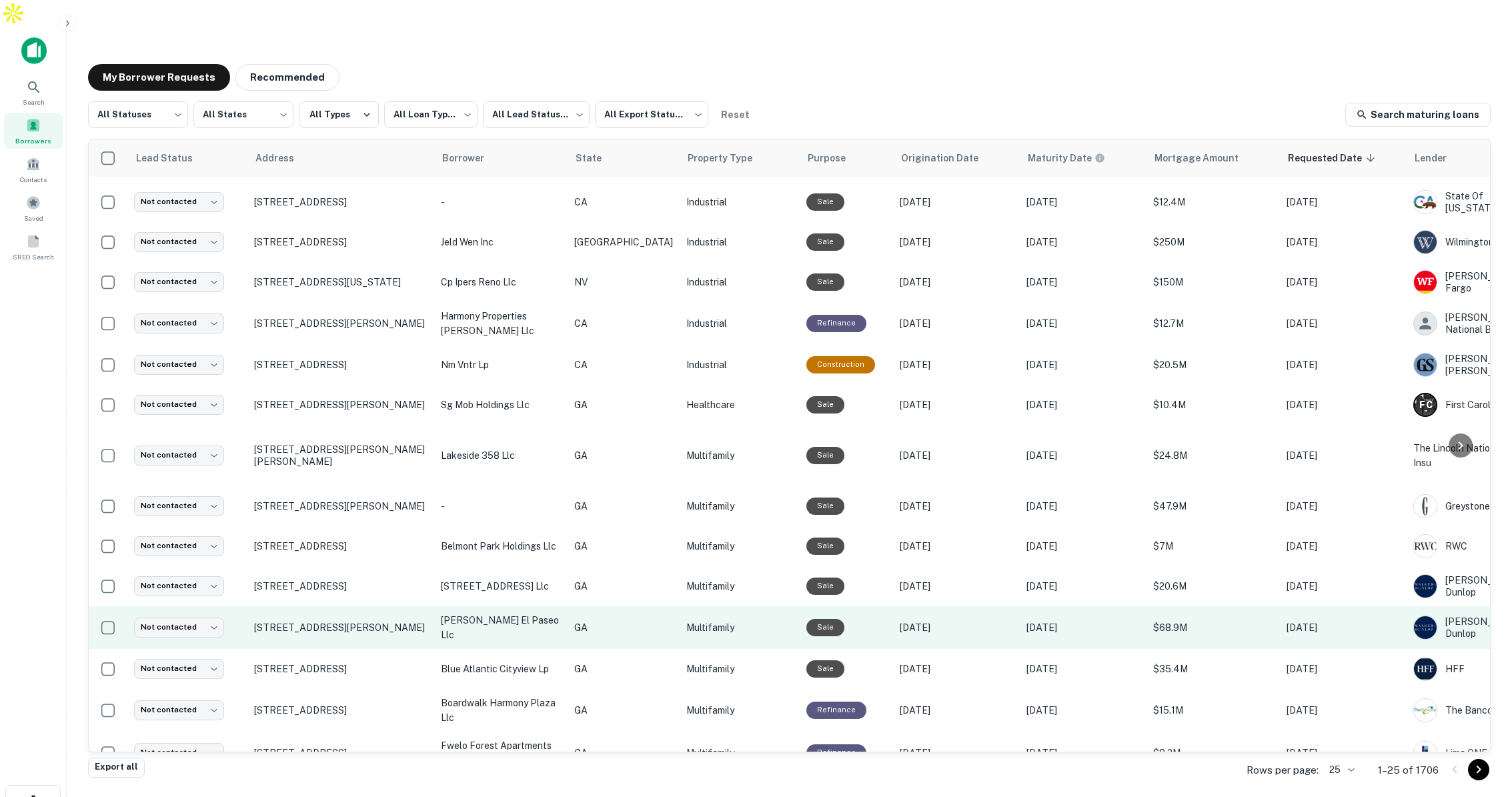
click at [727, 620] on p "Multifamily" at bounding box center [740, 627] width 107 height 14
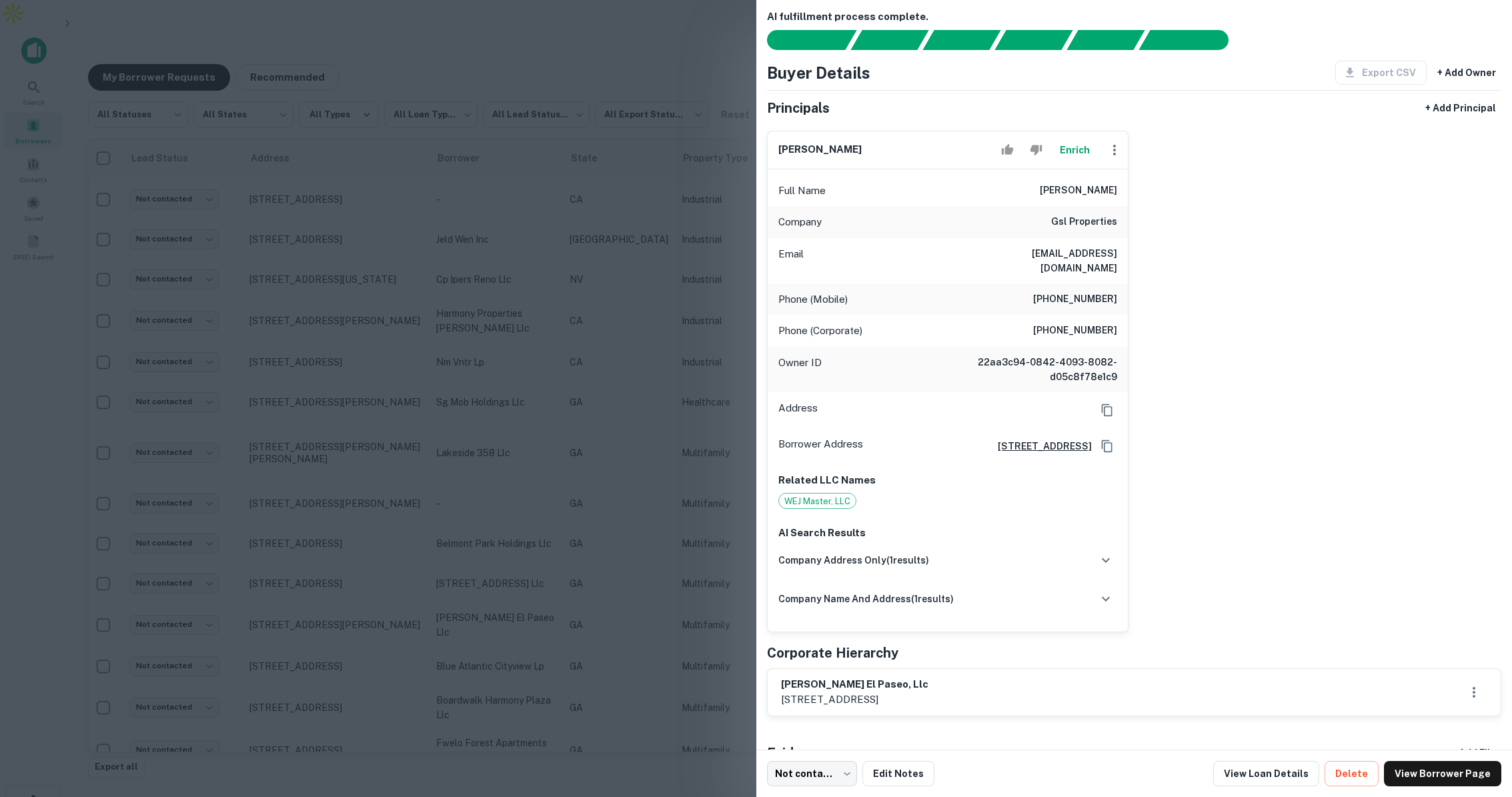
scroll to position [13, 0]
drag, startPoint x: 1053, startPoint y: 186, endPoint x: 1120, endPoint y: 189, distance: 67.1
click at [1120, 189] on div "Full Name [PERSON_NAME]" at bounding box center [947, 188] width 361 height 32
click at [925, 690] on p "[STREET_ADDRESS]" at bounding box center [855, 697] width 147 height 16
click at [879, 675] on h6 "barrett el paseo, llc" at bounding box center [855, 683] width 147 height 15
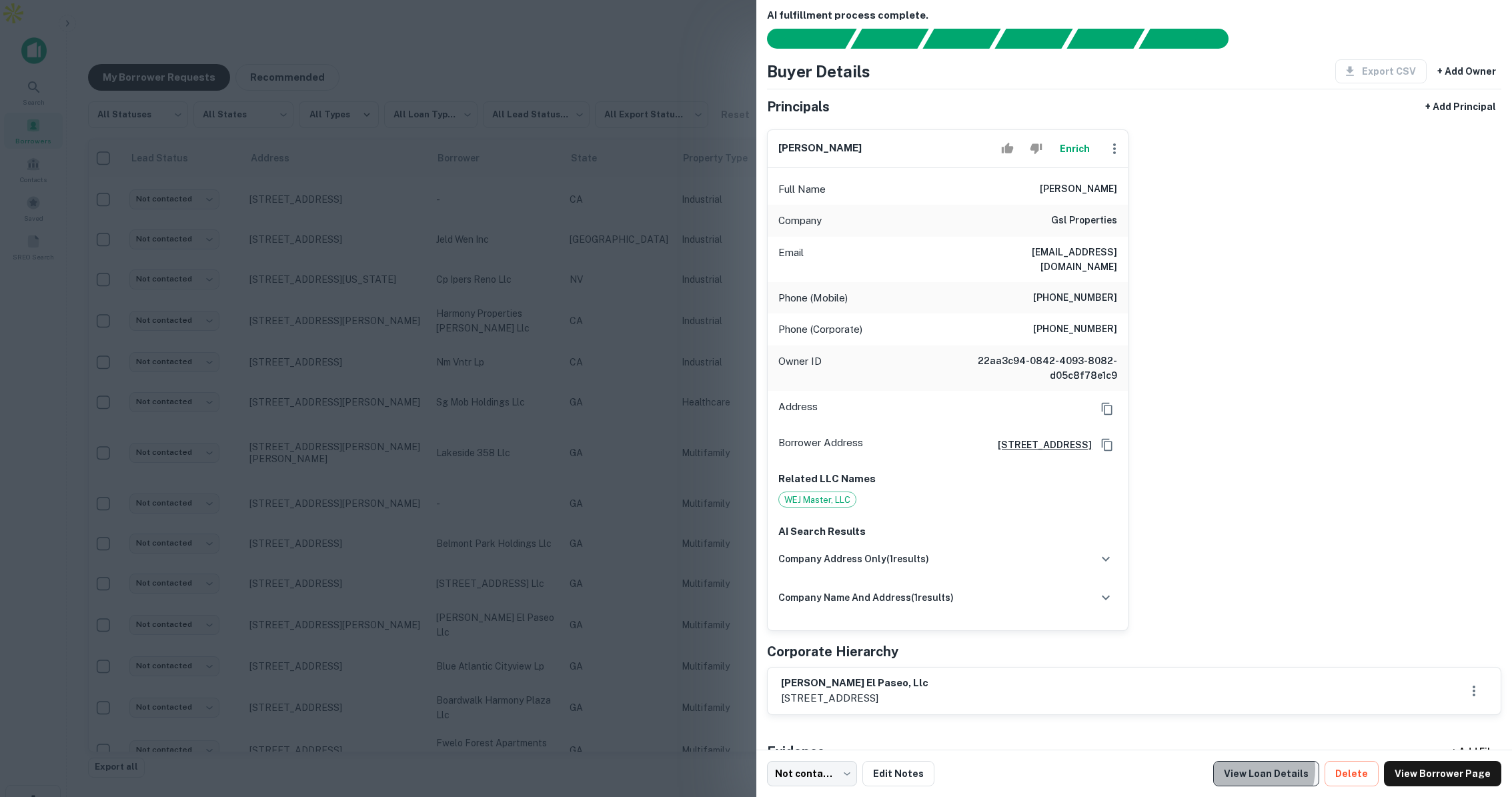
click at [1263, 769] on link "View Loan Details" at bounding box center [1266, 773] width 106 height 25
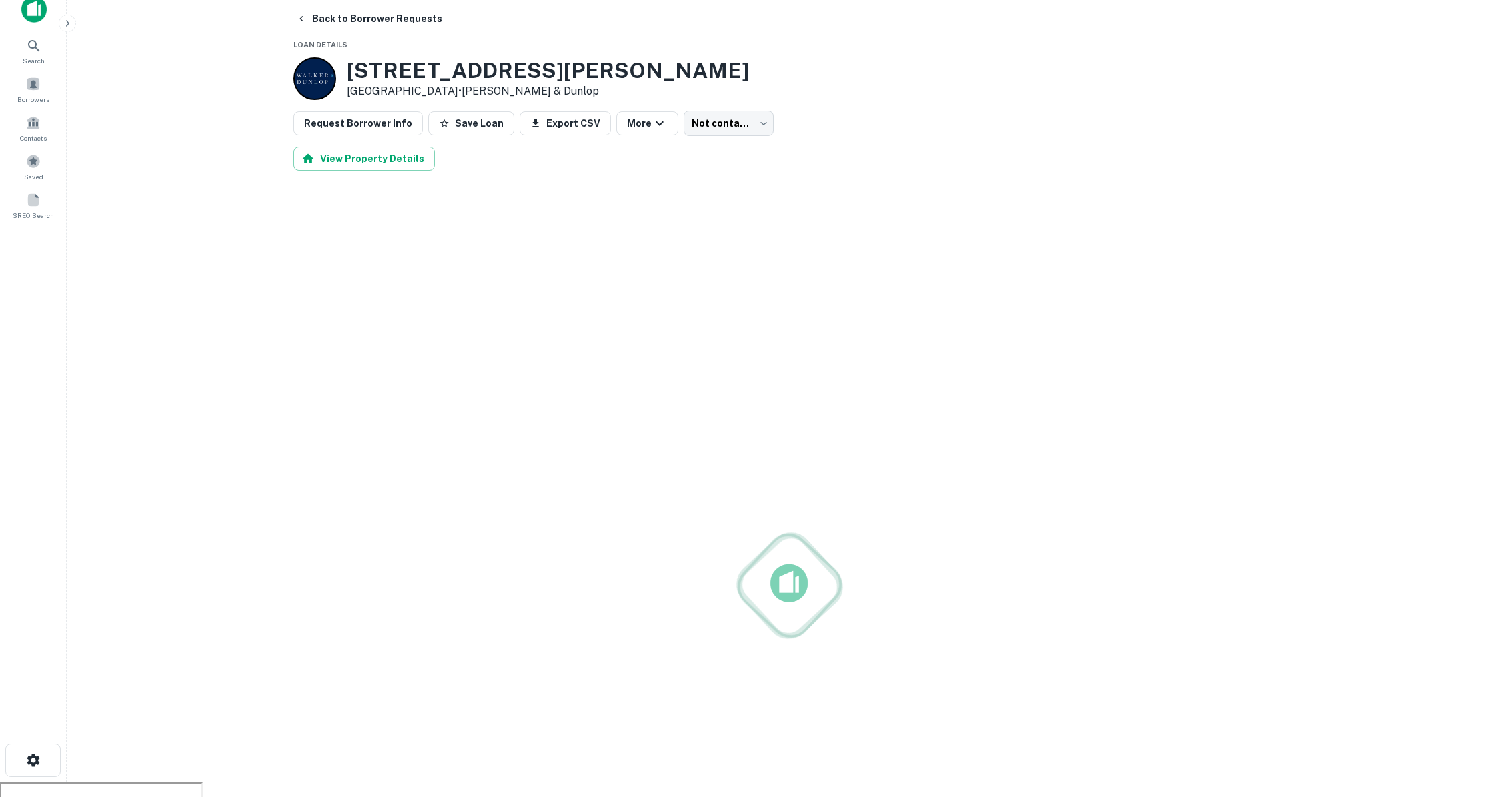
scroll to position [18, 0]
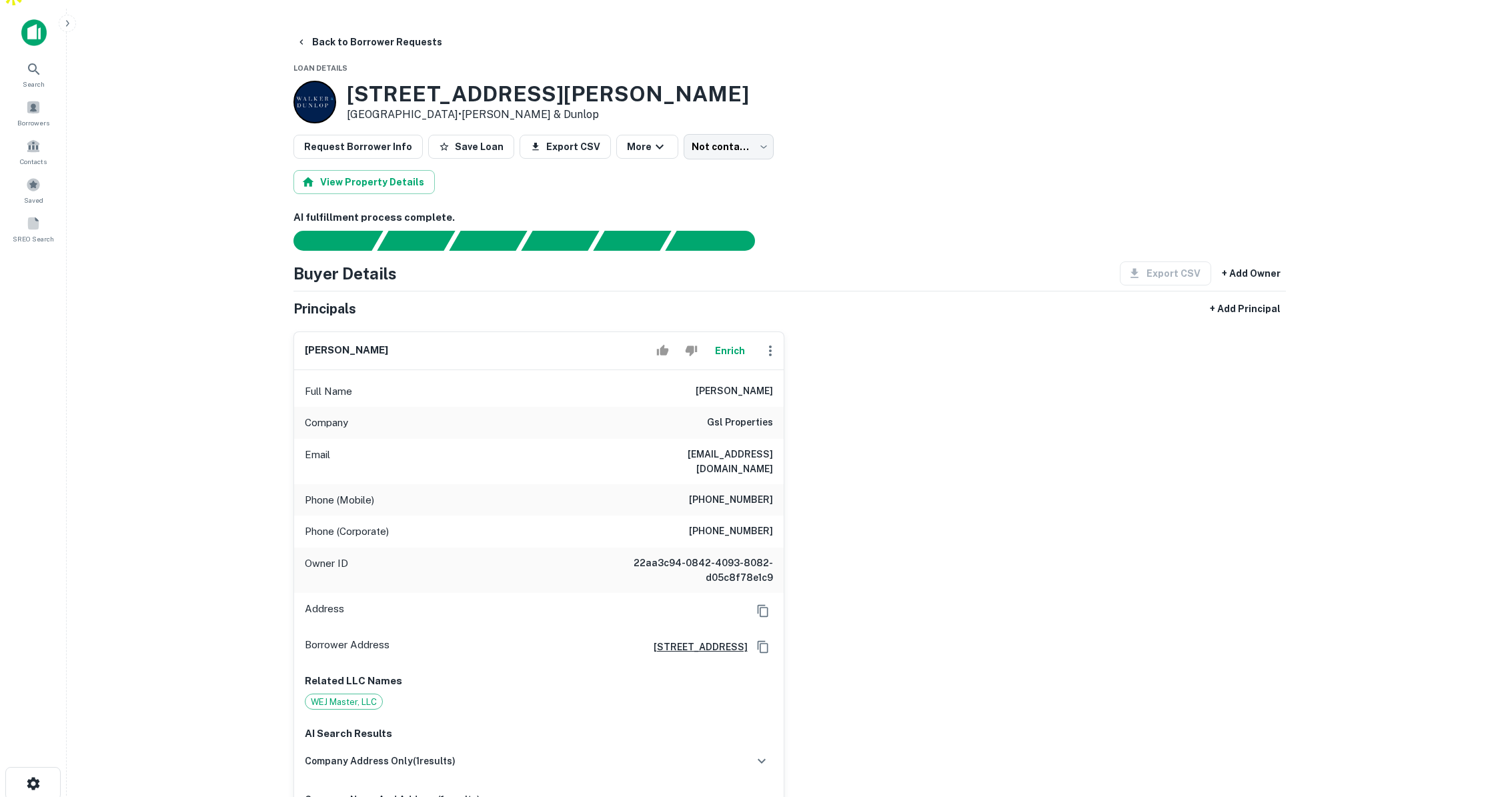
drag, startPoint x: 709, startPoint y: 361, endPoint x: 774, endPoint y: 365, distance: 65.1
click at [774, 375] on div "Full Name [PERSON_NAME]" at bounding box center [539, 390] width 490 height 32
copy h6 "[PERSON_NAME]"
click at [35, 216] on span at bounding box center [33, 223] width 14 height 14
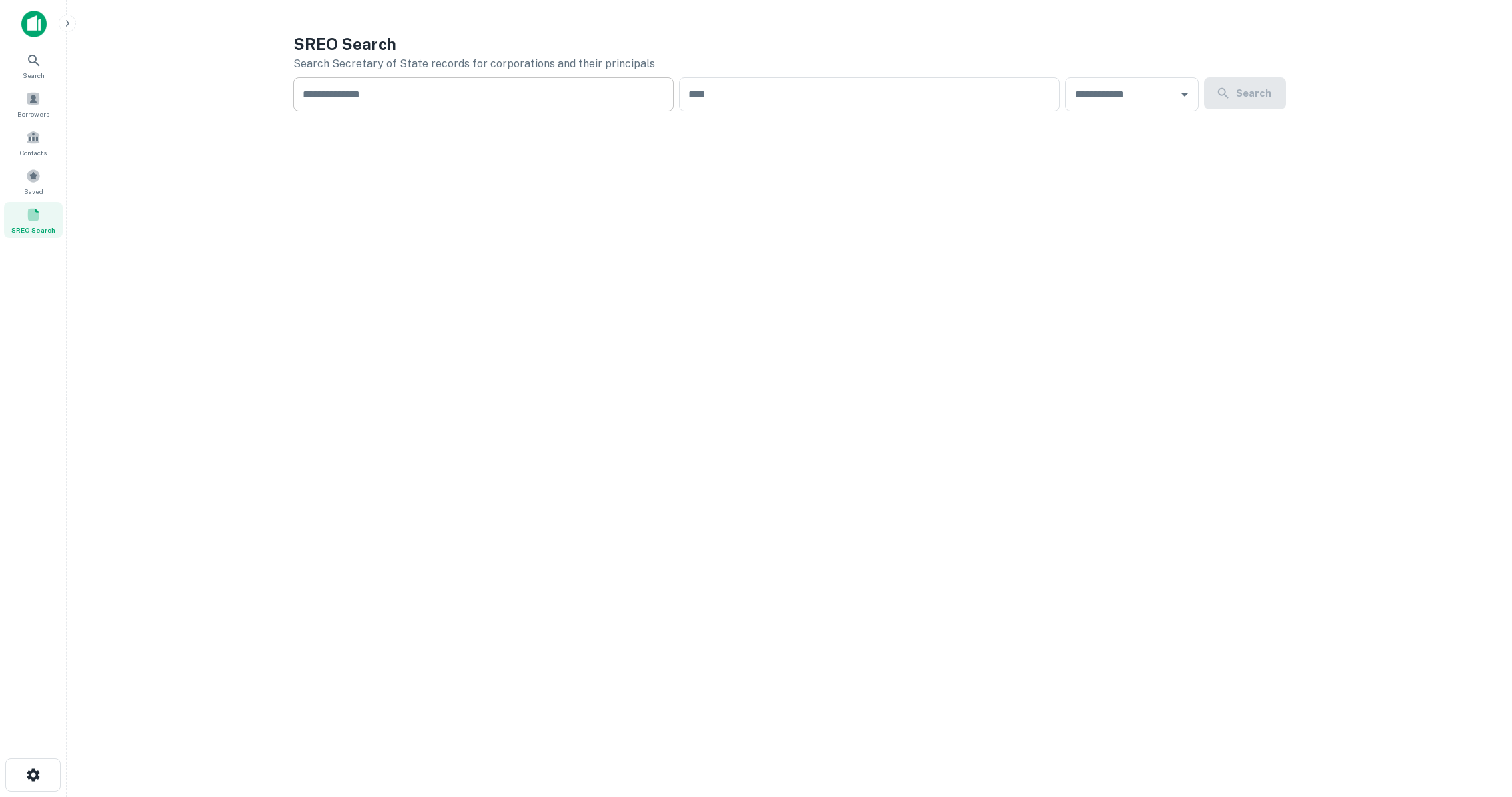
click at [546, 99] on input "text" at bounding box center [484, 95] width 381 height 34
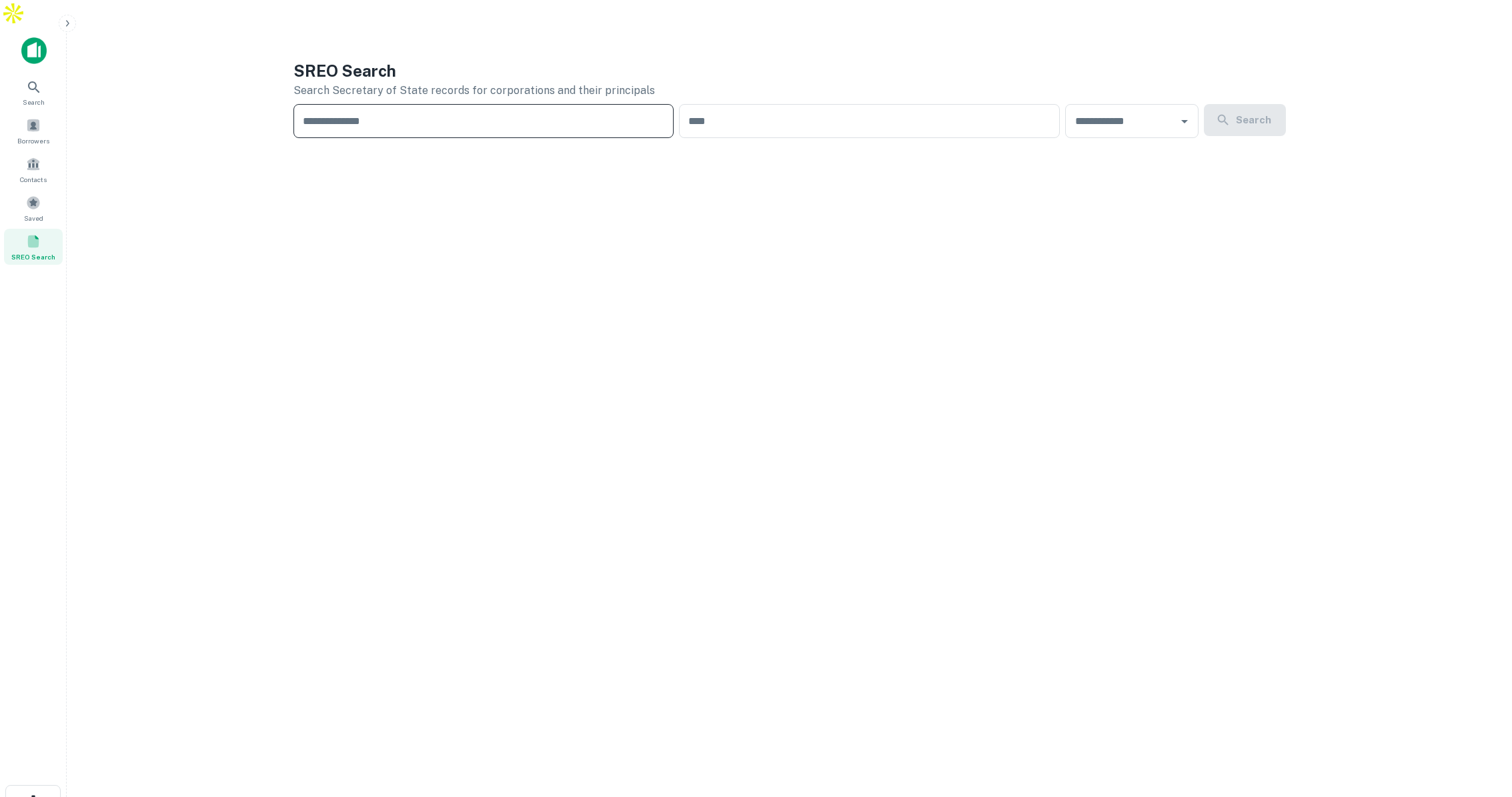
paste input "**********"
click at [1108, 113] on icon "Open" at bounding box center [1105, 121] width 16 height 16
type input "**********"
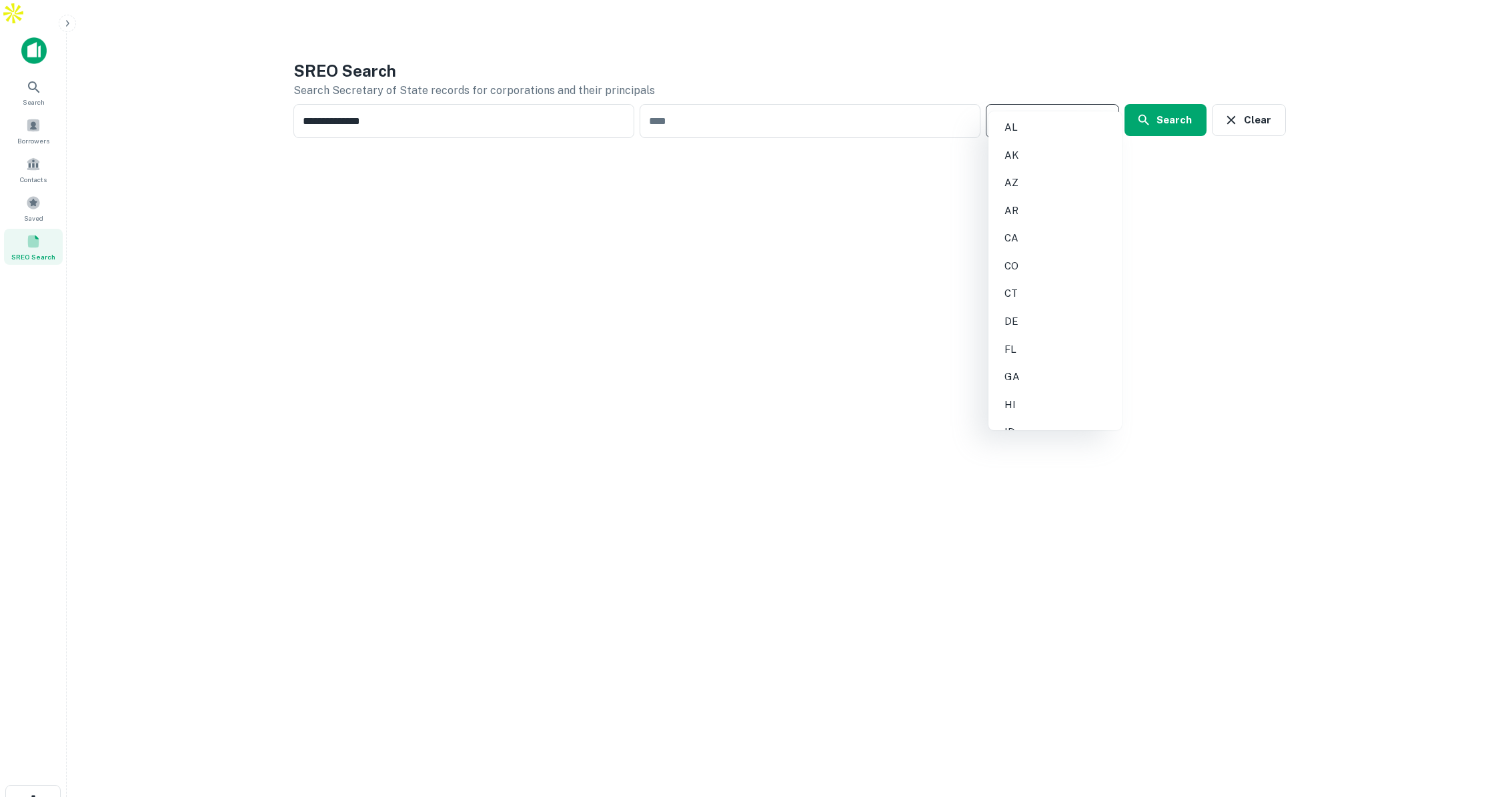
click at [1034, 232] on li "CA" at bounding box center [1056, 237] width 122 height 24
click at [1185, 104] on button "Search" at bounding box center [1166, 120] width 82 height 32
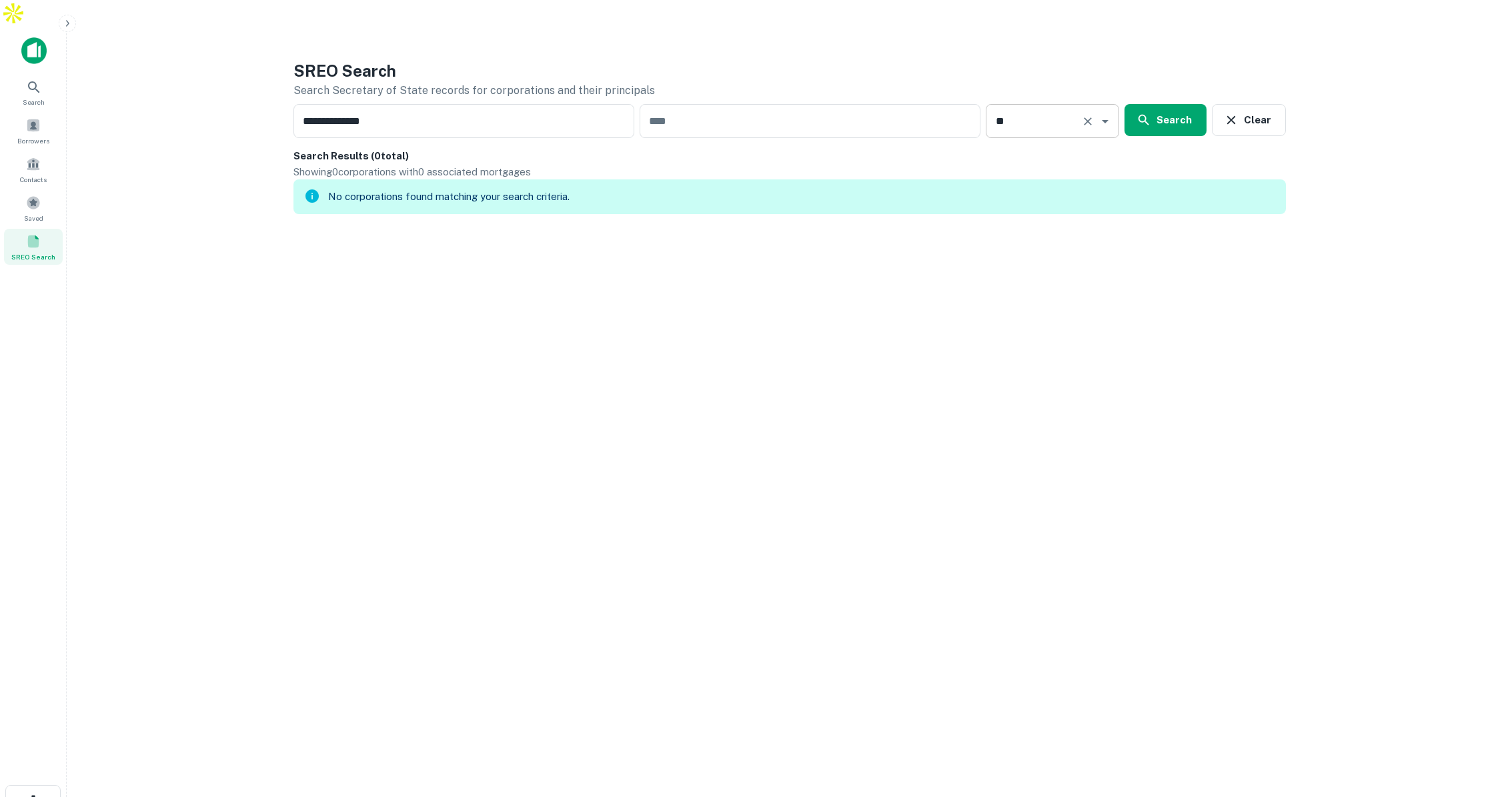
click at [1106, 120] on icon "Open" at bounding box center [1104, 121] width 7 height 3
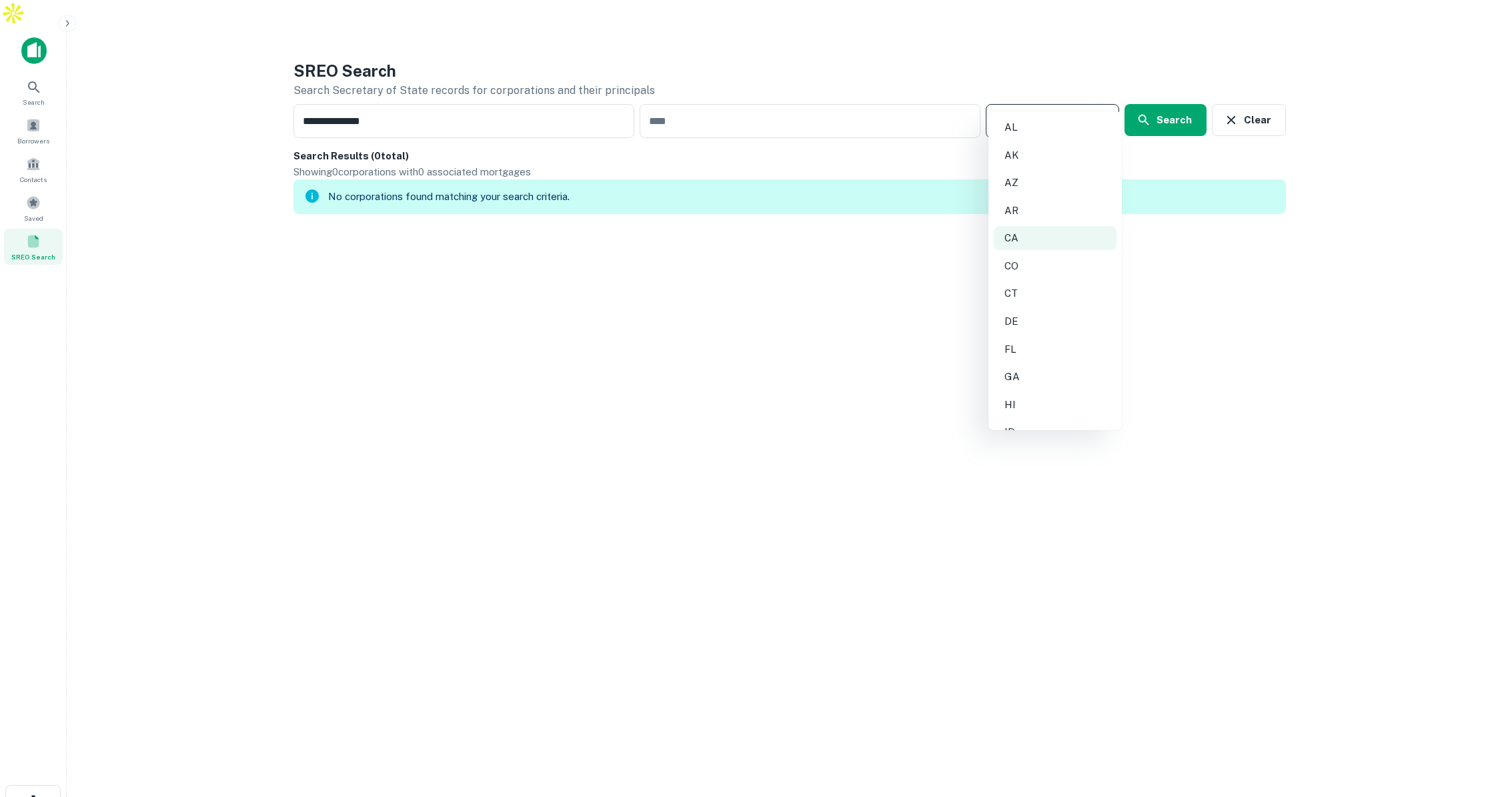
click at [1025, 366] on li "GA" at bounding box center [1056, 376] width 122 height 24
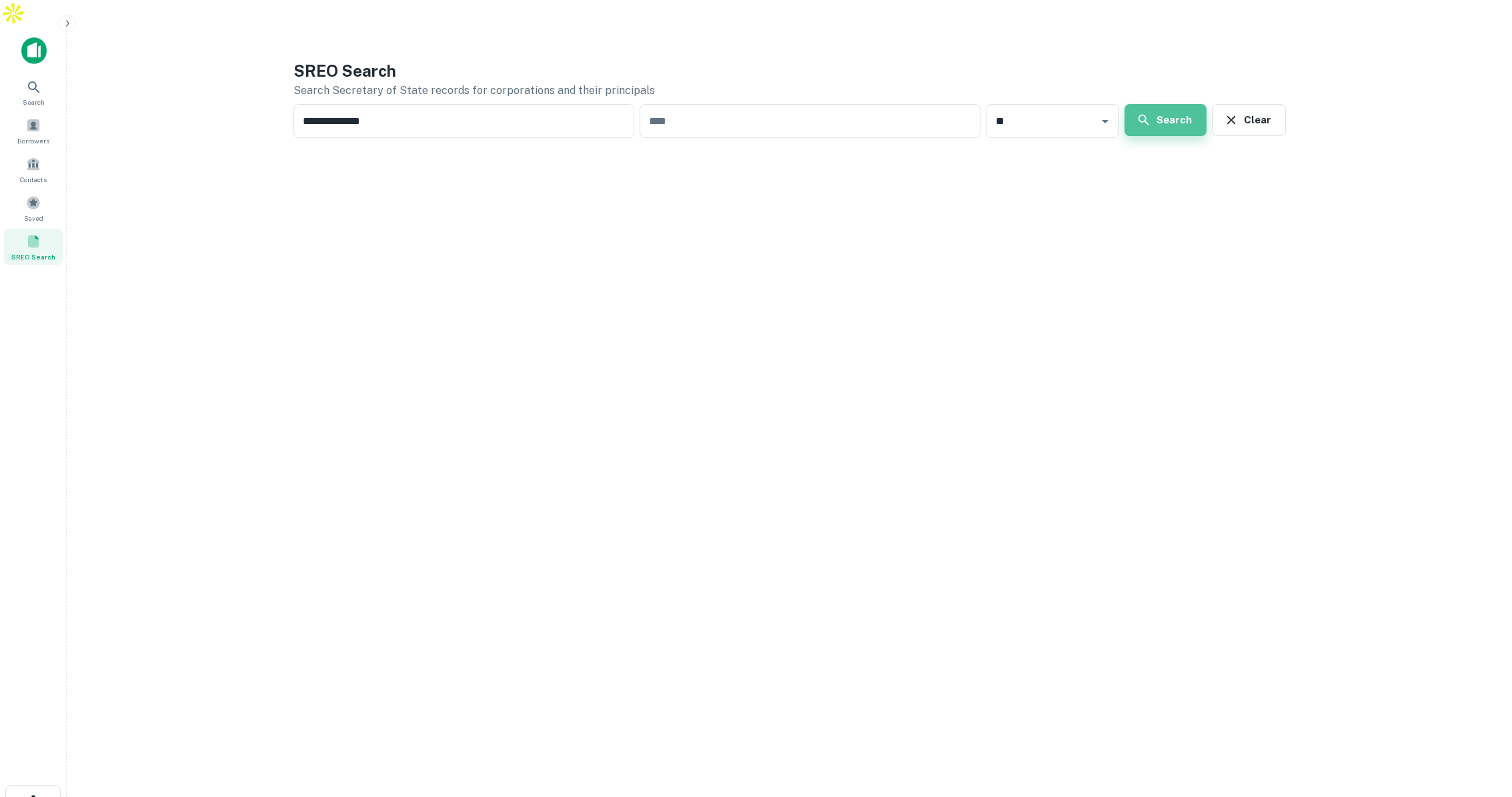
click at [1164, 104] on button "Search" at bounding box center [1166, 120] width 82 height 32
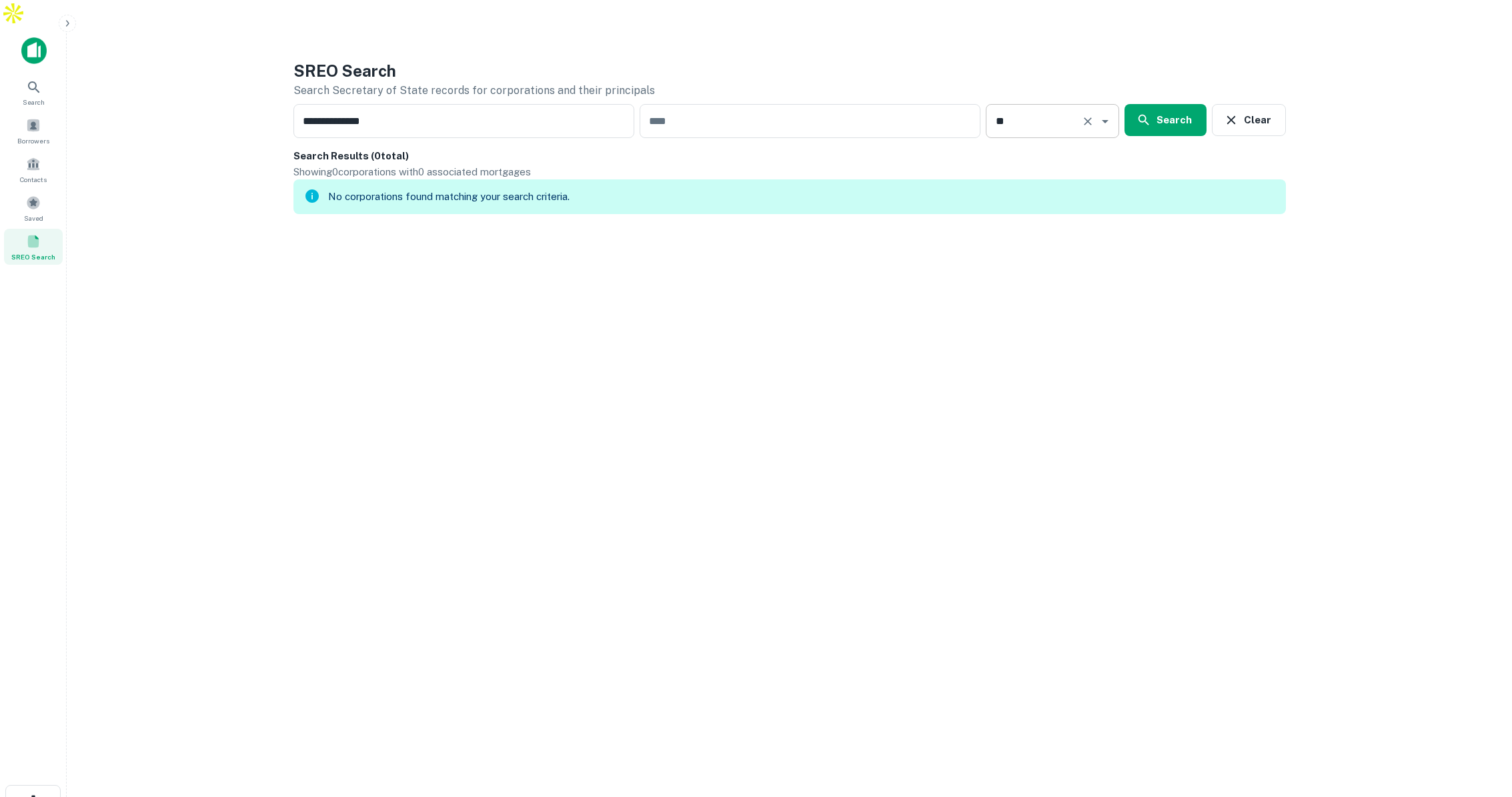
click at [1034, 110] on input "**" at bounding box center [1034, 121] width 84 height 22
click at [1016, 340] on li "OR" at bounding box center [1056, 343] width 122 height 24
type input "**"
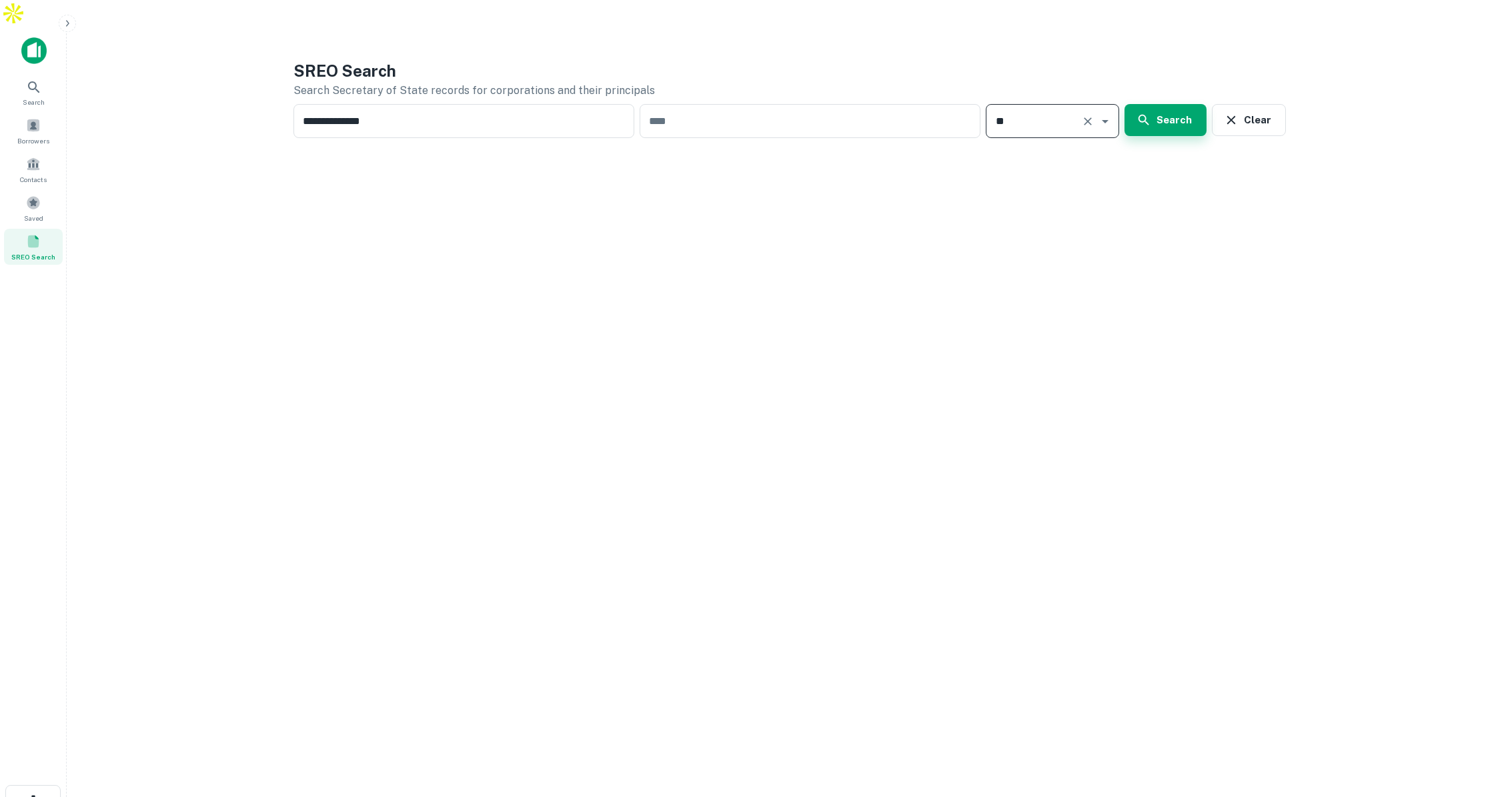
click at [1148, 104] on button "Search" at bounding box center [1166, 120] width 82 height 32
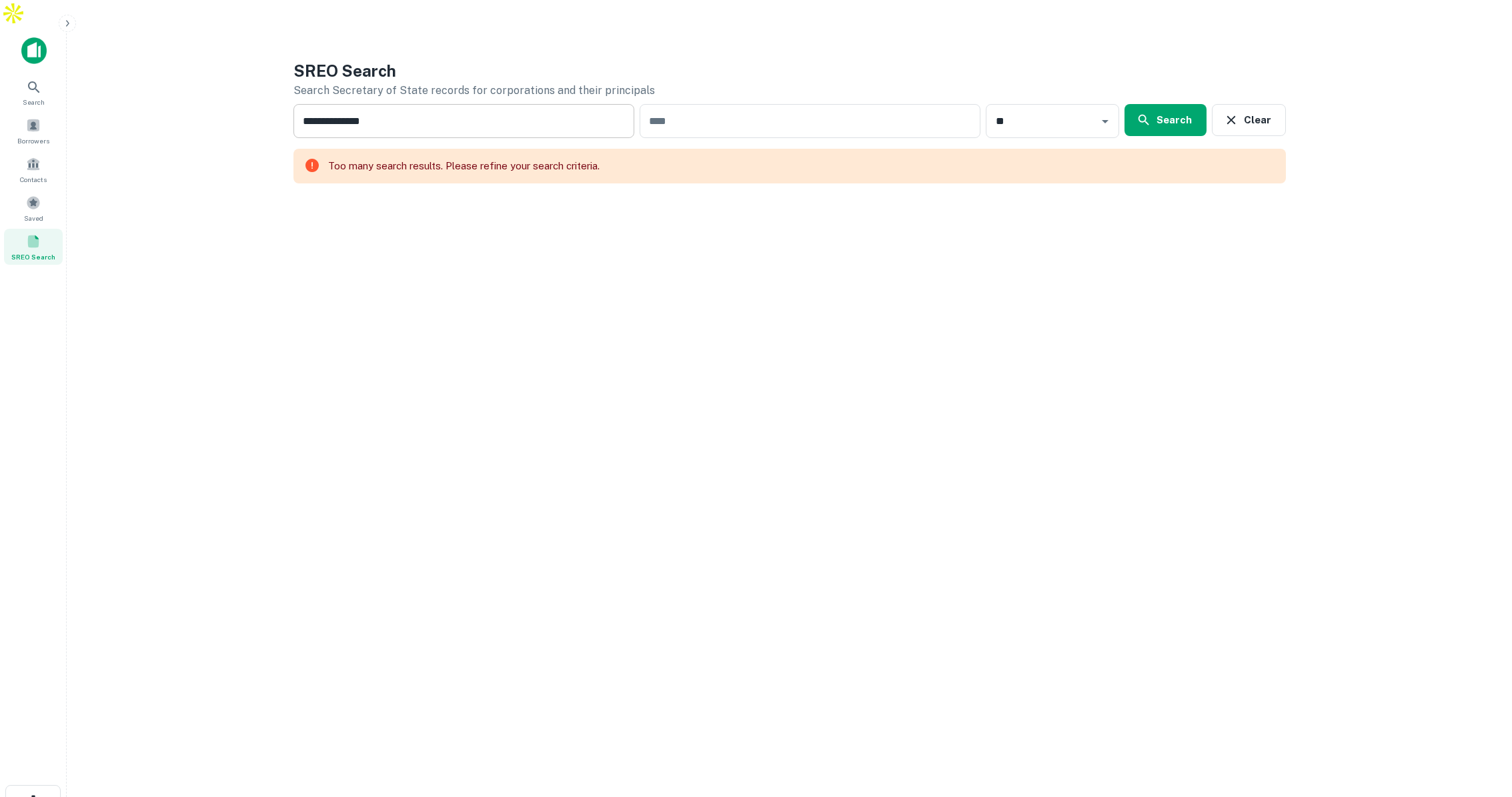
click at [538, 104] on input "**********" at bounding box center [464, 122] width 341 height 34
click at [451, 104] on input "**********" at bounding box center [464, 122] width 341 height 34
drag, startPoint x: 431, startPoint y: 83, endPoint x: 424, endPoint y: 86, distance: 7.6
click at [429, 104] on input "**********" at bounding box center [464, 122] width 341 height 34
click at [391, 104] on input "**********" at bounding box center [464, 122] width 341 height 34
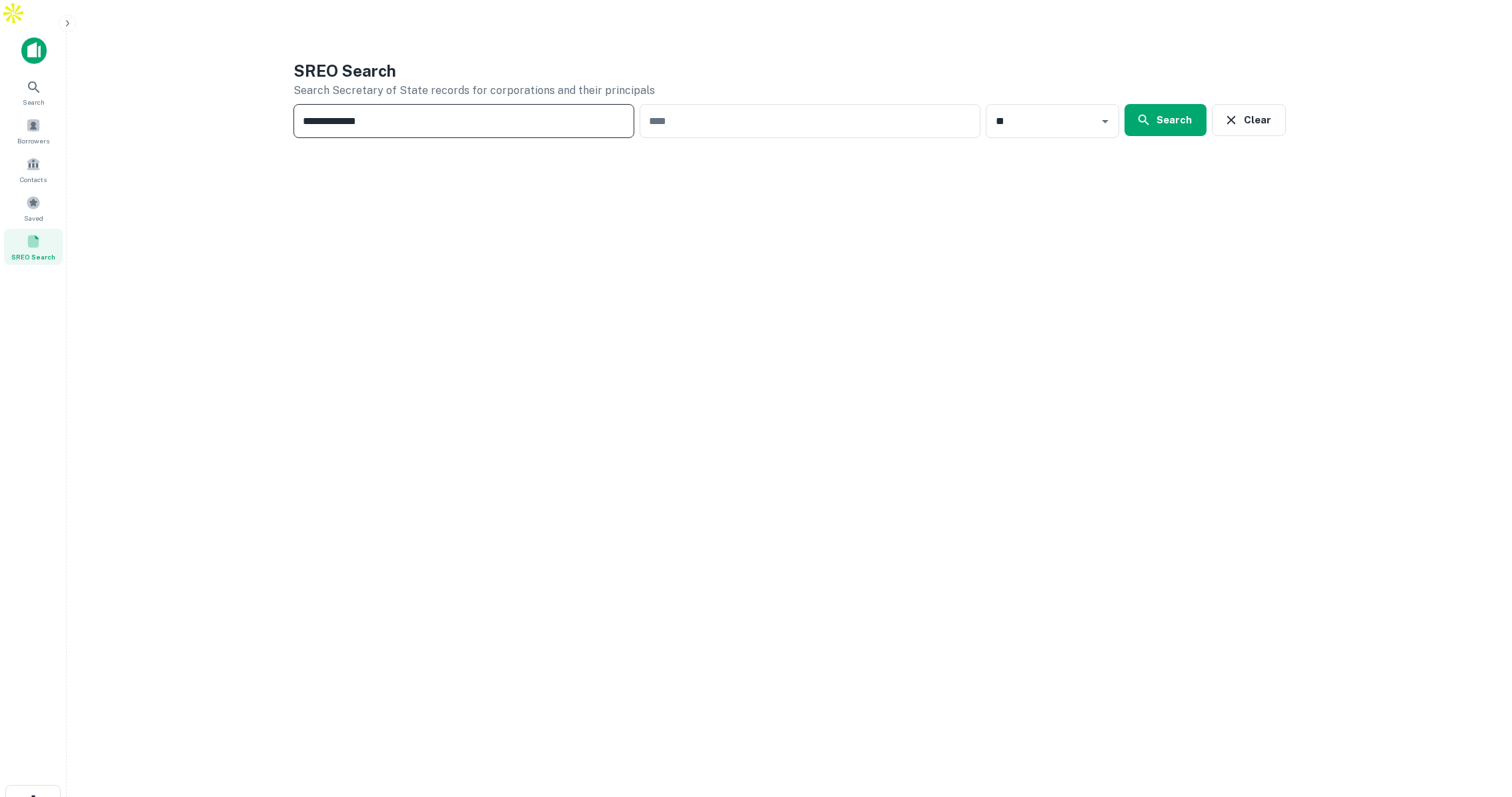
type input "**********"
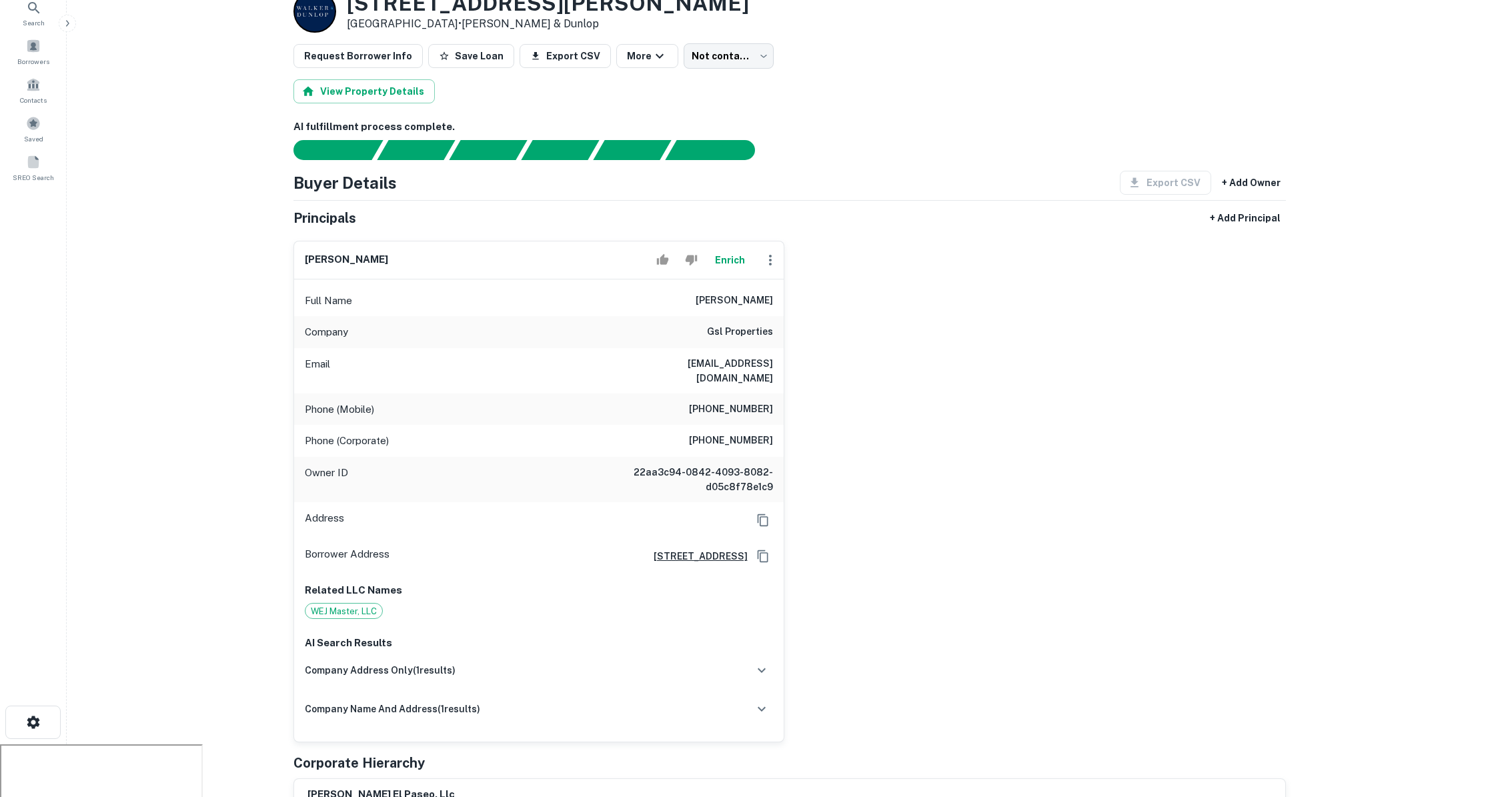
scroll to position [87, 0]
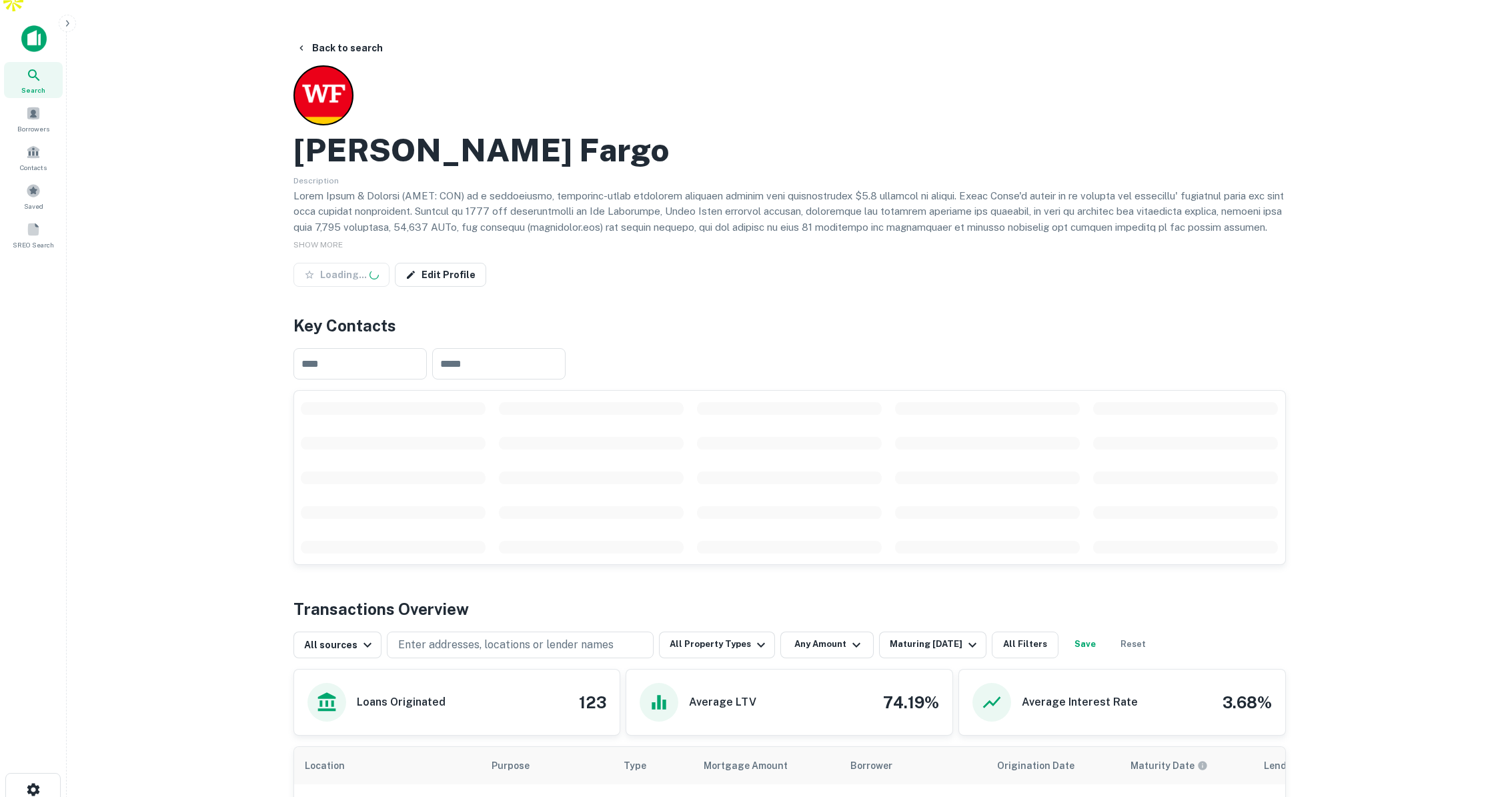
scroll to position [28, 0]
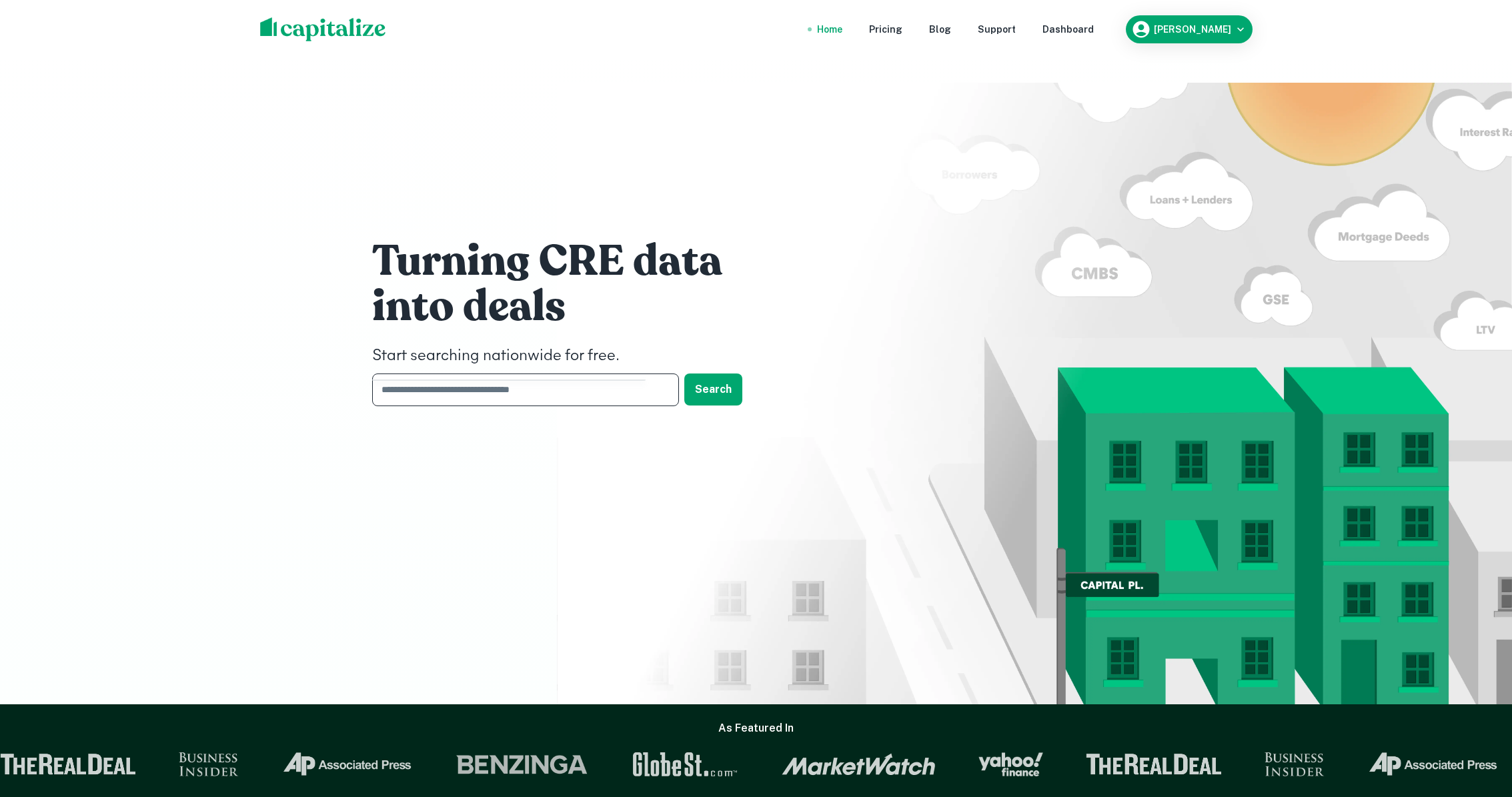
click at [478, 373] on input "text" at bounding box center [521, 389] width 298 height 33
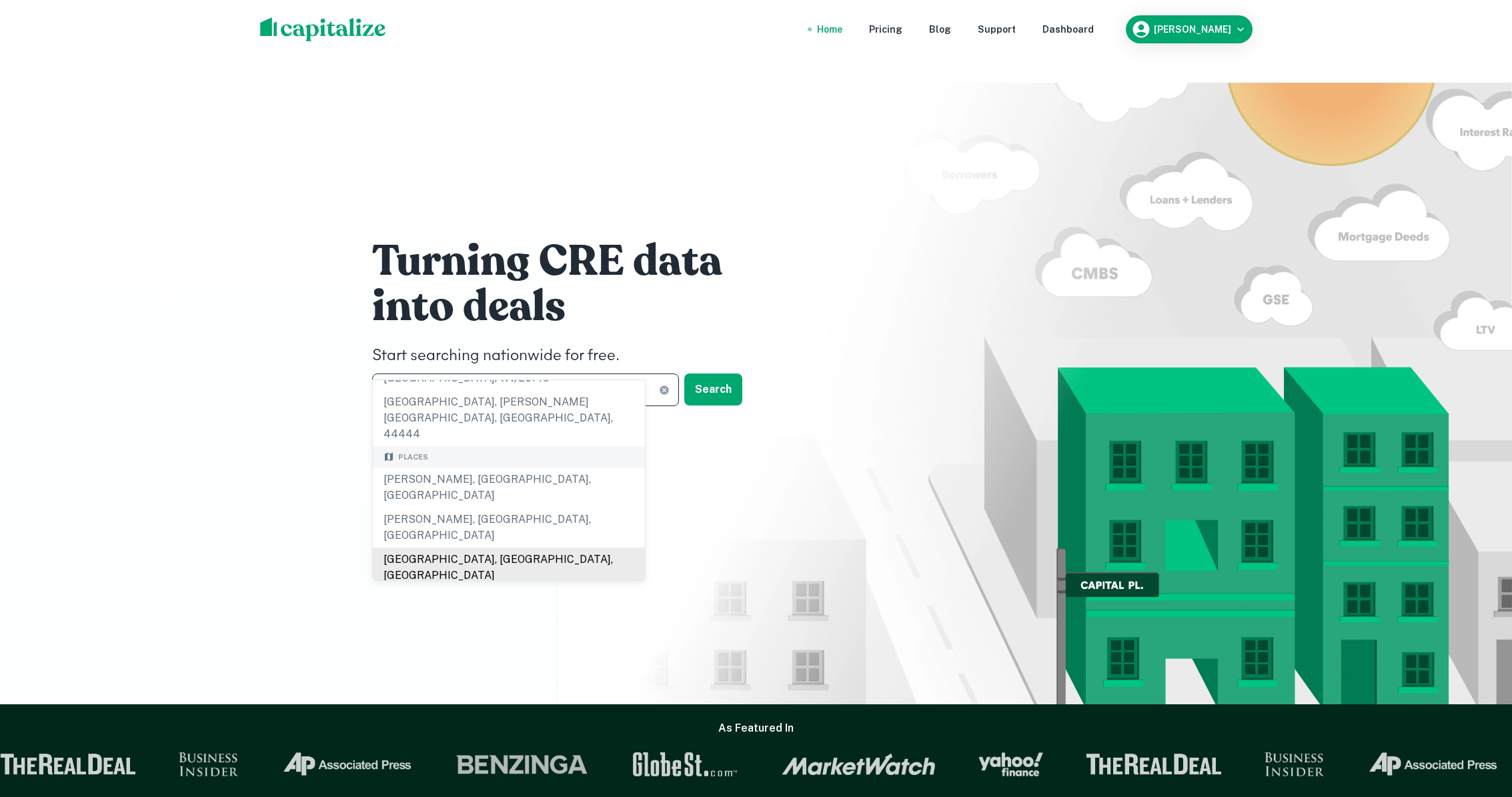
scroll to position [221, 0]
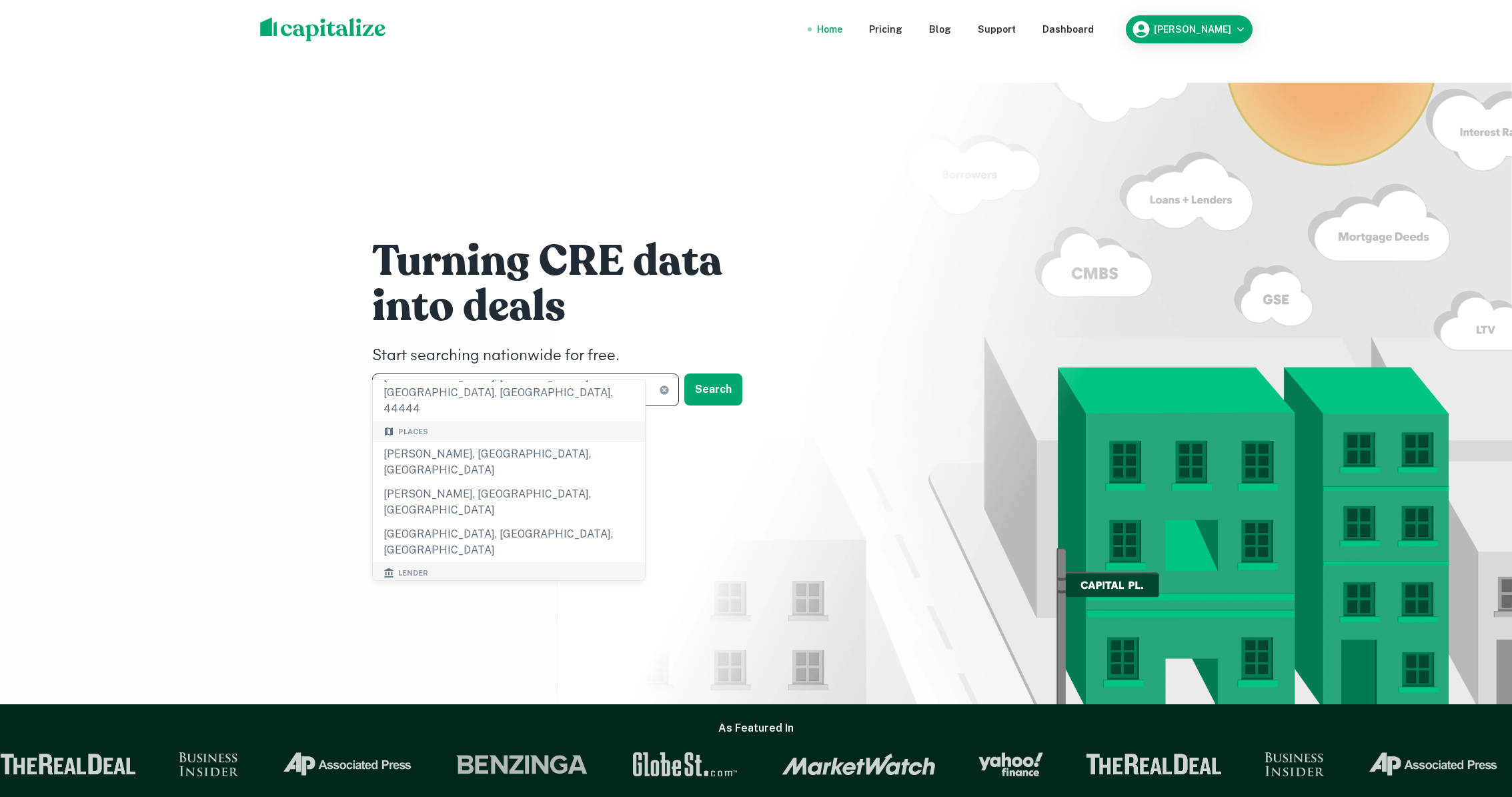
type input "*****"
click at [475, 676] on div "wells fargo" at bounding box center [509, 686] width 251 height 20
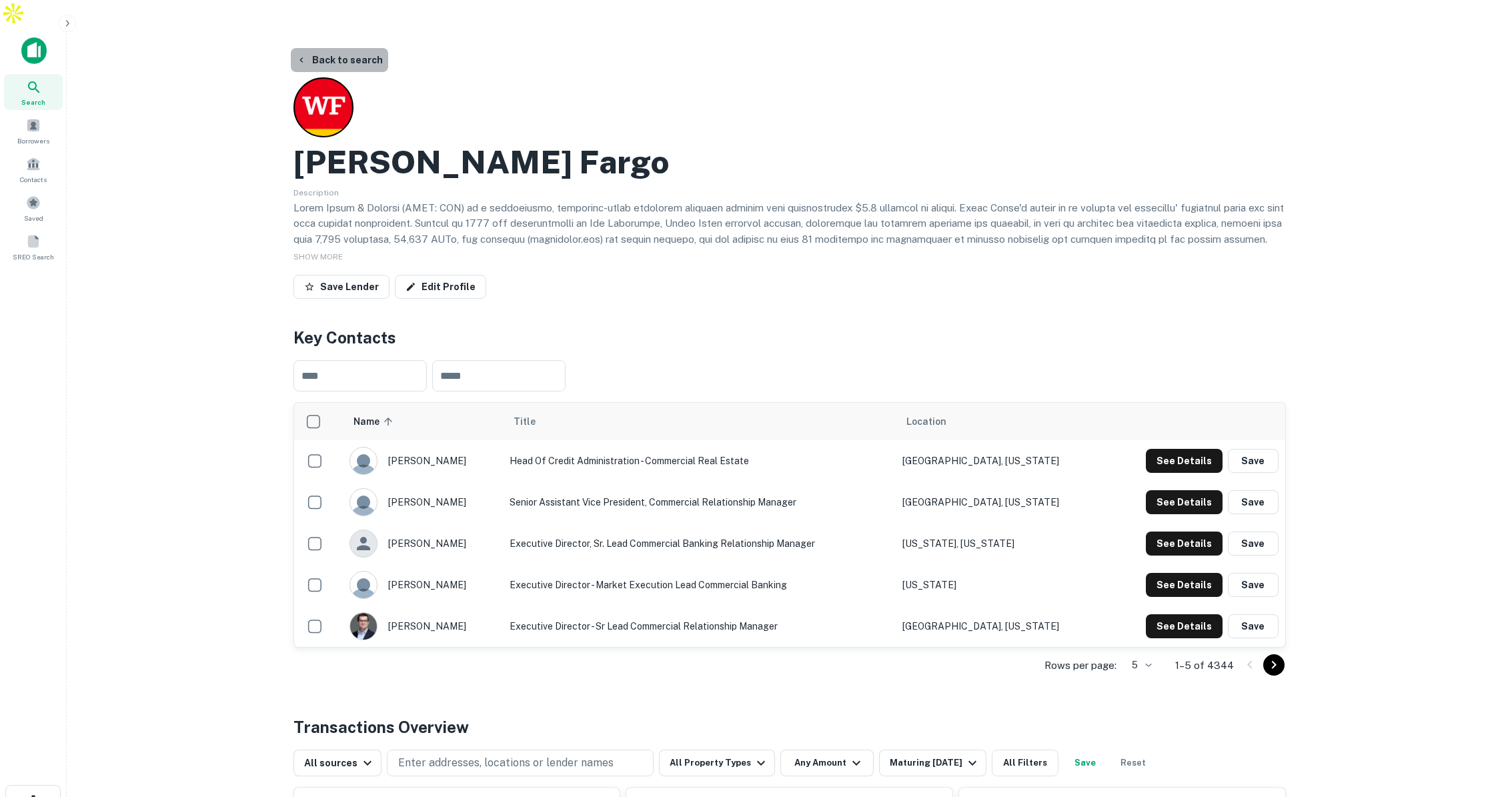
click at [346, 48] on button "Back to search" at bounding box center [340, 59] width 98 height 24
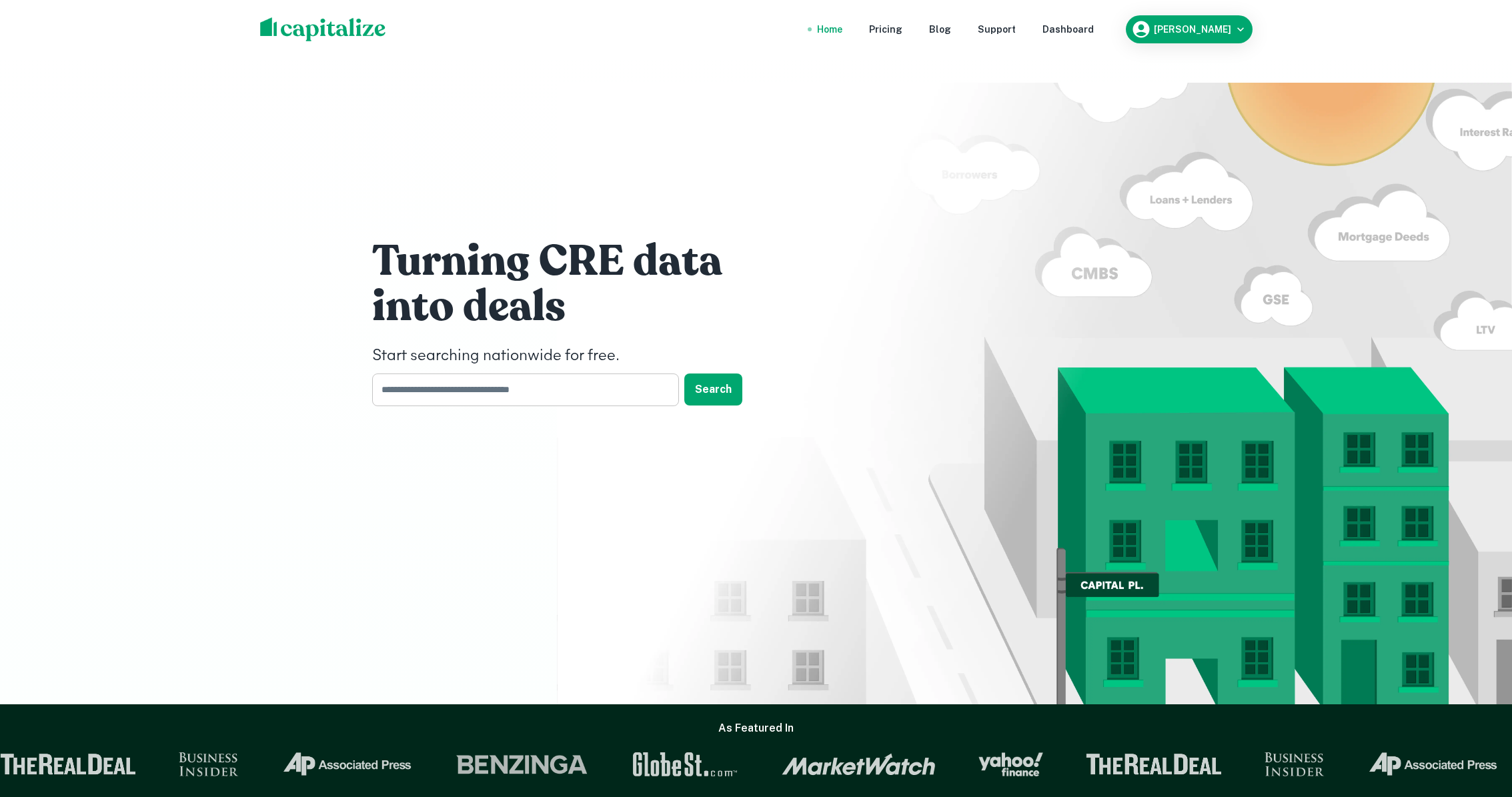
click at [444, 373] on input "text" at bounding box center [521, 389] width 298 height 33
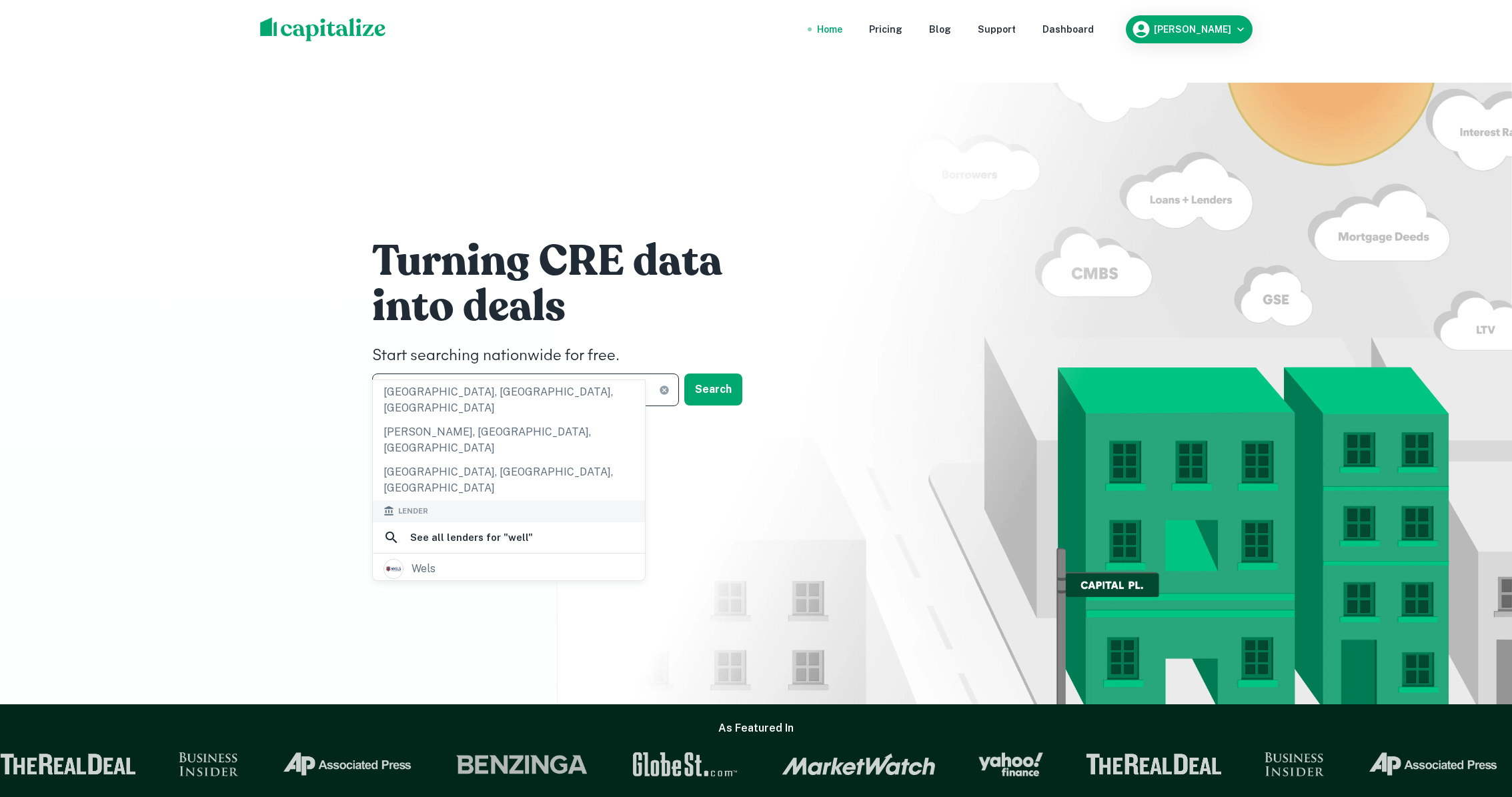
scroll to position [293, 0]
type input "****"
click at [522, 650] on div "wells fargo" at bounding box center [509, 659] width 251 height 20
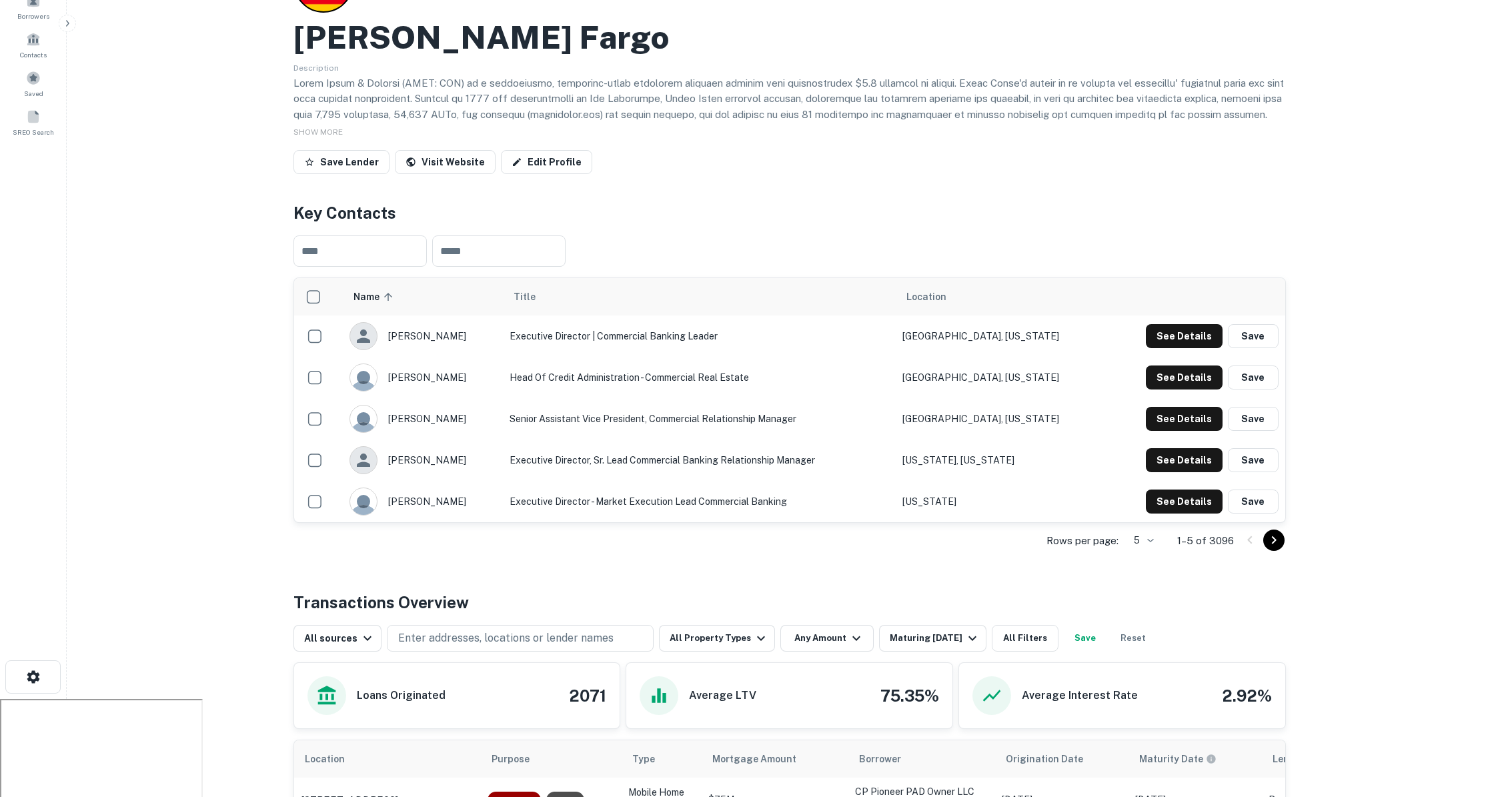
scroll to position [128, 0]
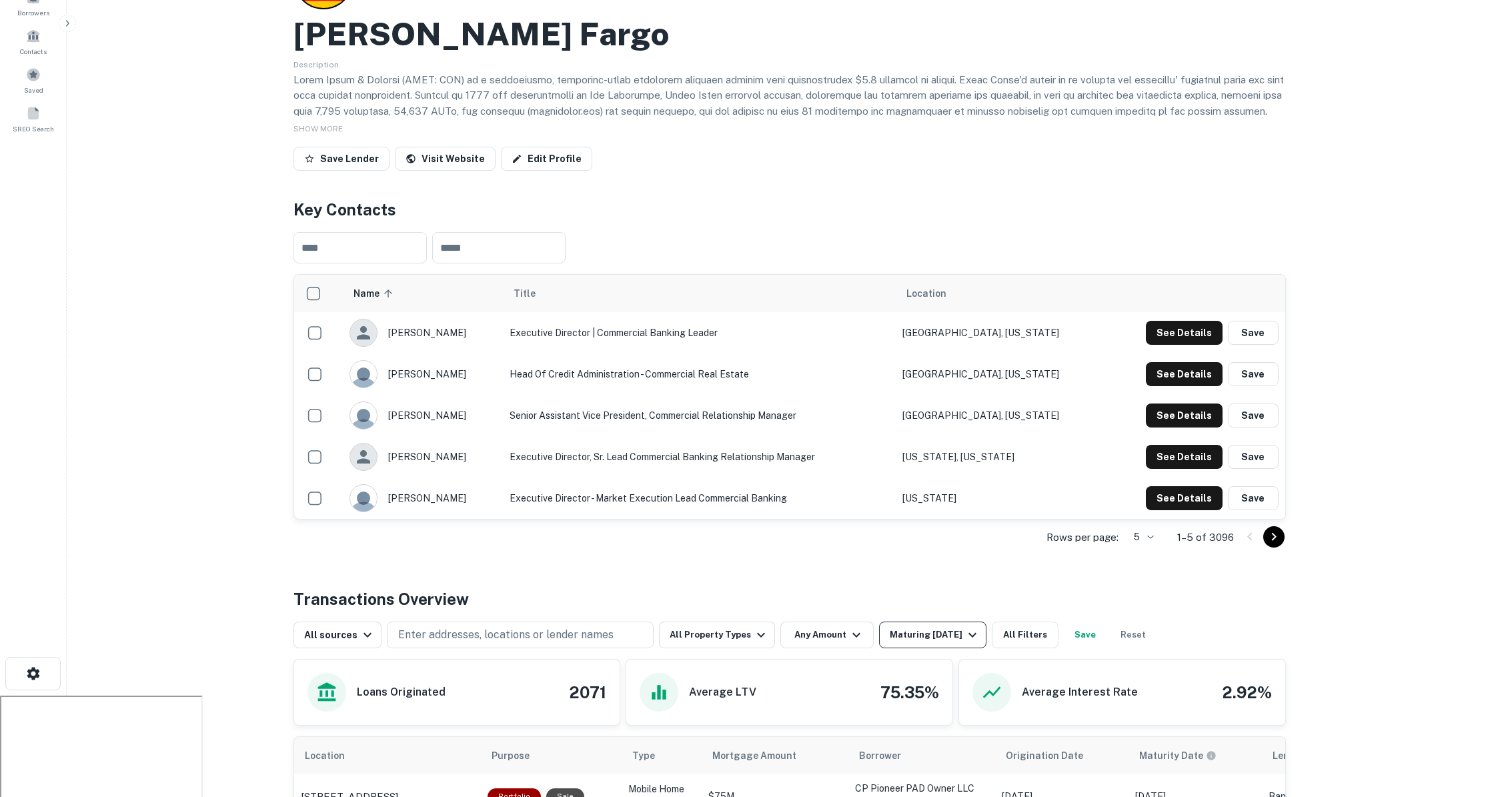
click at [919, 627] on div "Maturing [DATE]" at bounding box center [935, 634] width 91 height 16
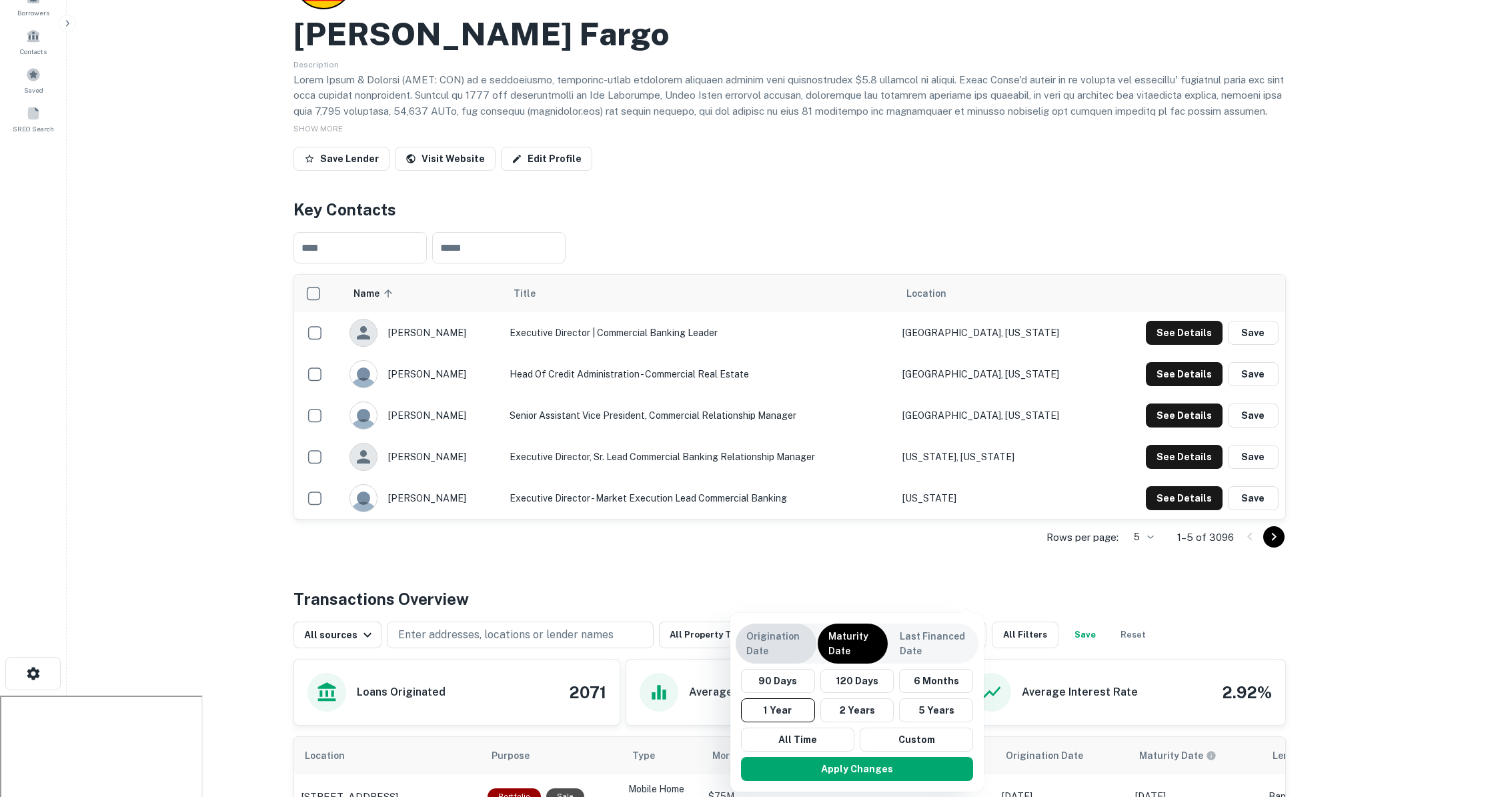
click at [780, 639] on p "Origination Date" at bounding box center [776, 643] width 59 height 30
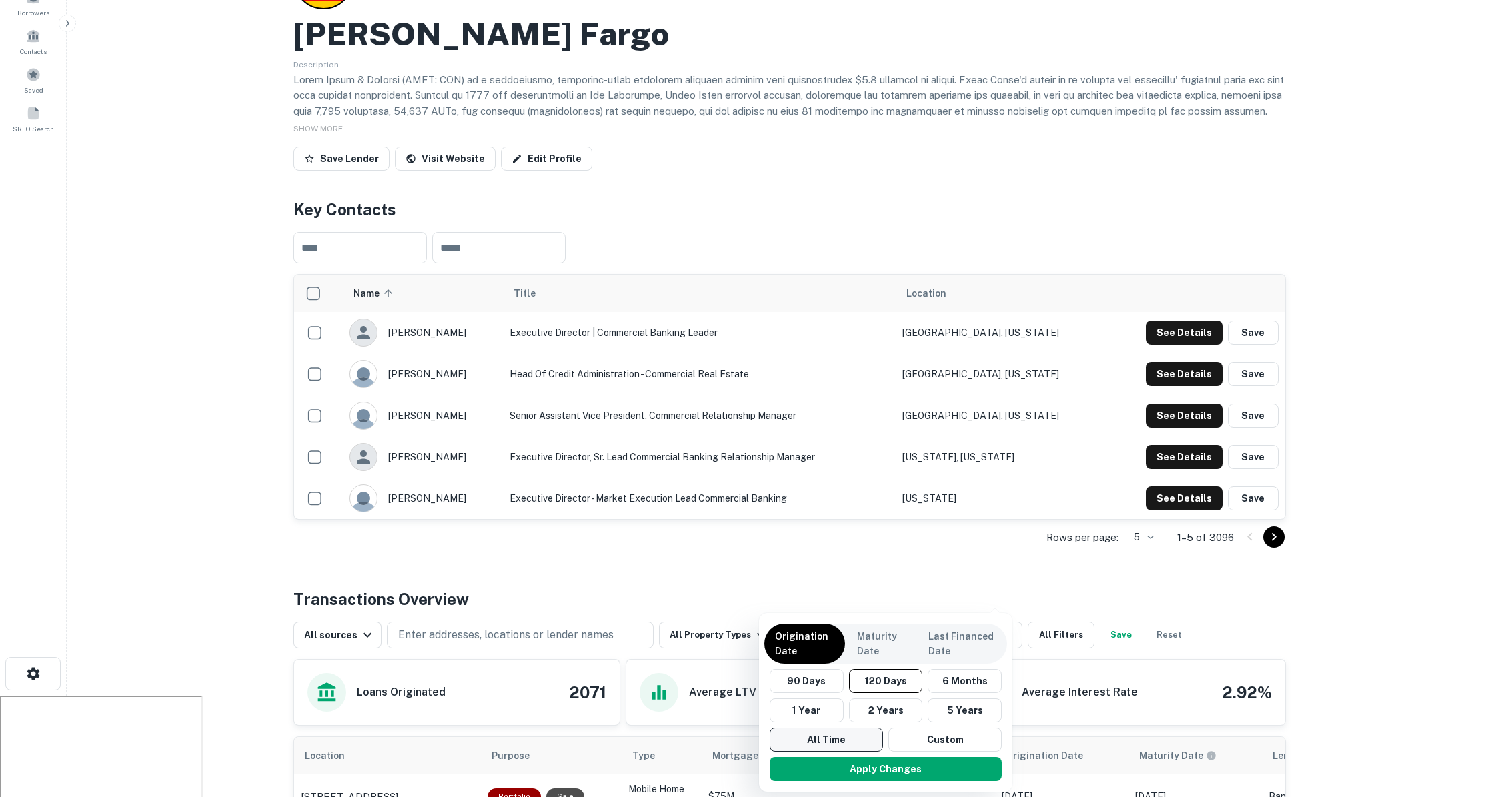
click at [824, 743] on button "All Time" at bounding box center [826, 739] width 113 height 24
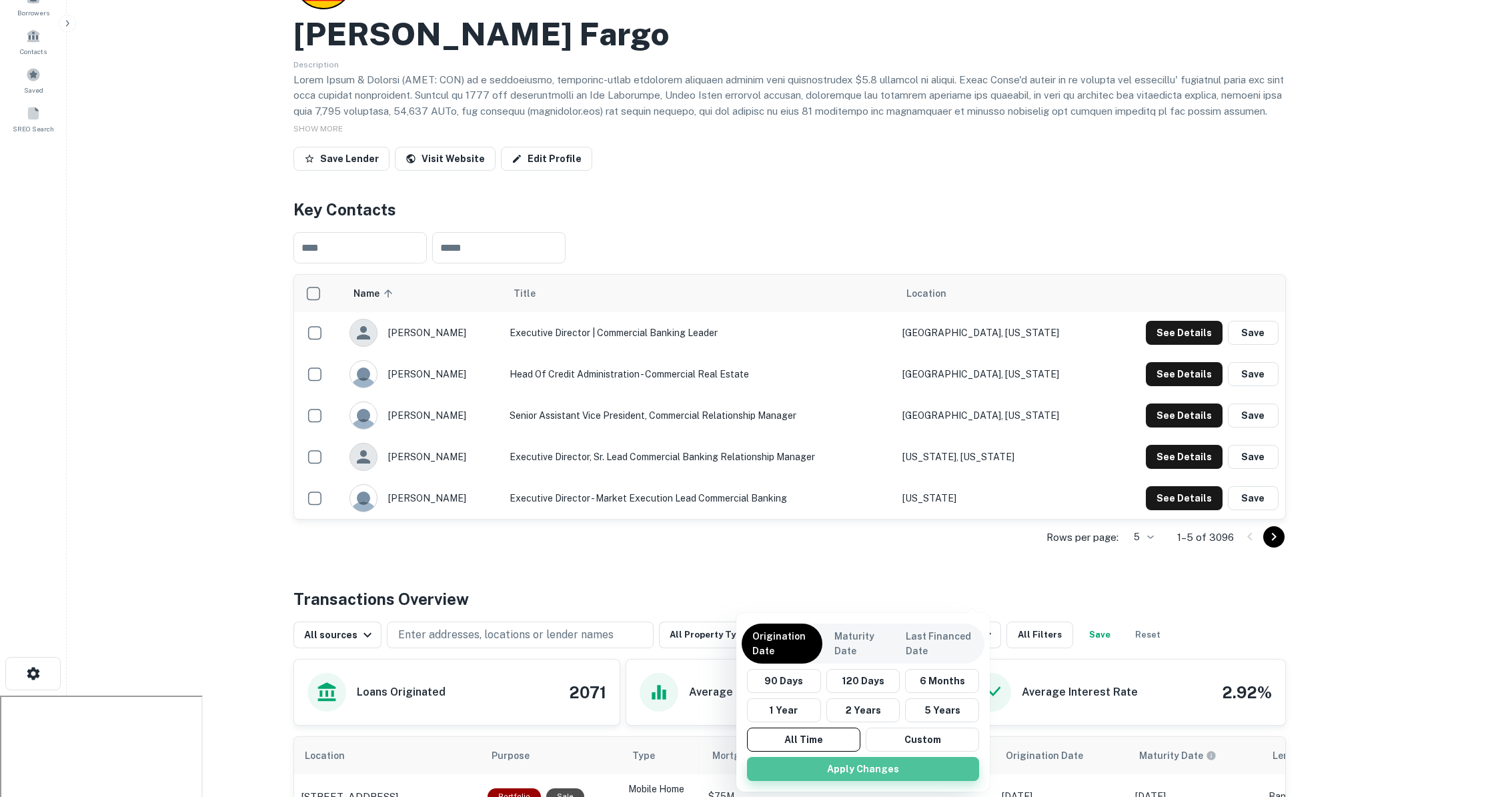
click at [866, 770] on button "Apply Changes" at bounding box center [863, 768] width 233 height 24
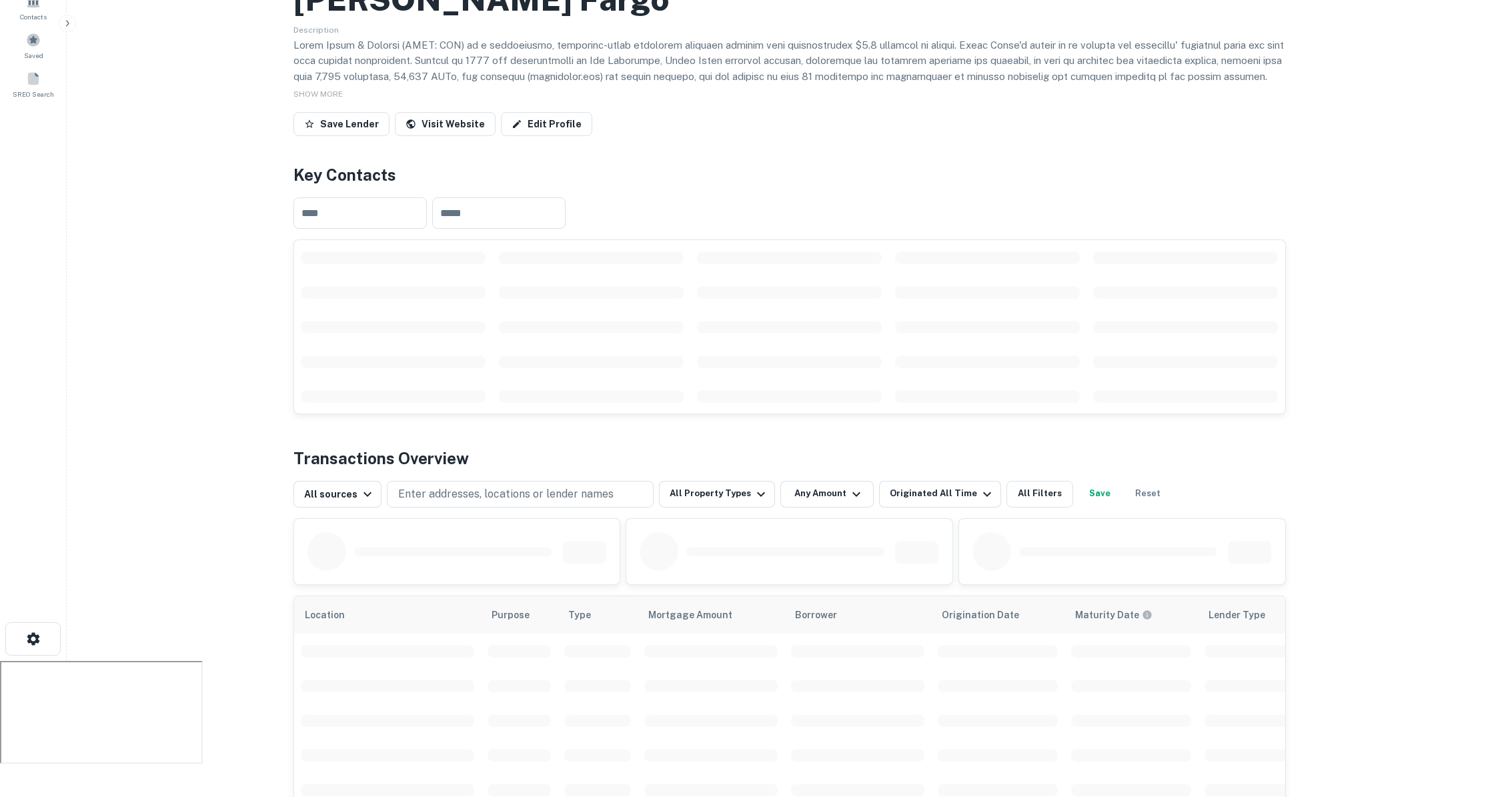
scroll to position [170, 0]
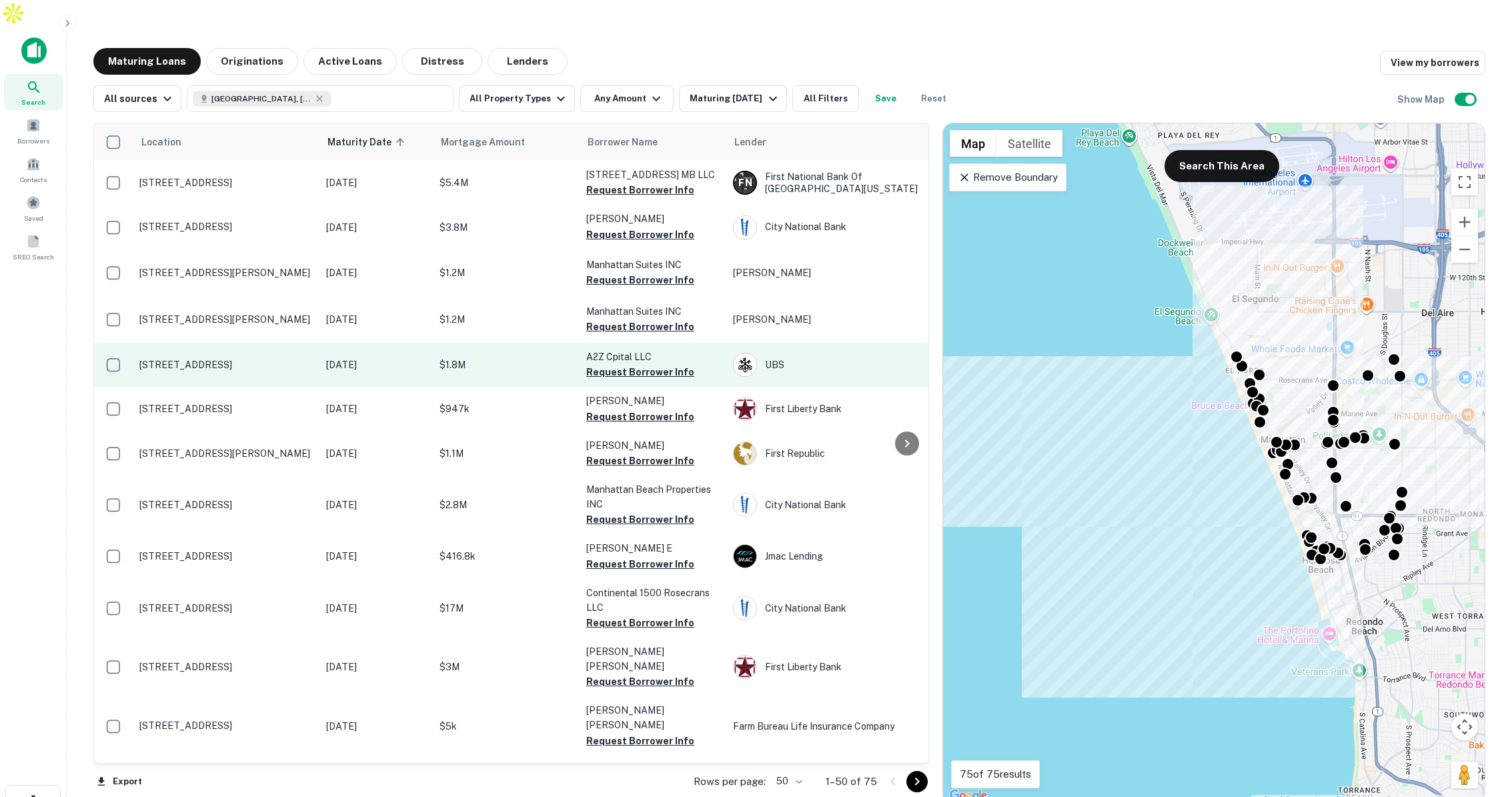
scroll to position [0, 1]
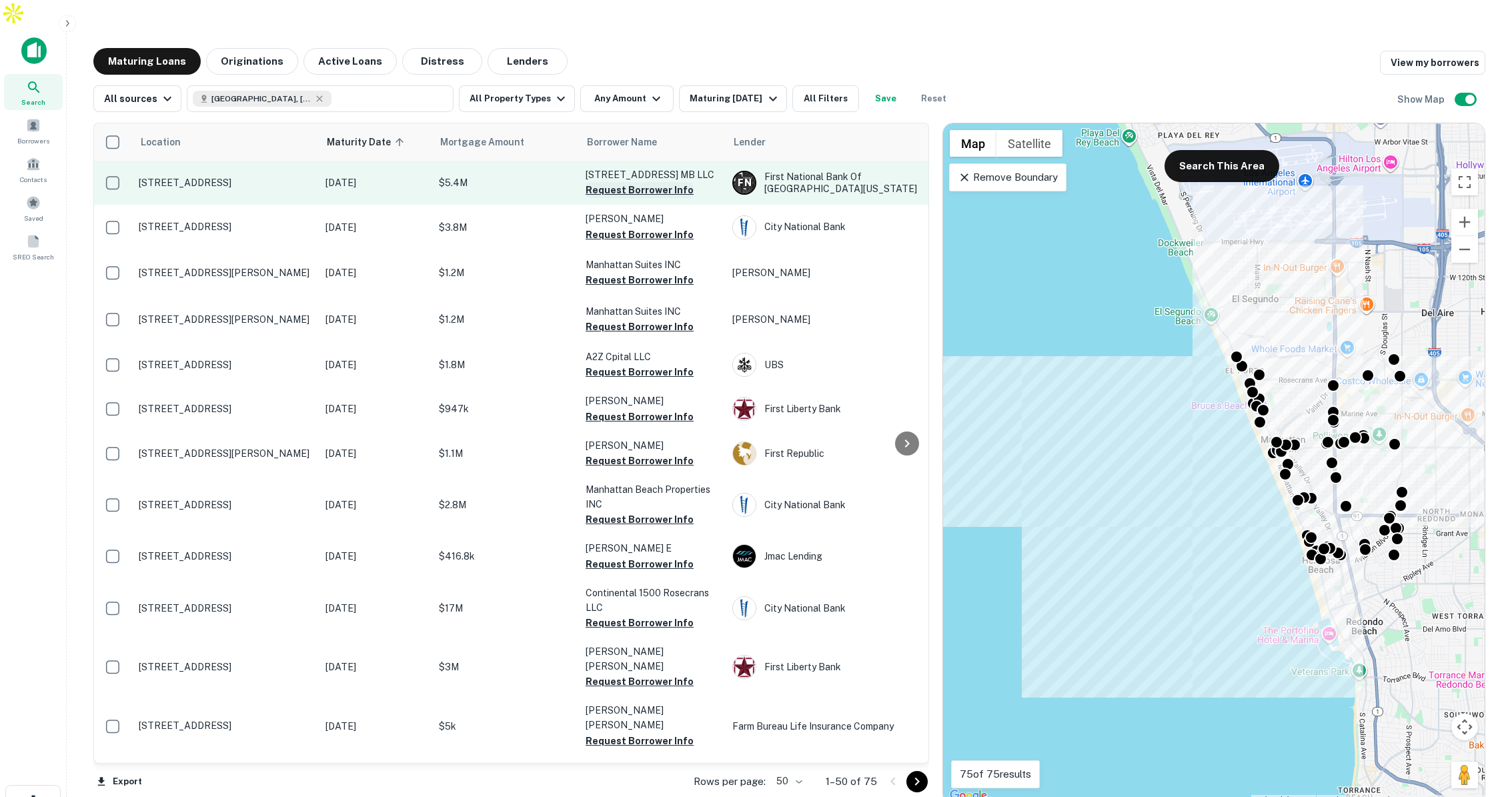
click at [592, 182] on button "Request Borrower Info" at bounding box center [639, 189] width 108 height 16
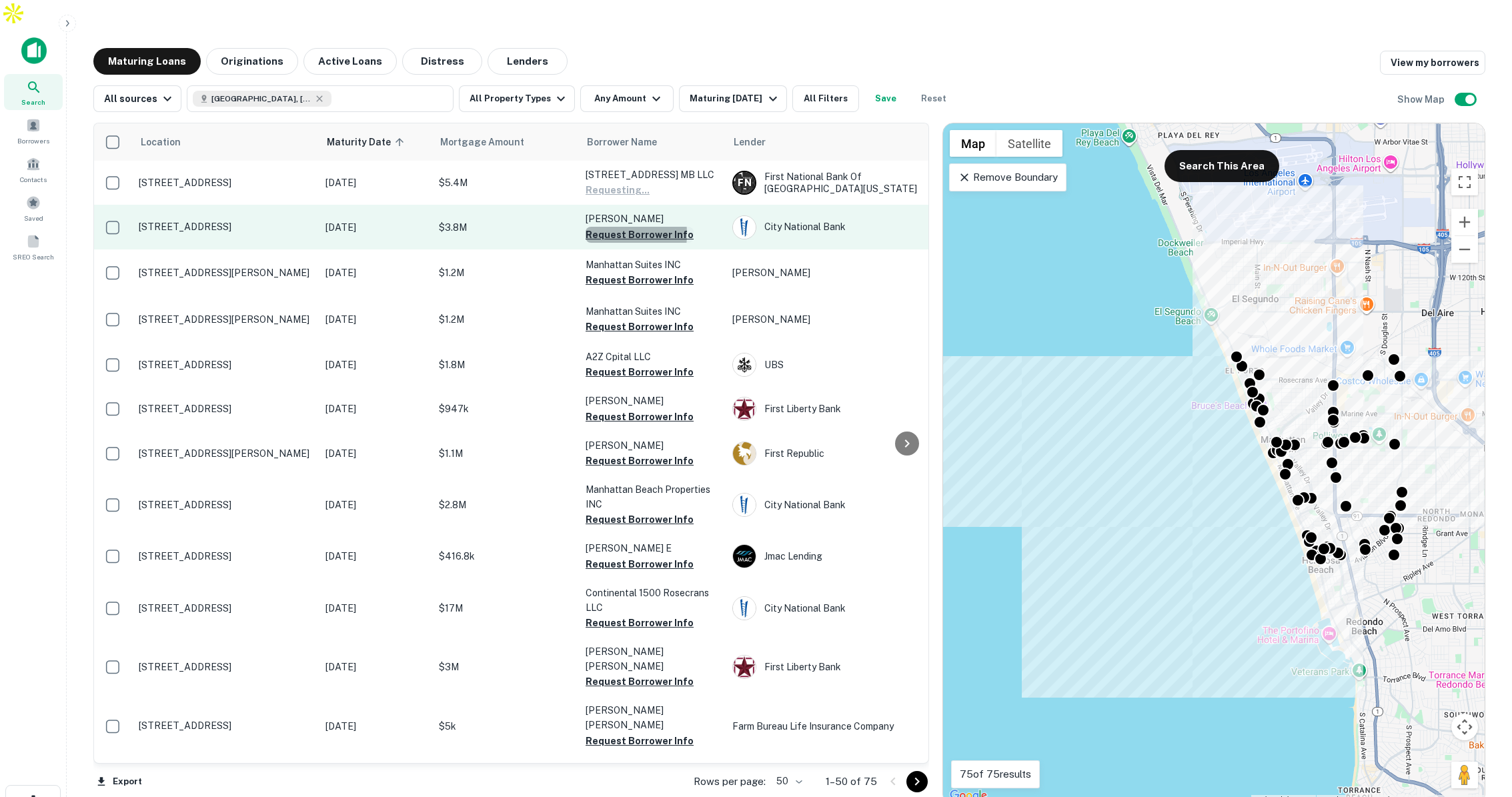
click at [603, 227] on button "Request Borrower Info" at bounding box center [639, 234] width 108 height 16
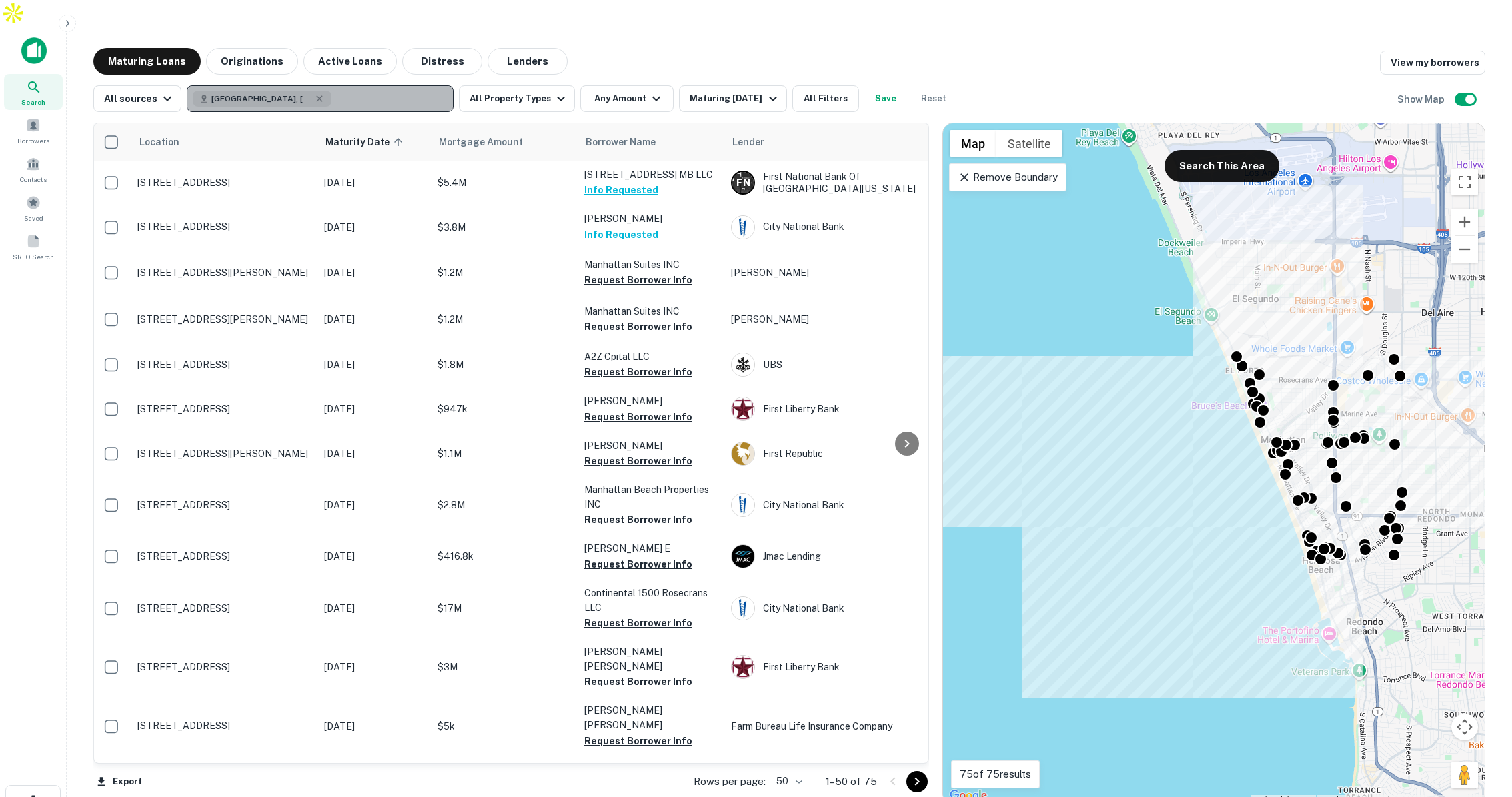
click at [358, 85] on button "[GEOGRAPHIC_DATA], [GEOGRAPHIC_DATA], [GEOGRAPHIC_DATA]" at bounding box center [320, 99] width 267 height 27
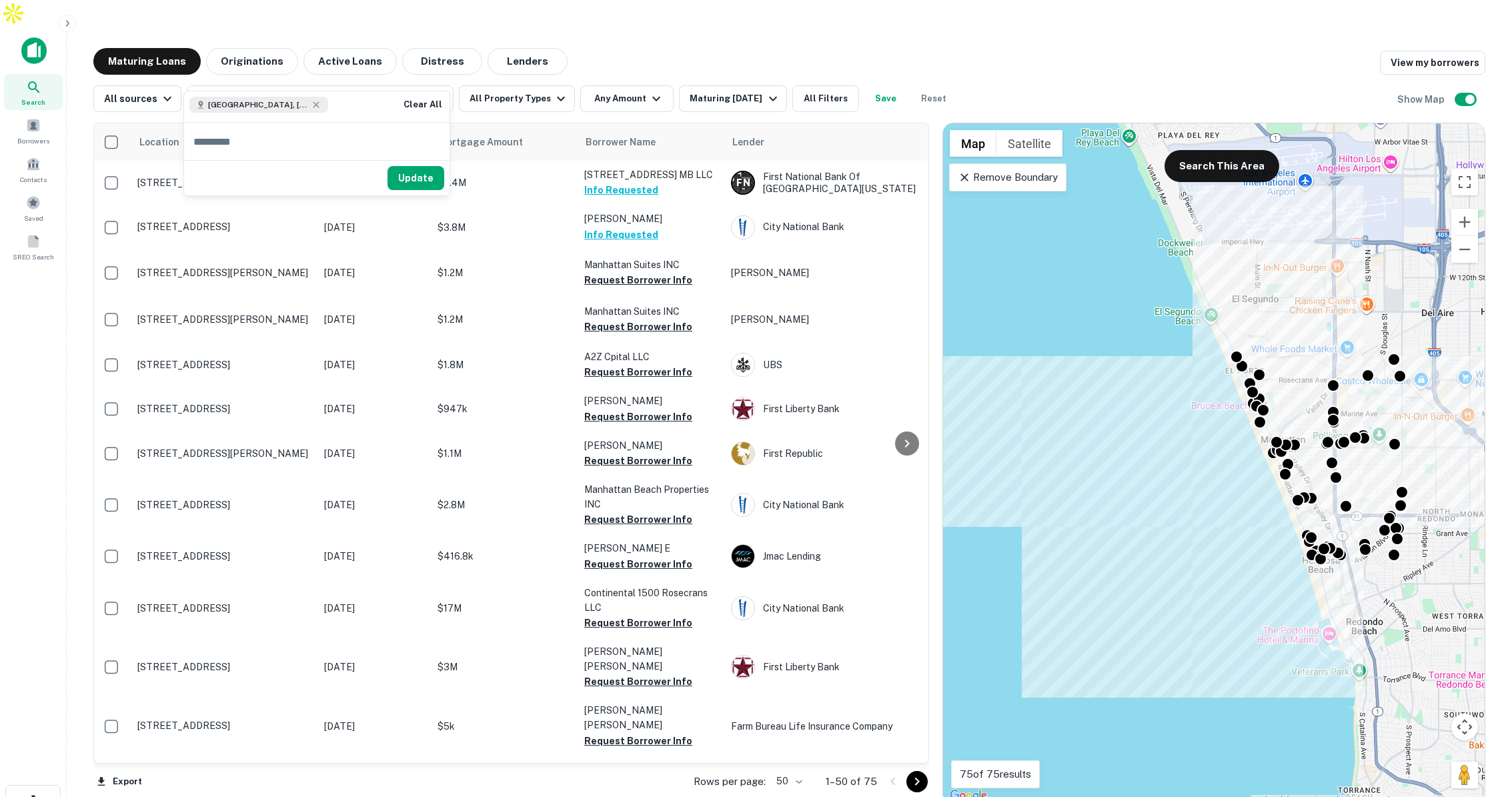
click at [330, 137] on input "text" at bounding box center [316, 141] width 265 height 37
type input "********"
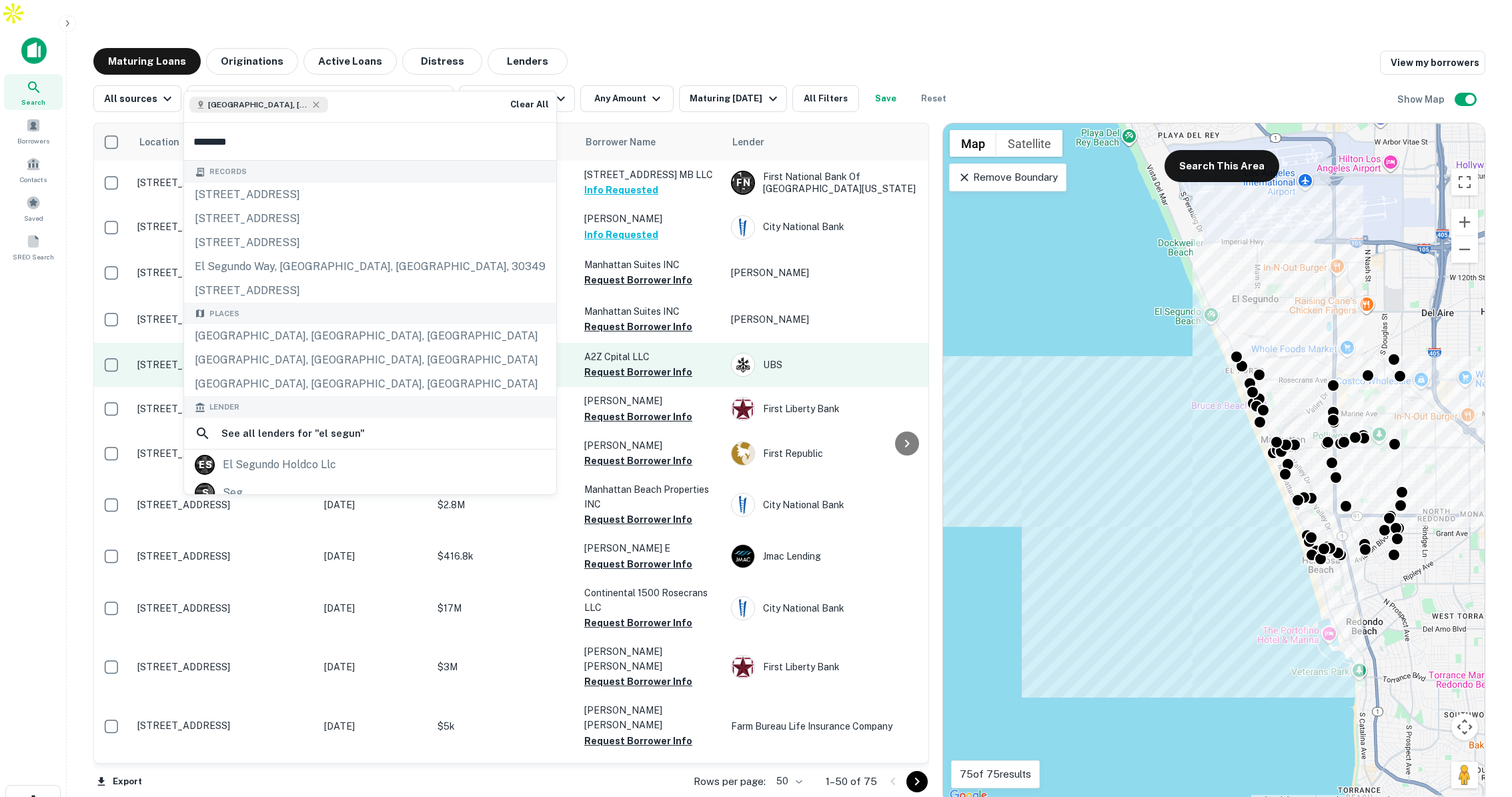
click at [316, 333] on div "El Segundo, CA, USA" at bounding box center [369, 336] width 372 height 24
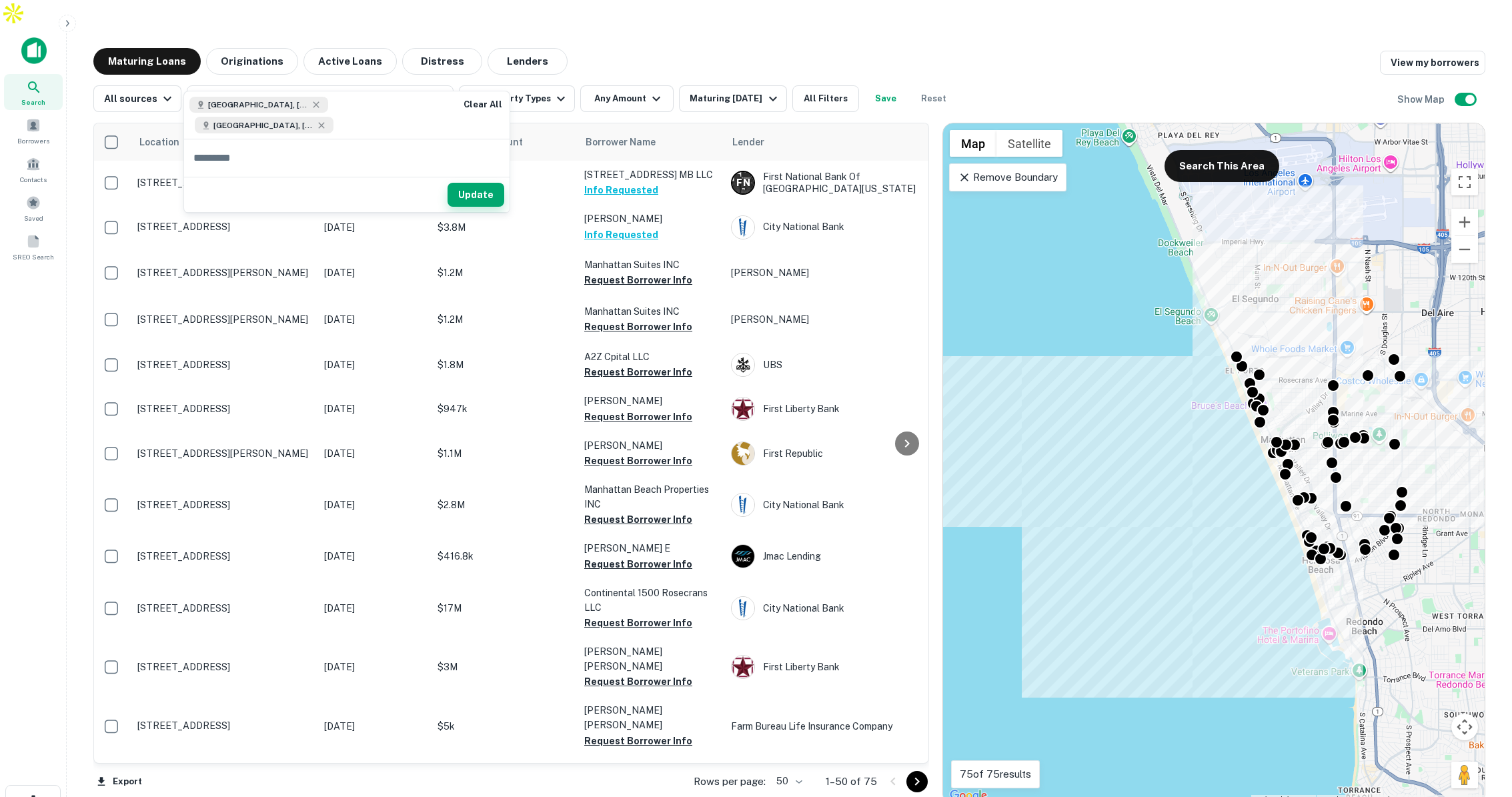
click at [485, 195] on button "Update" at bounding box center [476, 194] width 56 height 24
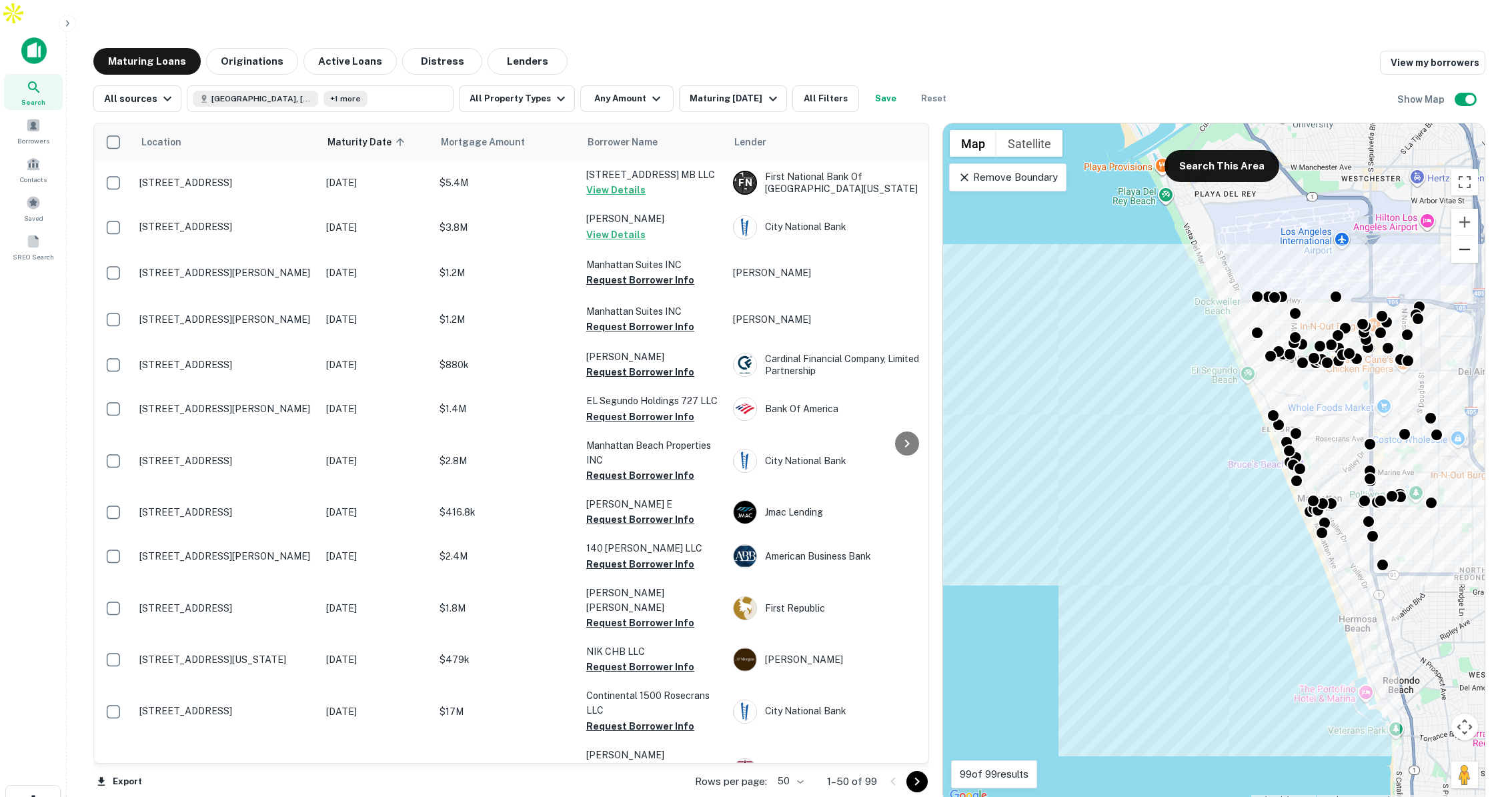
click at [1470, 236] on button "Zoom out" at bounding box center [1465, 250] width 27 height 27
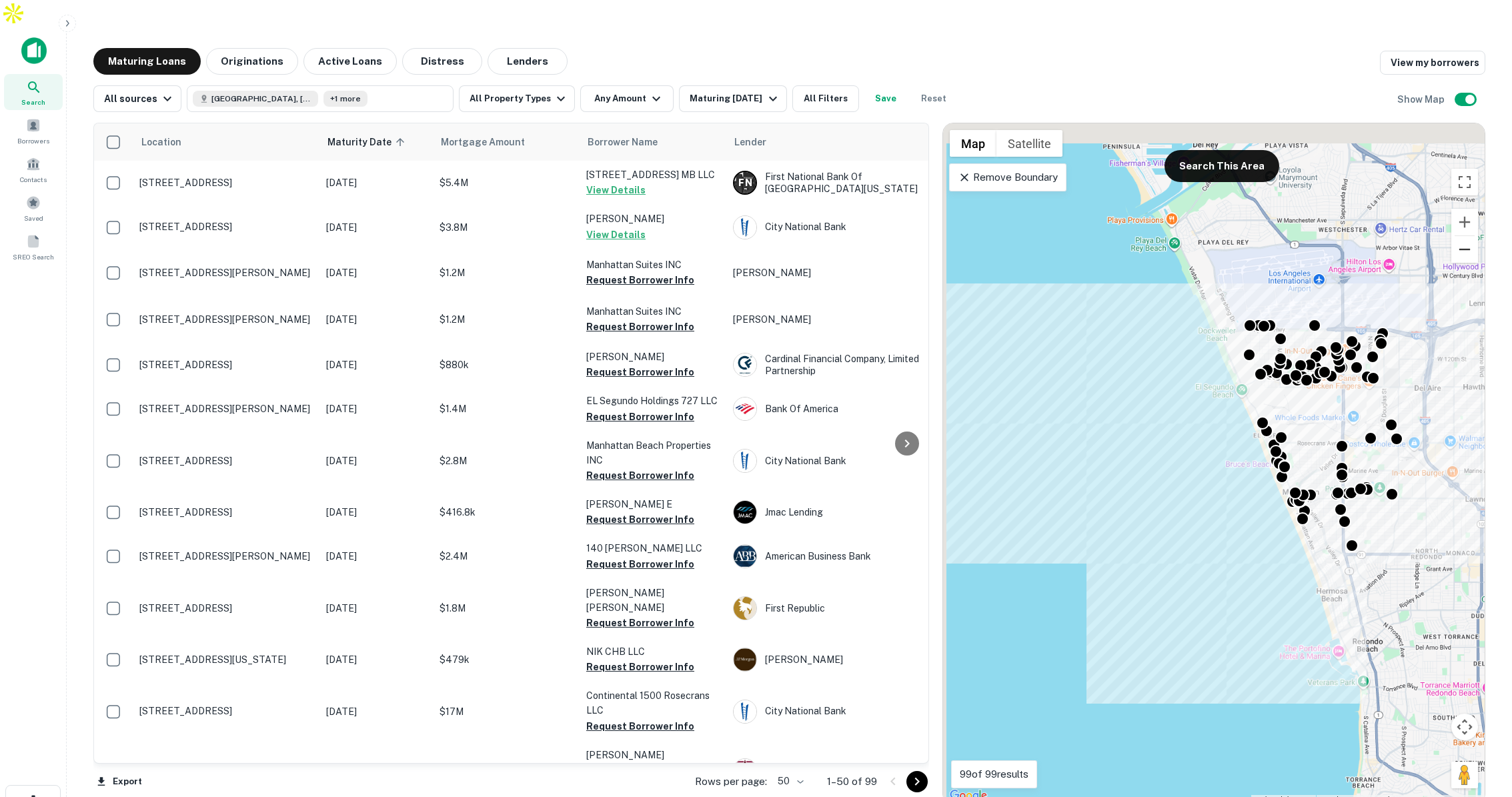
click at [1470, 236] on button "Zoom out" at bounding box center [1465, 250] width 27 height 27
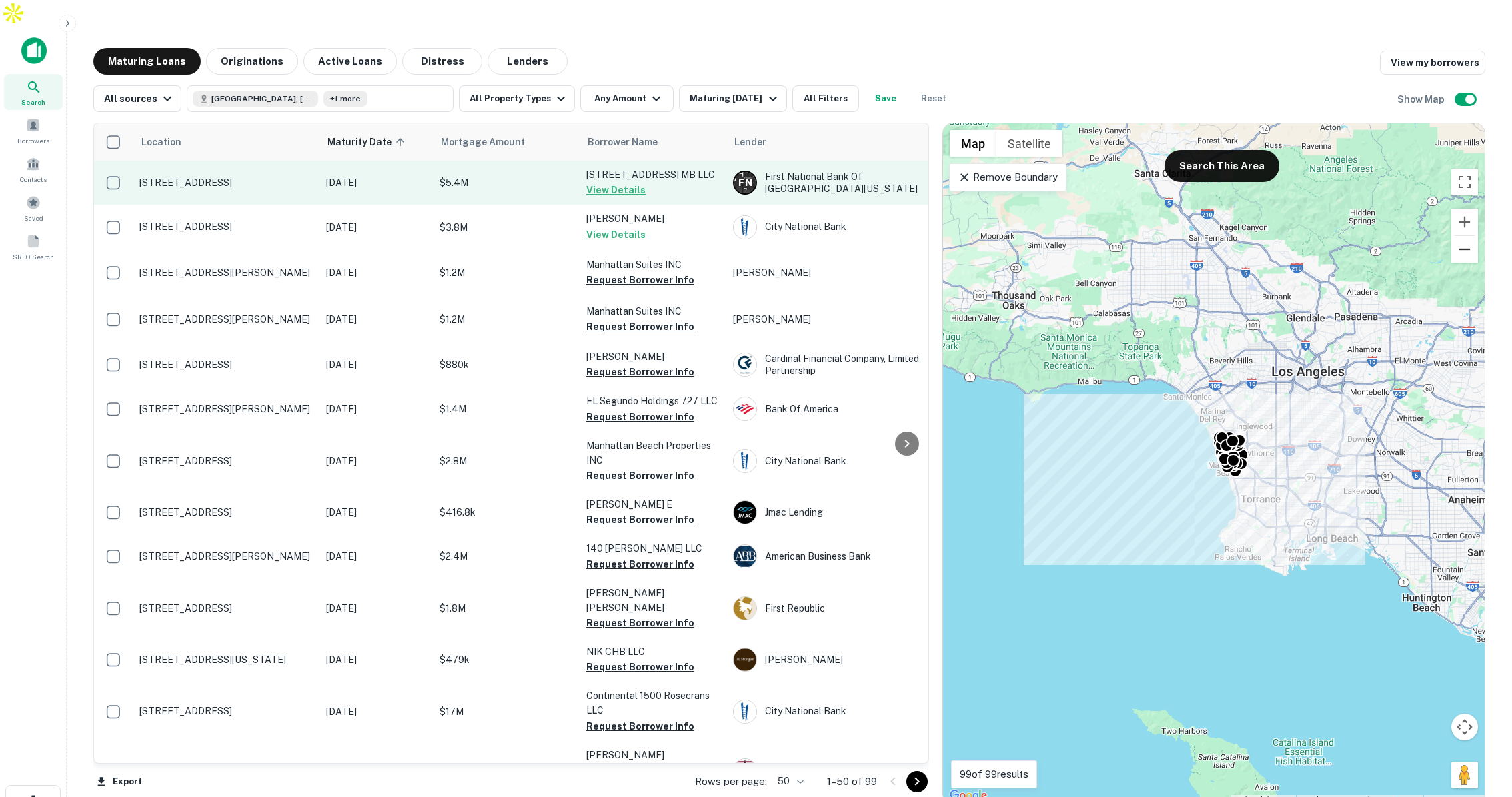
scroll to position [3, 0]
click at [420, 173] on p "[DATE]" at bounding box center [376, 180] width 100 height 14
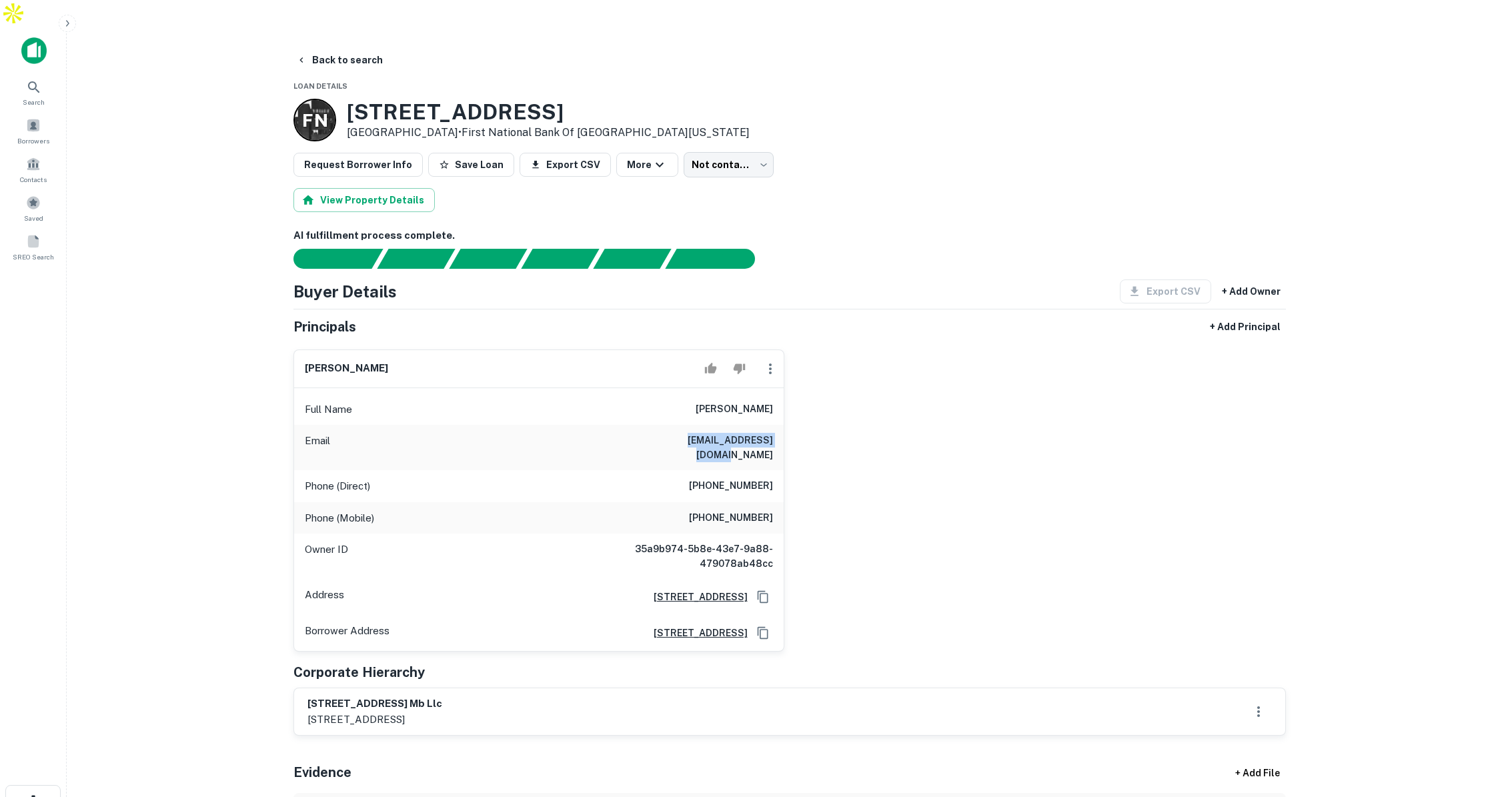
drag, startPoint x: 633, startPoint y: 412, endPoint x: 742, endPoint y: 418, distance: 109.2
click at [742, 425] on div "Email bdennis.cleland4@hotmail.com" at bounding box center [539, 447] width 490 height 45
drag, startPoint x: 706, startPoint y: 445, endPoint x: 776, endPoint y: 450, distance: 70.2
click at [778, 470] on div "Phone (Direct) (310) 372-6862" at bounding box center [539, 485] width 490 height 32
drag, startPoint x: 729, startPoint y: 476, endPoint x: 777, endPoint y: 475, distance: 48.0
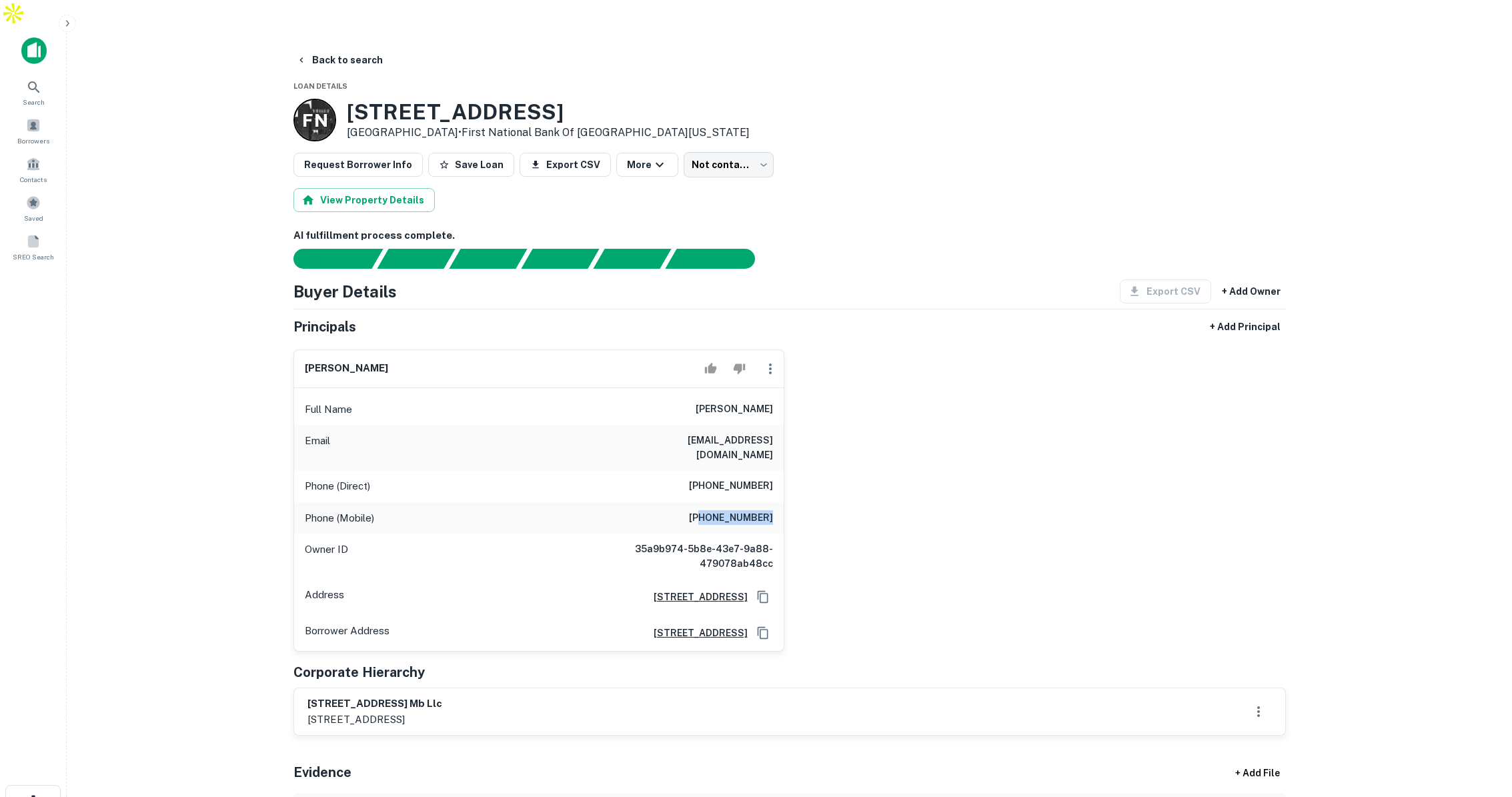
click at [777, 502] on div "Phone (Mobile) (310) 463-5777" at bounding box center [539, 518] width 490 height 32
click at [348, 48] on button "Back to search" at bounding box center [340, 59] width 98 height 24
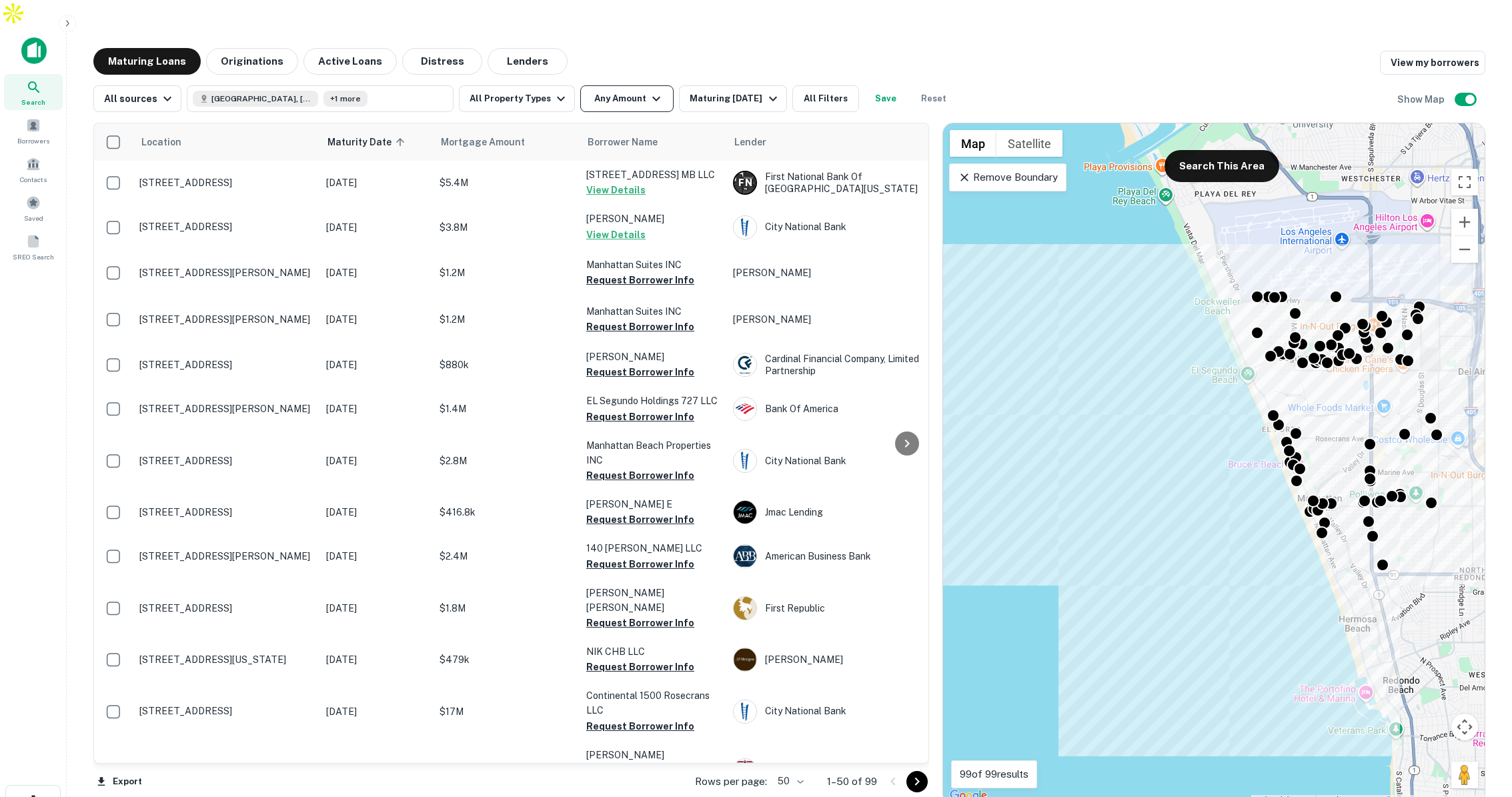
click at [614, 85] on button "Any Amount" at bounding box center [627, 99] width 94 height 27
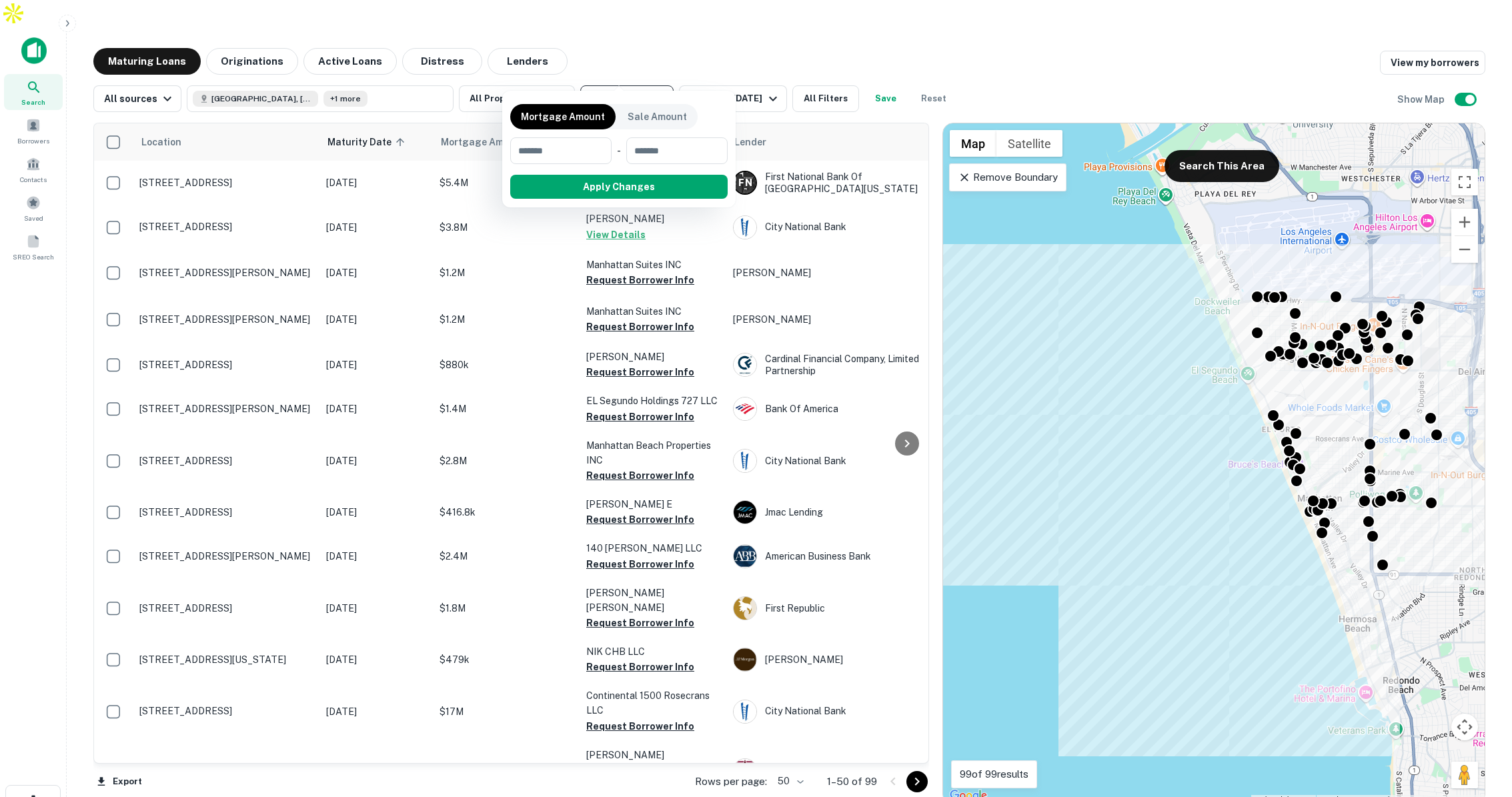
click at [614, 70] on div at bounding box center [756, 398] width 1512 height 797
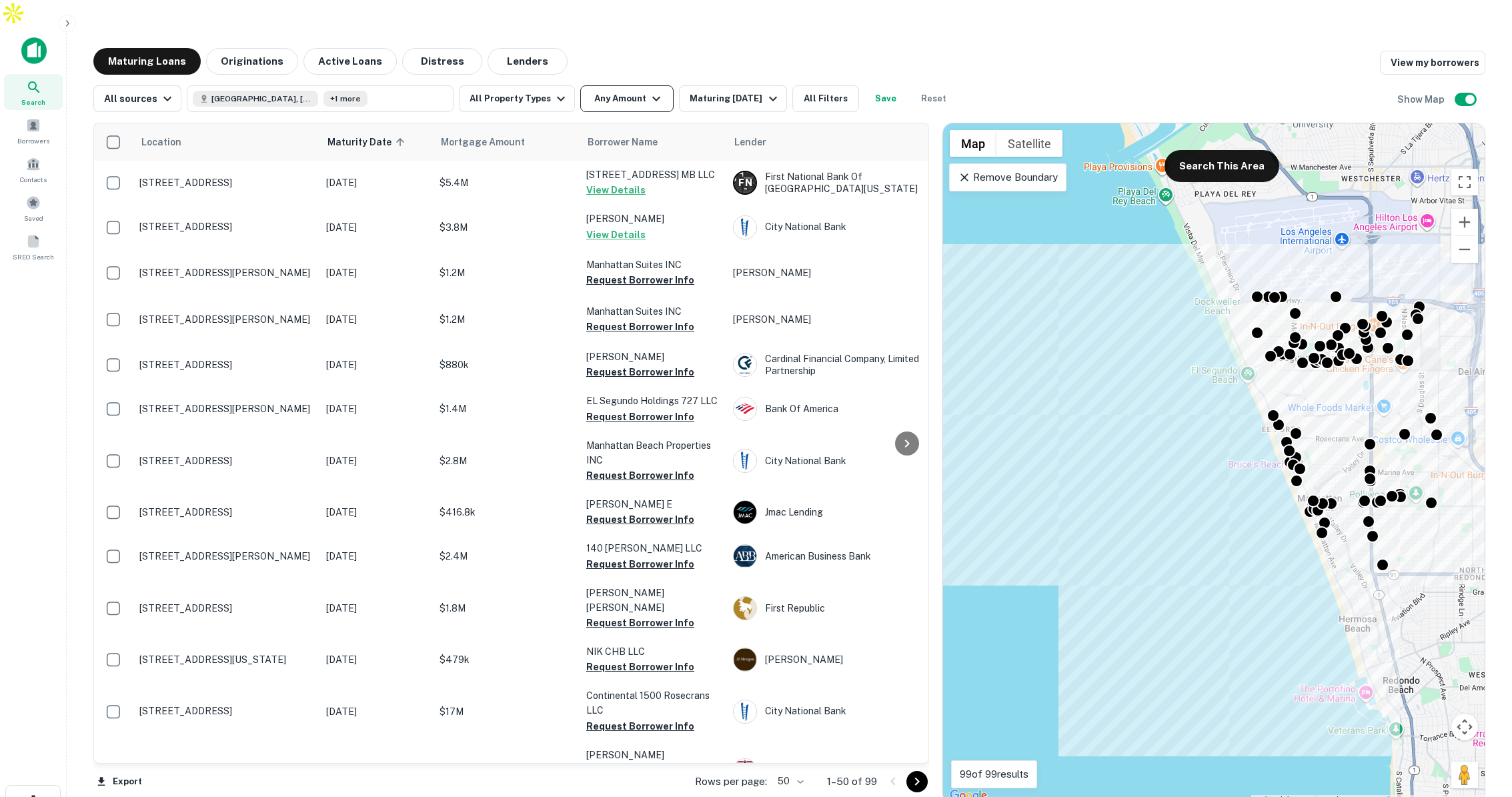
click at [615, 85] on button "Any Amount" at bounding box center [627, 99] width 94 height 27
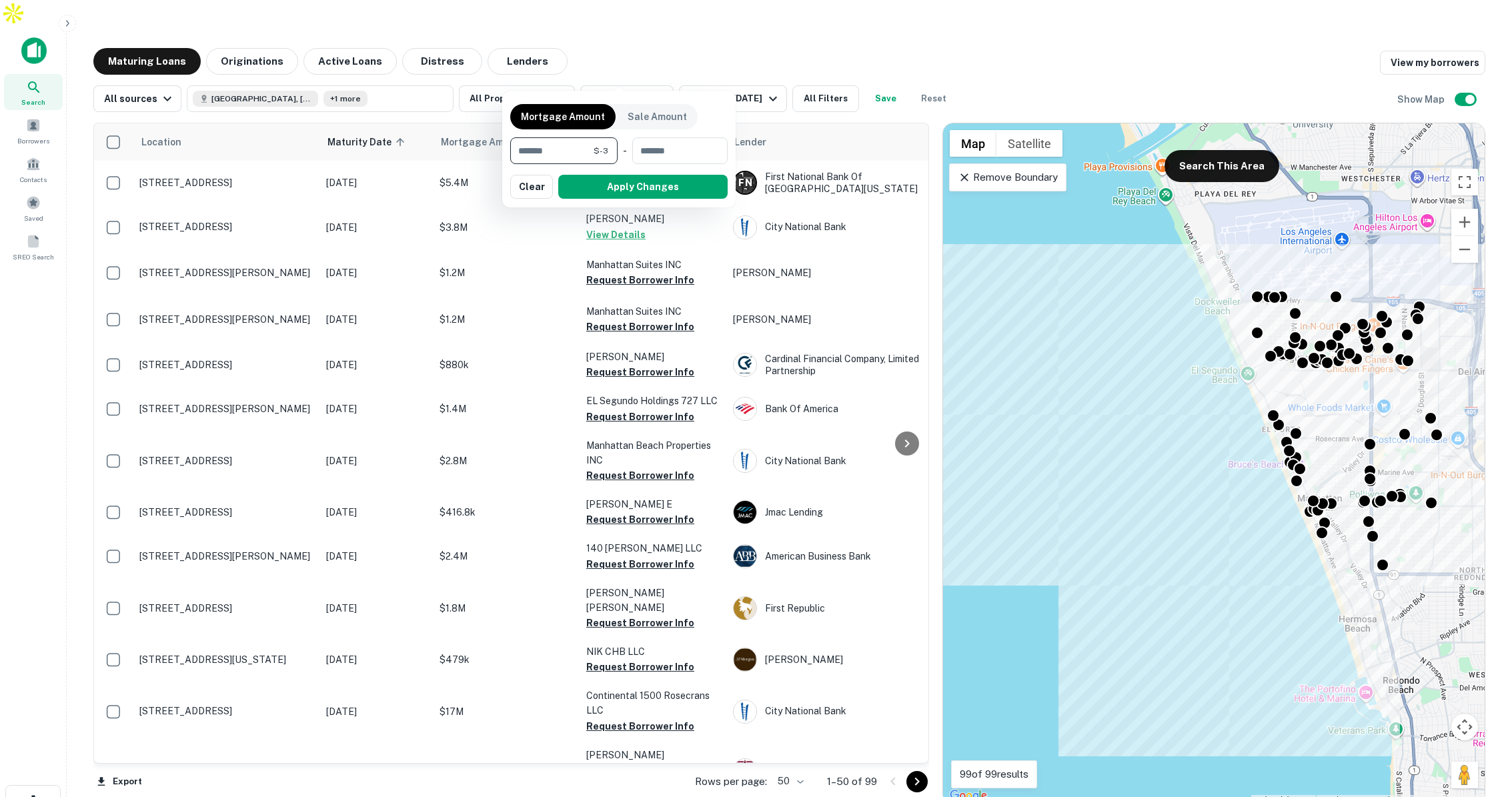
type input "**"
click at [565, 153] on input "**" at bounding box center [551, 151] width 83 height 27
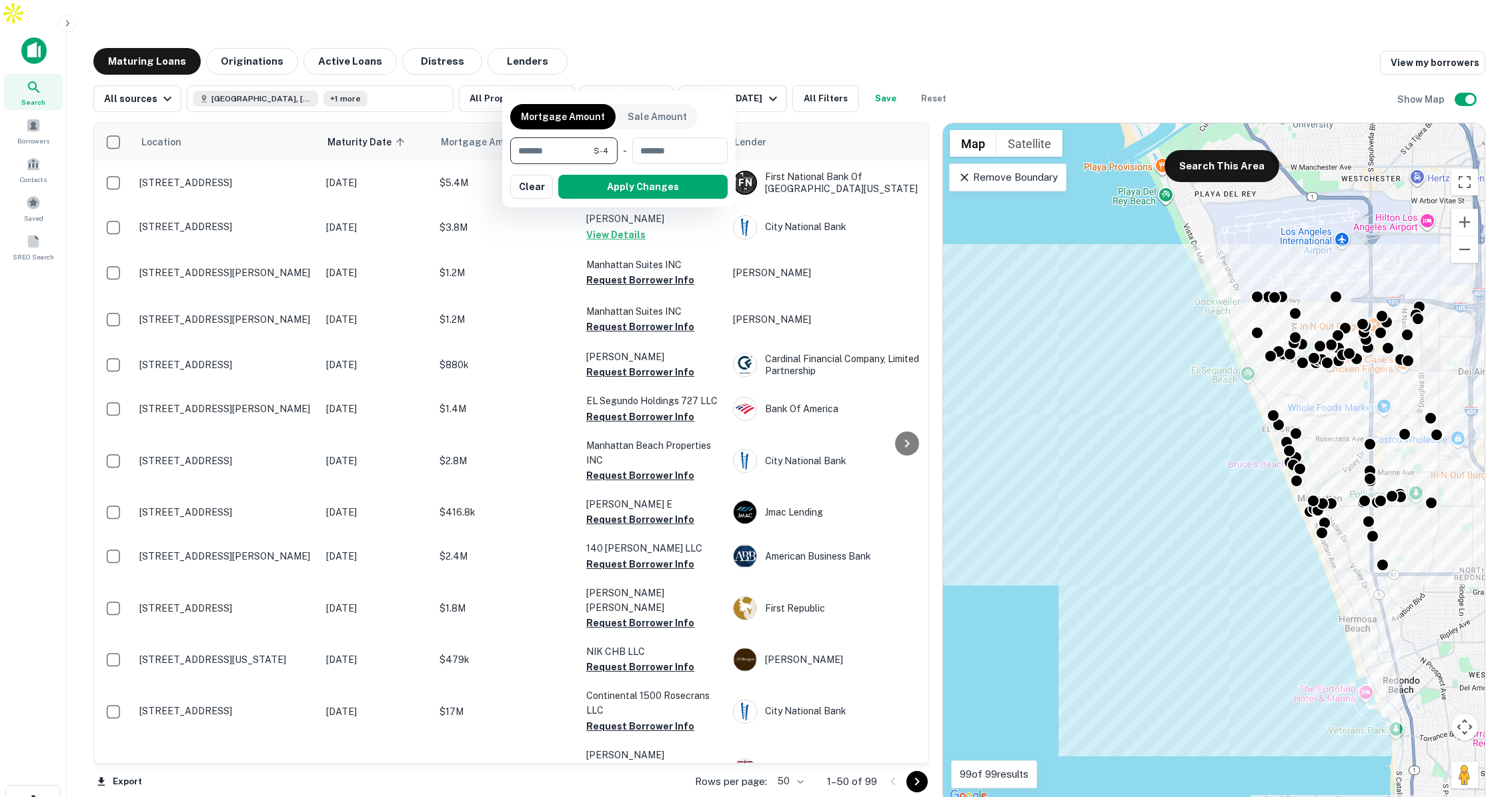
click at [581, 151] on input "**" at bounding box center [551, 151] width 83 height 27
type input "********"
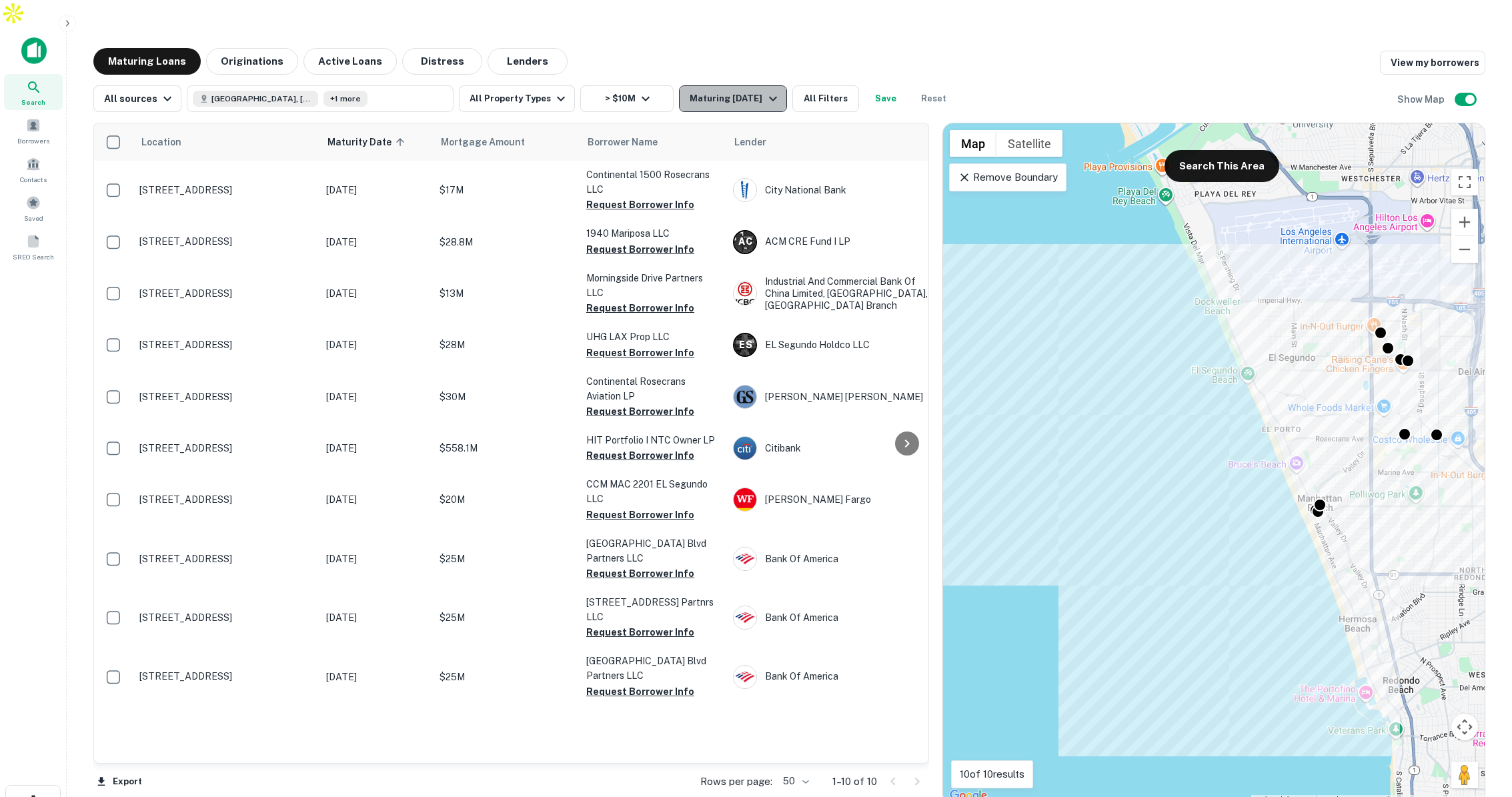
click at [747, 91] on div "Maturing [DATE]" at bounding box center [735, 99] width 91 height 16
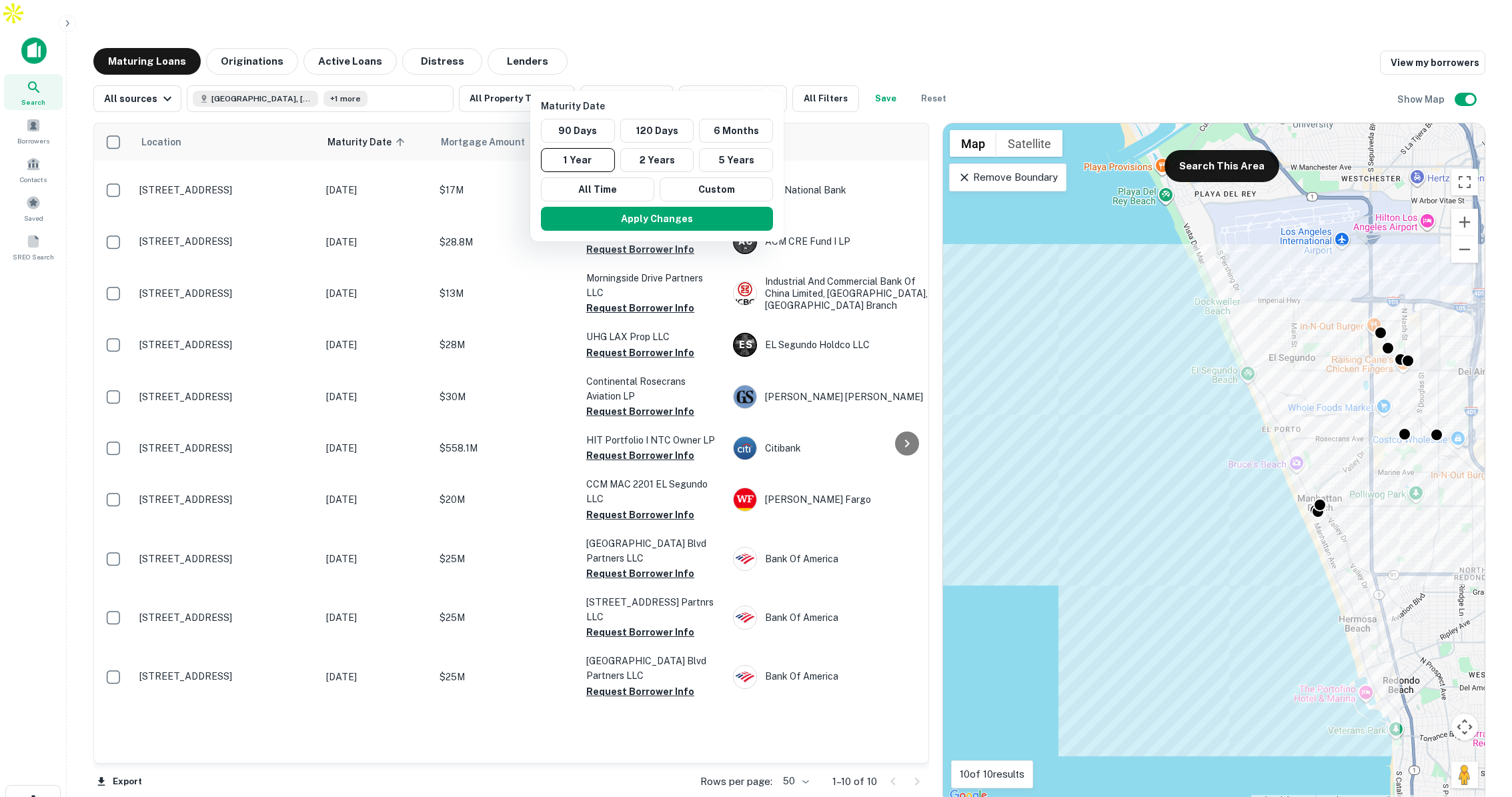
click at [272, 36] on div at bounding box center [756, 398] width 1512 height 797
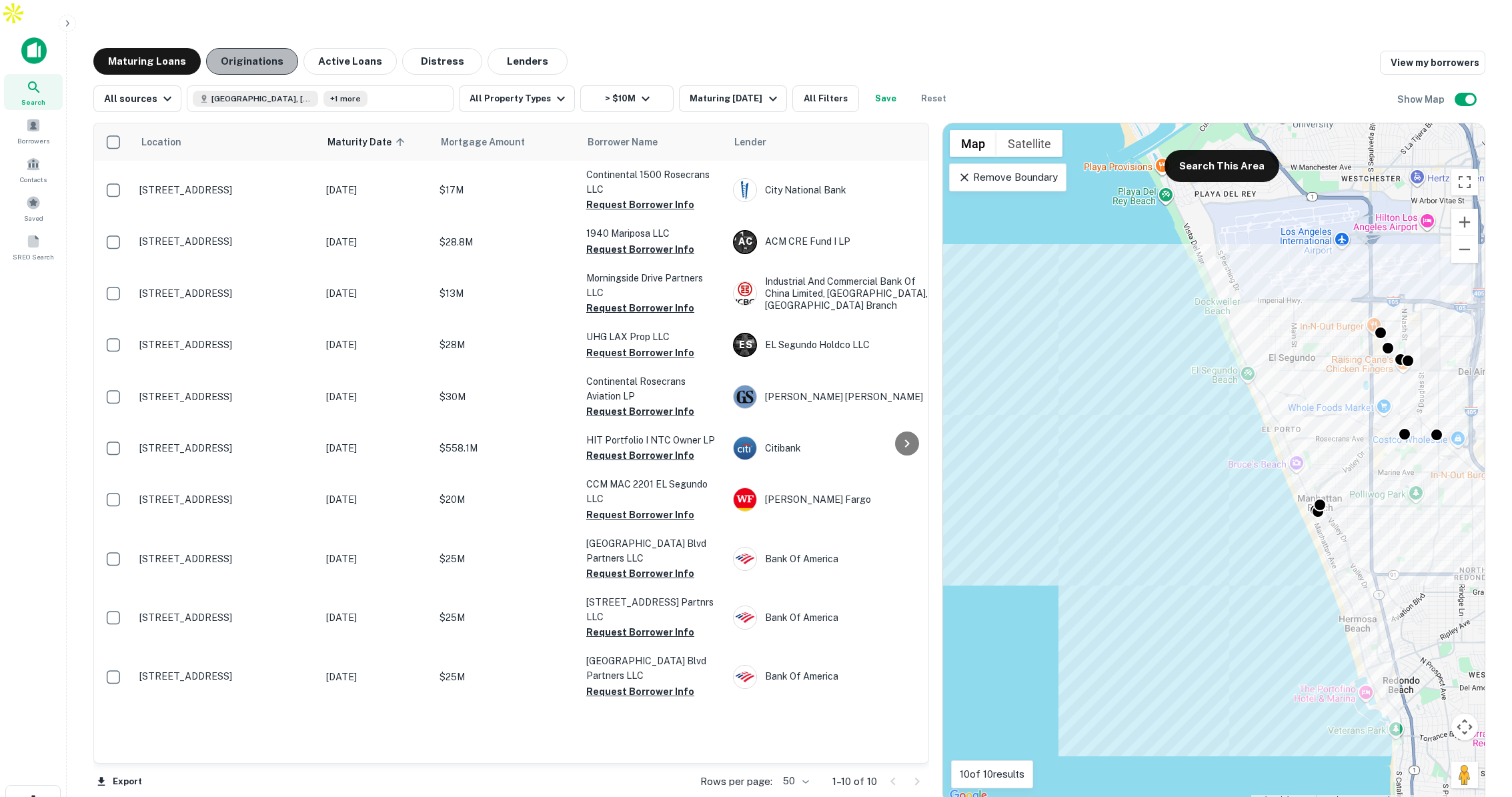
click at [256, 48] on button "Originations" at bounding box center [252, 61] width 92 height 27
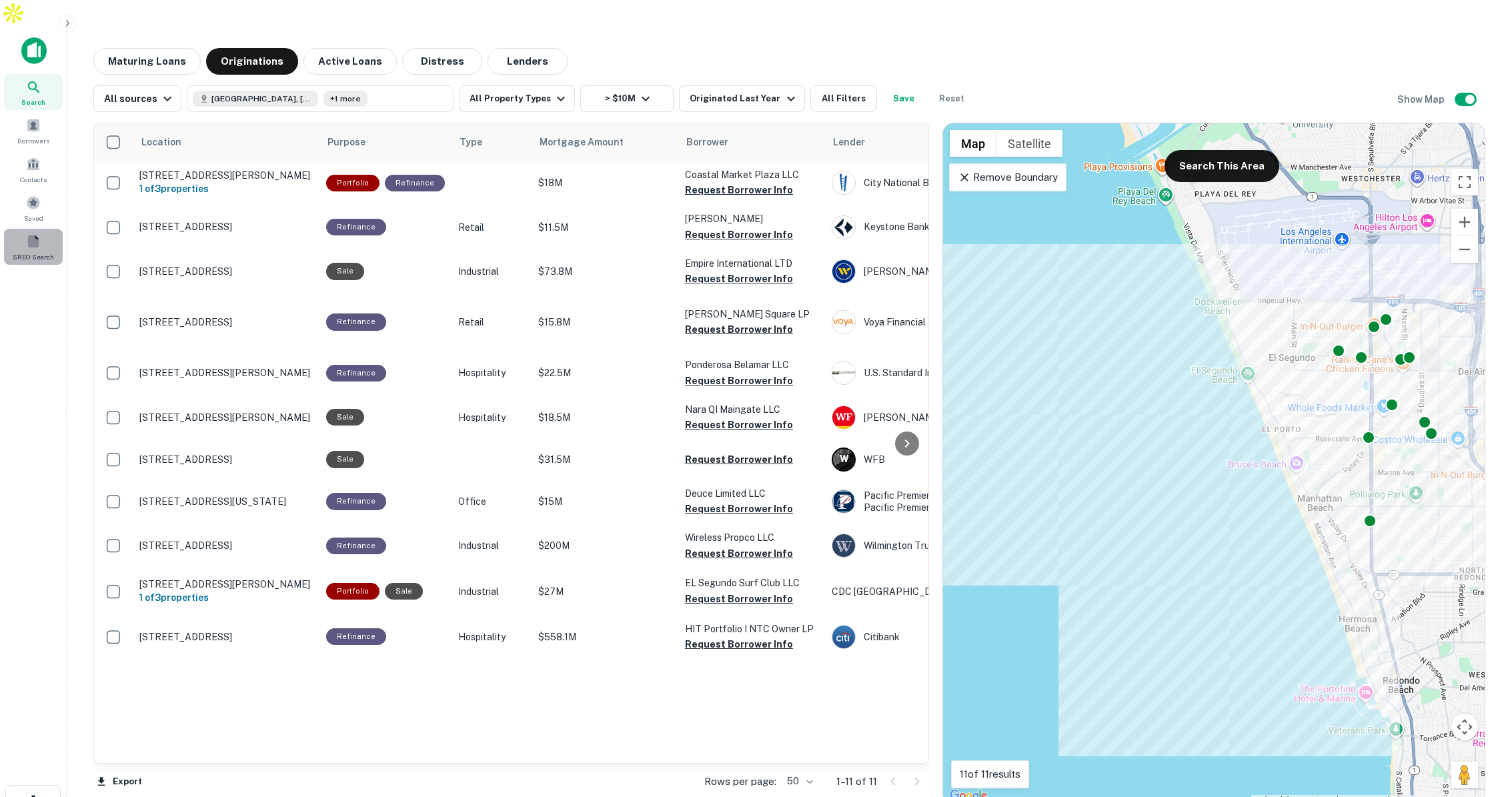
click at [41, 229] on div "SREO Search" at bounding box center [33, 247] width 58 height 36
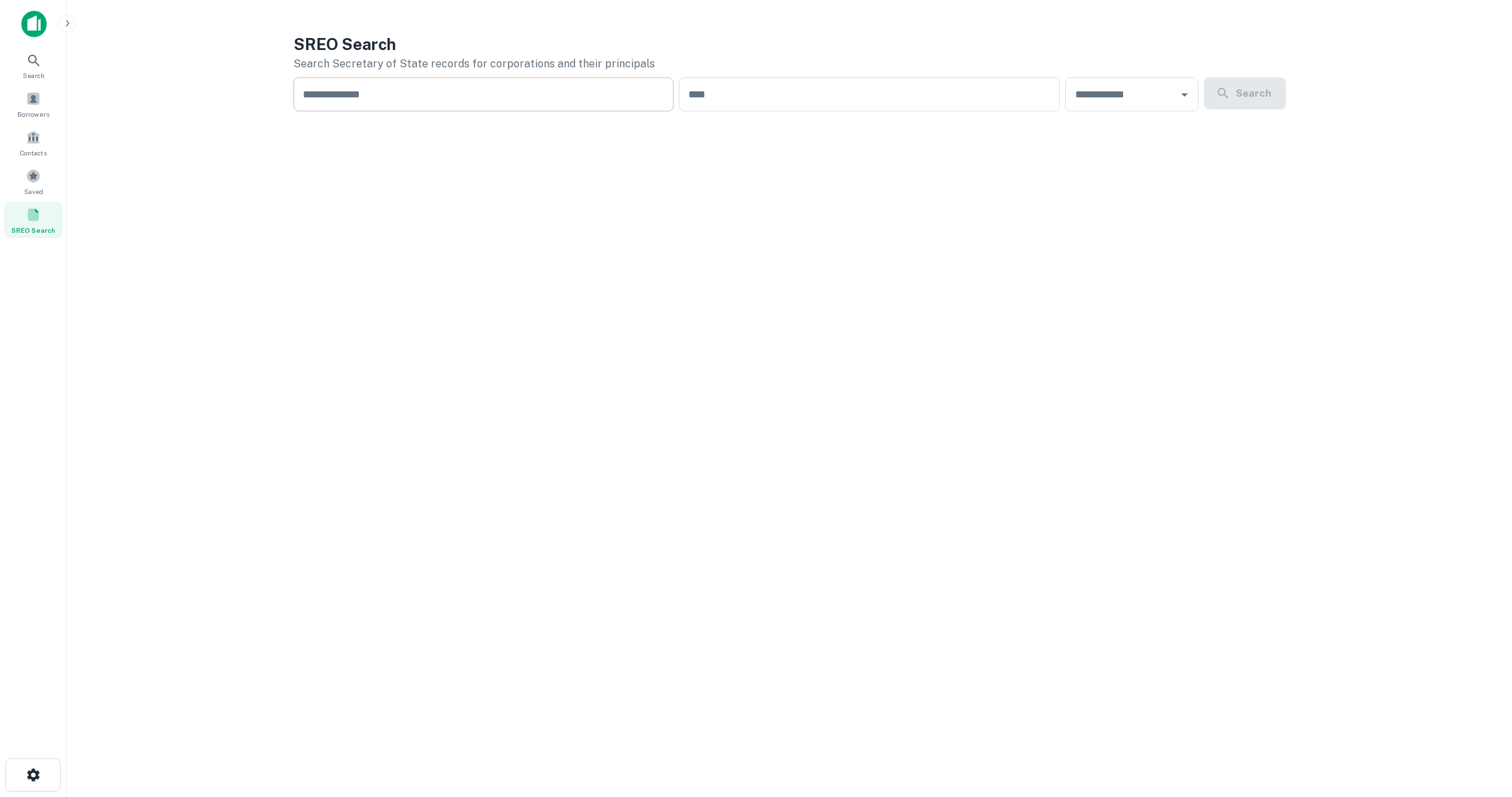
click at [385, 94] on input "text" at bounding box center [484, 95] width 381 height 34
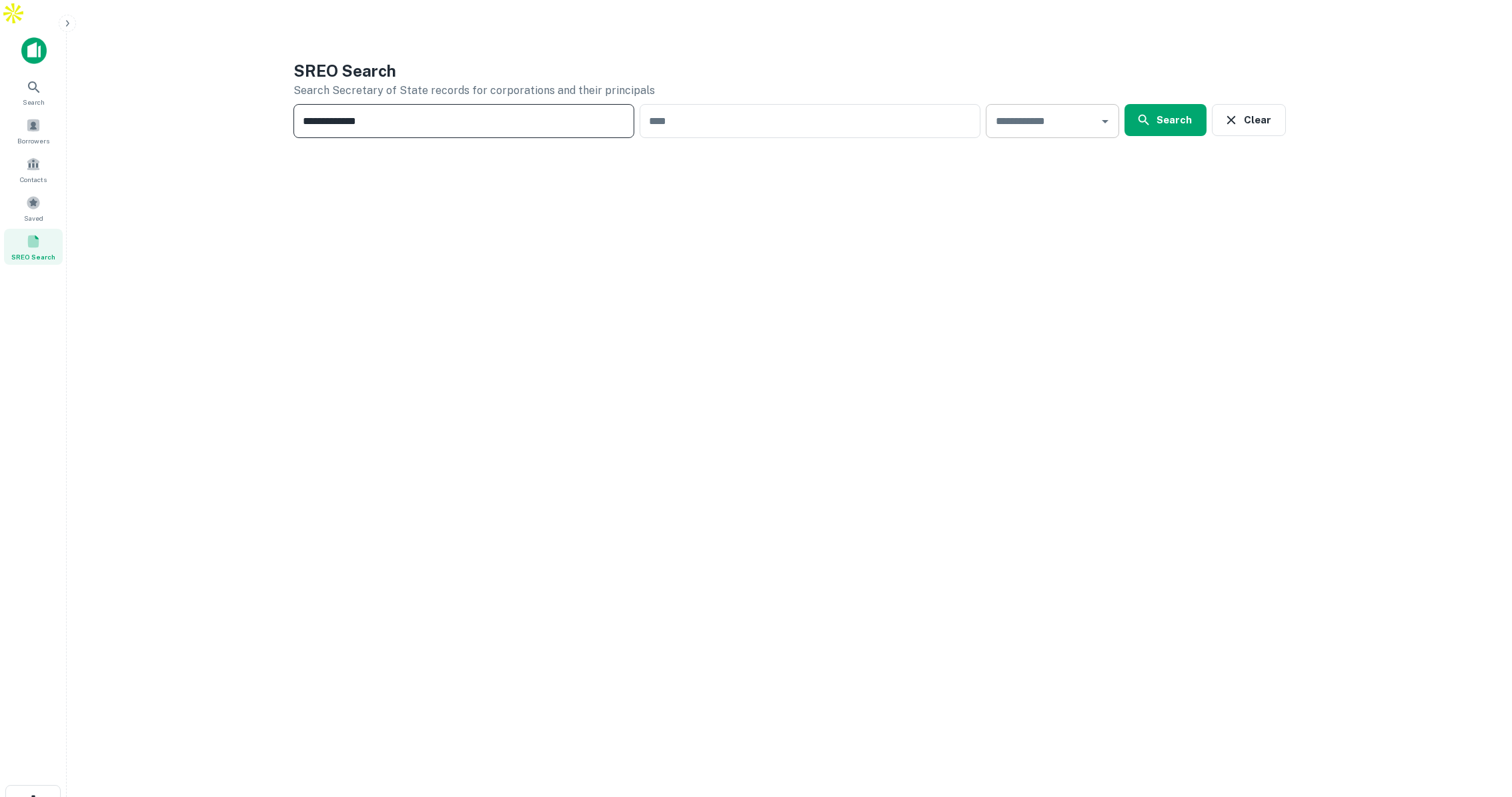
type input "**********"
click at [1054, 110] on input "text" at bounding box center [1042, 121] width 101 height 22
click at [1009, 247] on li "CA" at bounding box center [1056, 237] width 122 height 24
type input "**"
click at [1175, 104] on button "Search" at bounding box center [1166, 120] width 82 height 32
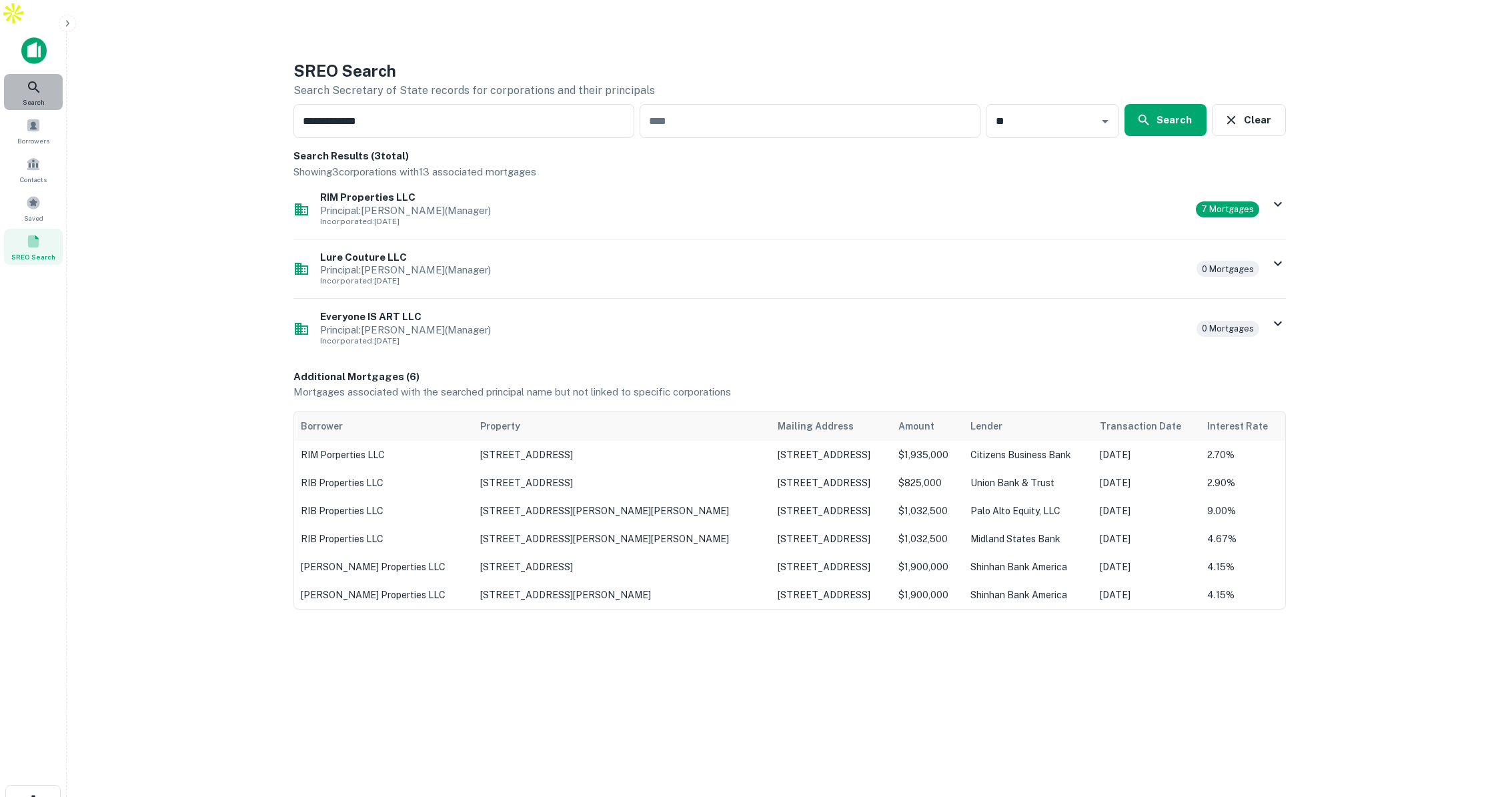
click at [34, 79] on icon at bounding box center [33, 87] width 16 height 16
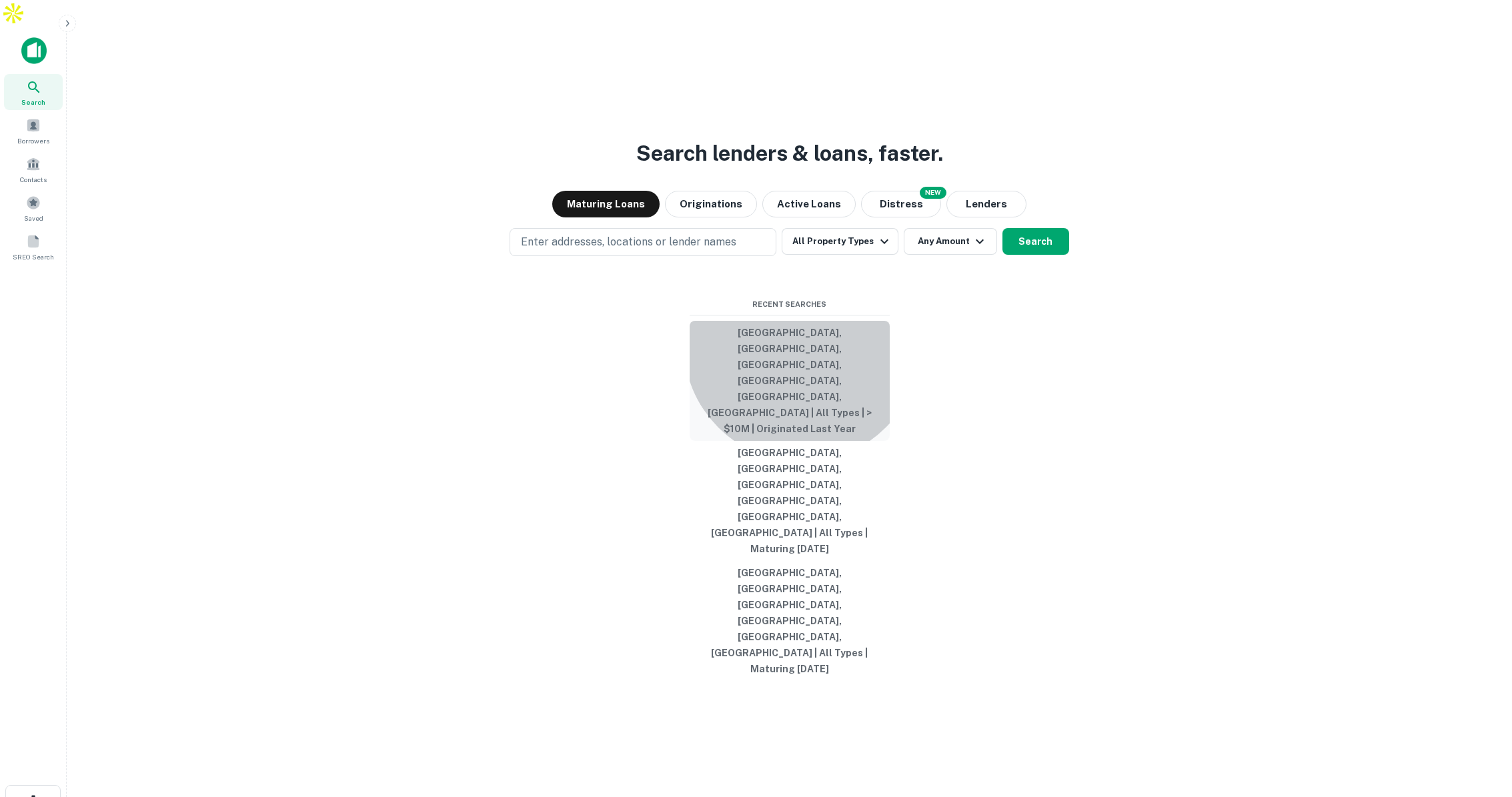
click at [802, 429] on button "[GEOGRAPHIC_DATA], [GEOGRAPHIC_DATA], [GEOGRAPHIC_DATA], [GEOGRAPHIC_DATA], [GE…" at bounding box center [789, 380] width 200 height 120
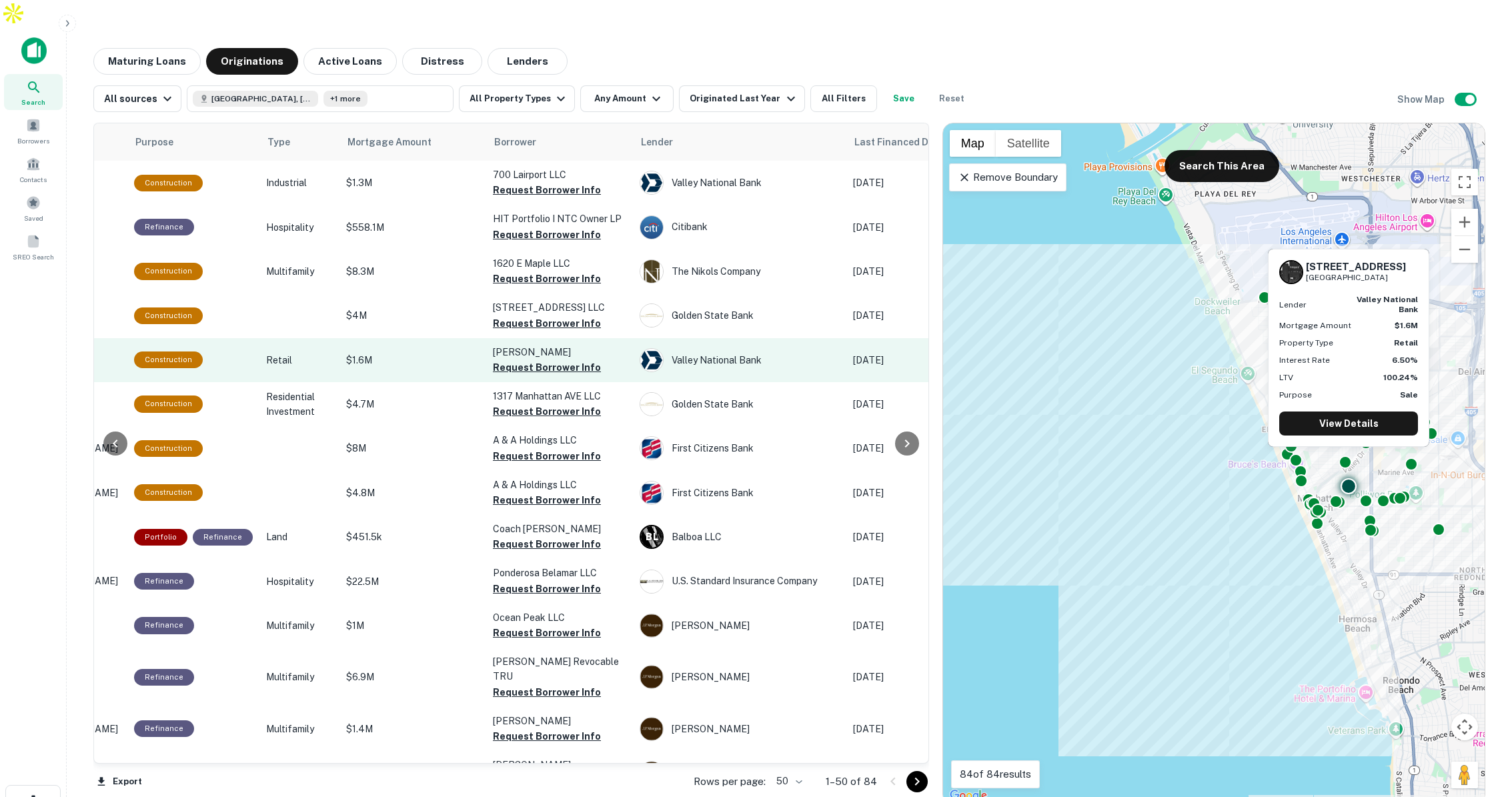
scroll to position [0, 227]
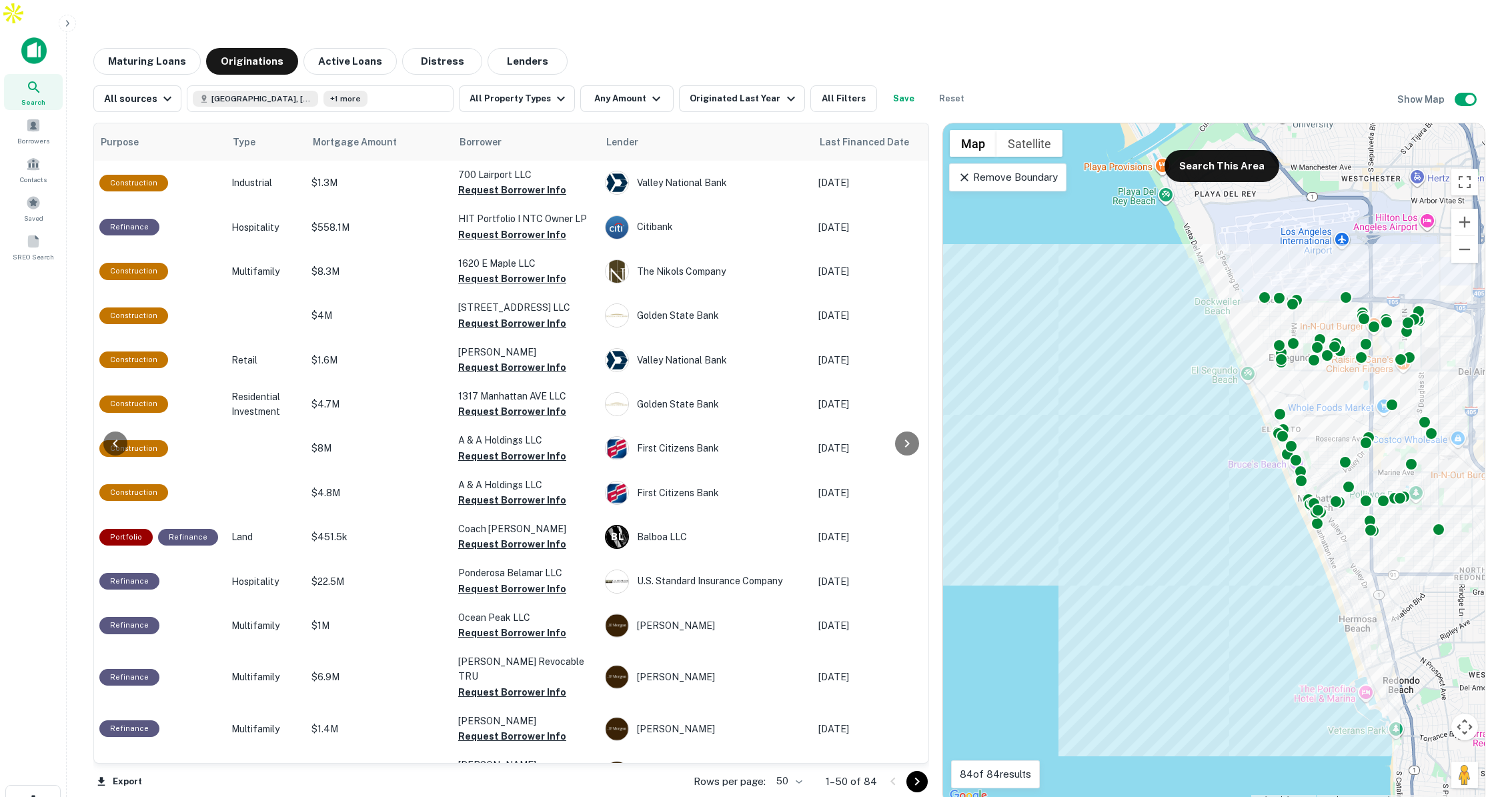
click at [1017, 169] on p "Remove Boundary" at bounding box center [1008, 177] width 100 height 16
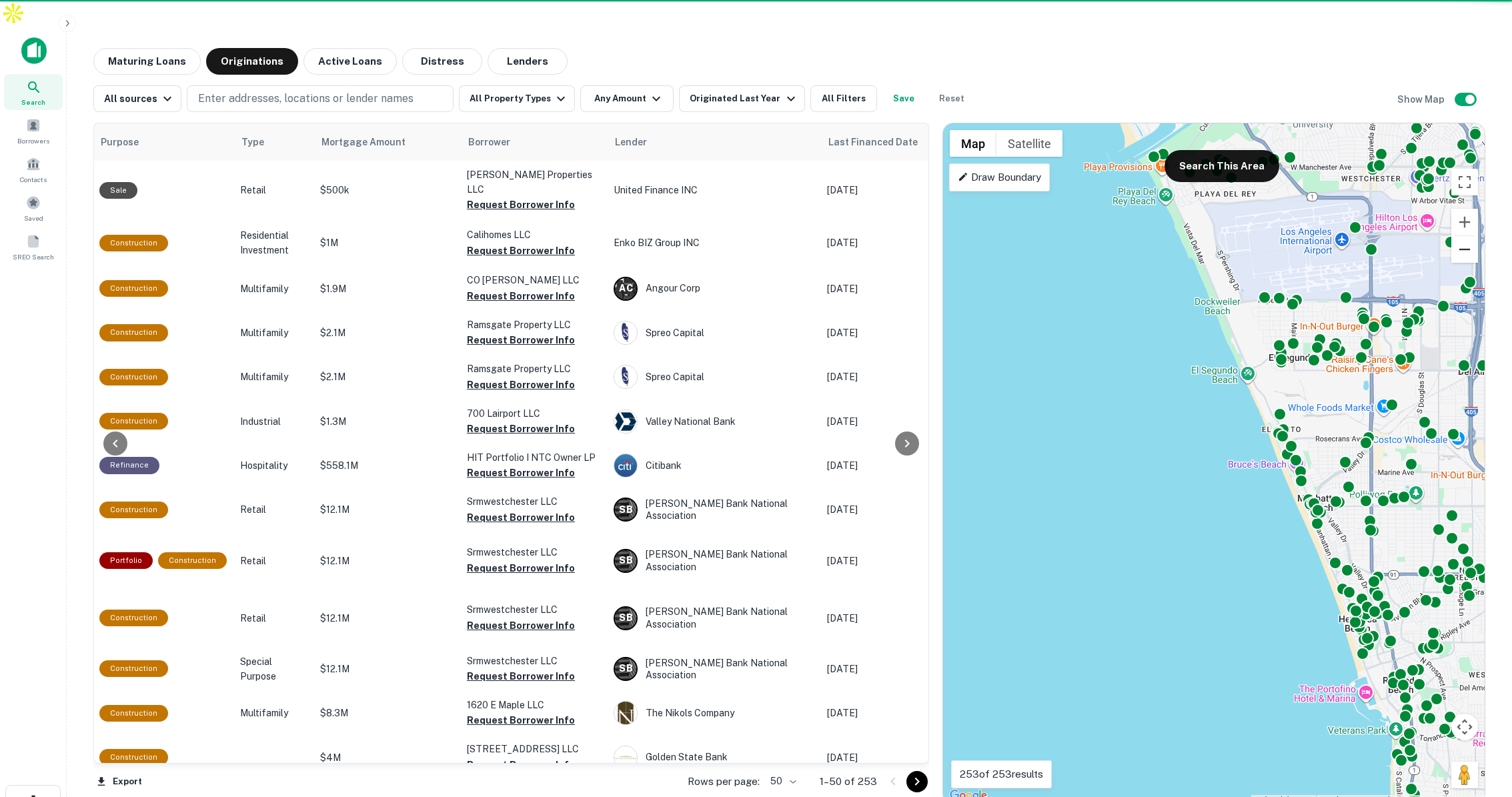
click at [1467, 236] on button "Zoom out" at bounding box center [1465, 250] width 27 height 27
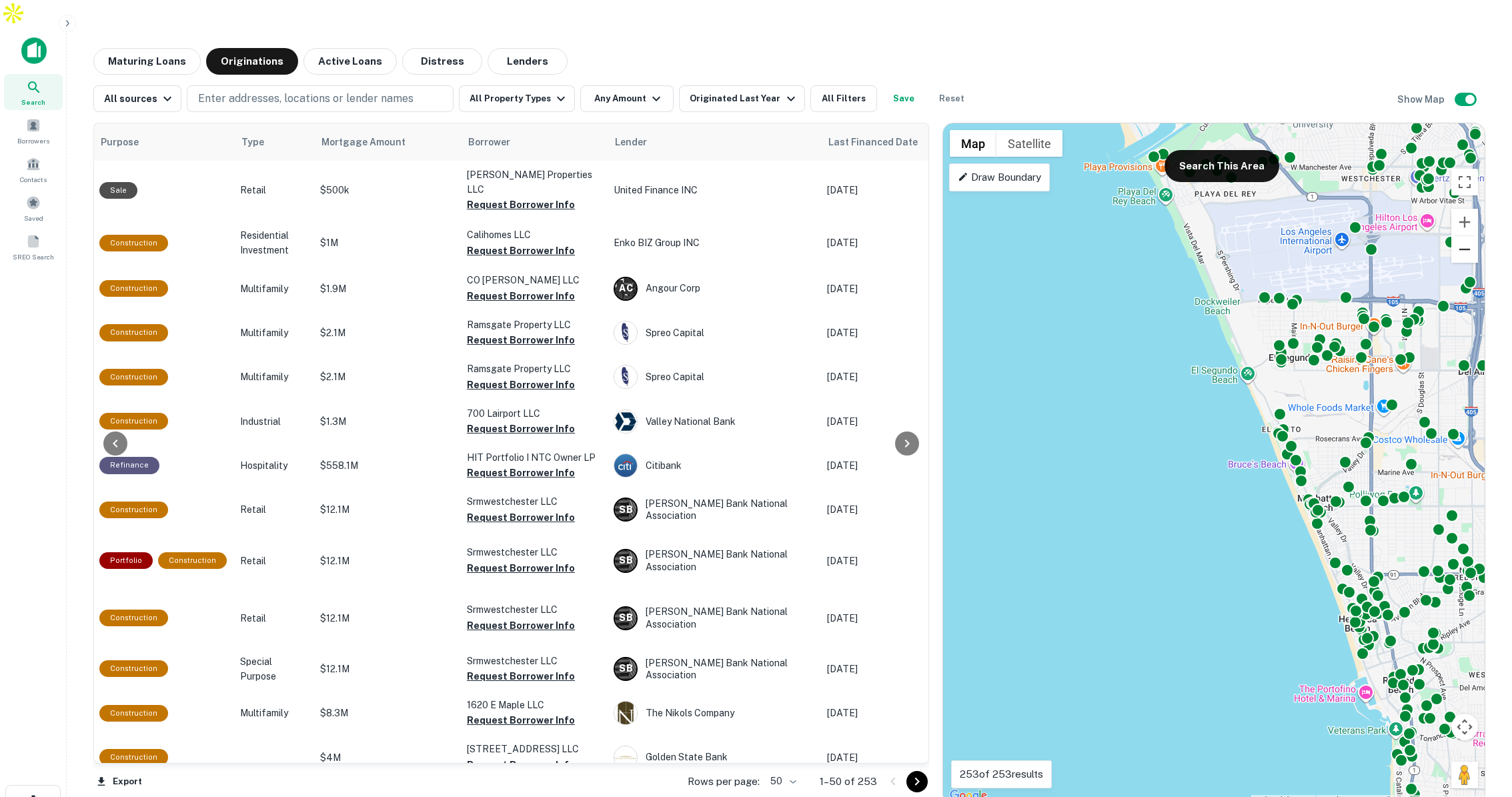
click at [1467, 236] on button "Zoom out" at bounding box center [1465, 250] width 27 height 27
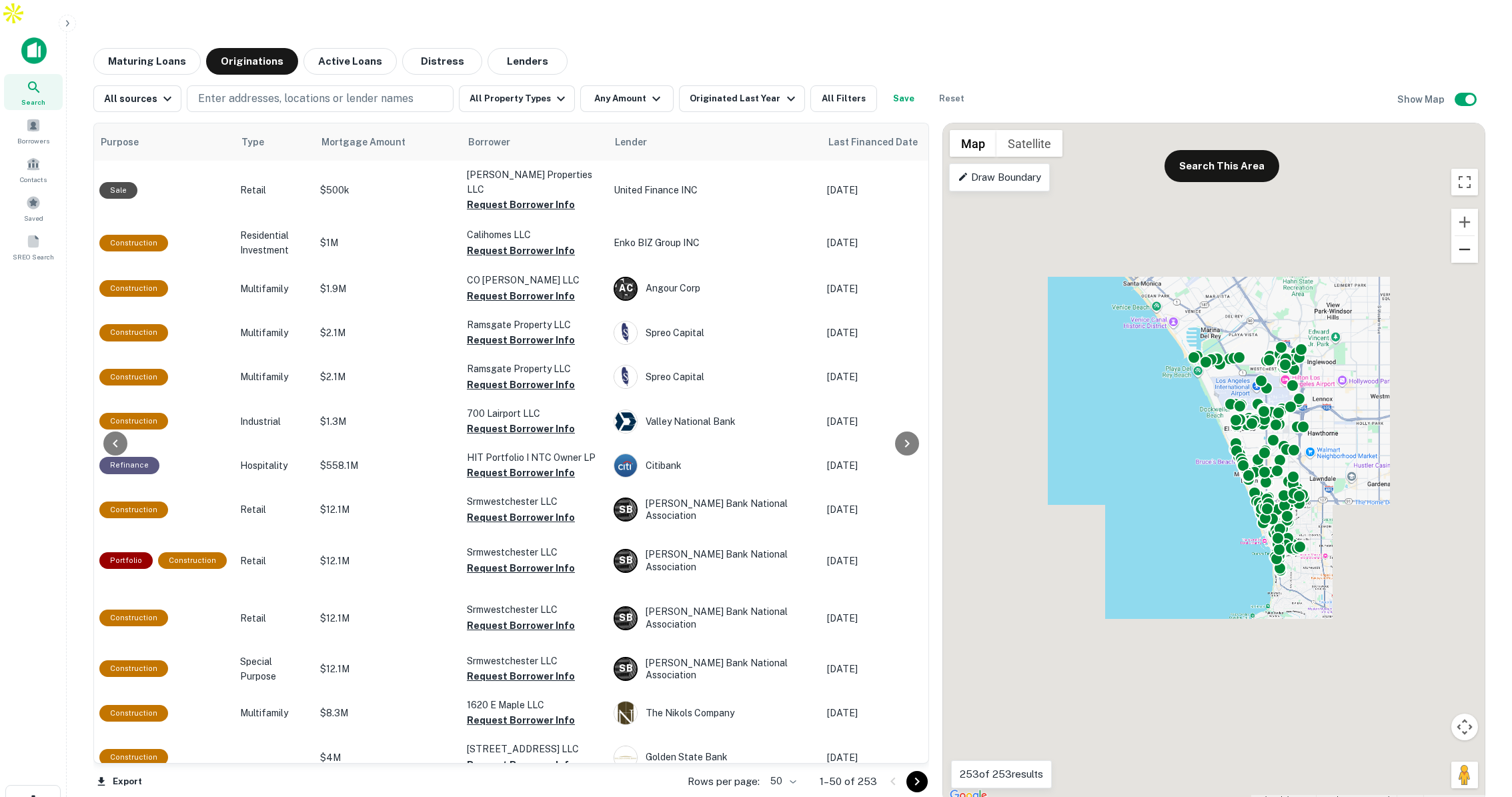
click at [1467, 236] on button "Zoom out" at bounding box center [1465, 250] width 27 height 27
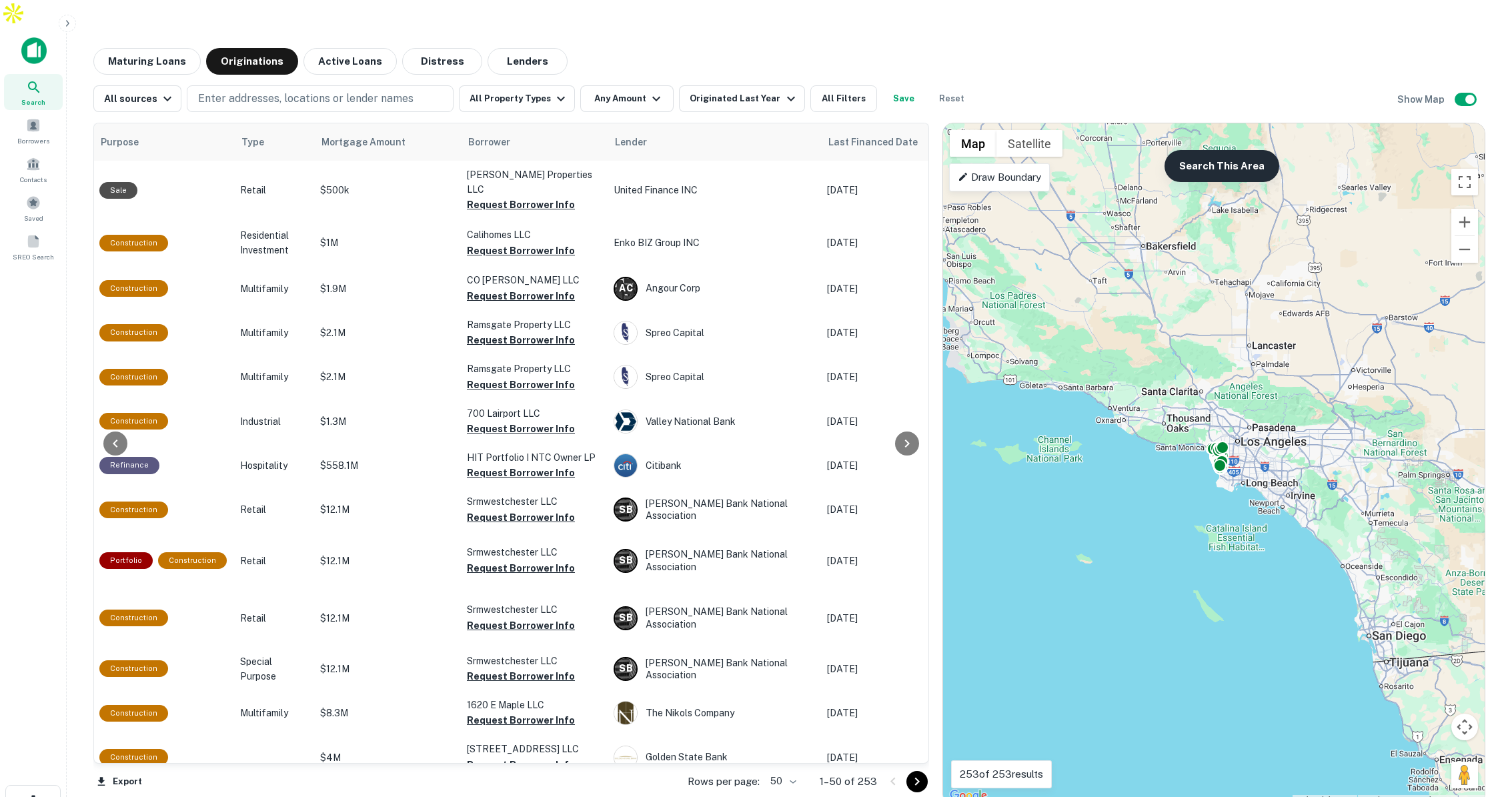
click at [1227, 150] on button "Search This Area" at bounding box center [1222, 166] width 115 height 32
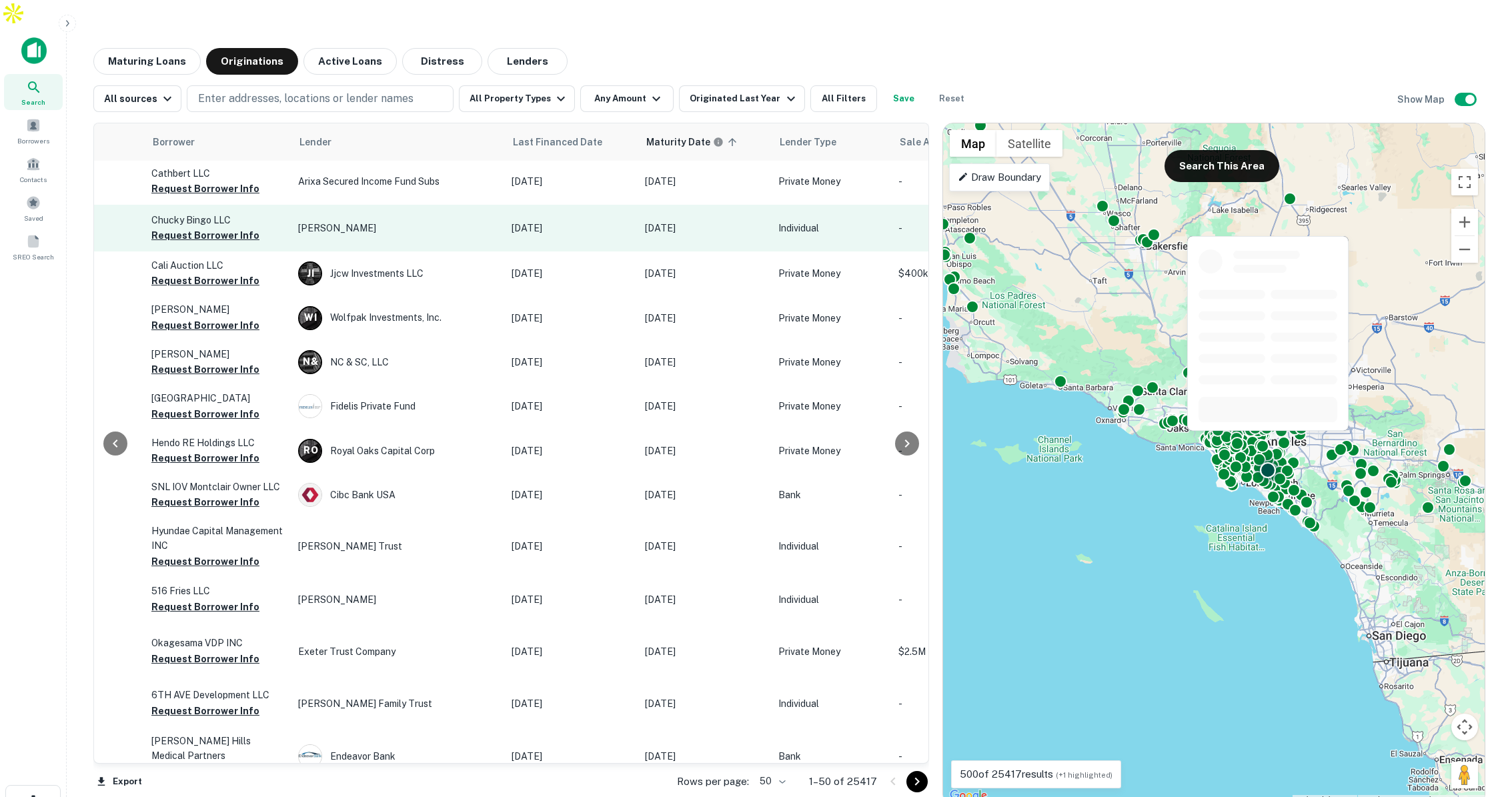
scroll to position [0, 543]
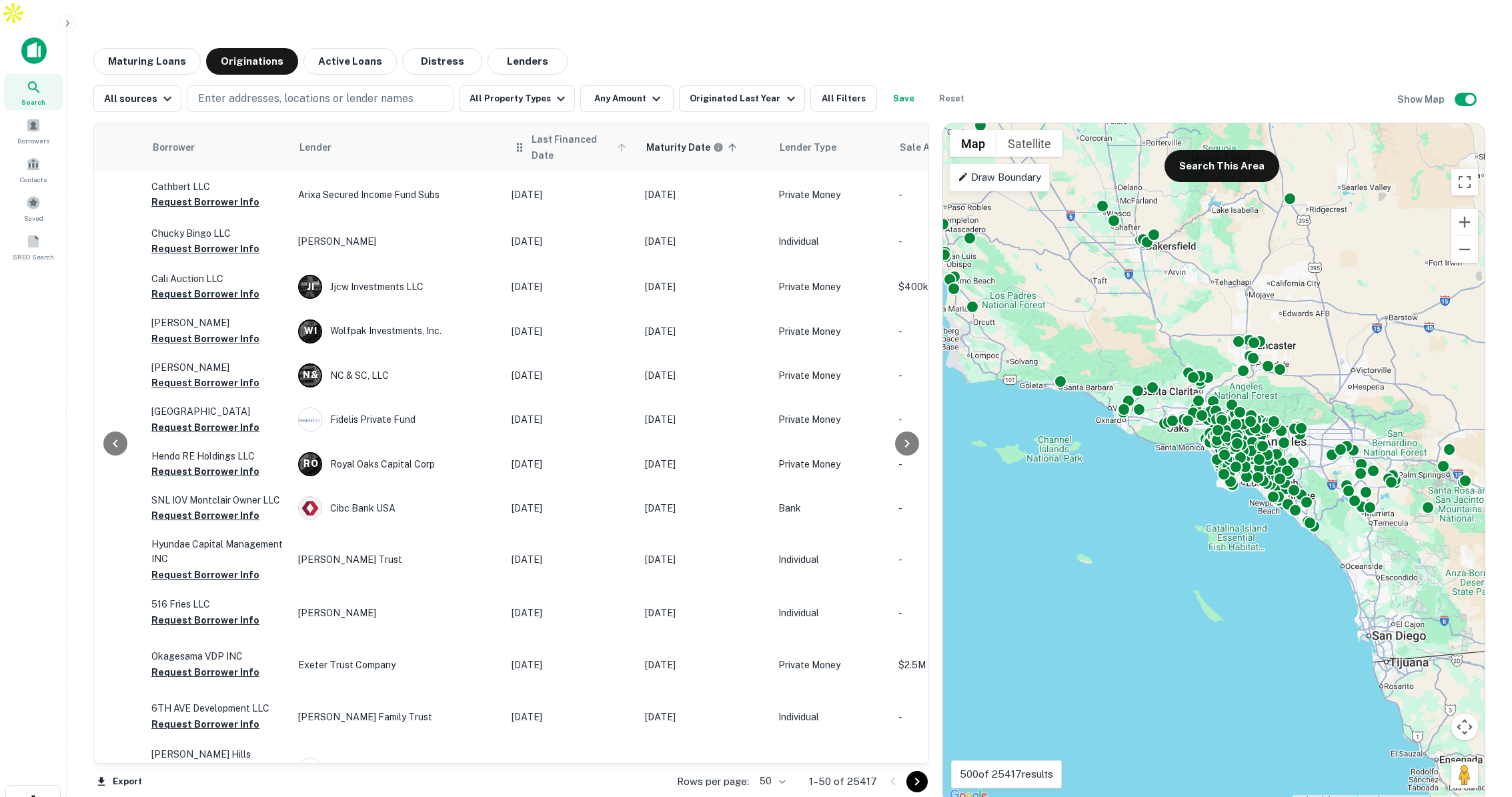
click at [538, 131] on span "Last Financed Date" at bounding box center [581, 146] width 99 height 32
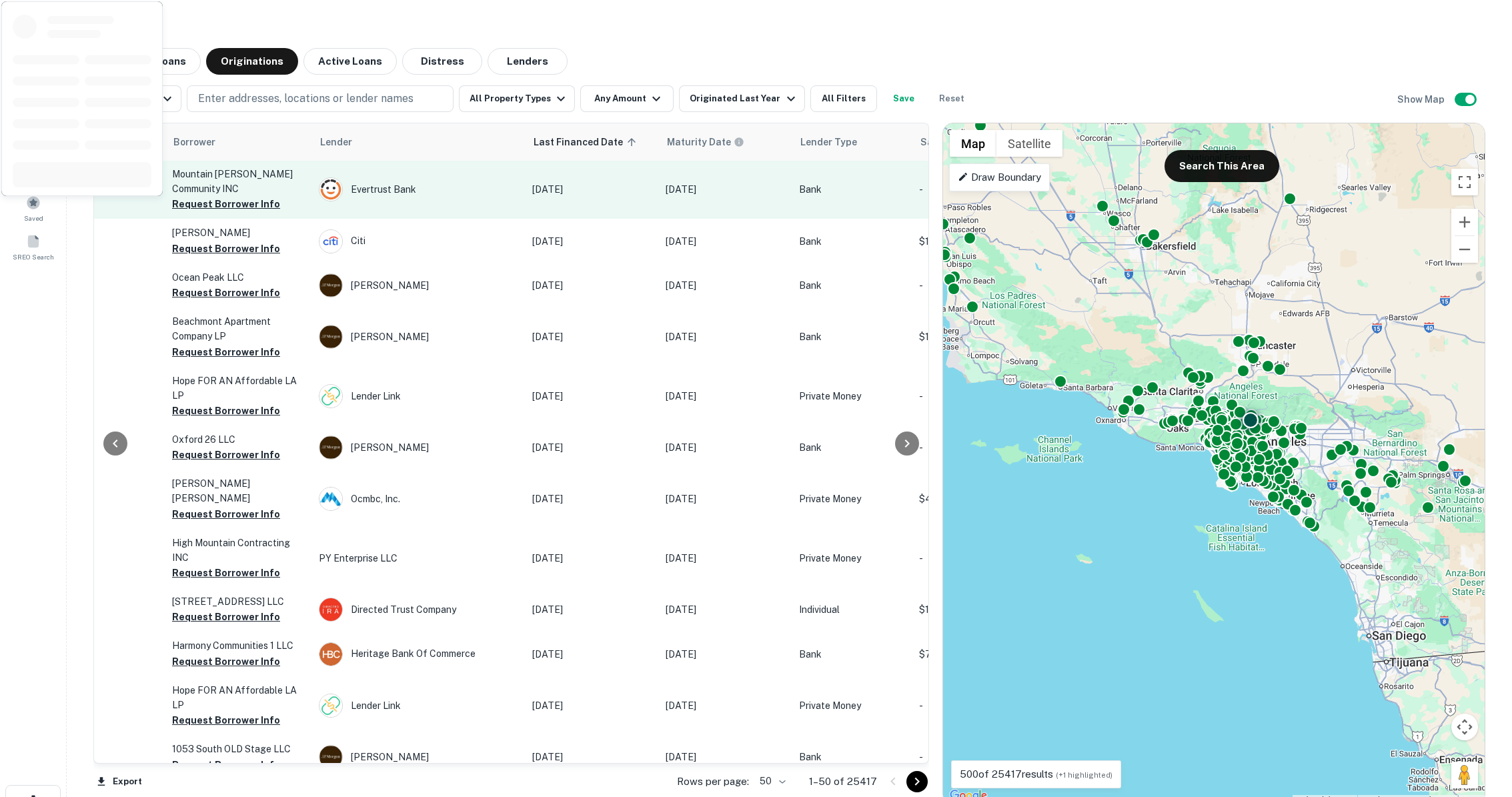
scroll to position [0, 522]
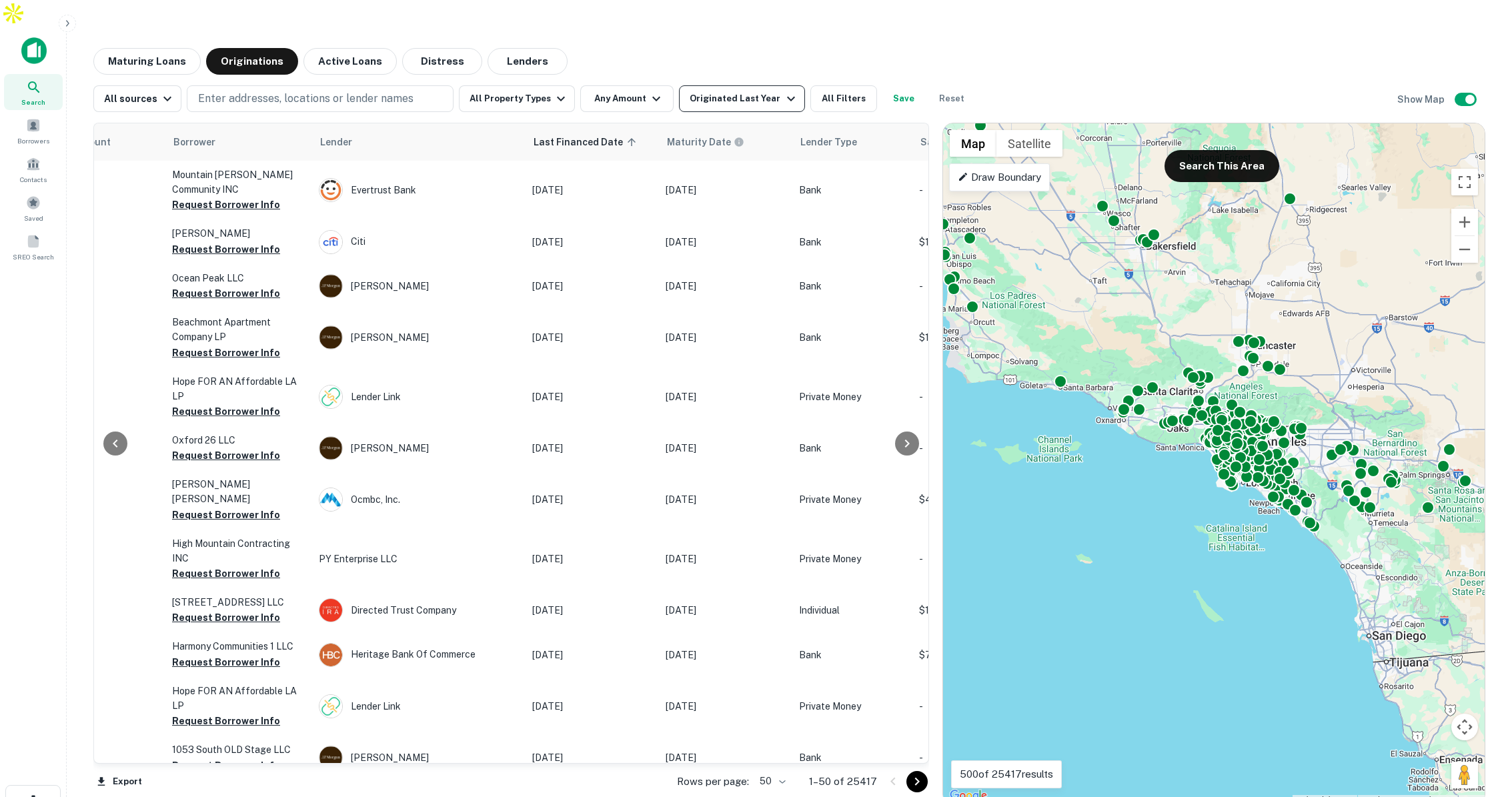
click at [744, 91] on div "Originated Last Year" at bounding box center [745, 99] width 109 height 16
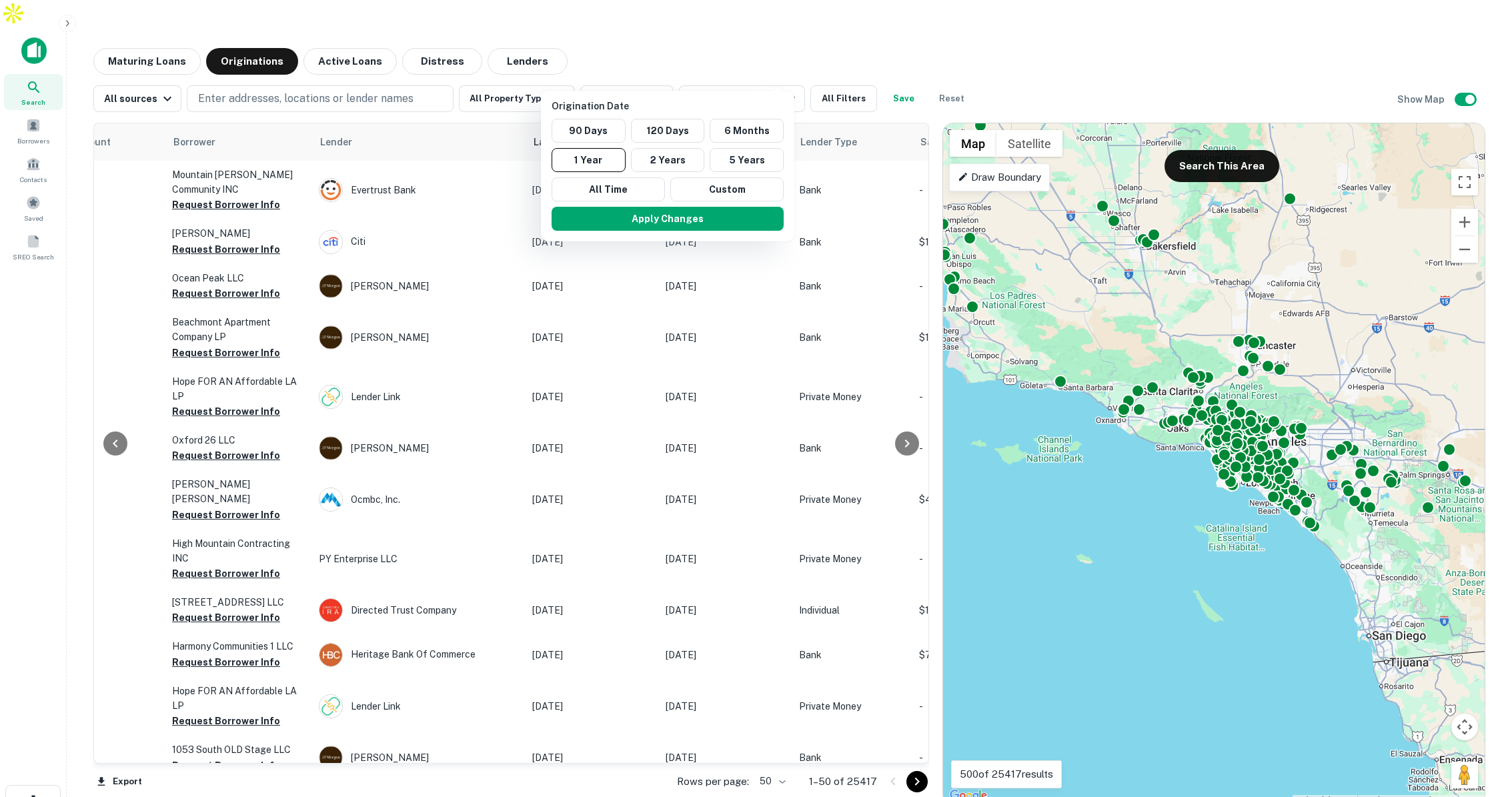
click at [726, 72] on div at bounding box center [756, 398] width 1512 height 797
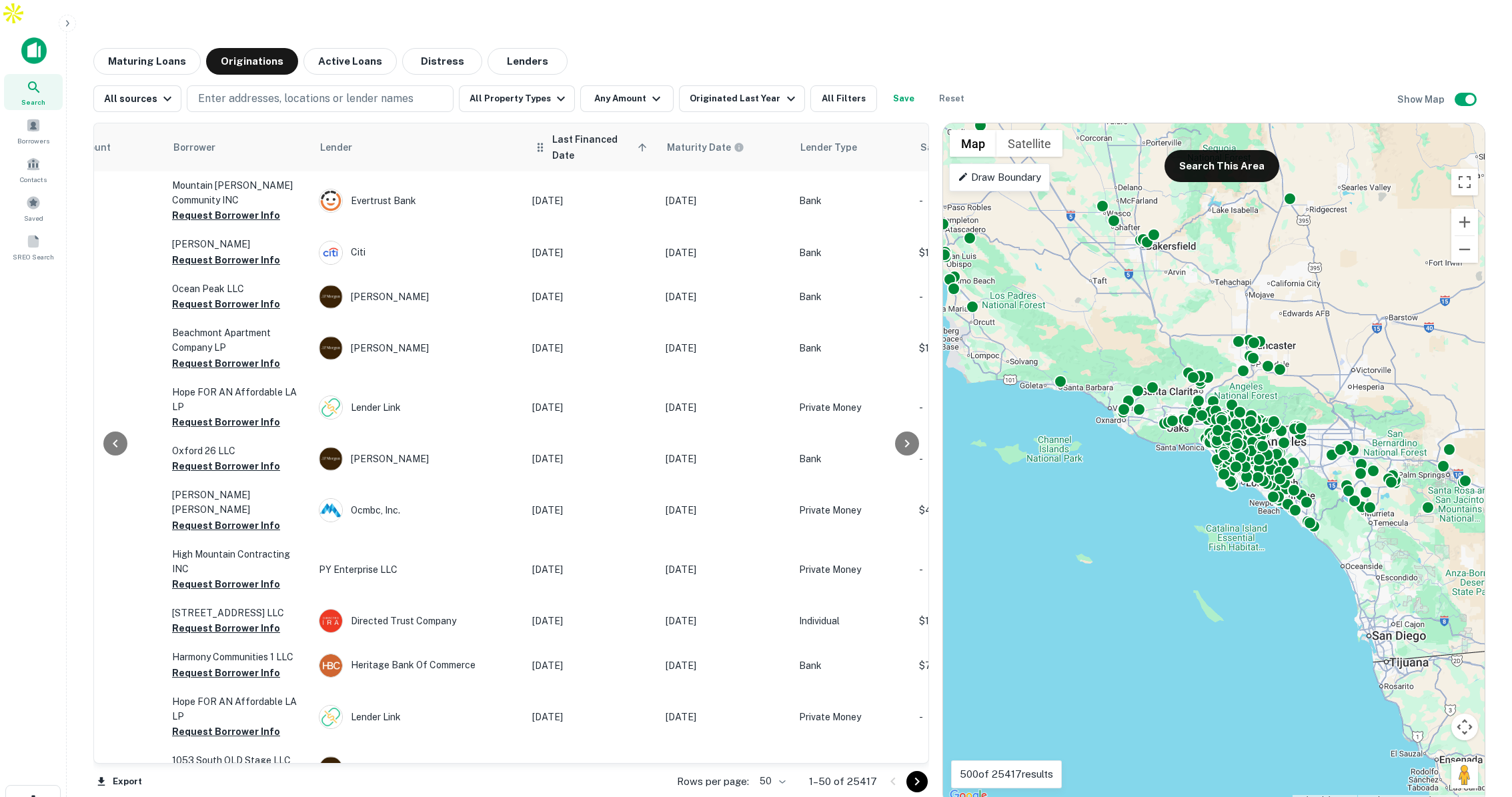
click at [589, 131] on span "Last Financed Date sorted ascending" at bounding box center [601, 146] width 99 height 32
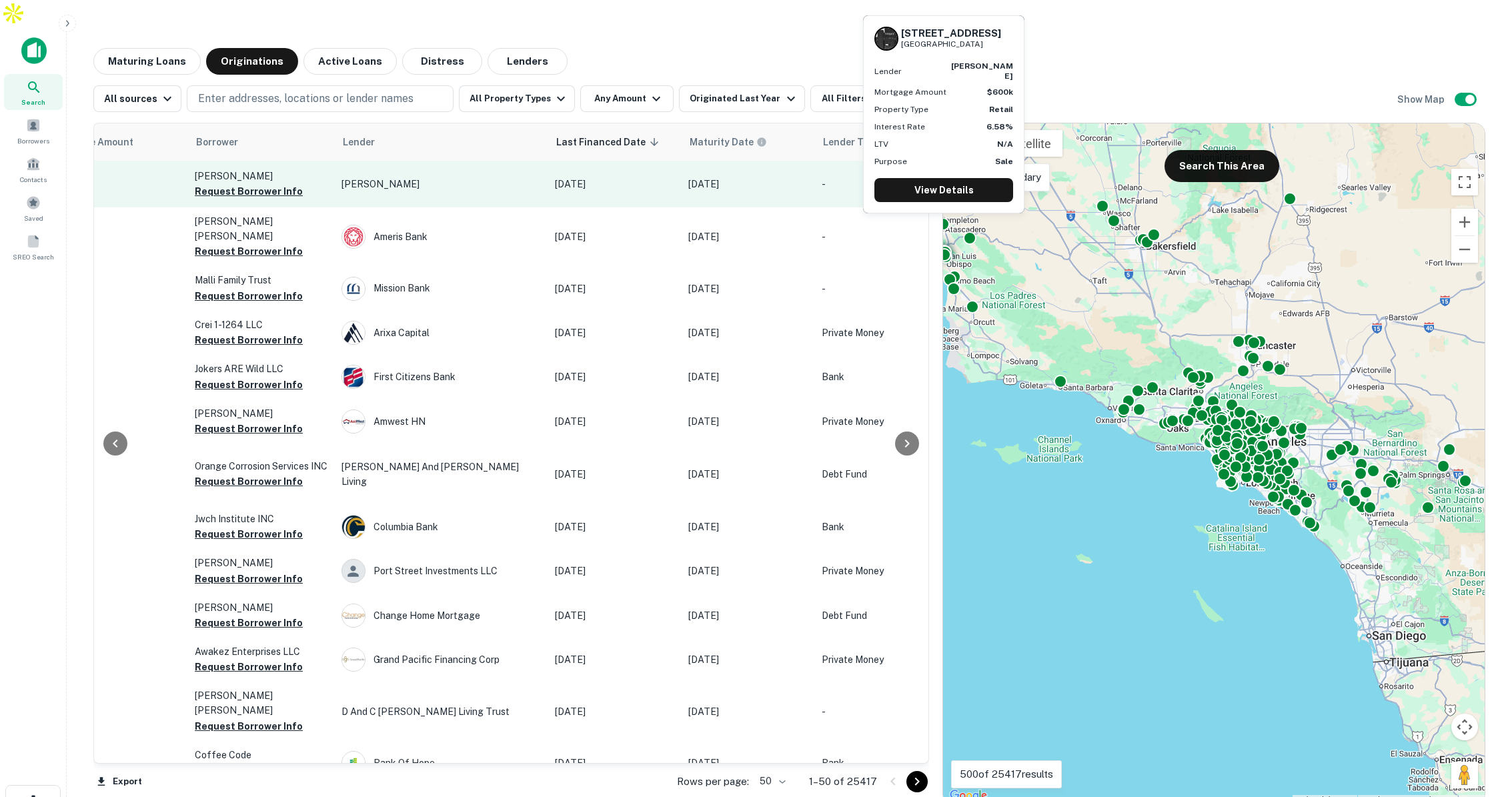
scroll to position [0, 497]
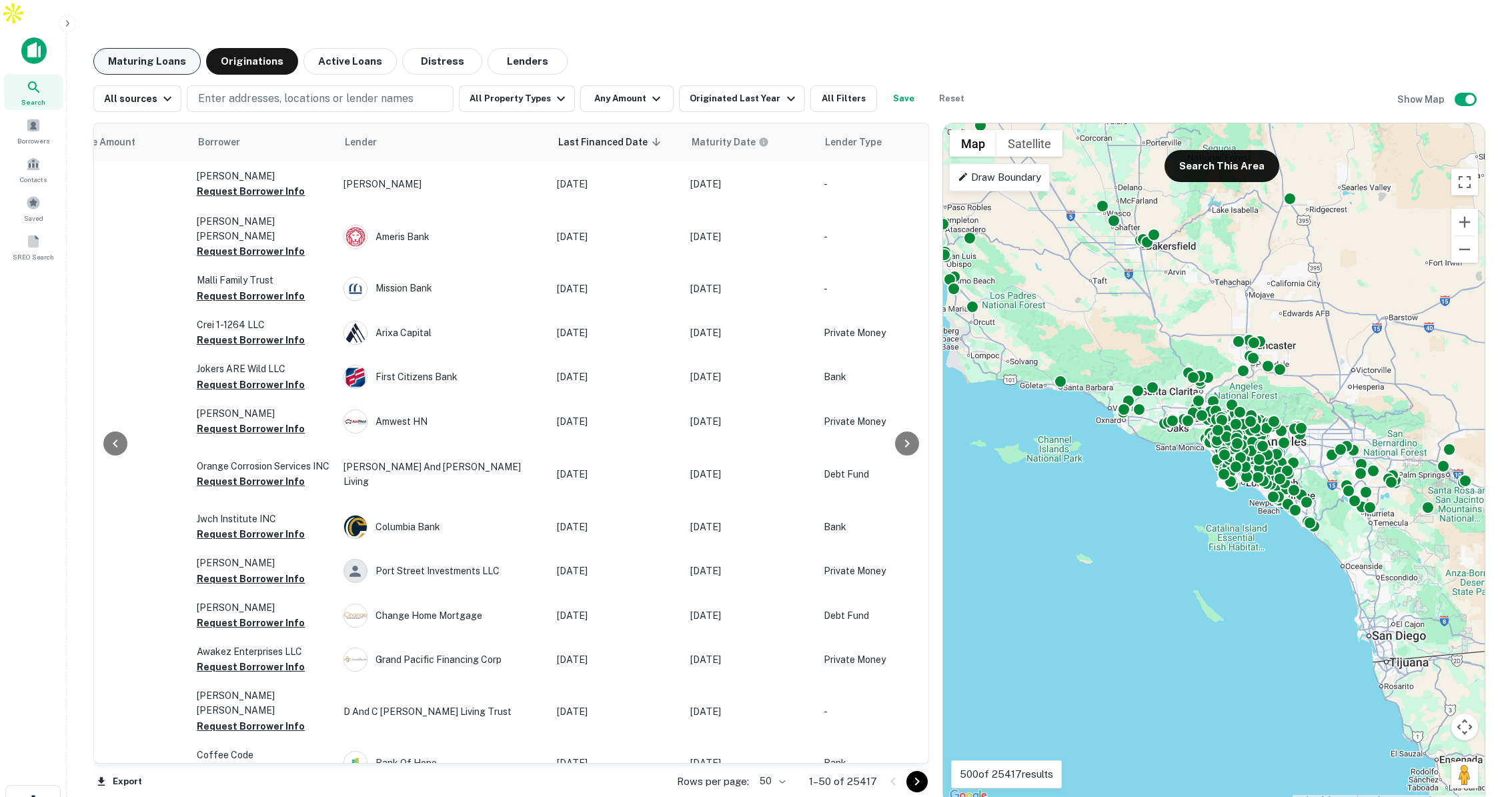
click at [158, 48] on button "Maturing Loans" at bounding box center [147, 61] width 107 height 27
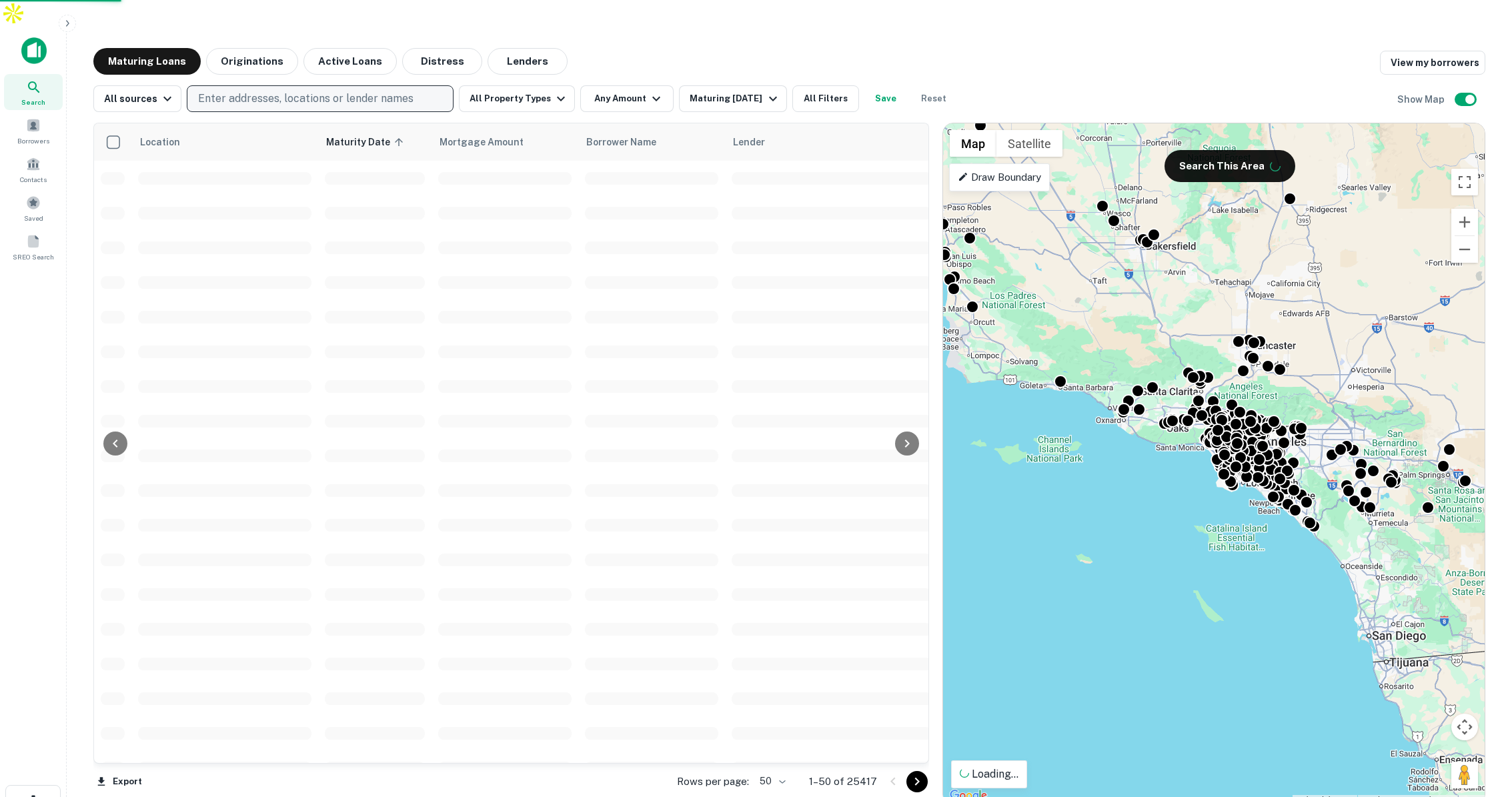
click at [353, 91] on p "Enter addresses, locations or lender names" at bounding box center [305, 99] width 215 height 16
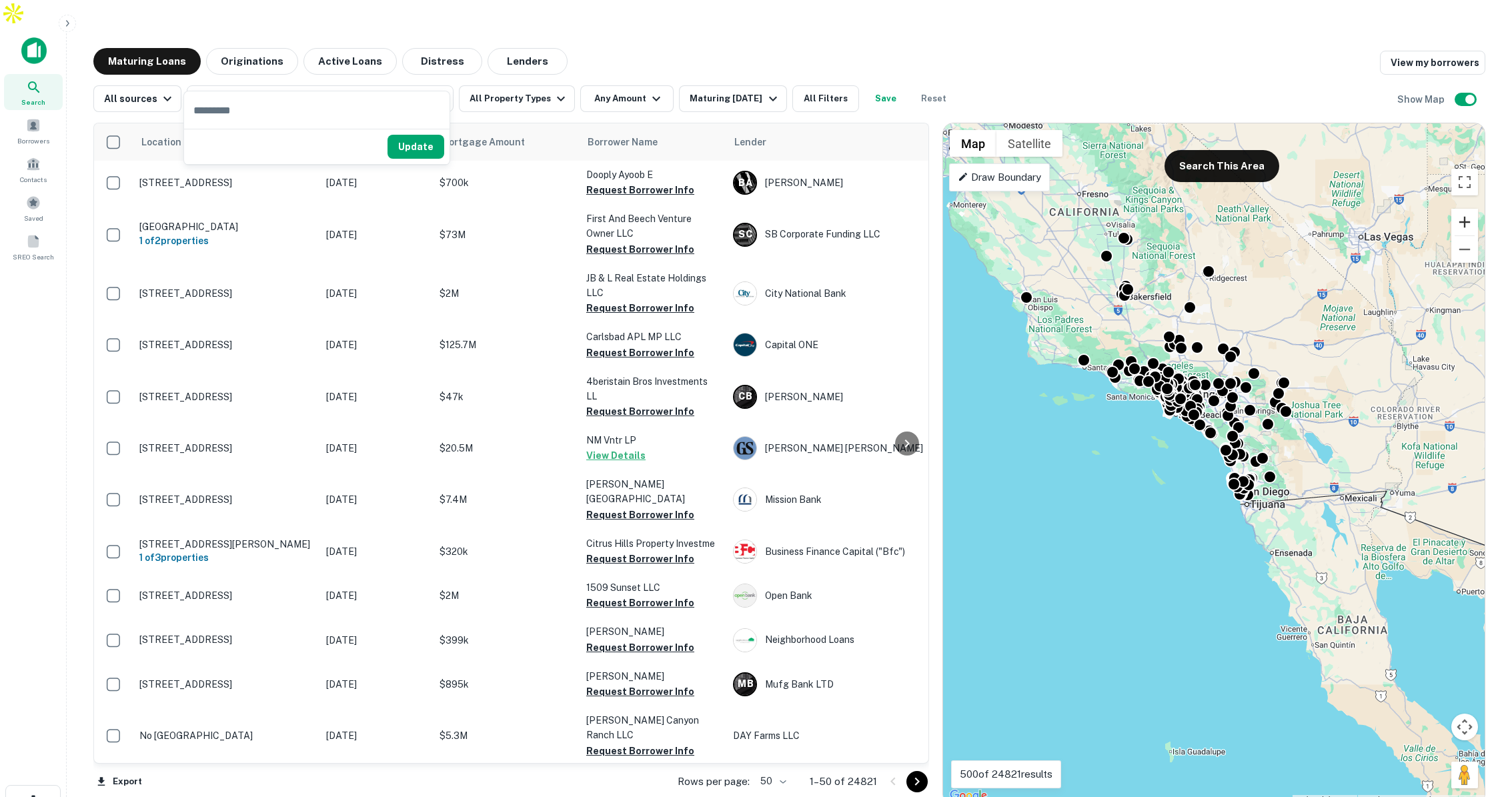
click at [1461, 209] on button "Zoom in" at bounding box center [1465, 222] width 27 height 27
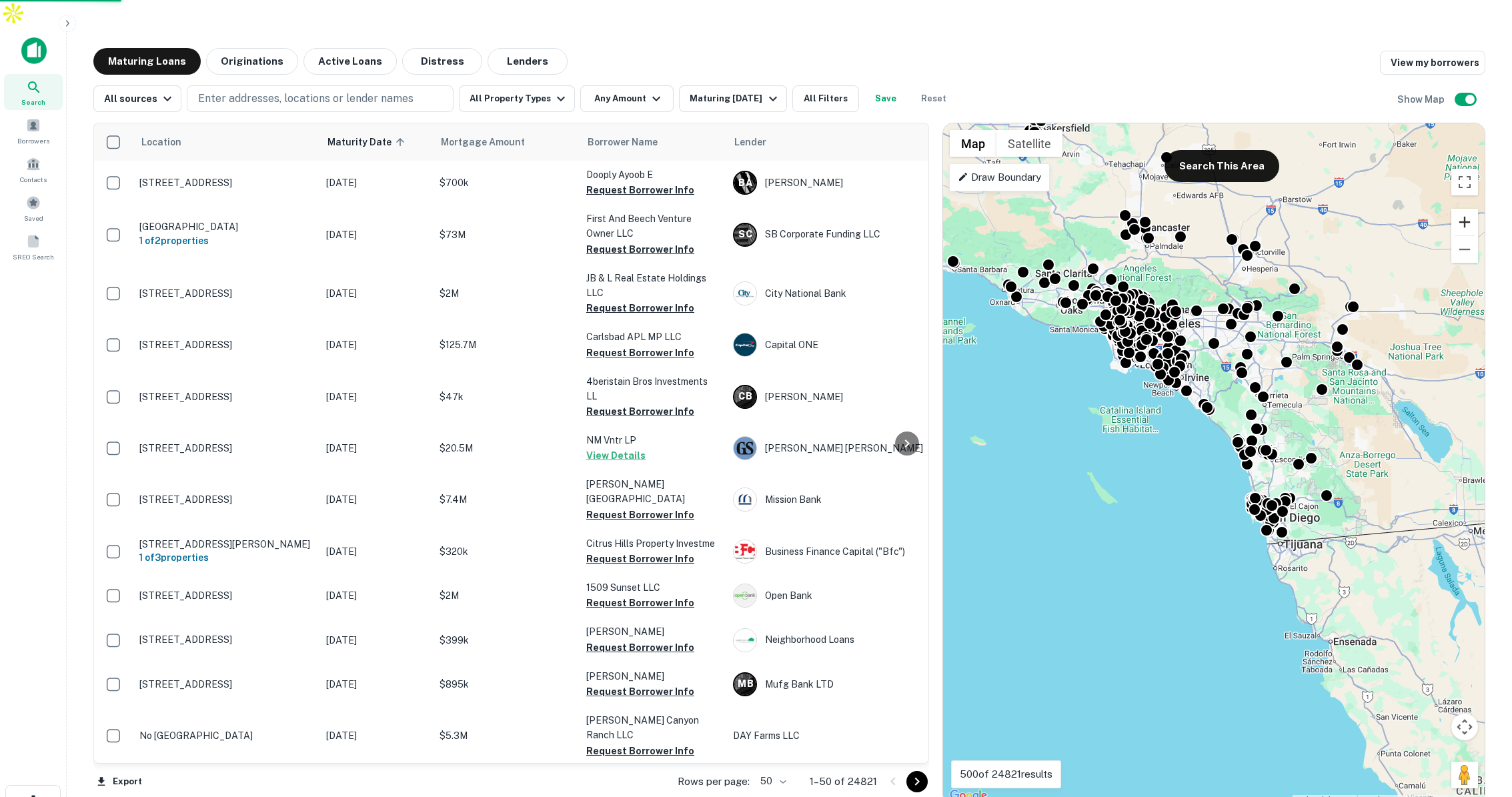
click at [1461, 209] on button "Zoom in" at bounding box center [1465, 222] width 27 height 27
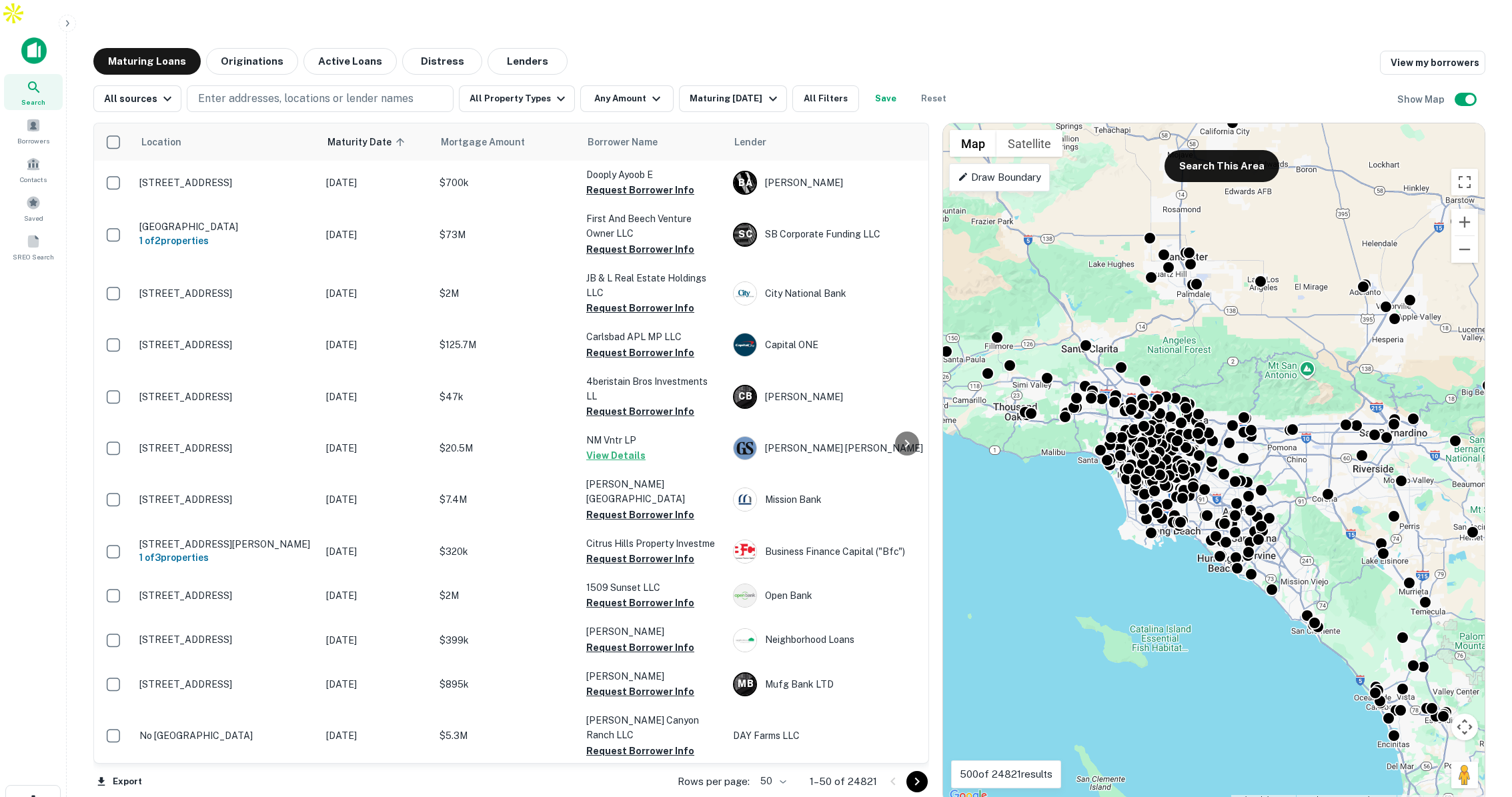
drag, startPoint x: 1194, startPoint y: 252, endPoint x: 1309, endPoint y: 520, distance: 291.6
click at [1309, 520] on div "To activate drag with keyboard, press Alt + Enter. Once in keyboard drag state,…" at bounding box center [1214, 464] width 542 height 681
click at [1465, 209] on button "Zoom in" at bounding box center [1465, 222] width 27 height 27
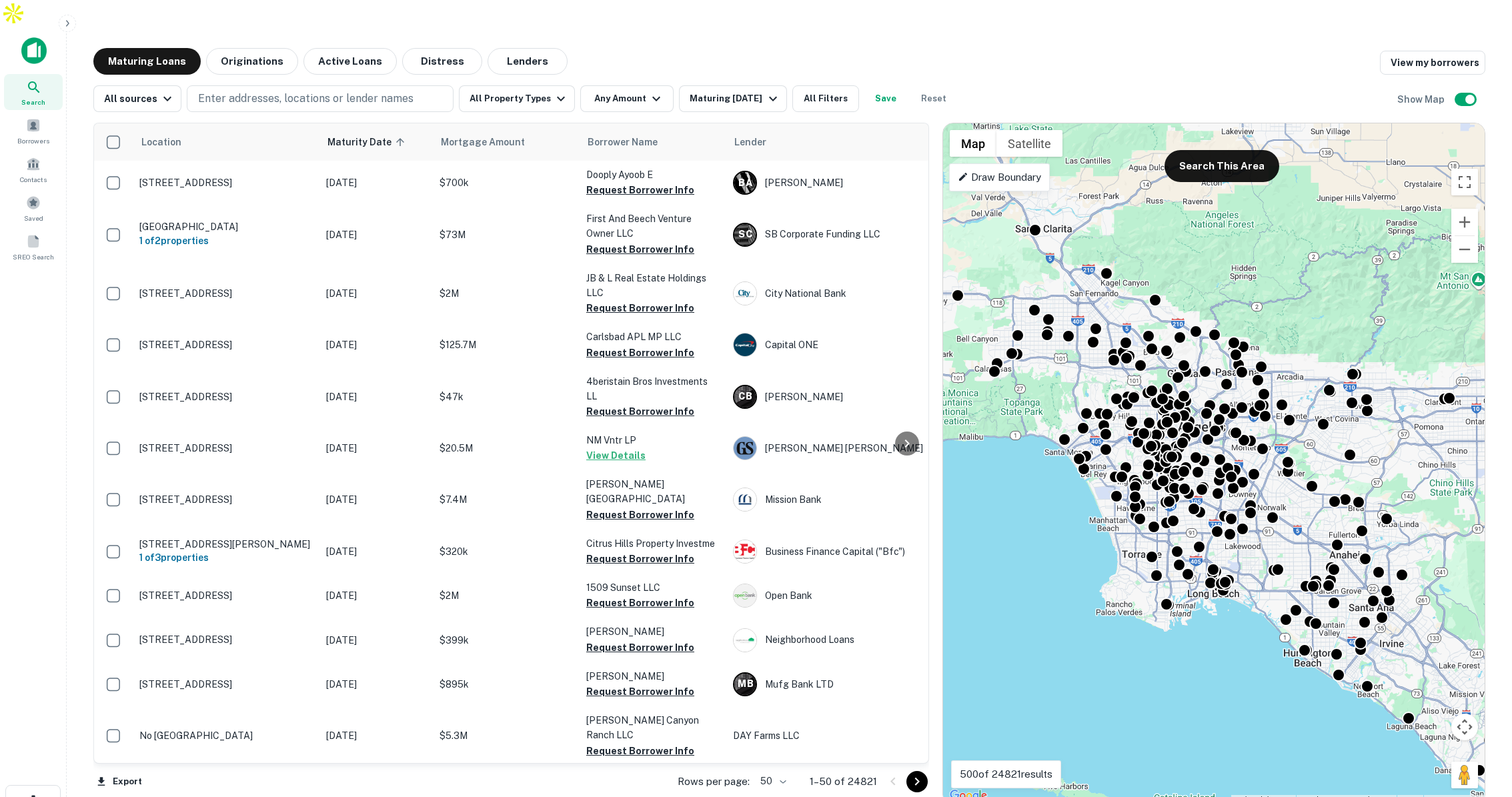
drag, startPoint x: 1222, startPoint y: 478, endPoint x: 1301, endPoint y: 475, distance: 79.1
click at [1301, 475] on div "To activate drag with keyboard, press Alt + Enter. Once in keyboard drag state,…" at bounding box center [1214, 464] width 542 height 681
click at [1010, 169] on p "Draw Boundary" at bounding box center [999, 177] width 83 height 16
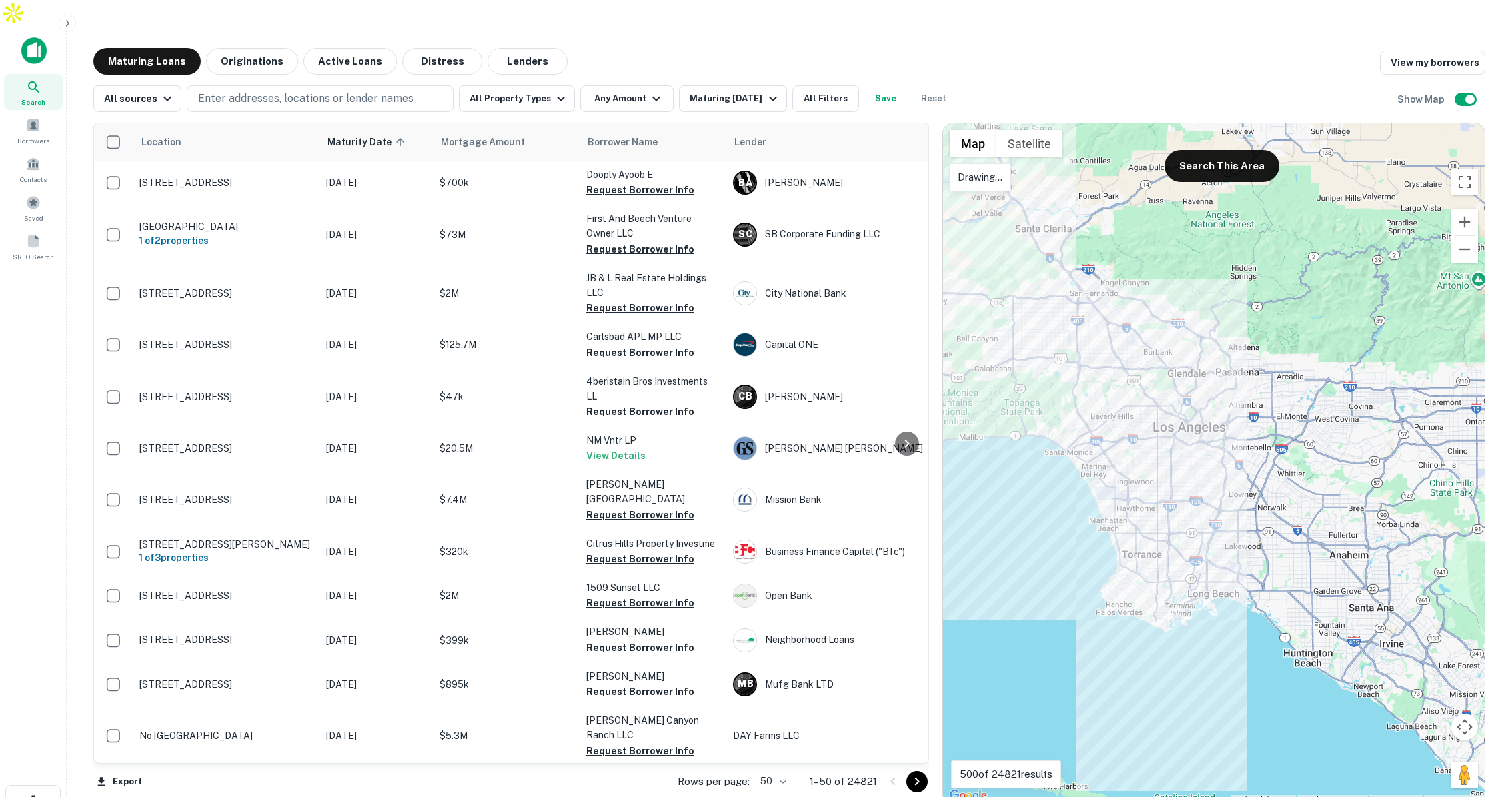
drag, startPoint x: 1082, startPoint y: 484, endPoint x: 1091, endPoint y: 487, distance: 9.5
click at [1091, 487] on div at bounding box center [1214, 464] width 542 height 681
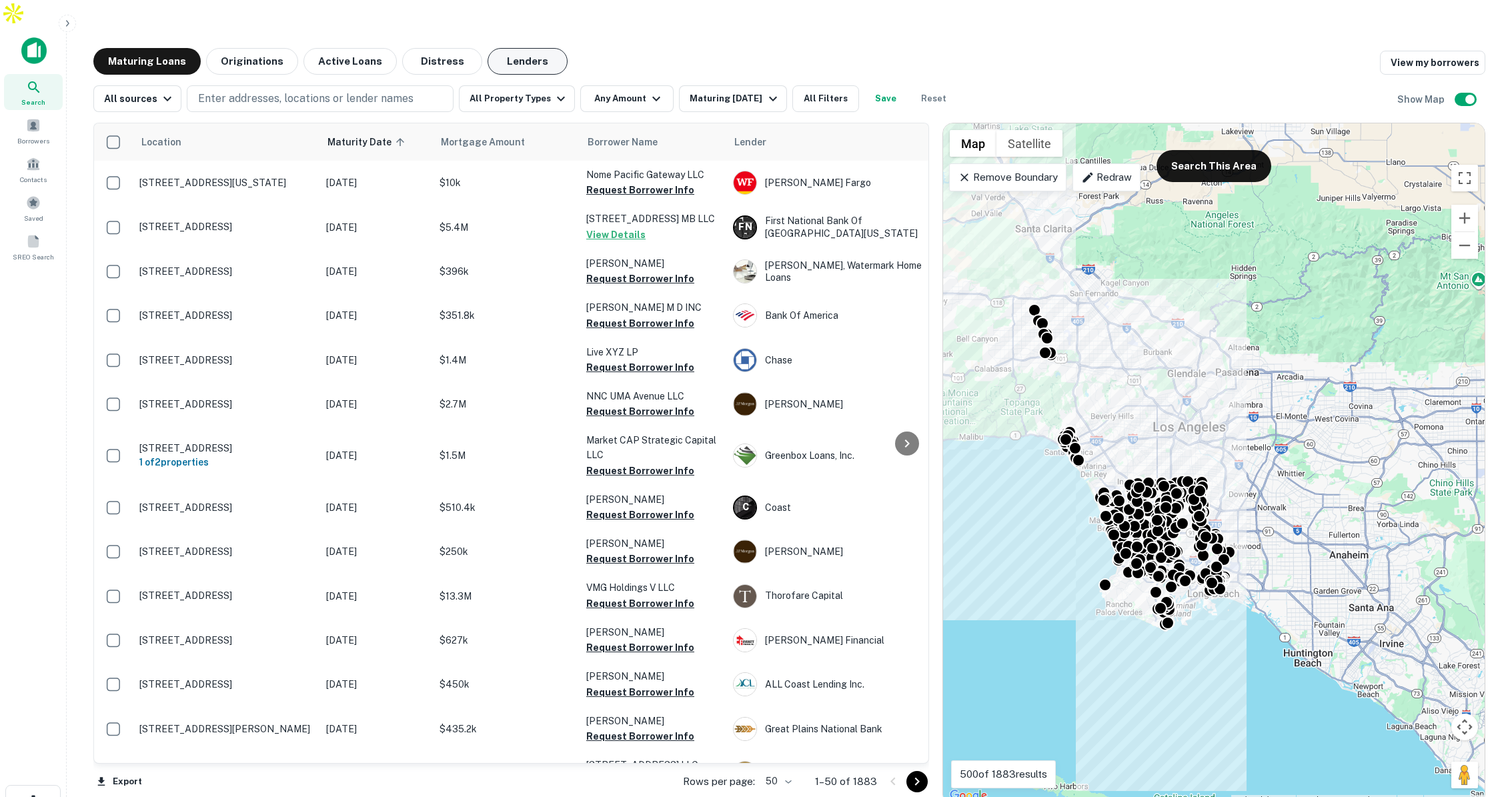
click at [532, 48] on button "Lenders" at bounding box center [528, 61] width 80 height 27
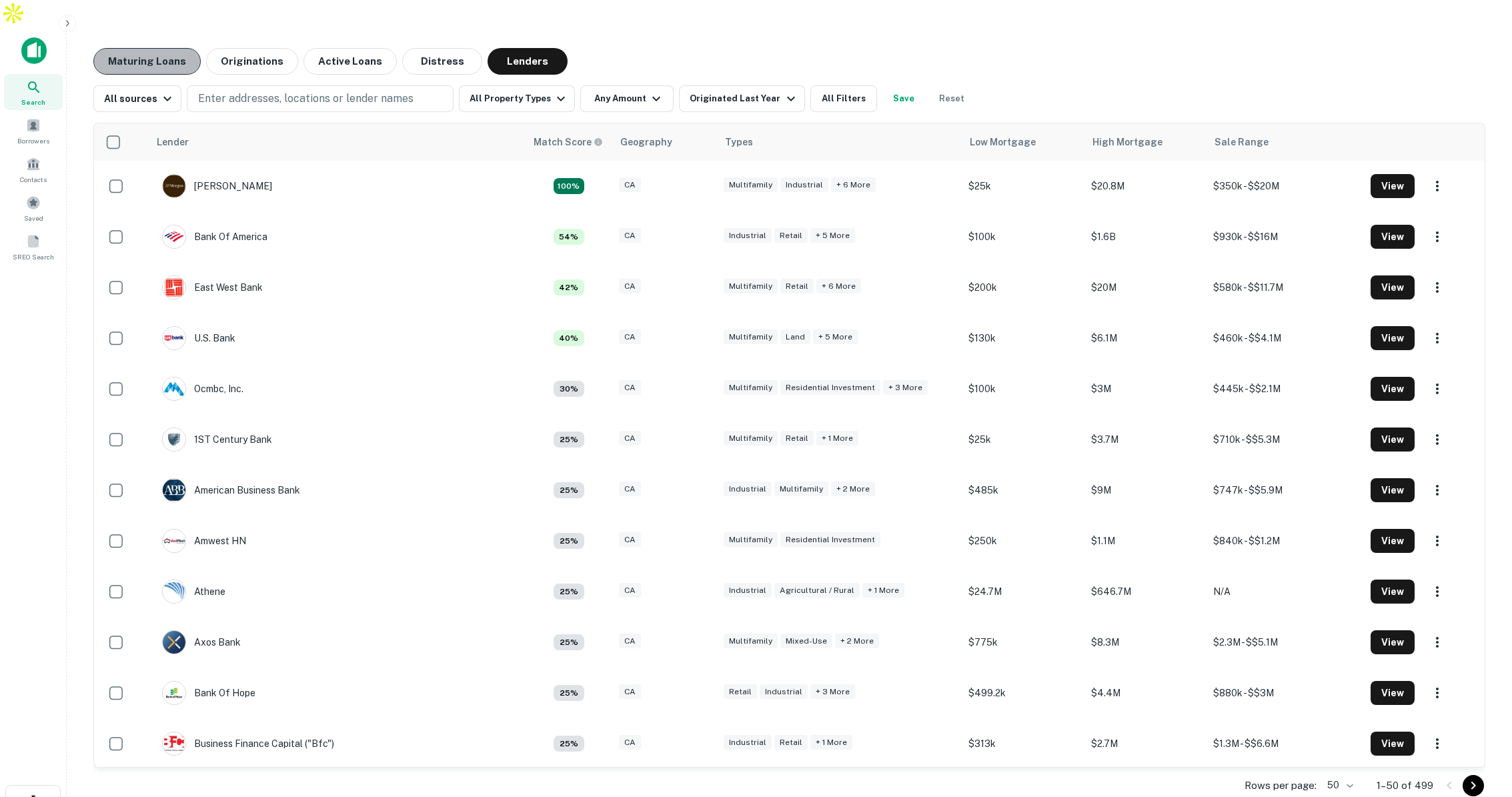
click at [165, 48] on button "Maturing Loans" at bounding box center [147, 61] width 107 height 27
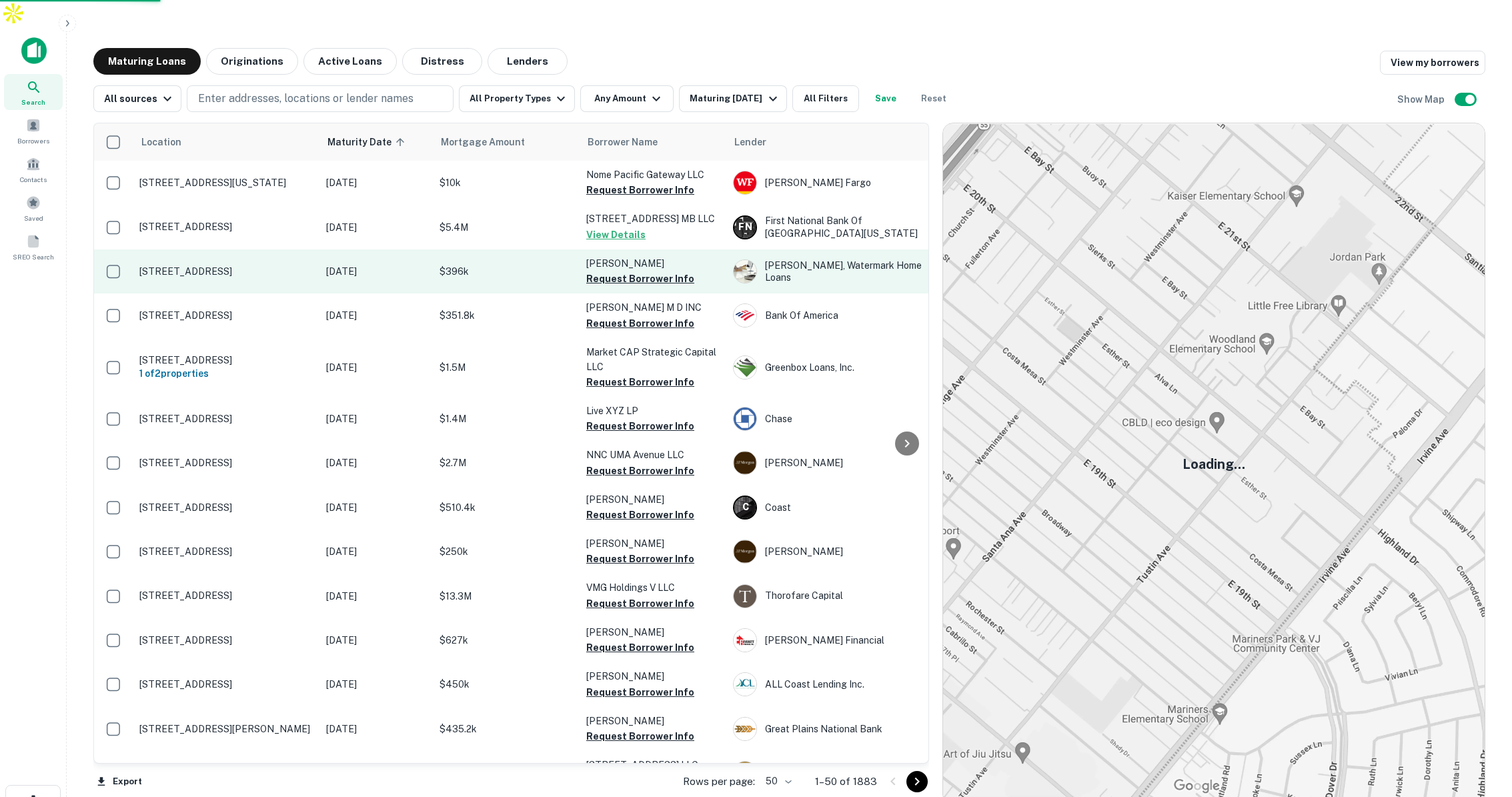
scroll to position [0, 37]
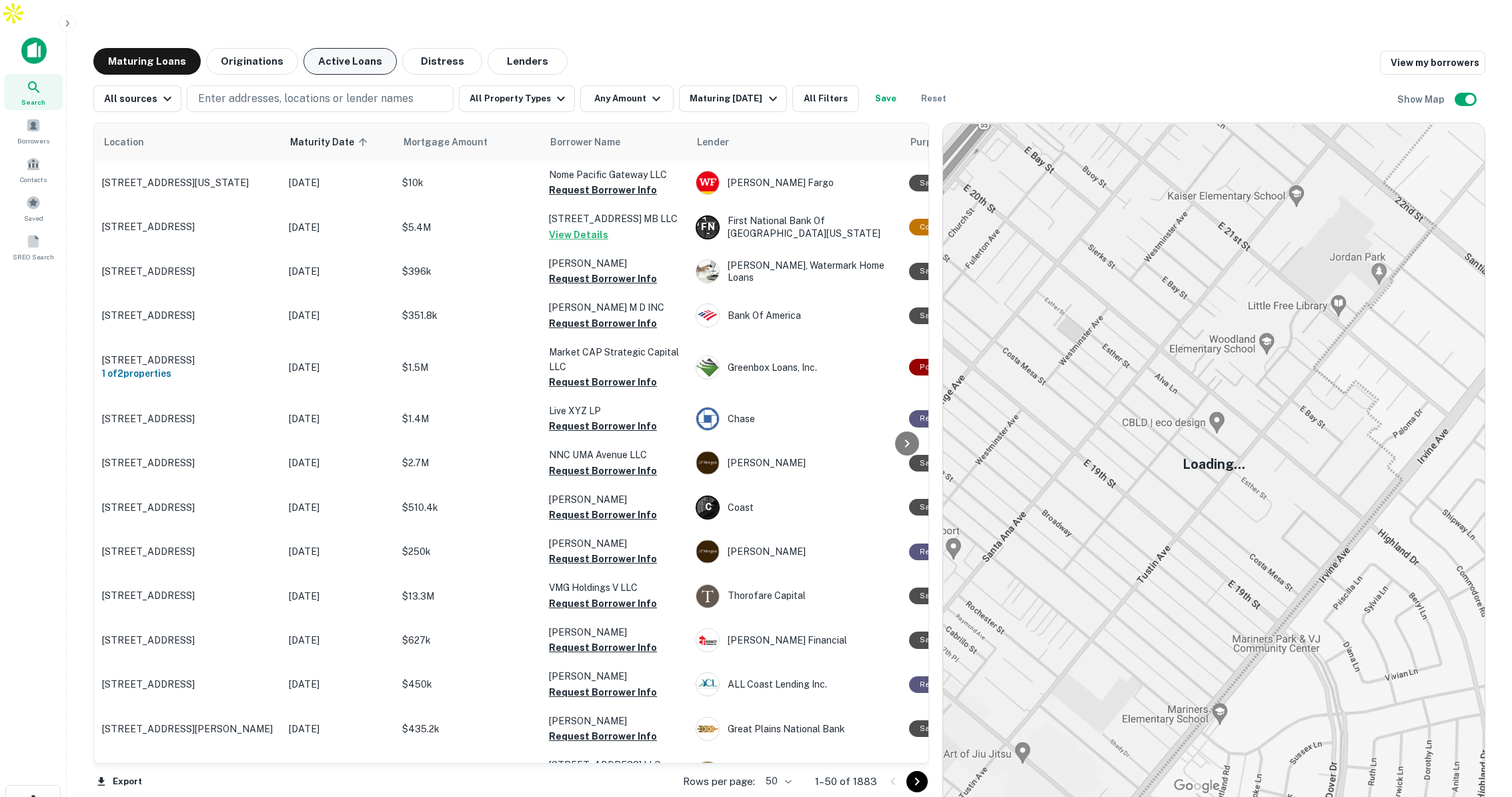
click at [337, 48] on button "Active Loans" at bounding box center [350, 61] width 94 height 27
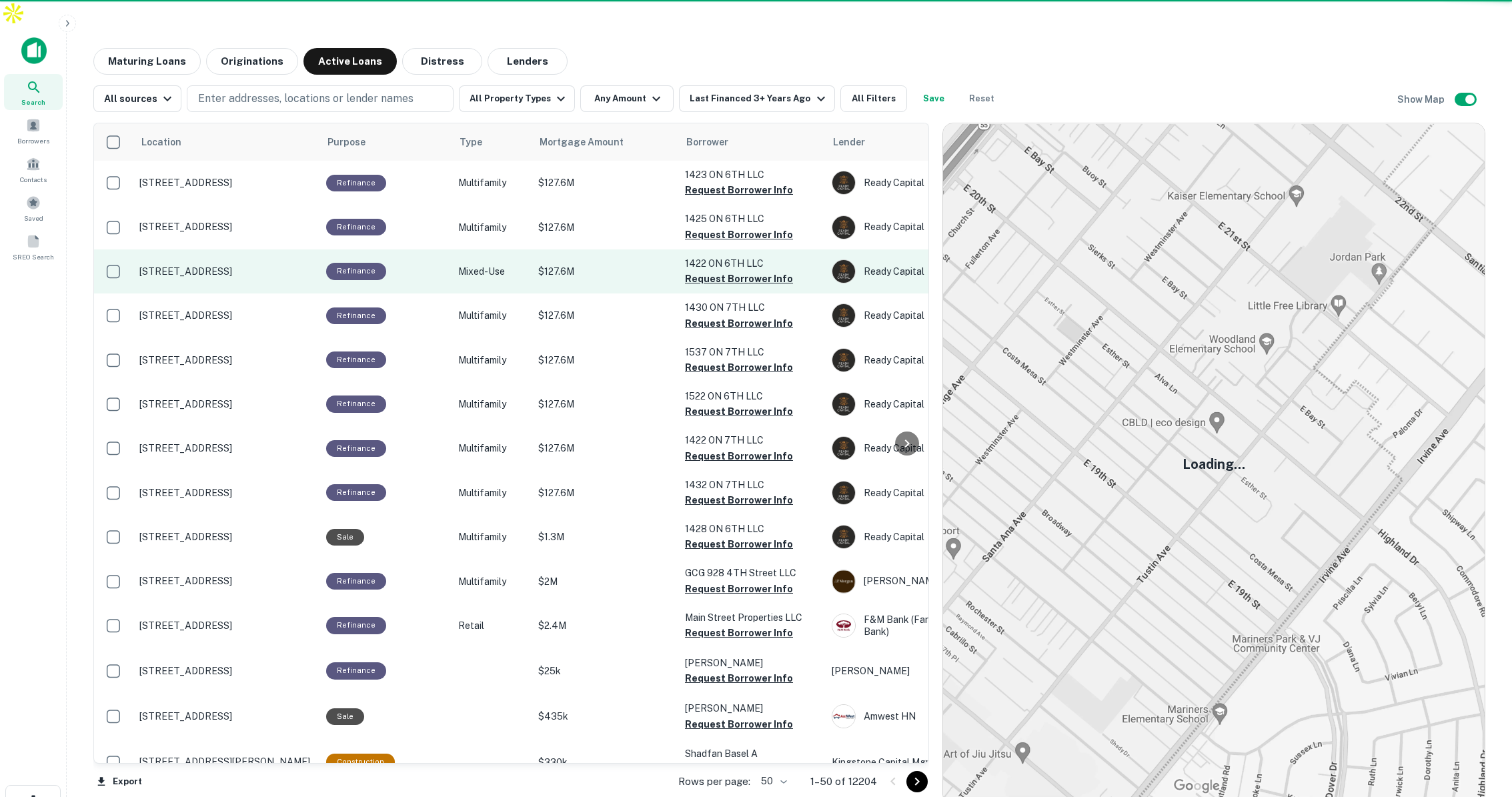
scroll to position [1, 0]
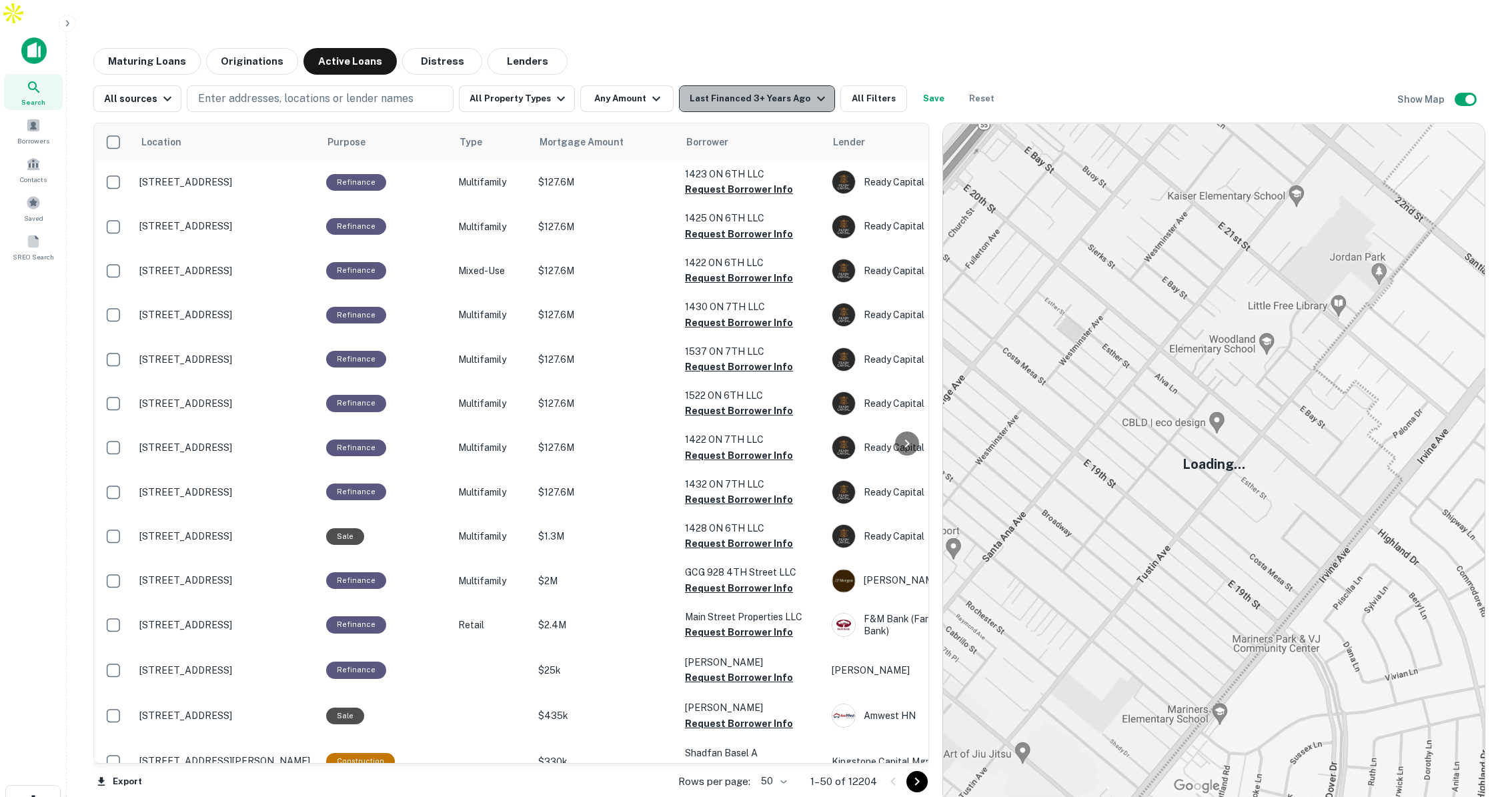
click at [763, 91] on div "Last Financed 3+ Years Ago" at bounding box center [759, 99] width 139 height 16
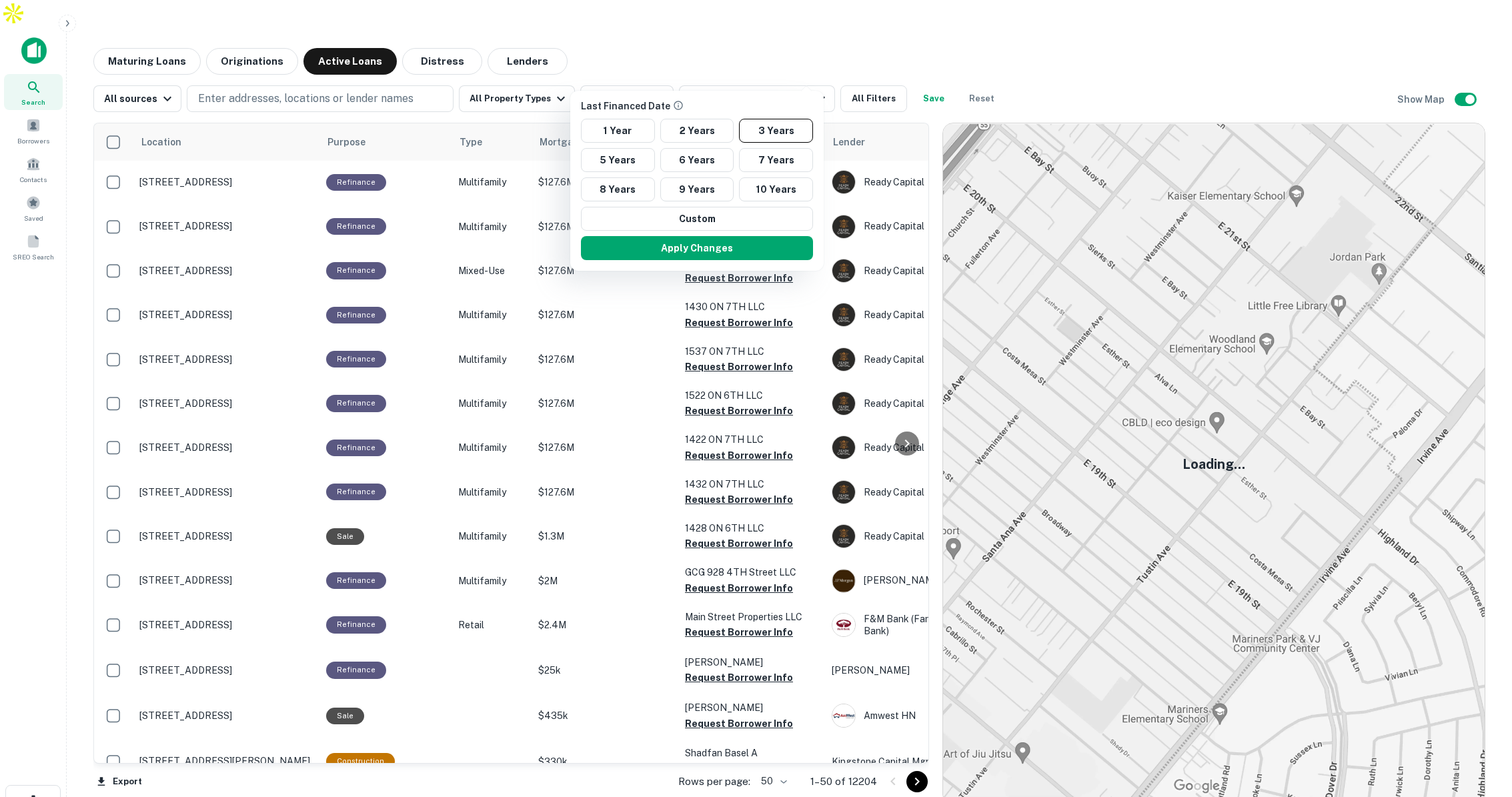
click at [380, 78] on div at bounding box center [756, 398] width 1512 height 797
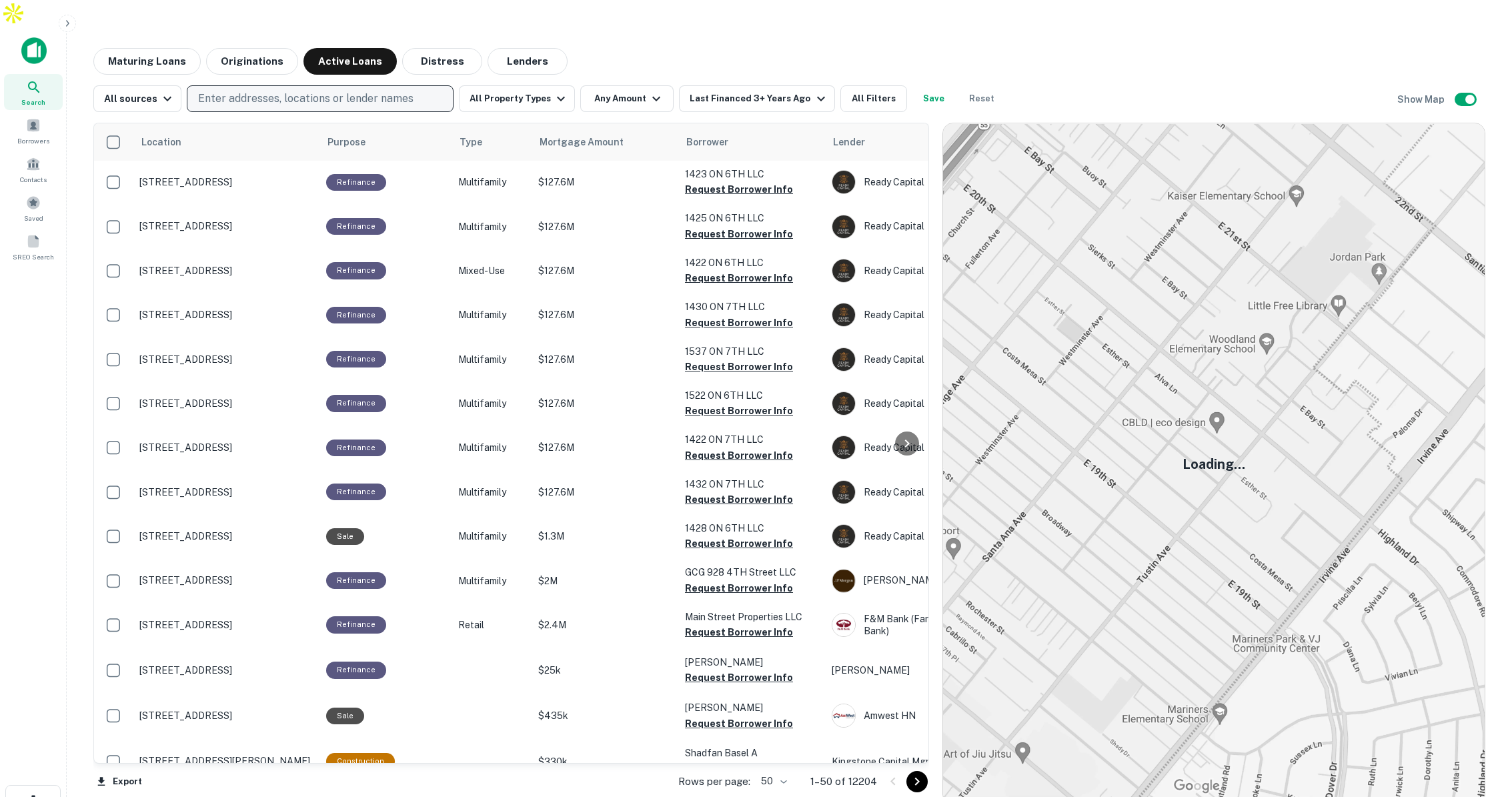
click at [374, 91] on p "Enter addresses, locations or lender names" at bounding box center [305, 99] width 215 height 16
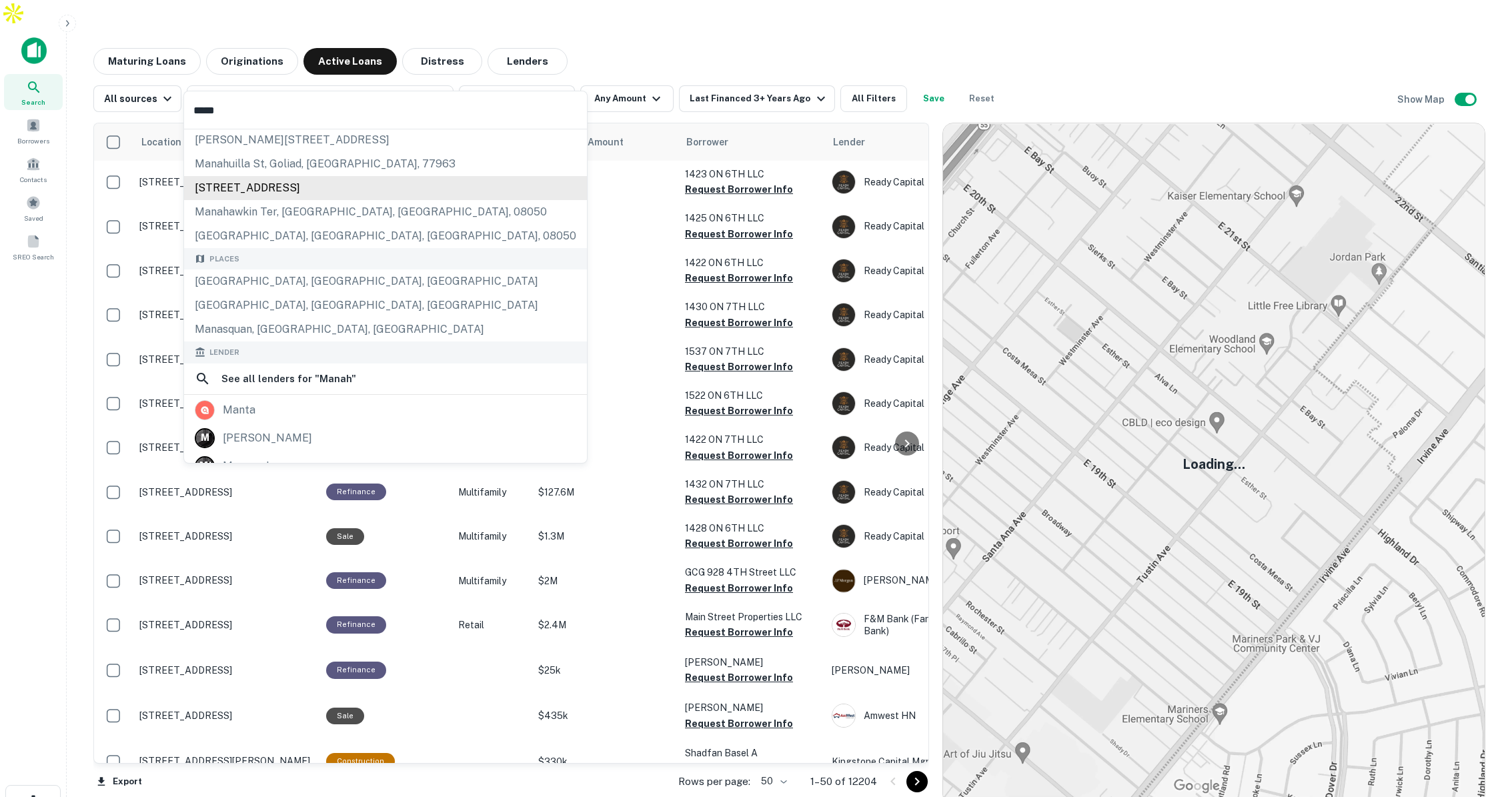
scroll to position [0, 0]
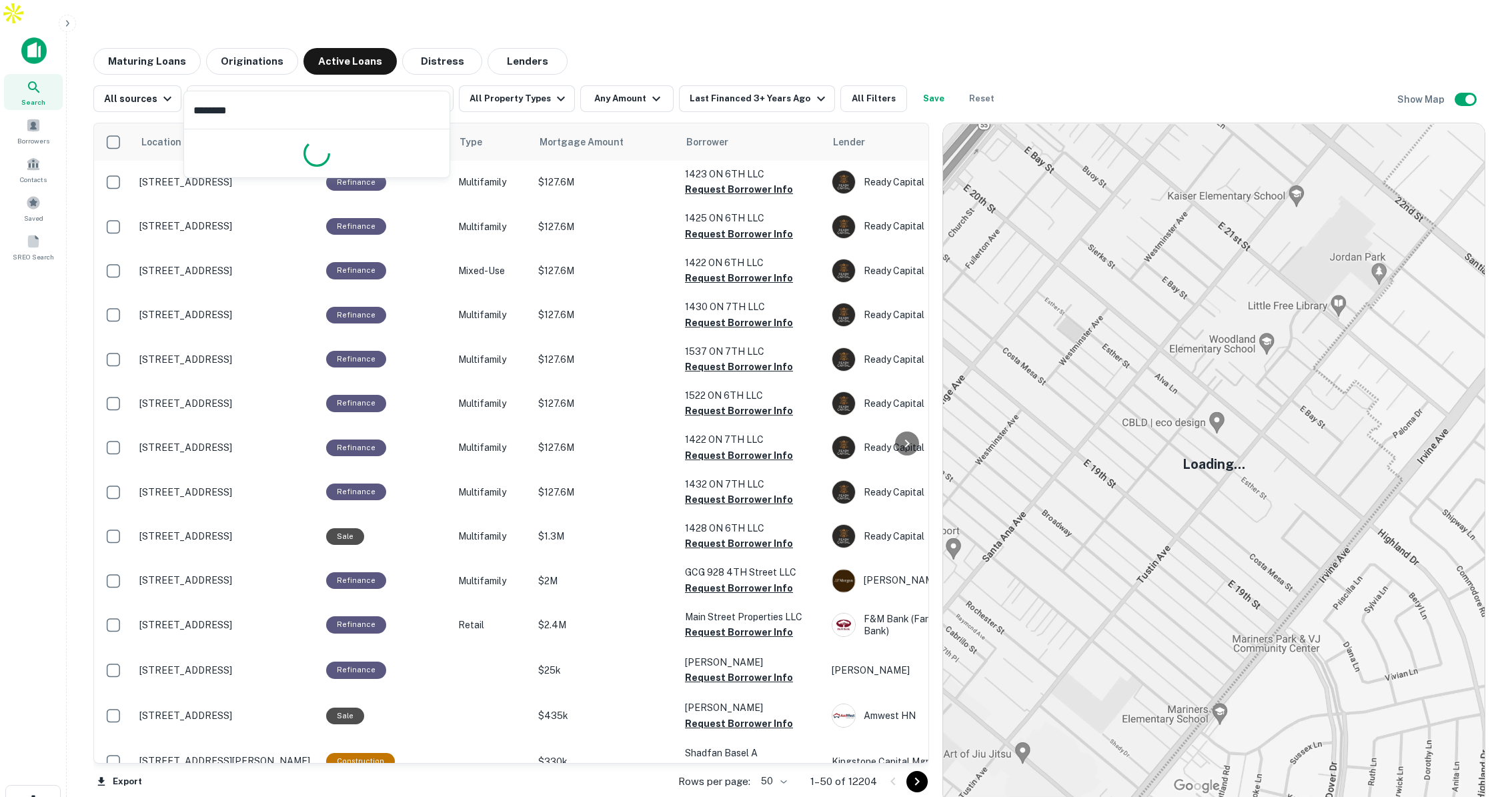
type input "*********"
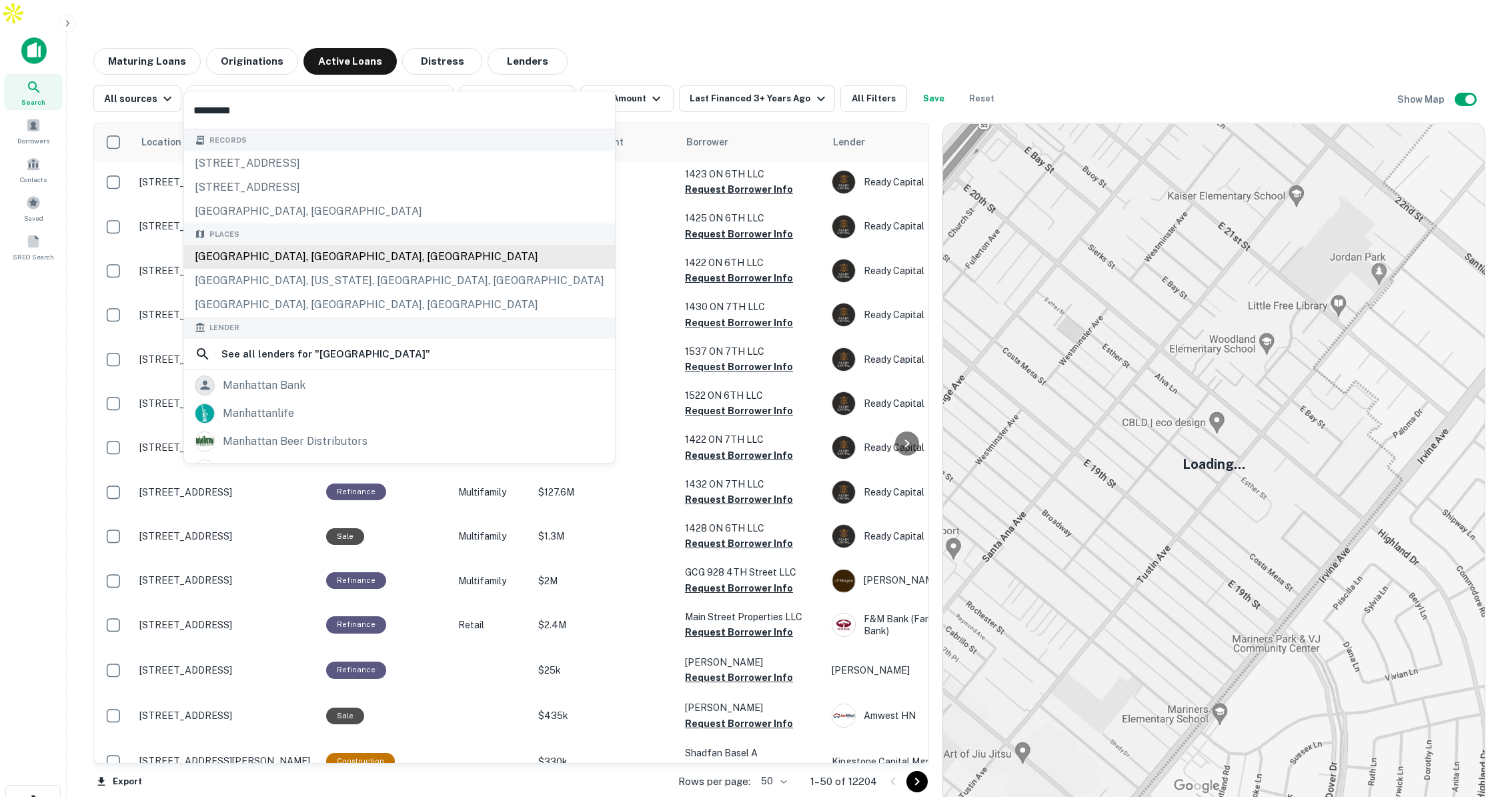
click at [322, 255] on div "[GEOGRAPHIC_DATA], [GEOGRAPHIC_DATA], [GEOGRAPHIC_DATA]" at bounding box center [399, 256] width 431 height 24
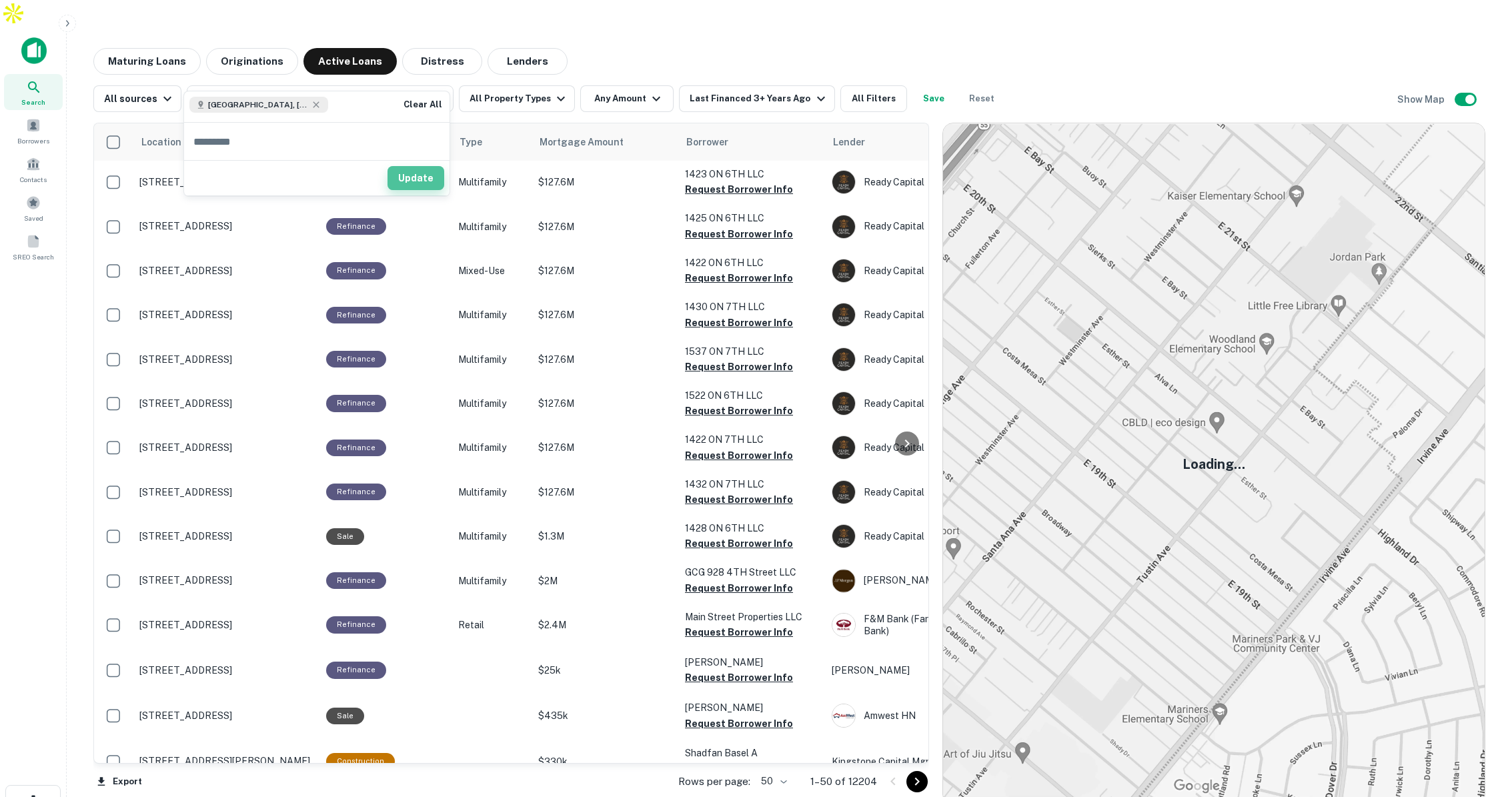
click at [415, 183] on button "Update" at bounding box center [415, 178] width 56 height 24
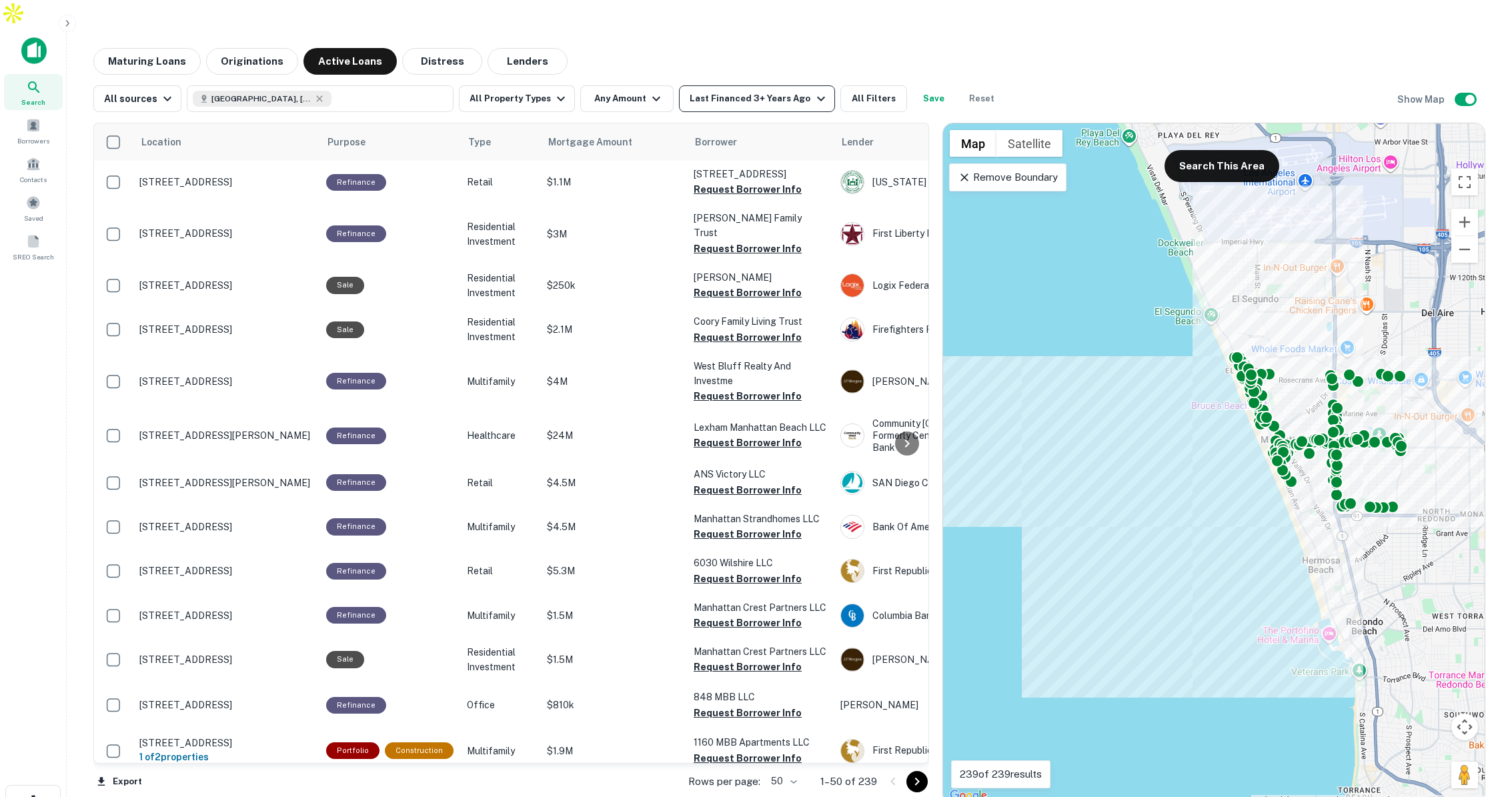
click at [790, 91] on div "Last Financed 3+ Years Ago" at bounding box center [759, 99] width 139 height 16
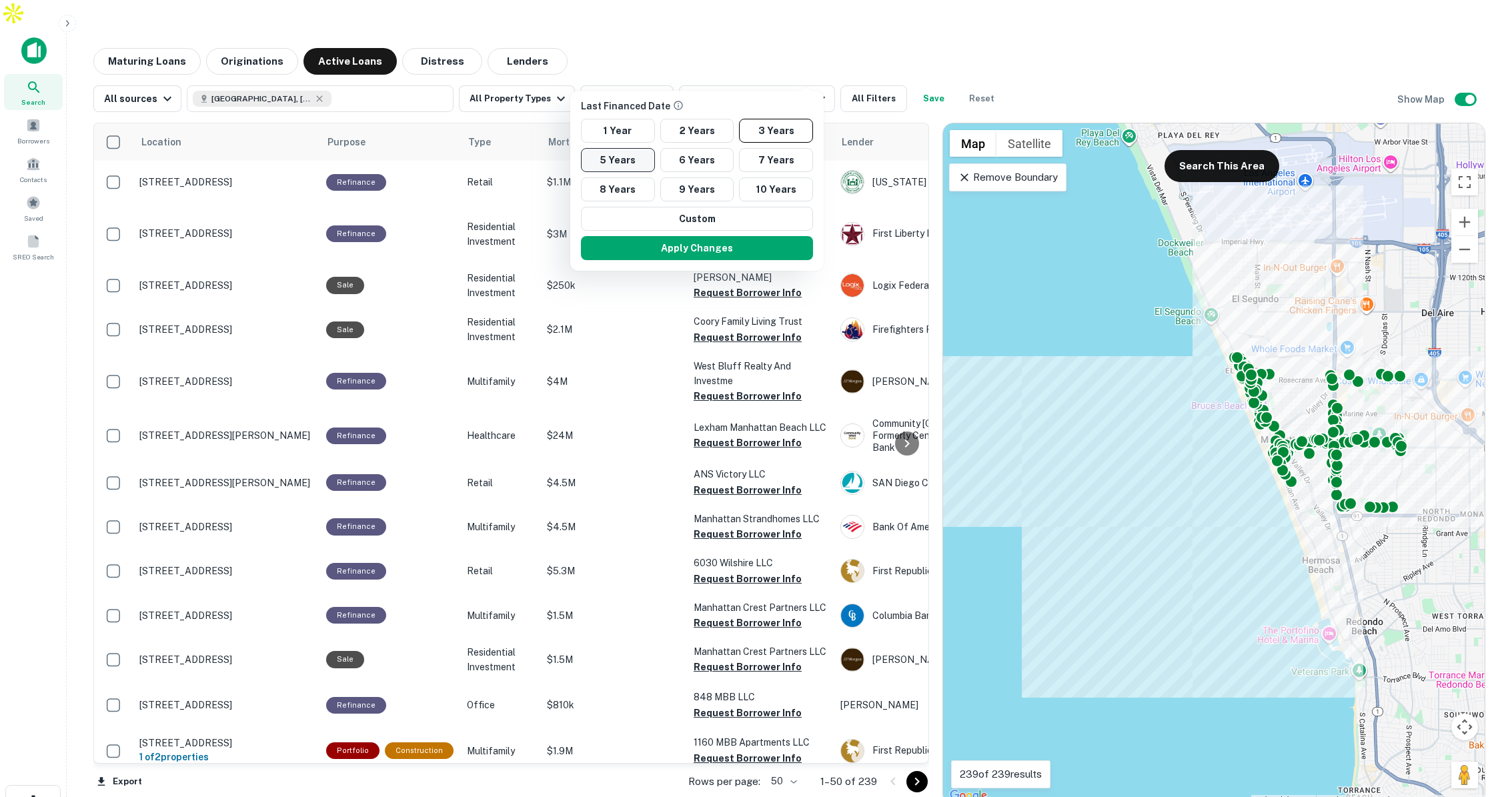
click at [622, 160] on button "5 Years" at bounding box center [617, 160] width 74 height 24
click at [718, 250] on button "Apply Changes" at bounding box center [698, 248] width 233 height 24
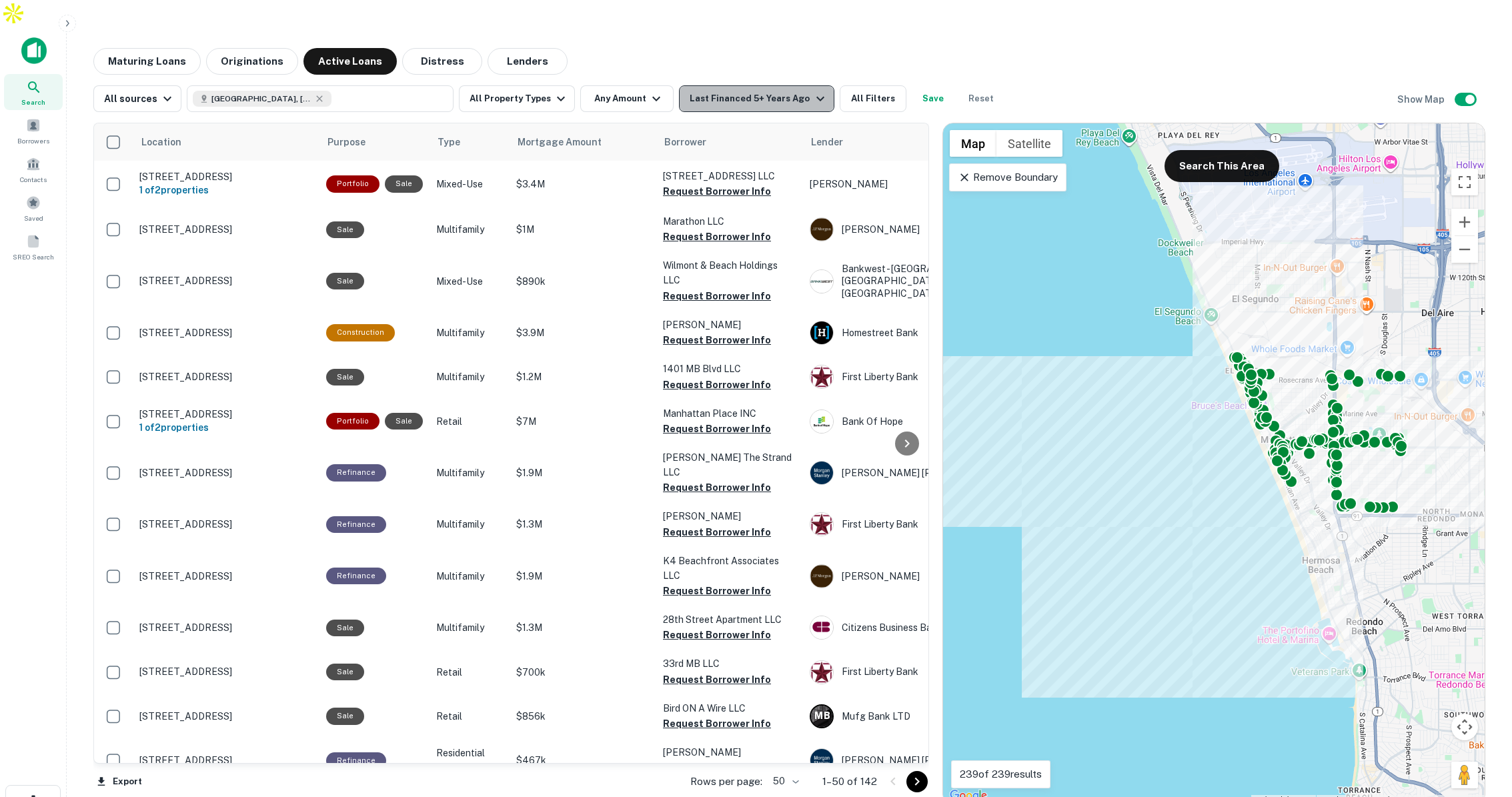
click at [751, 91] on div "Last Financed 5+ Years Ago" at bounding box center [759, 99] width 138 height 16
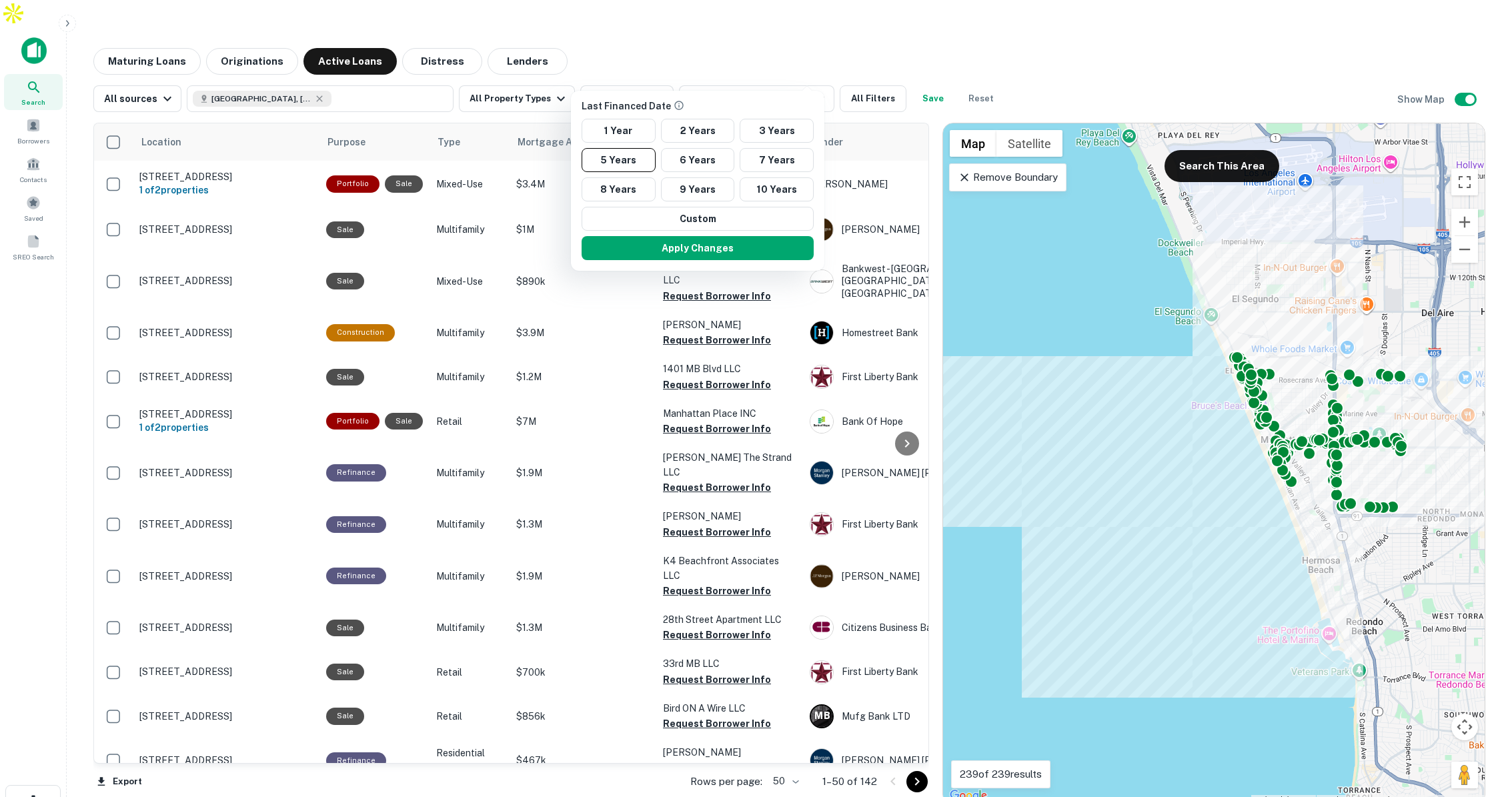
click at [736, 34] on div at bounding box center [756, 398] width 1512 height 797
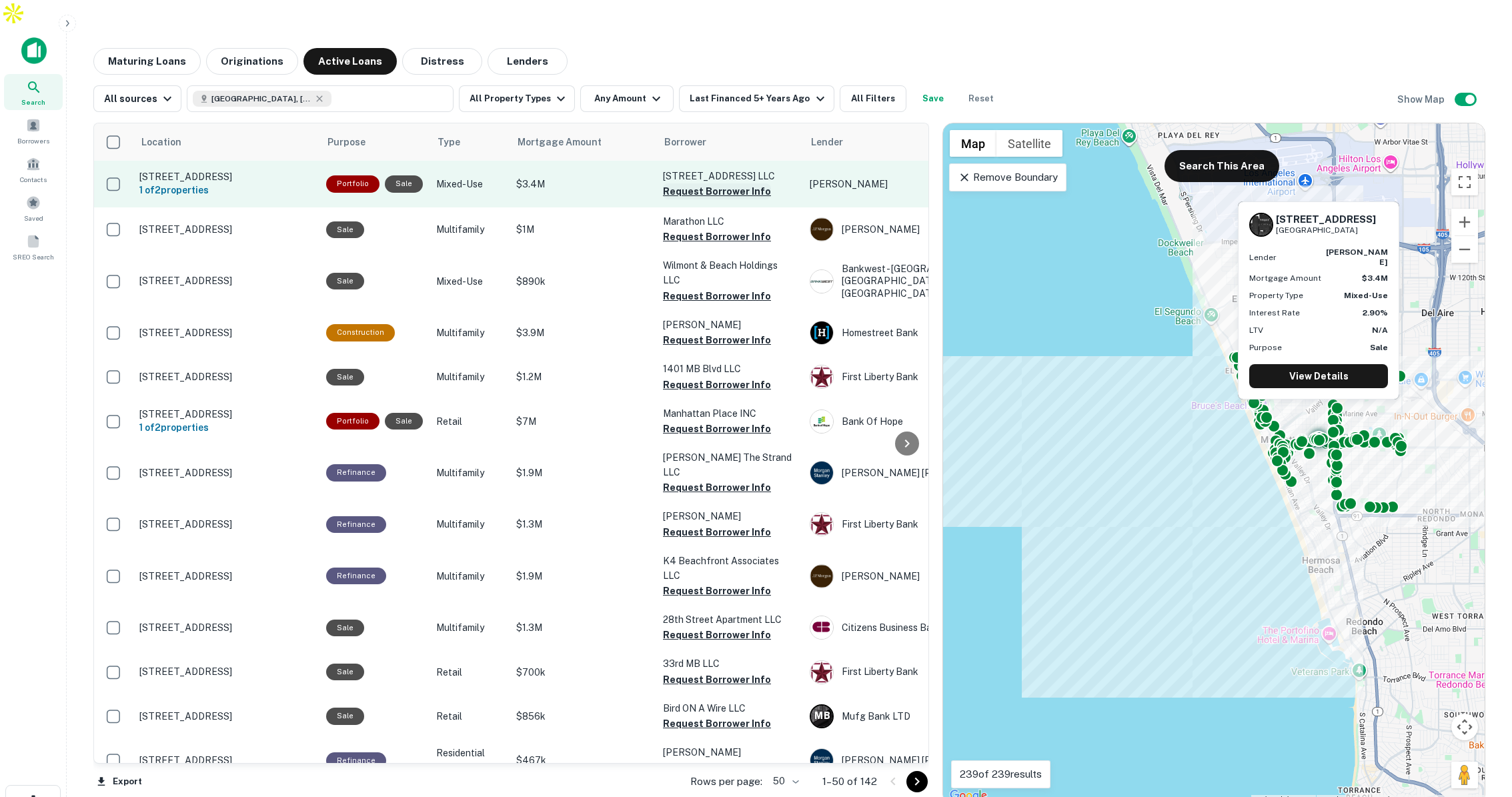
click at [714, 184] on button "Request Borrower Info" at bounding box center [717, 191] width 108 height 16
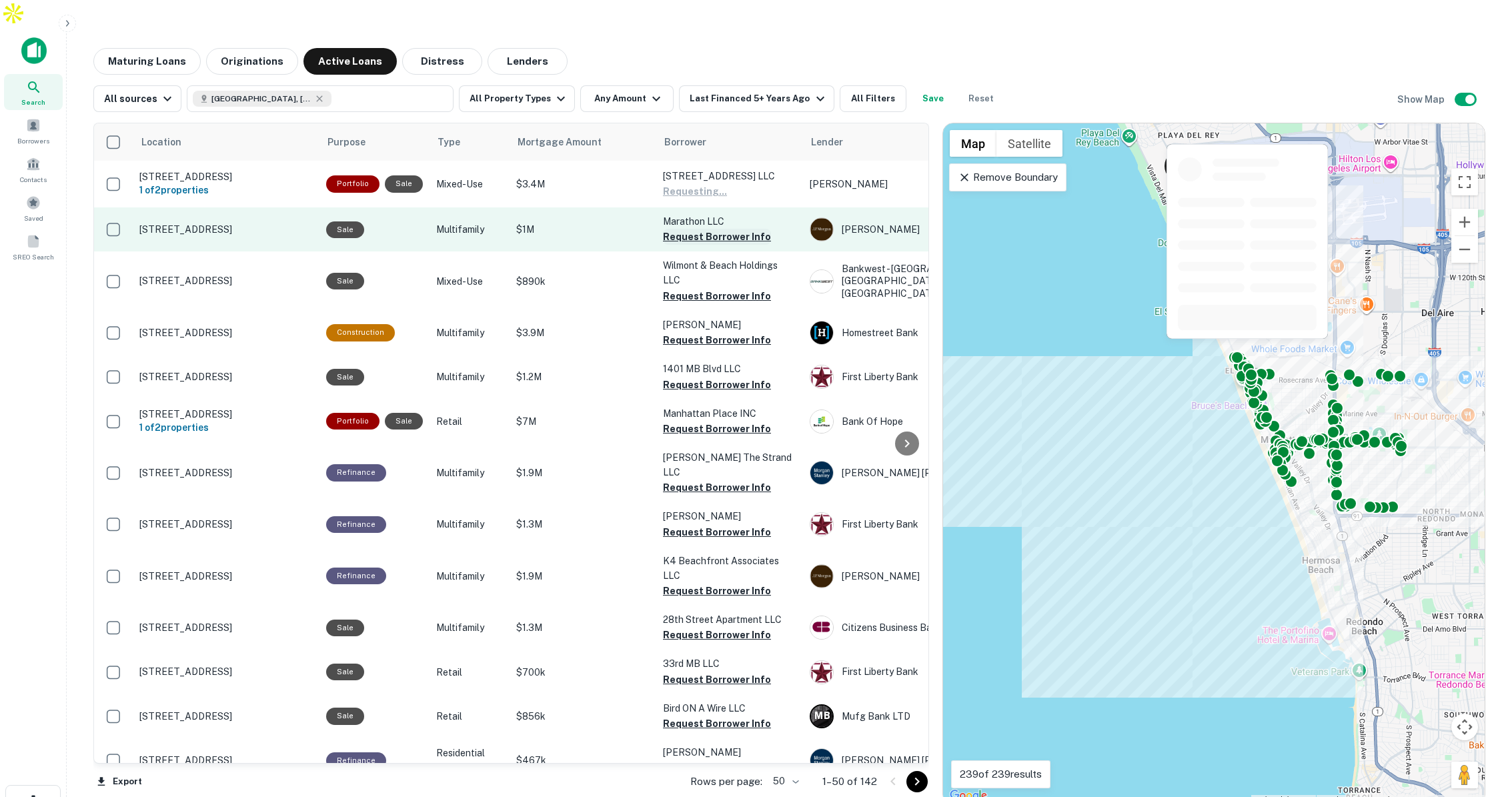
click at [705, 229] on button "Request Borrower Info" at bounding box center [717, 236] width 108 height 16
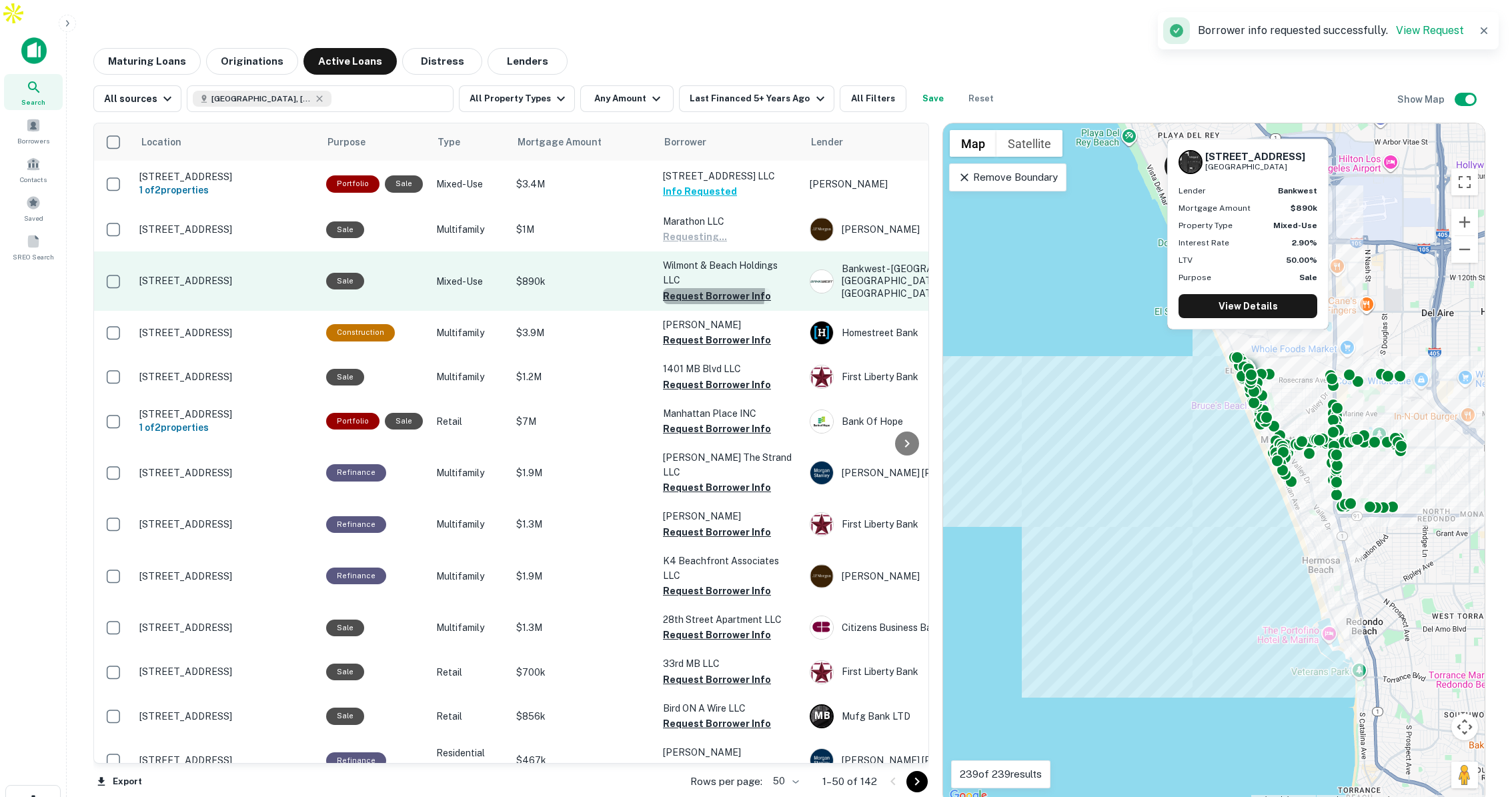
click at [698, 288] on button "Request Borrower Info" at bounding box center [717, 296] width 108 height 16
